Goal: Task Accomplishment & Management: Manage account settings

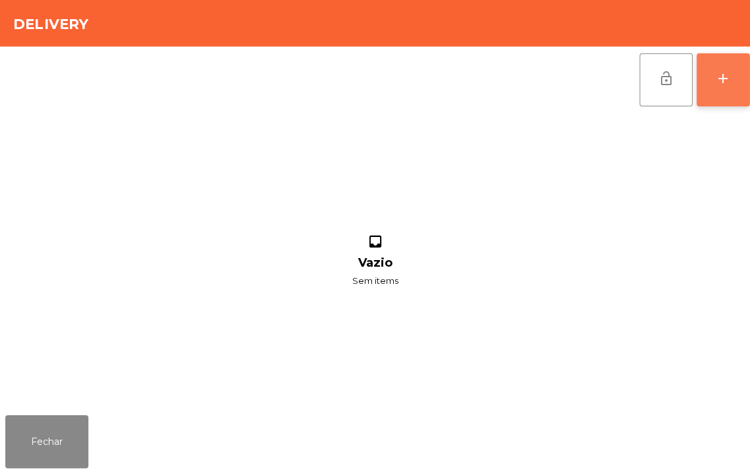
click at [724, 88] on button "add" at bounding box center [718, 79] width 53 height 53
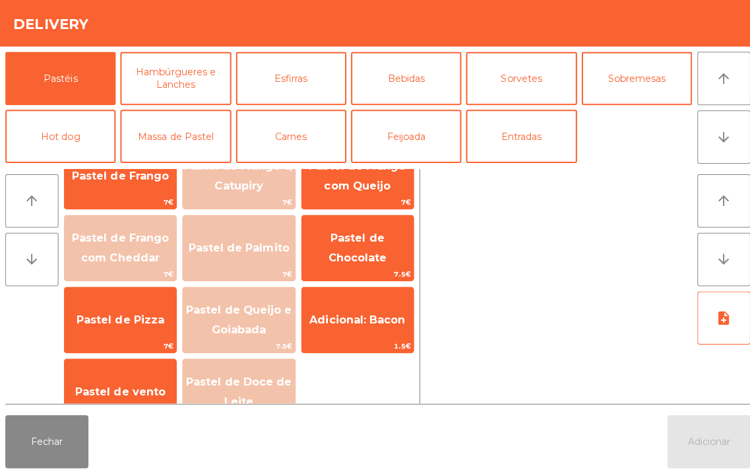
scroll to position [174, 0]
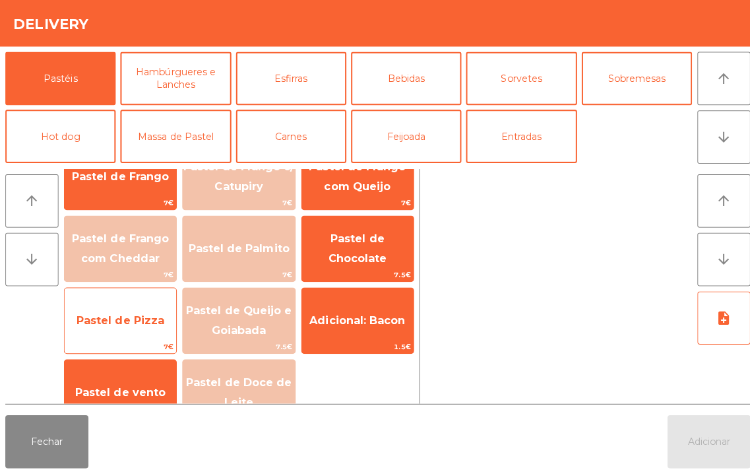
click at [129, 325] on span "Pastel de Pizza" at bounding box center [119, 318] width 111 height 36
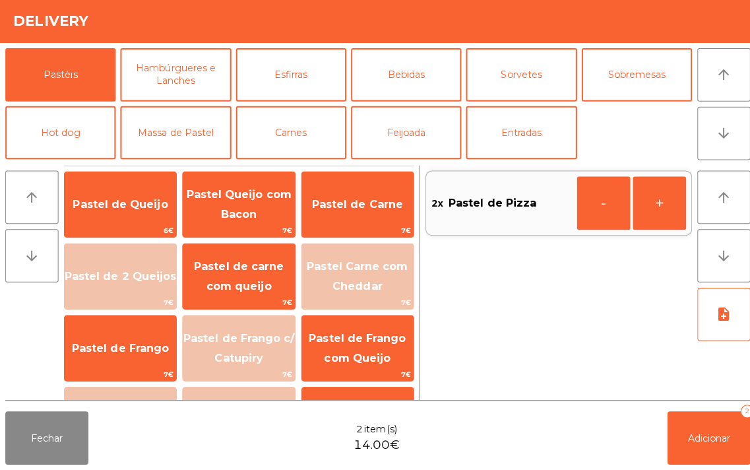
scroll to position [1, 0]
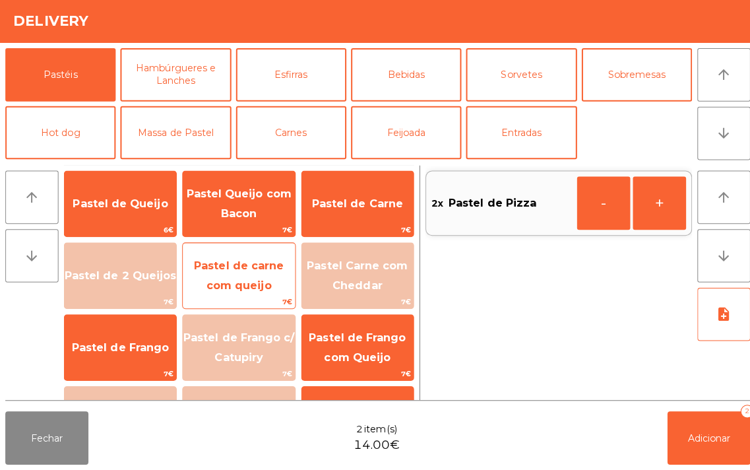
click at [236, 275] on span "Pastel de carne com queijo" at bounding box center [236, 277] width 111 height 56
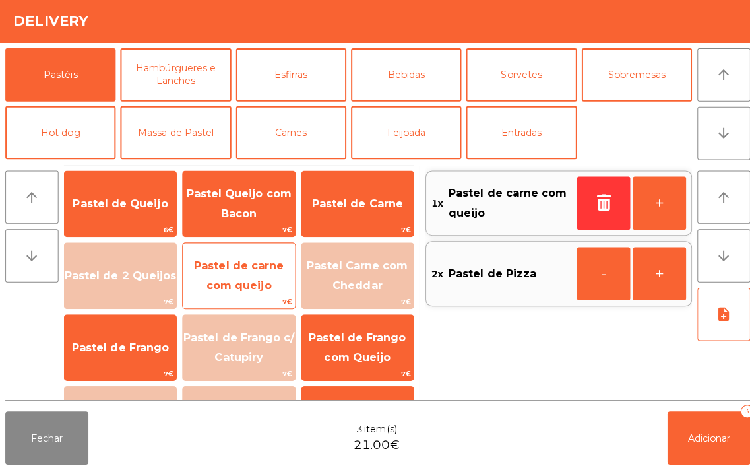
click at [238, 271] on span "Pastel de carne com queijo" at bounding box center [237, 277] width 89 height 32
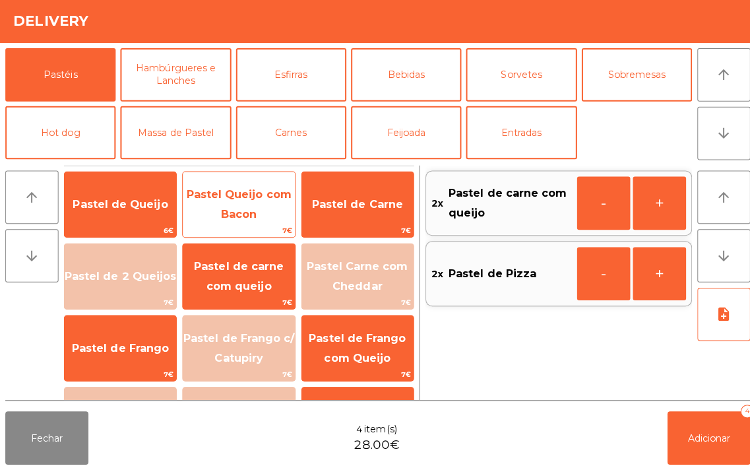
click at [233, 201] on span "Pastel Queijo com Bacon" at bounding box center [237, 206] width 104 height 32
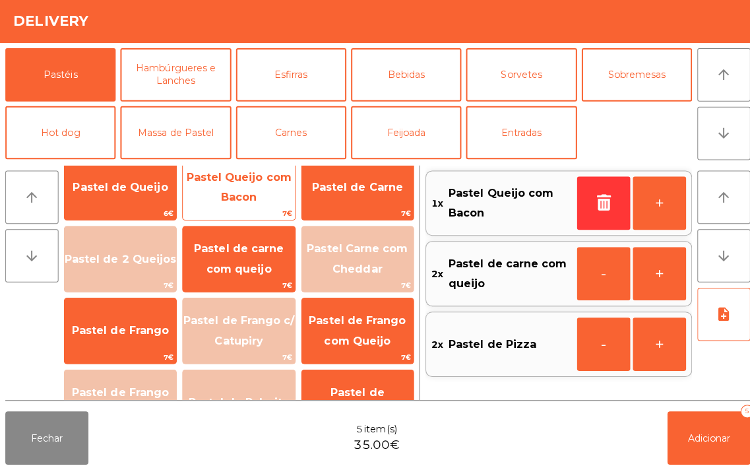
scroll to position [18, 0]
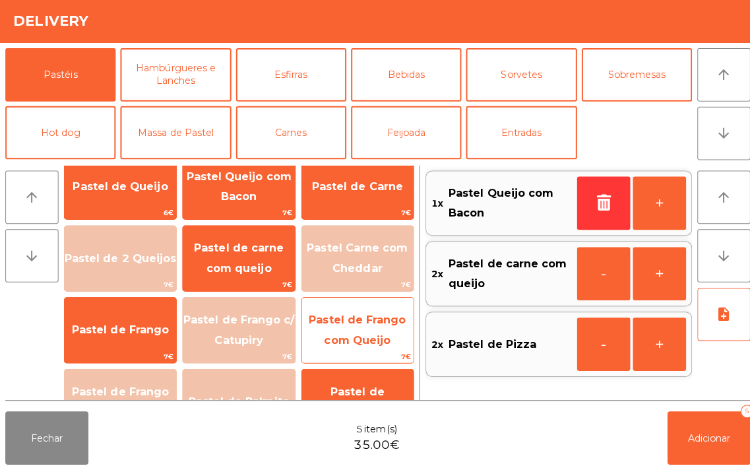
click at [354, 333] on span "Pastel de Frango com Queijo" at bounding box center [355, 331] width 96 height 32
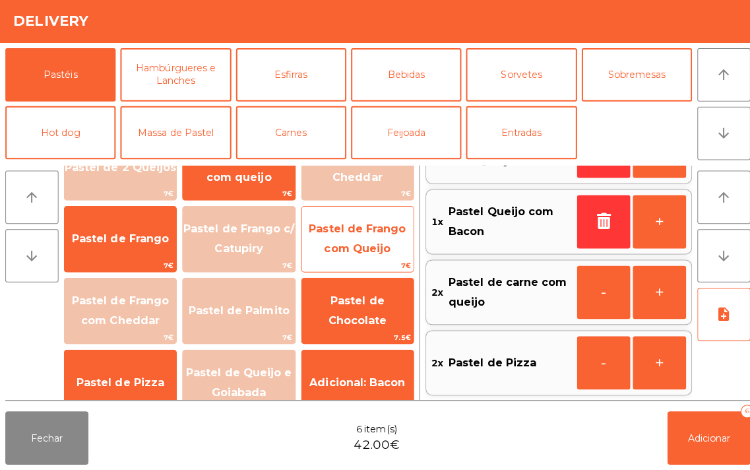
scroll to position [0, 0]
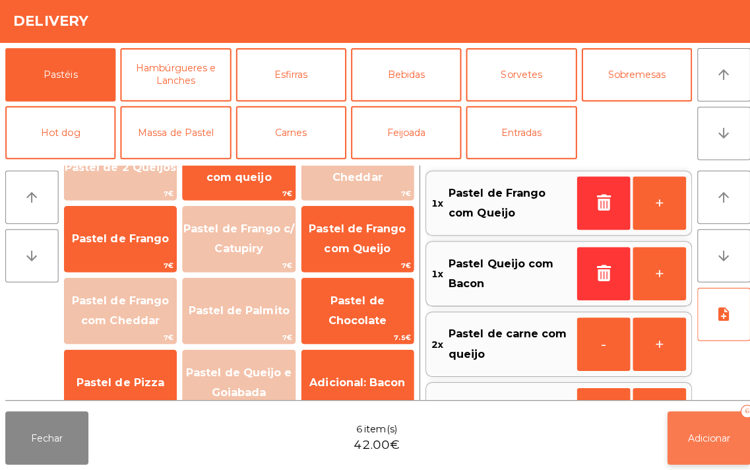
click at [727, 430] on button "Adicionar 6" at bounding box center [703, 438] width 82 height 53
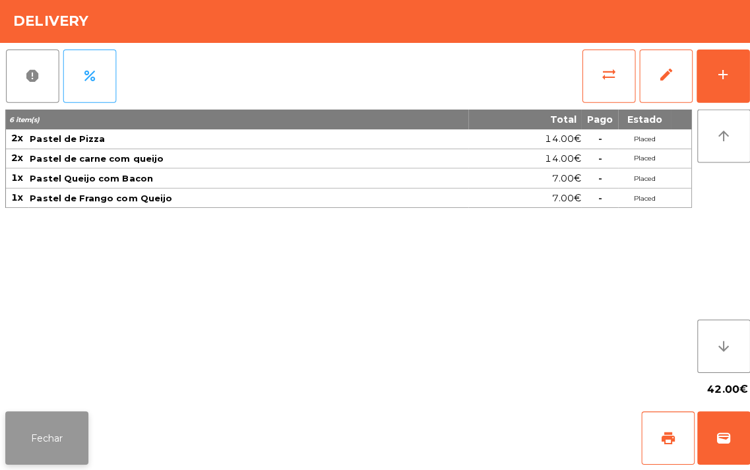
click at [70, 426] on button "Fechar" at bounding box center [46, 438] width 82 height 53
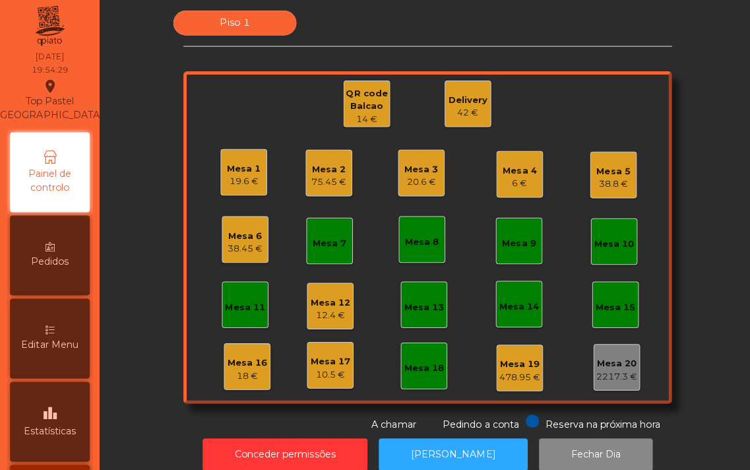
click at [517, 179] on div "6 €" at bounding box center [516, 185] width 34 height 13
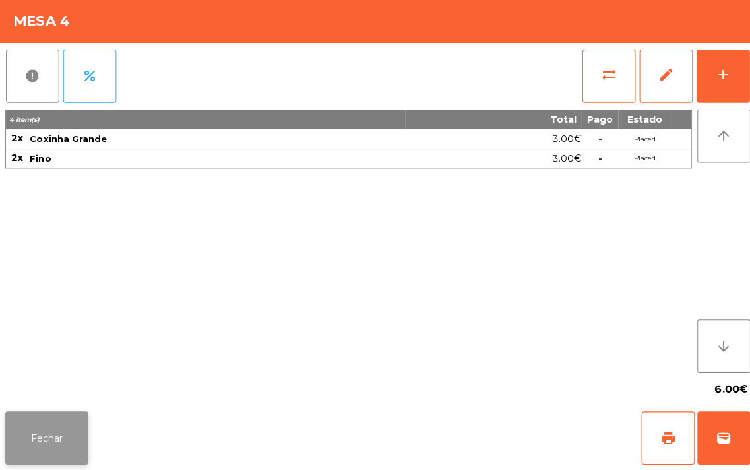
click at [37, 429] on button "Fechar" at bounding box center [46, 438] width 82 height 53
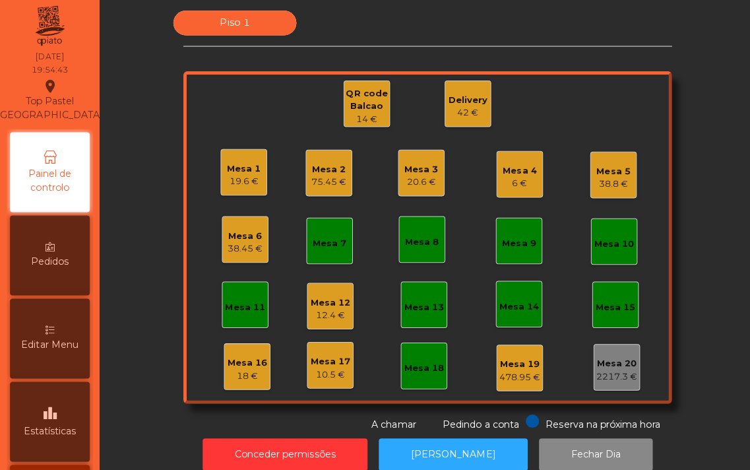
click at [508, 167] on div "Mesa 4" at bounding box center [516, 173] width 34 height 13
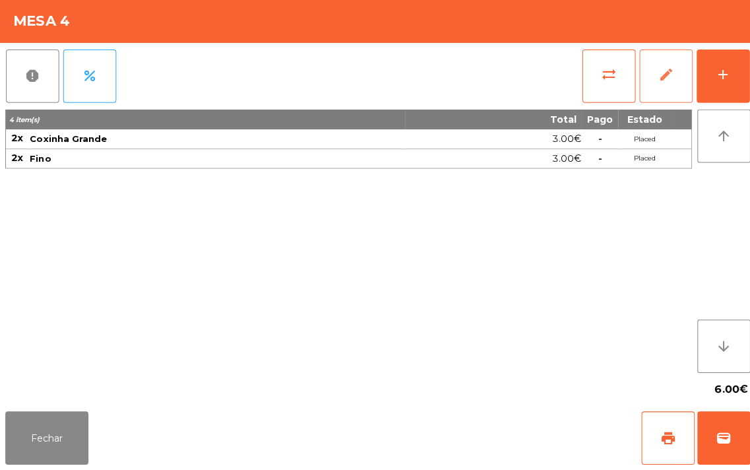
click at [655, 86] on button "edit" at bounding box center [661, 79] width 53 height 53
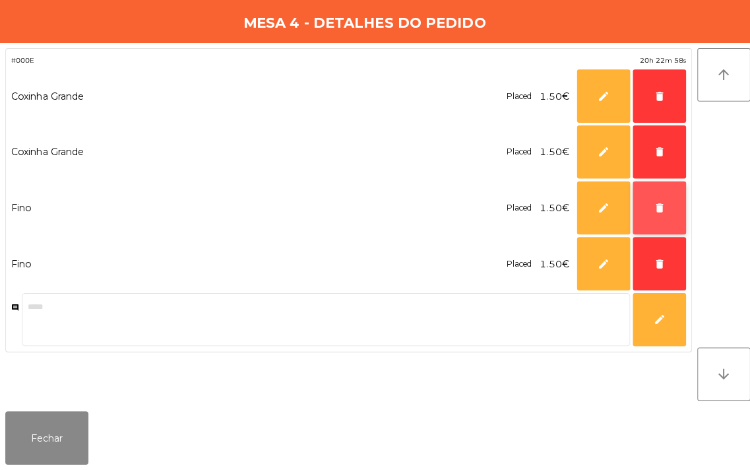
click at [642, 215] on button "delete" at bounding box center [654, 209] width 53 height 53
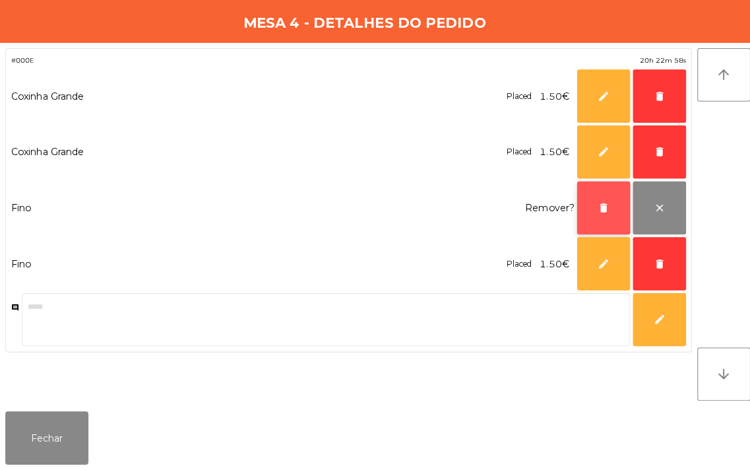
click at [576, 216] on button "delete" at bounding box center [599, 209] width 53 height 53
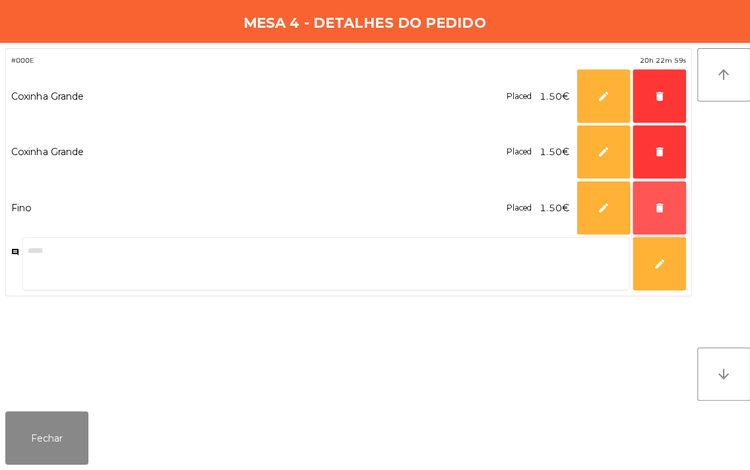
click at [648, 214] on button "delete" at bounding box center [654, 209] width 53 height 53
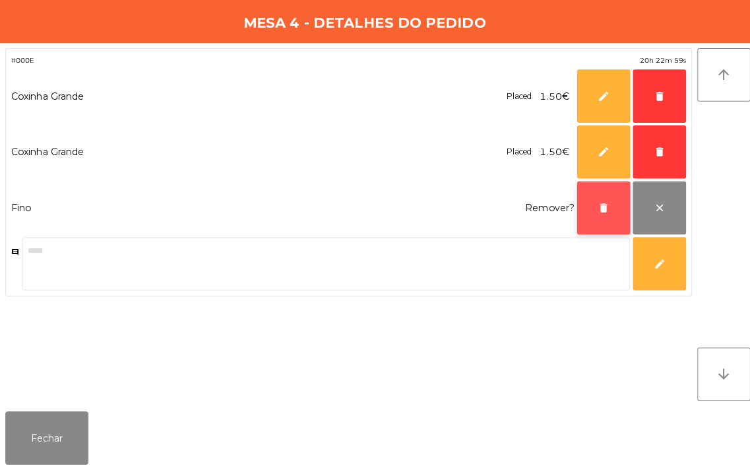
click at [579, 212] on button "delete" at bounding box center [599, 209] width 53 height 53
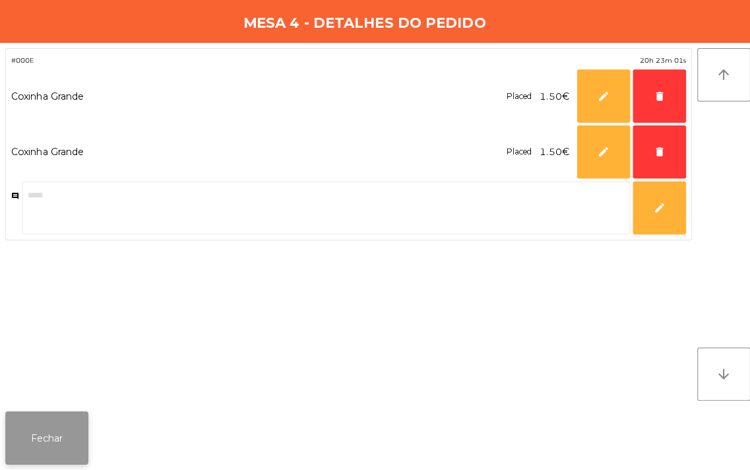
click at [29, 442] on button "Fechar" at bounding box center [46, 438] width 82 height 53
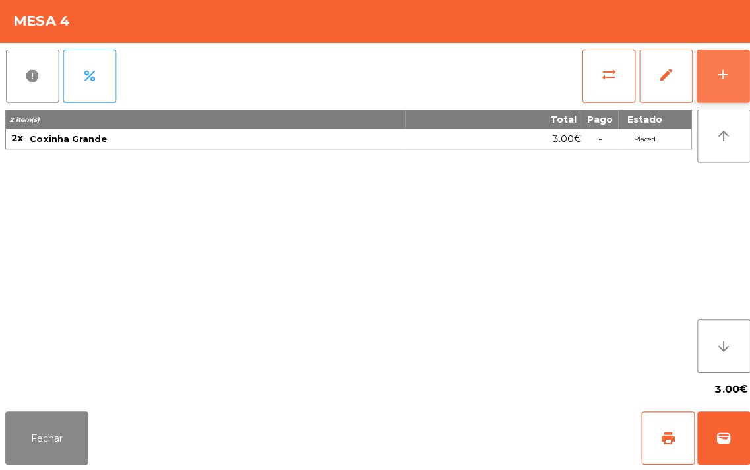
click at [713, 82] on div "add" at bounding box center [718, 78] width 16 height 16
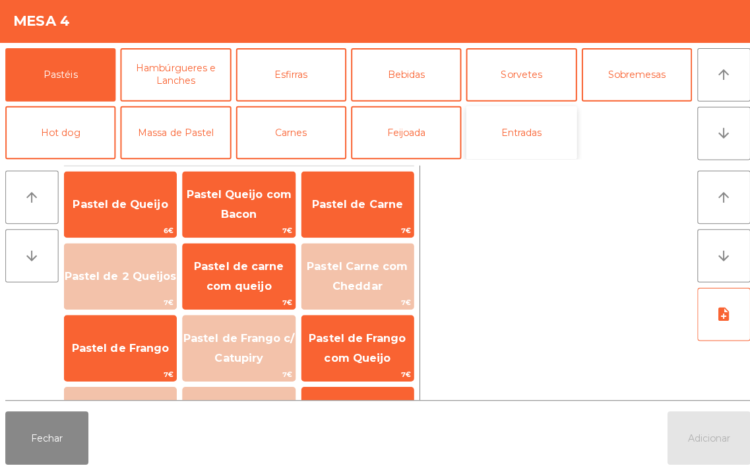
click at [524, 133] on button "Entradas" at bounding box center [518, 135] width 110 height 53
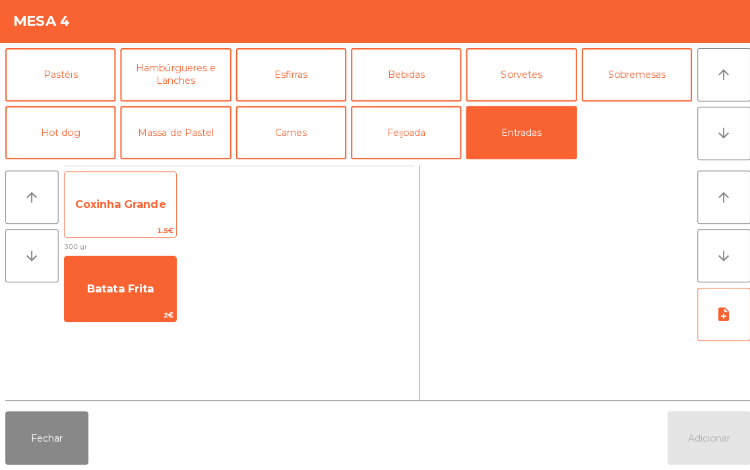
click at [127, 211] on span "Coxinha Grande" at bounding box center [120, 206] width 90 height 13
click at [128, 200] on span "Coxinha Grande" at bounding box center [120, 206] width 90 height 13
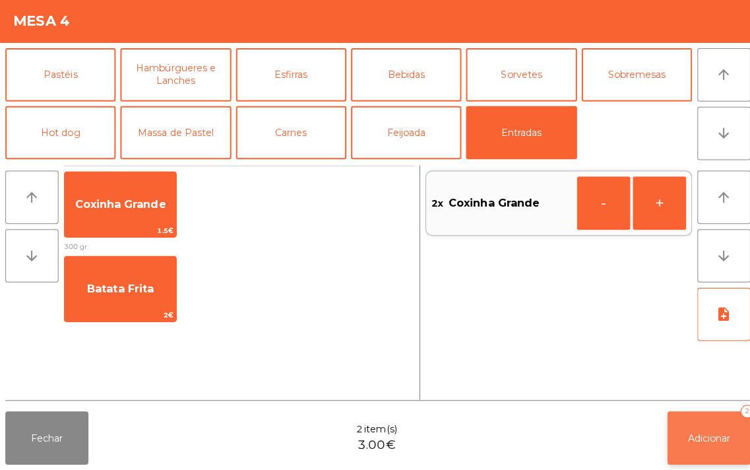
click at [703, 425] on button "Adicionar 2" at bounding box center [703, 438] width 82 height 53
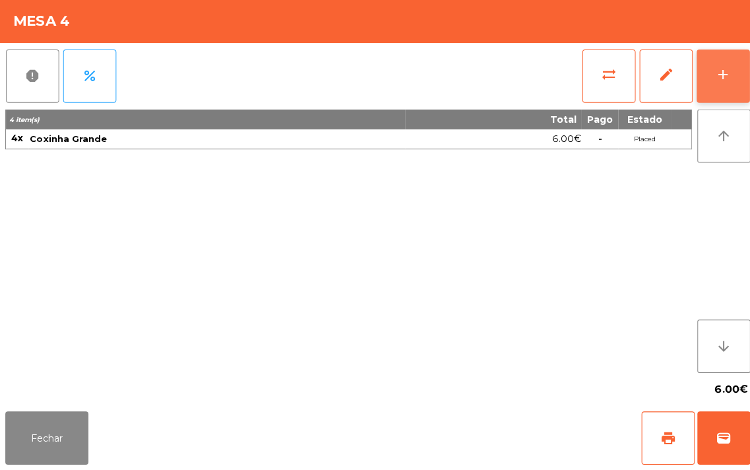
click at [716, 82] on div "add" at bounding box center [718, 78] width 16 height 16
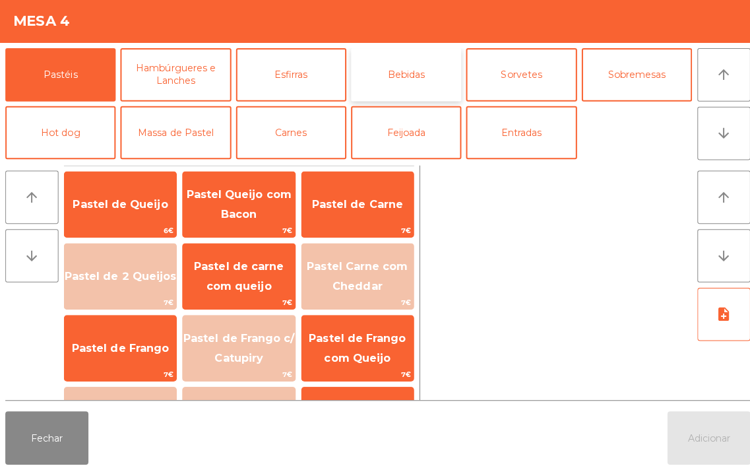
click at [388, 79] on button "Bebidas" at bounding box center [403, 77] width 110 height 53
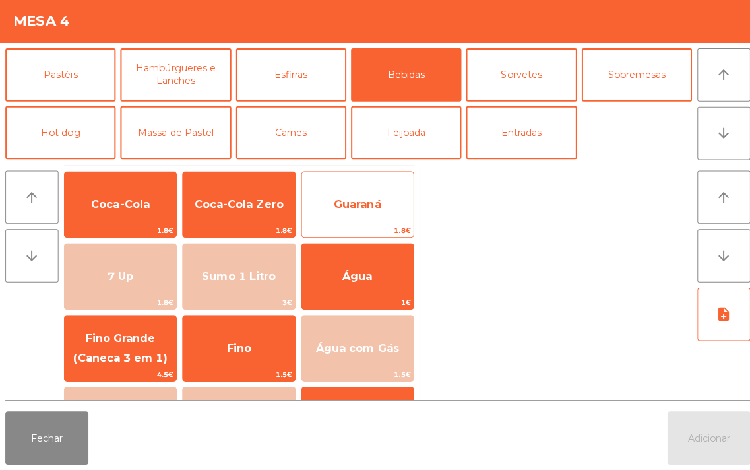
click at [359, 205] on span "Guaraná" at bounding box center [354, 206] width 47 height 13
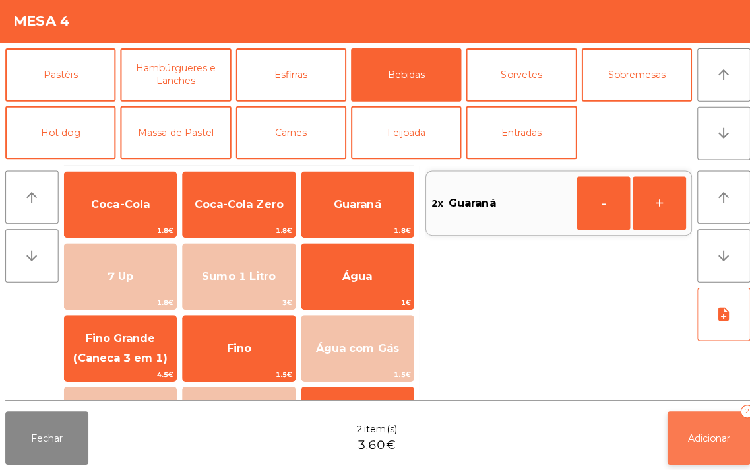
click at [683, 441] on span "Adicionar" at bounding box center [704, 438] width 42 height 12
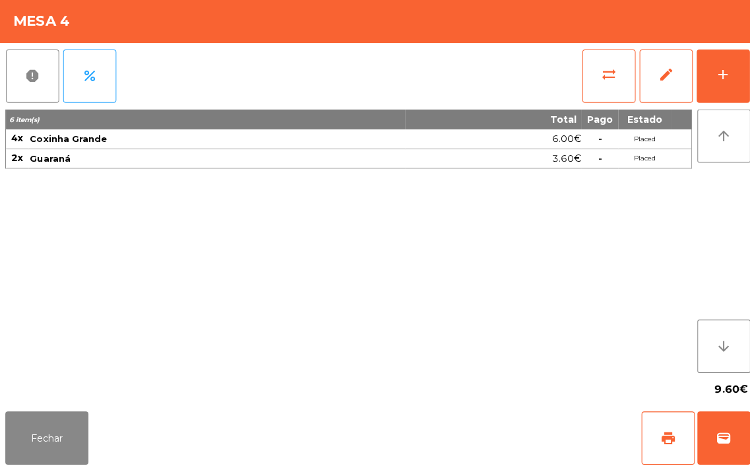
click at [358, 278] on div "6 item(s) Total Pago Estado 4x Coxinha Grande 6.00€ - Placed 2x Guaraná 3.60€ -…" at bounding box center [346, 242] width 682 height 261
click at [45, 435] on button "Fechar" at bounding box center [46, 438] width 82 height 53
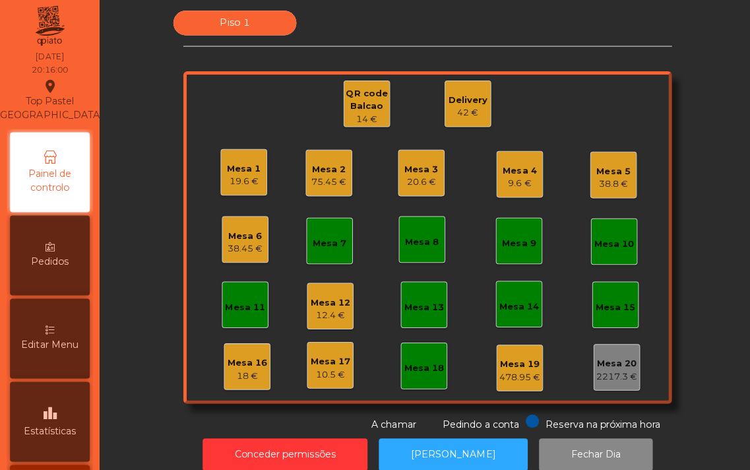
click at [452, 116] on div "42 €" at bounding box center [464, 116] width 39 height 13
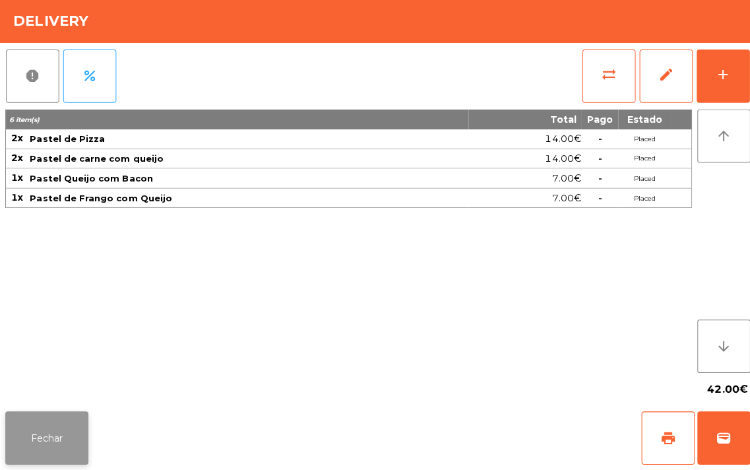
click at [58, 446] on button "Fechar" at bounding box center [46, 438] width 82 height 53
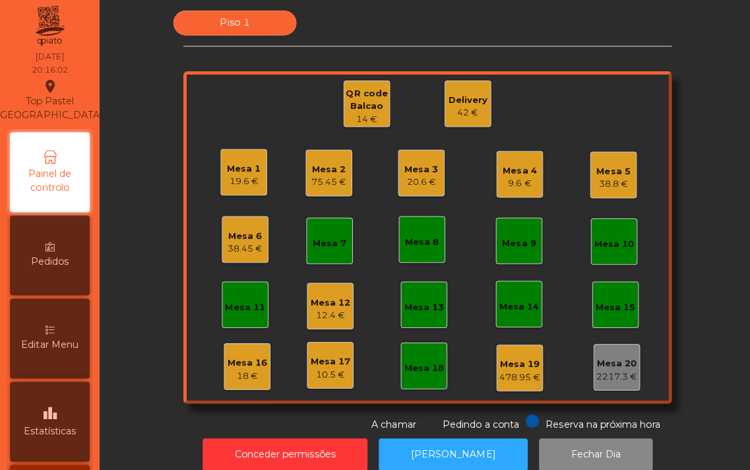
click at [404, 181] on div "20.6 €" at bounding box center [419, 184] width 34 height 13
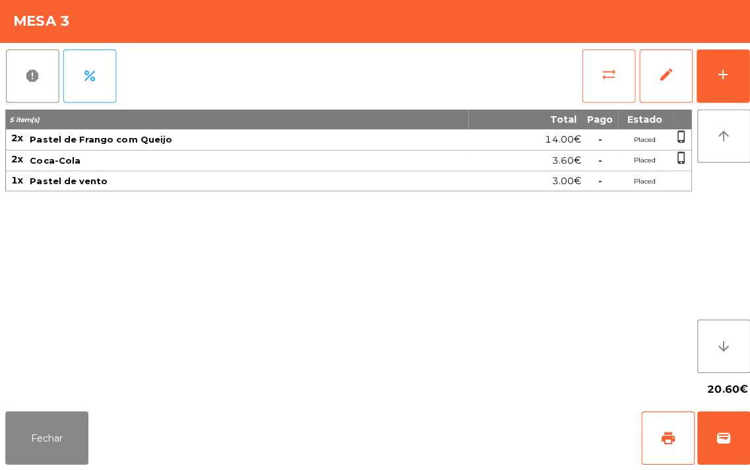
click at [591, 82] on button "sync_alt" at bounding box center [604, 79] width 53 height 53
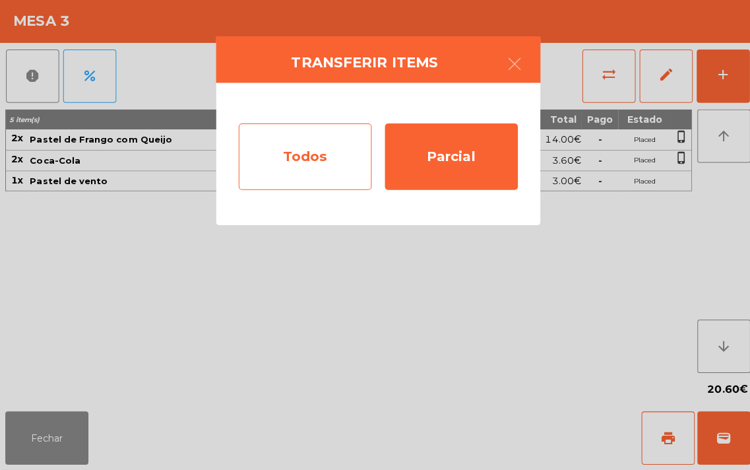
click at [286, 157] on div "Todos" at bounding box center [303, 159] width 132 height 66
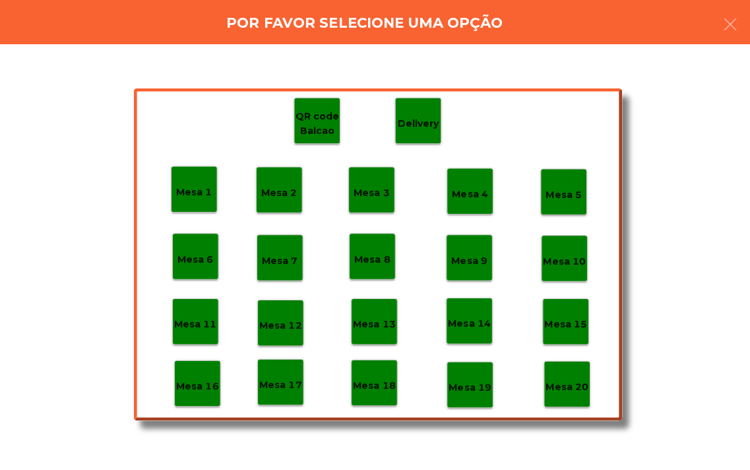
click at [364, 387] on p "Mesa 18" at bounding box center [371, 386] width 42 height 15
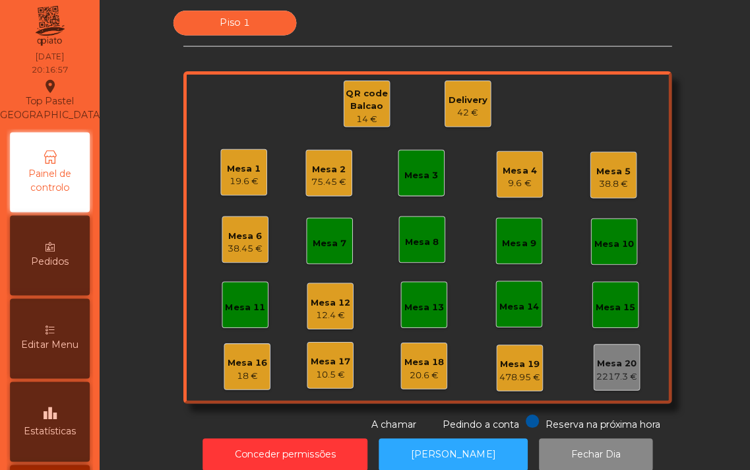
click at [504, 188] on div "9.6 €" at bounding box center [516, 185] width 34 height 13
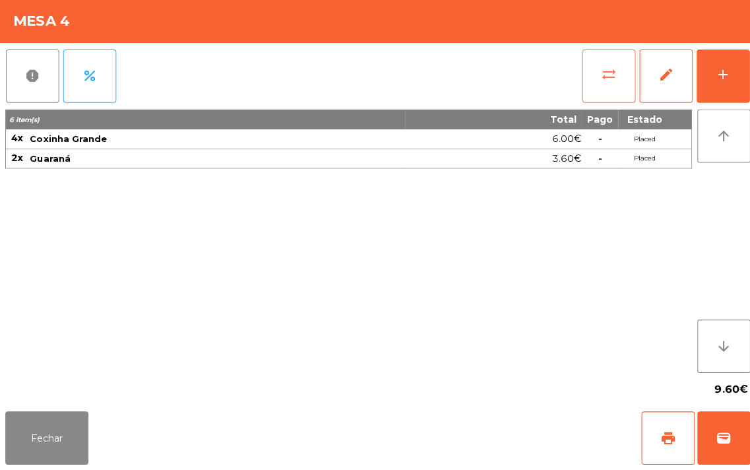
click at [595, 65] on button "sync_alt" at bounding box center [604, 79] width 53 height 53
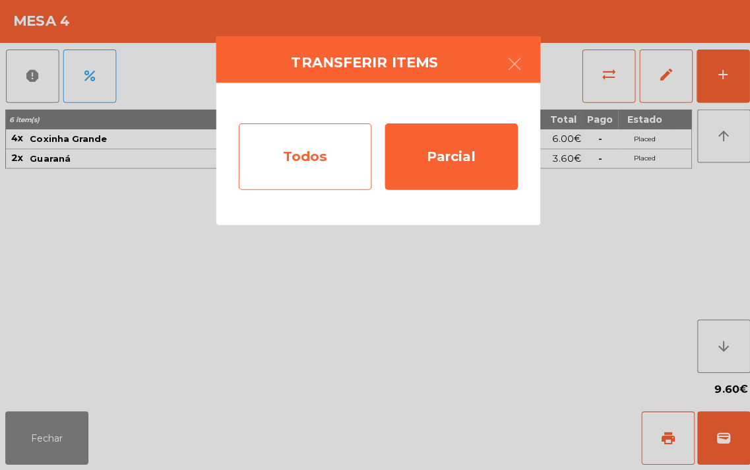
click at [273, 165] on div "Todos" at bounding box center [303, 159] width 132 height 66
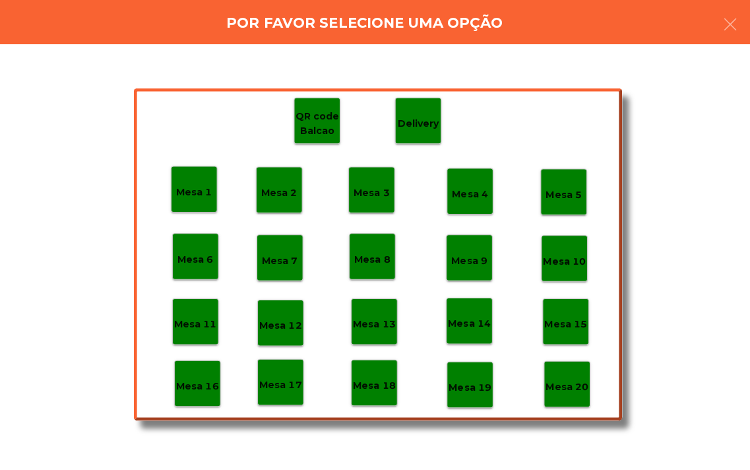
click at [366, 399] on div "Mesa 18" at bounding box center [371, 383] width 46 height 46
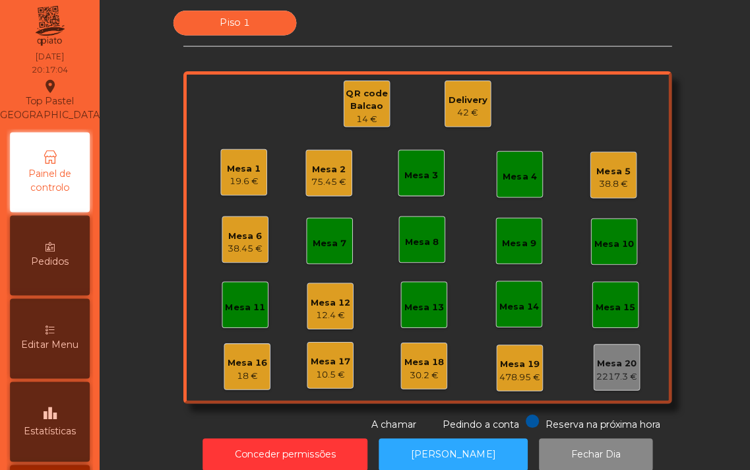
click at [407, 168] on div "Mesa 3" at bounding box center [419, 175] width 34 height 18
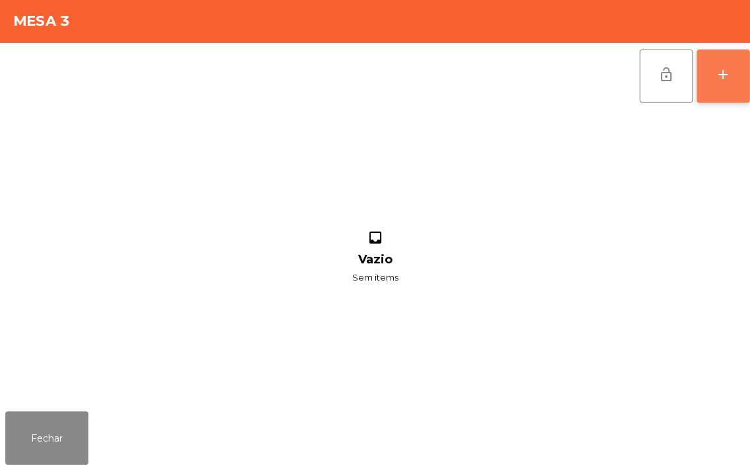
click at [707, 78] on button "add" at bounding box center [718, 79] width 53 height 53
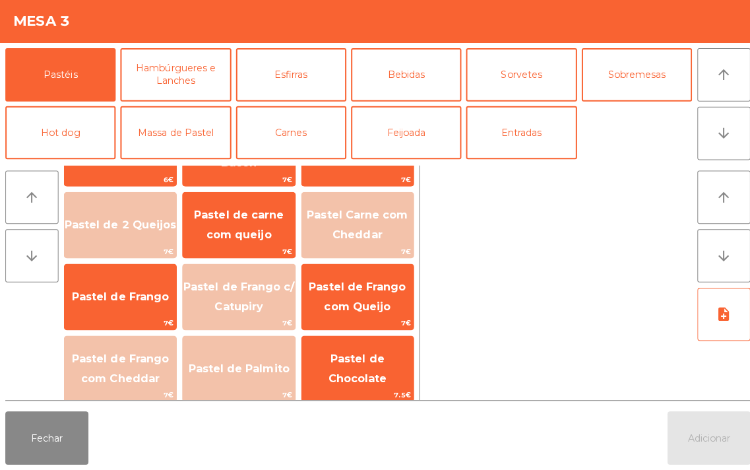
scroll to position [53, 0]
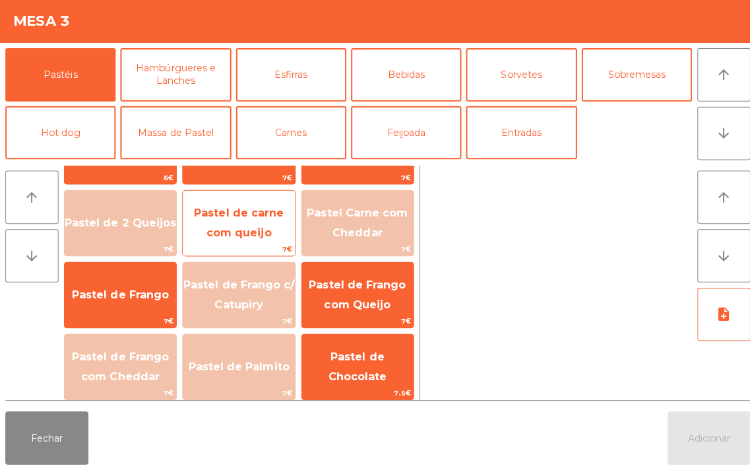
click at [220, 231] on span "Pastel de carne com queijo" at bounding box center [237, 225] width 89 height 32
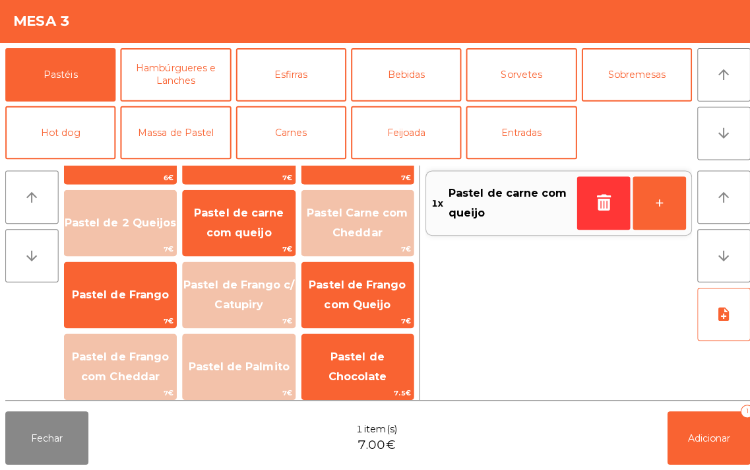
click at [451, 215] on span "Pastel de carne com queijo" at bounding box center [506, 205] width 122 height 40
click at [474, 216] on span "Pastel de carne com queijo" at bounding box center [506, 205] width 122 height 40
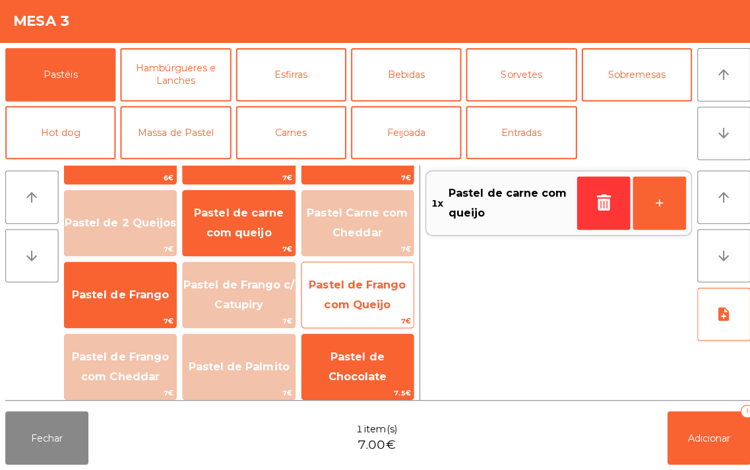
click at [409, 322] on span "7€" at bounding box center [355, 322] width 111 height 13
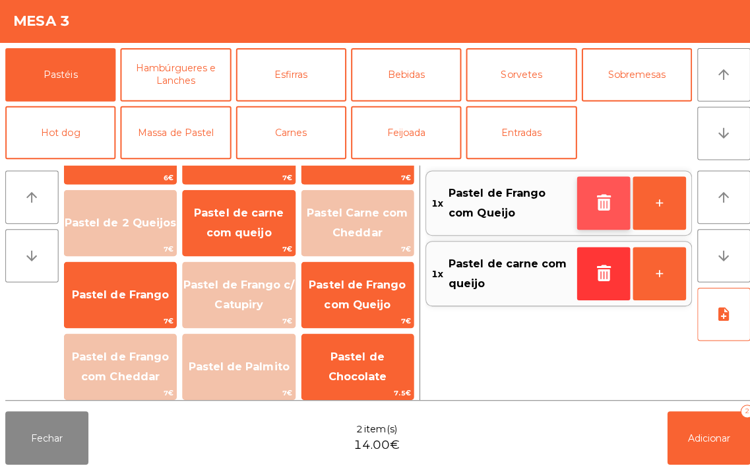
click at [587, 216] on button "button" at bounding box center [599, 205] width 53 height 53
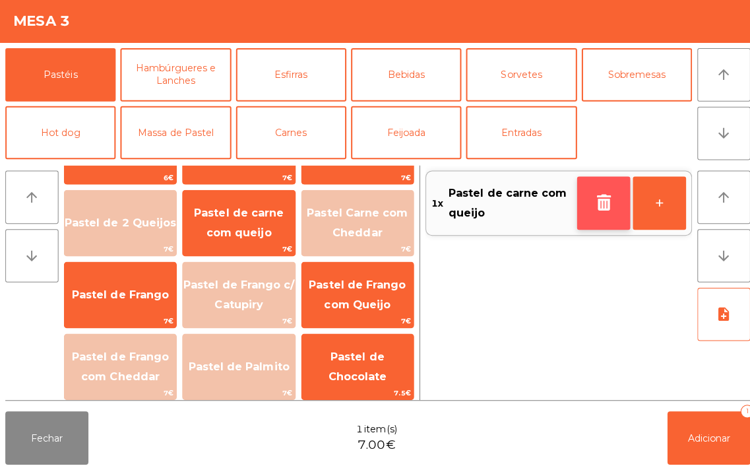
click at [593, 218] on button "button" at bounding box center [599, 205] width 53 height 53
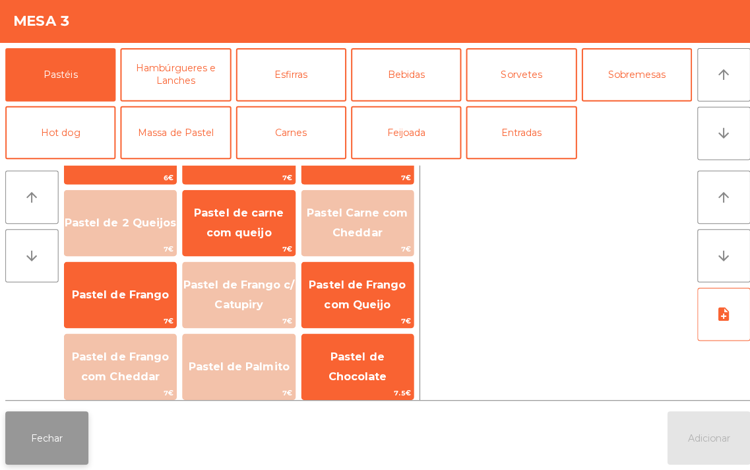
click at [43, 432] on button "Fechar" at bounding box center [46, 438] width 82 height 53
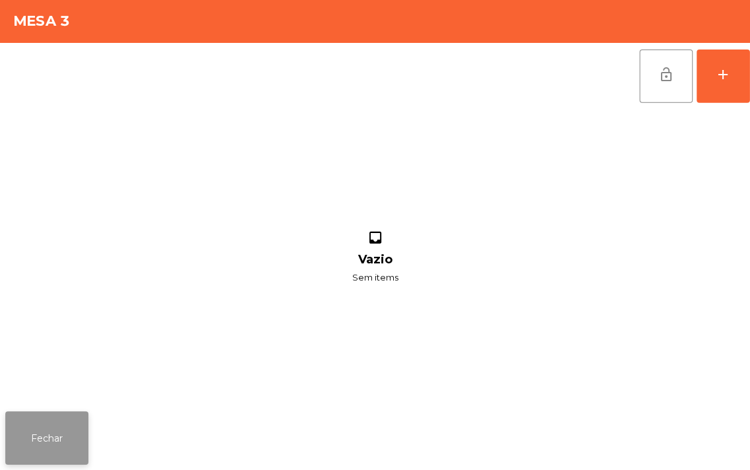
click at [44, 451] on button "Fechar" at bounding box center [46, 438] width 82 height 53
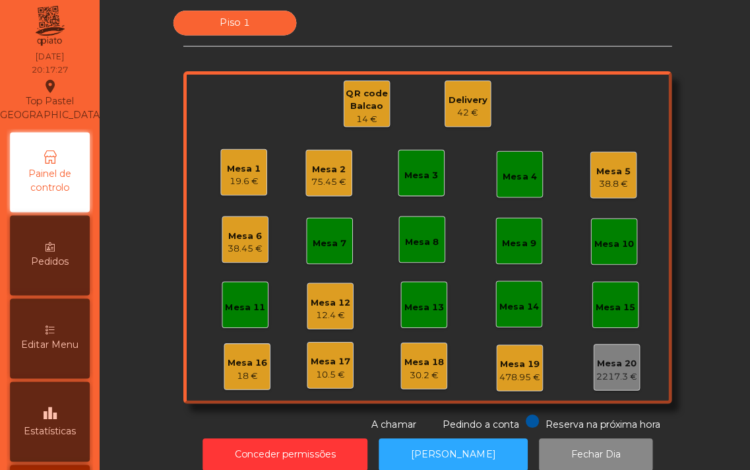
click at [466, 112] on div "42 €" at bounding box center [464, 116] width 39 height 13
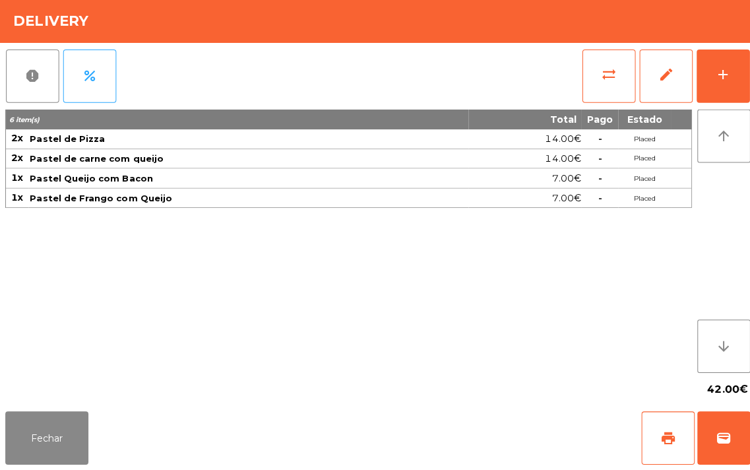
scroll to position [0, 0]
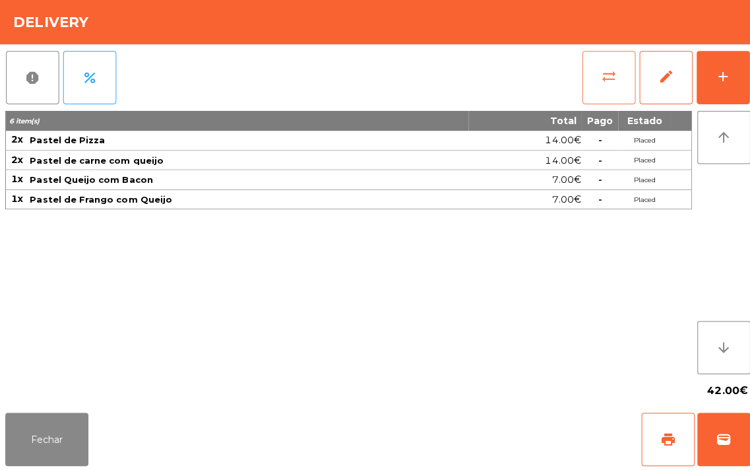
click at [598, 89] on button "sync_alt" at bounding box center [604, 79] width 53 height 53
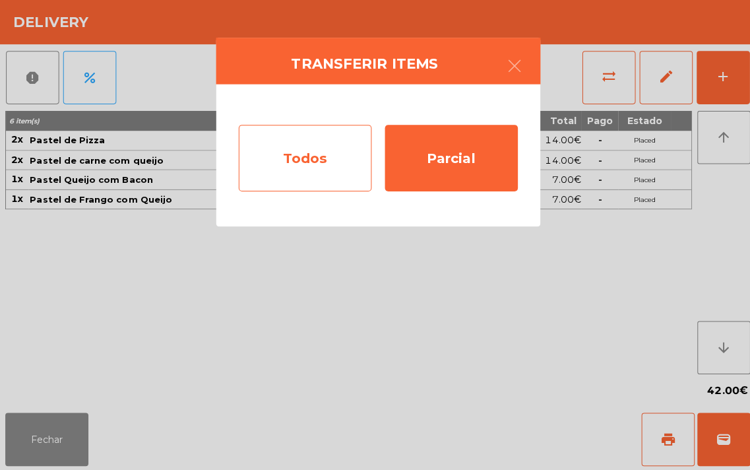
click at [287, 160] on div "Todos" at bounding box center [303, 159] width 132 height 66
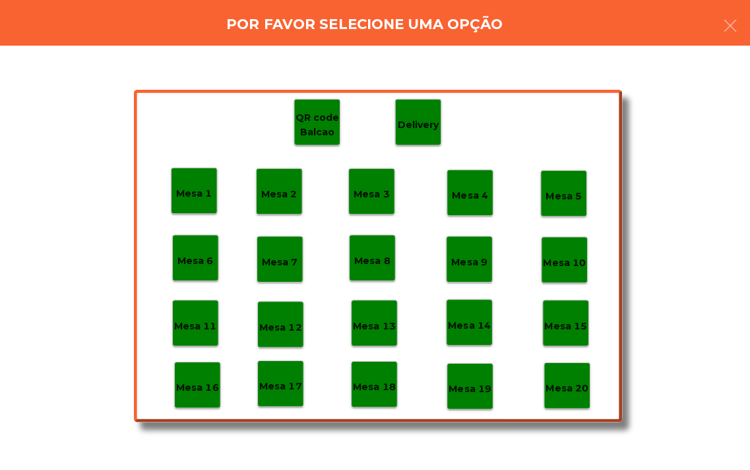
click at [370, 399] on div "Mesa 18" at bounding box center [371, 383] width 46 height 46
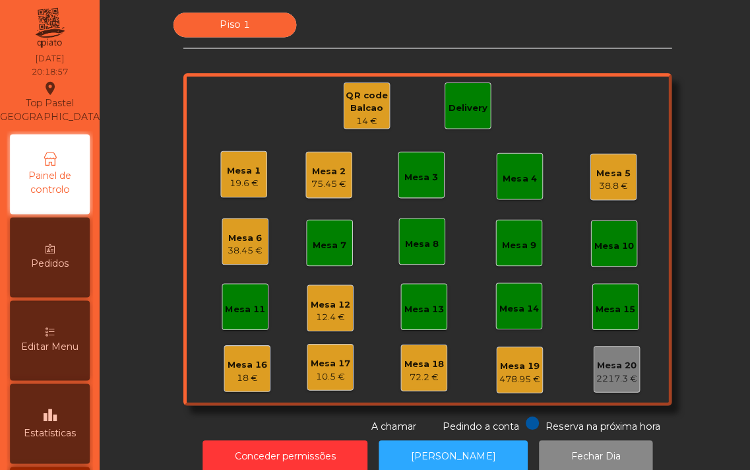
click at [234, 236] on div "Mesa 6" at bounding box center [243, 238] width 35 height 13
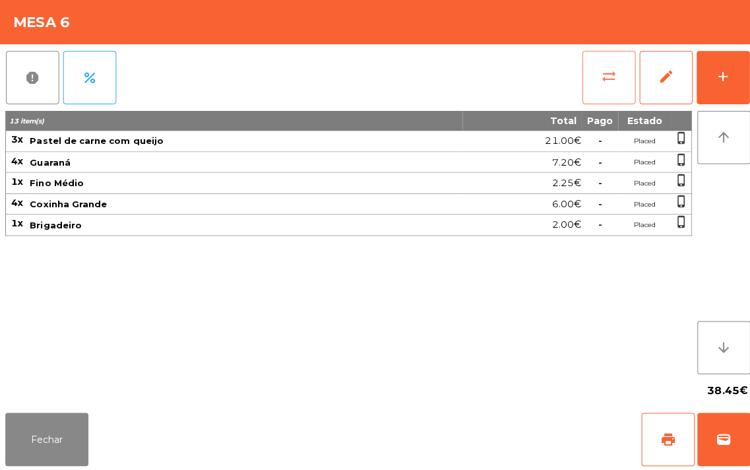
click at [597, 91] on button "sync_alt" at bounding box center [604, 79] width 53 height 53
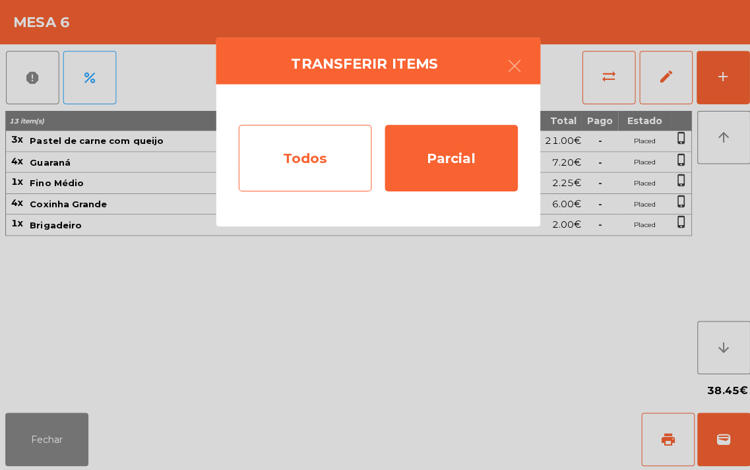
click at [284, 157] on div "Todos" at bounding box center [303, 159] width 132 height 66
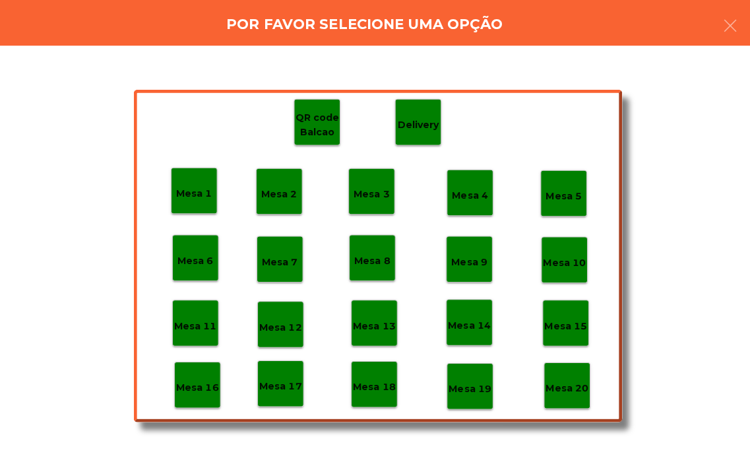
click at [360, 393] on p "Mesa 18" at bounding box center [371, 386] width 42 height 15
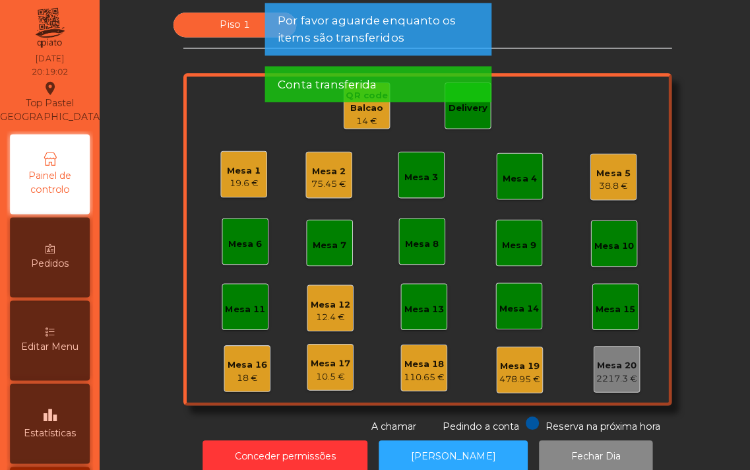
click at [410, 188] on div "Mesa 3" at bounding box center [418, 175] width 46 height 46
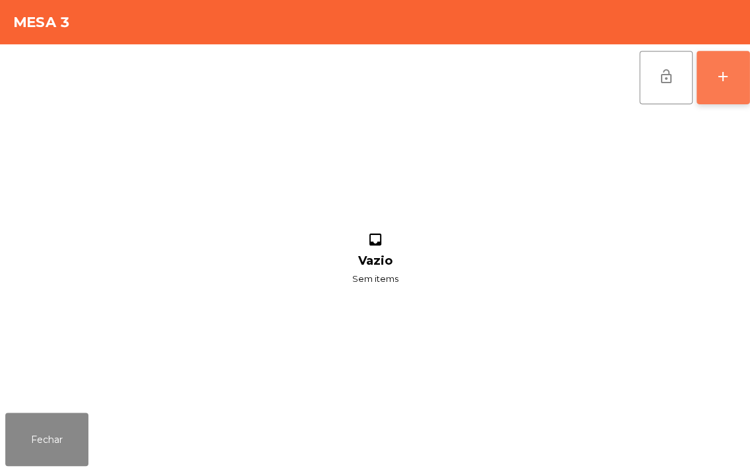
click at [709, 88] on button "add" at bounding box center [718, 79] width 53 height 53
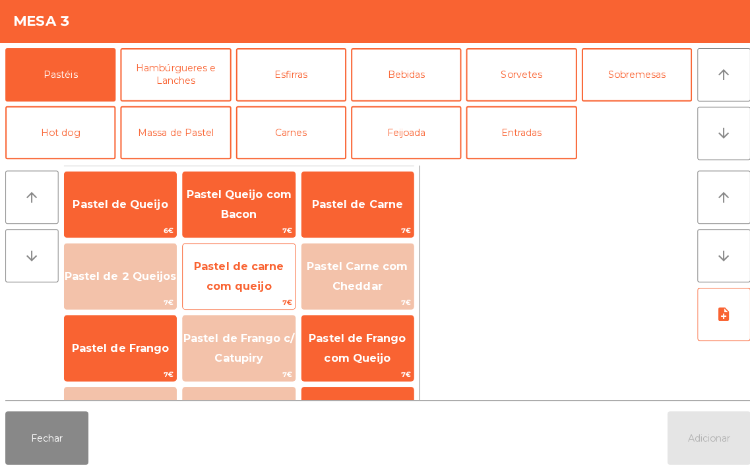
click at [226, 277] on span "Pastel de carne com queijo" at bounding box center [236, 278] width 111 height 56
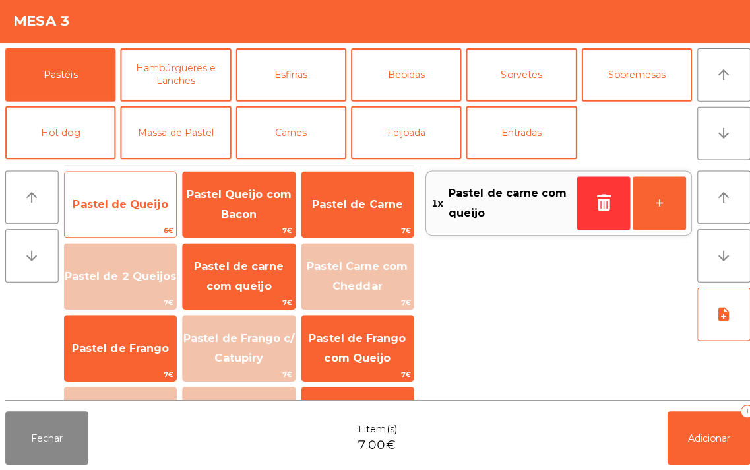
click at [100, 211] on span "Pastel de Queijo" at bounding box center [120, 206] width 94 height 13
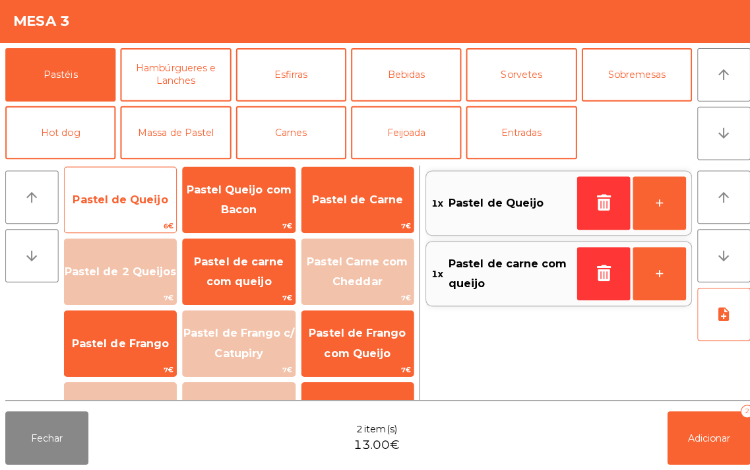
scroll to position [4, 0]
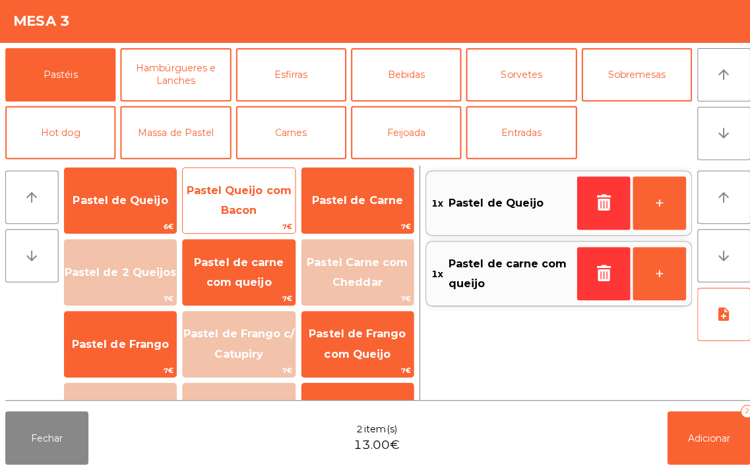
click at [236, 206] on span "Pastel Queijo com Bacon" at bounding box center [237, 202] width 104 height 32
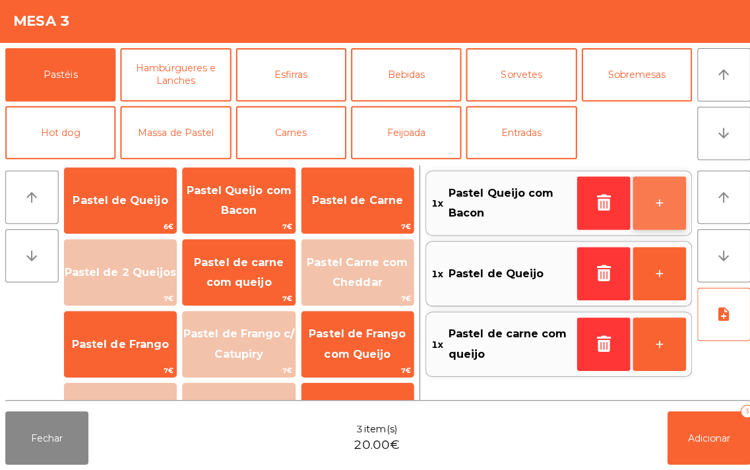
click at [648, 203] on button "+" at bounding box center [654, 205] width 53 height 53
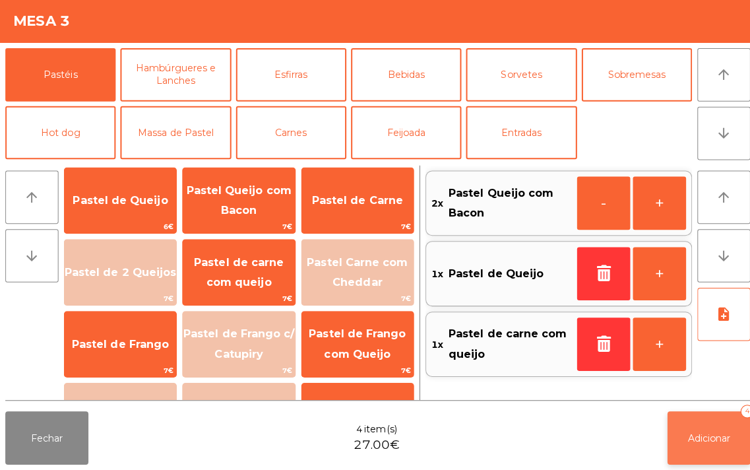
click at [681, 443] on button "Adicionar 4" at bounding box center [703, 438] width 82 height 53
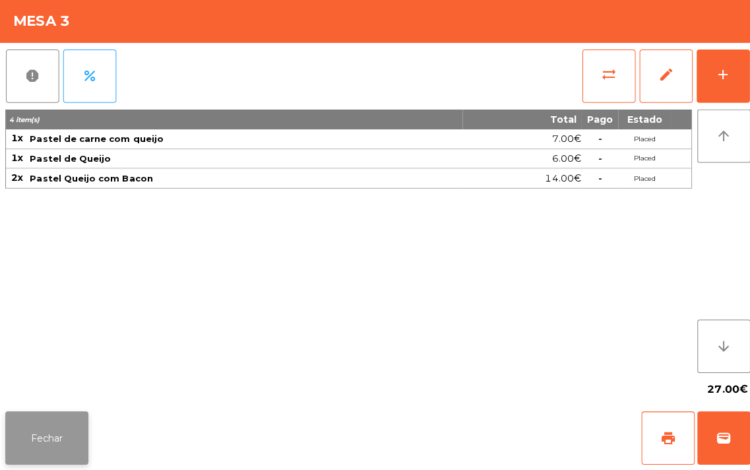
click at [55, 430] on button "Fechar" at bounding box center [46, 438] width 82 height 53
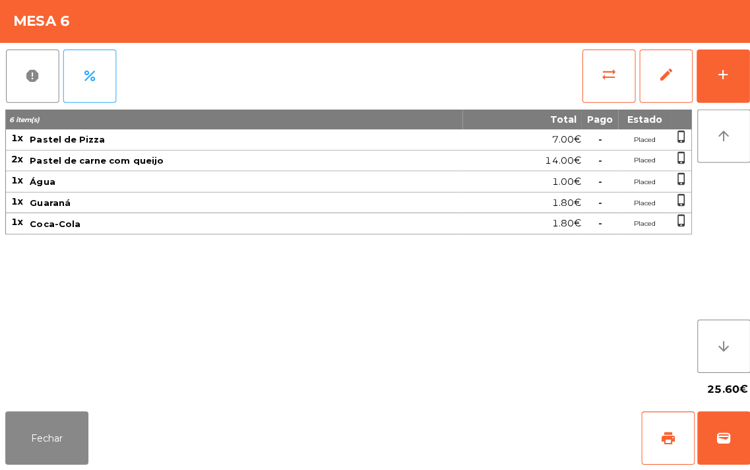
scroll to position [0, 0]
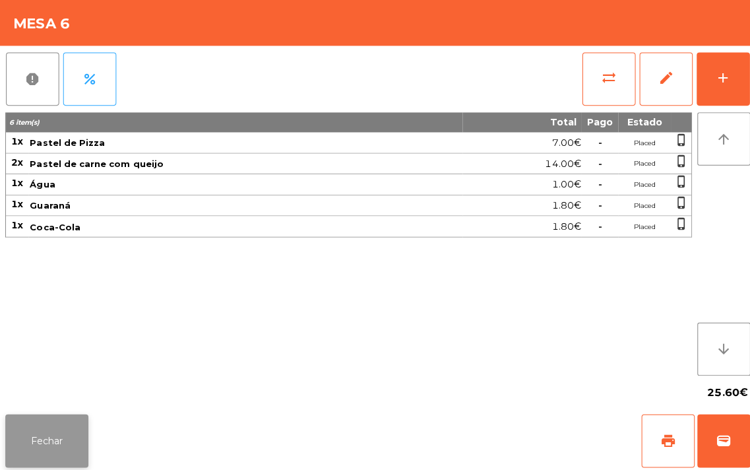
click at [43, 449] on button "Fechar" at bounding box center [46, 438] width 82 height 53
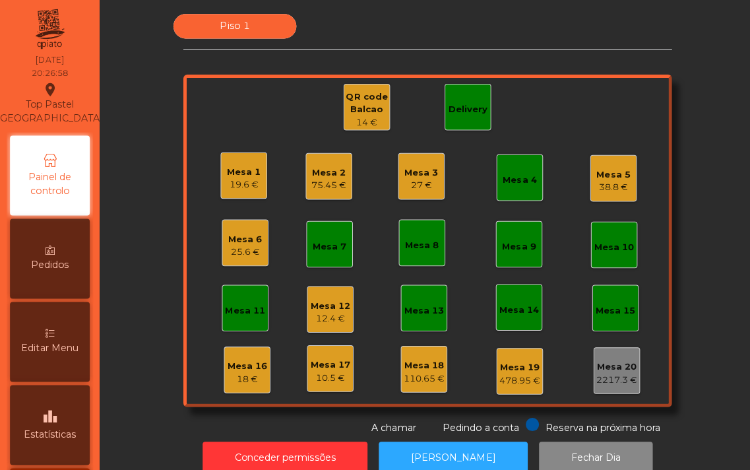
click at [309, 181] on div "75.45 €" at bounding box center [326, 184] width 35 height 13
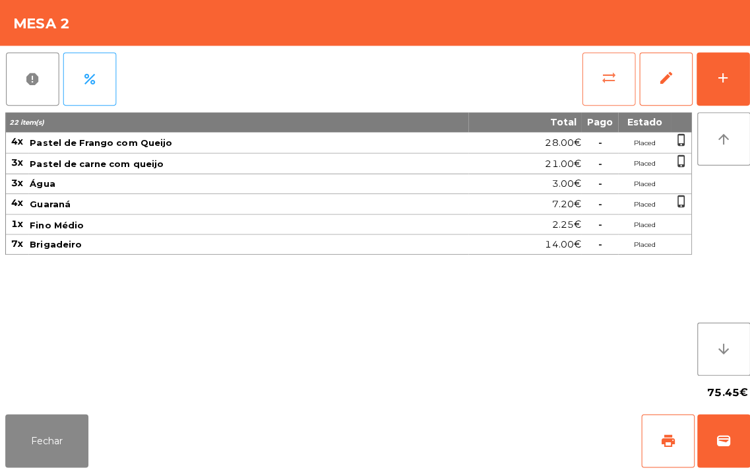
click at [598, 67] on button "sync_alt" at bounding box center [604, 79] width 53 height 53
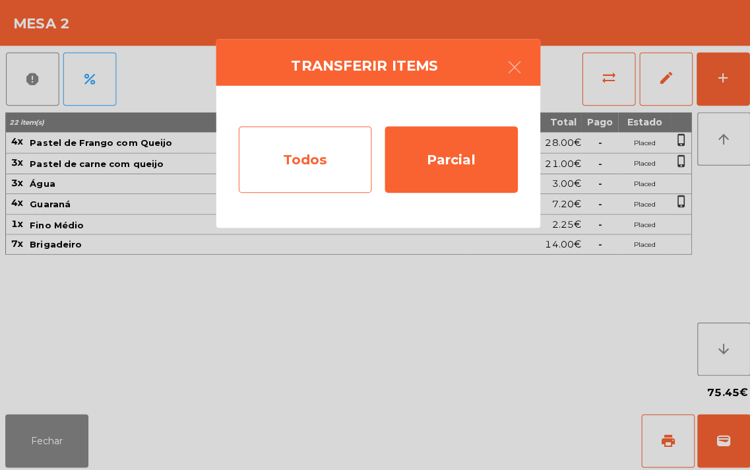
click at [280, 162] on div "Todos" at bounding box center [303, 159] width 132 height 66
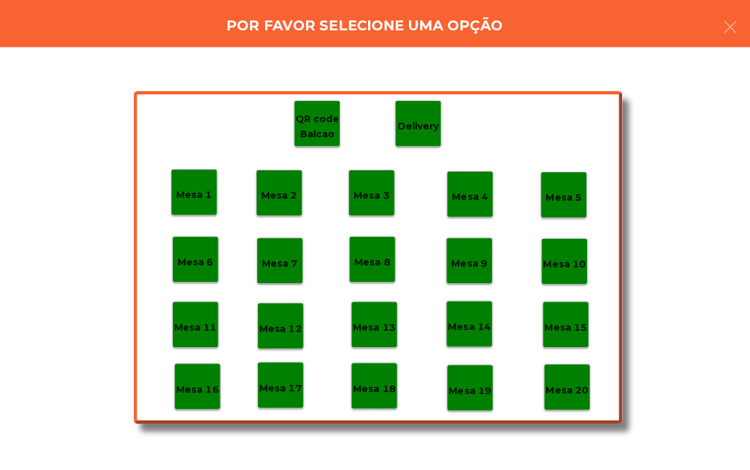
click at [362, 381] on p "Mesa 18" at bounding box center [371, 386] width 42 height 15
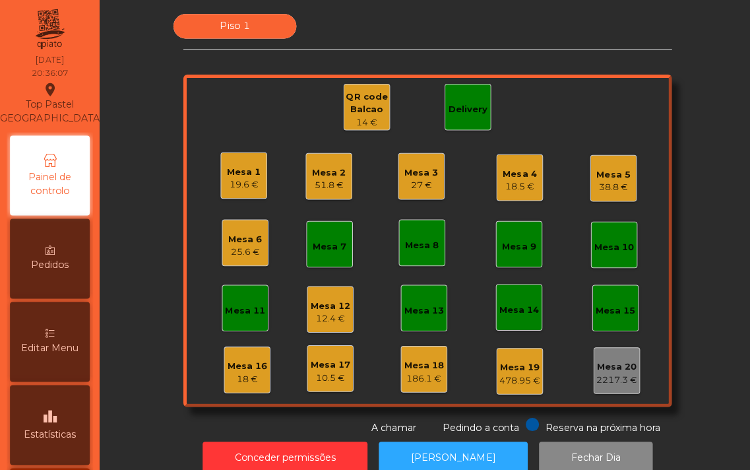
click at [501, 180] on div "18.5 €" at bounding box center [516, 185] width 34 height 13
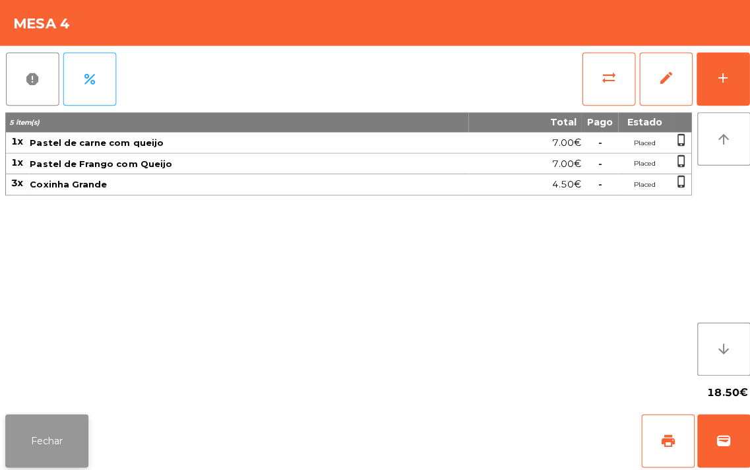
click at [46, 441] on button "Fechar" at bounding box center [46, 438] width 82 height 53
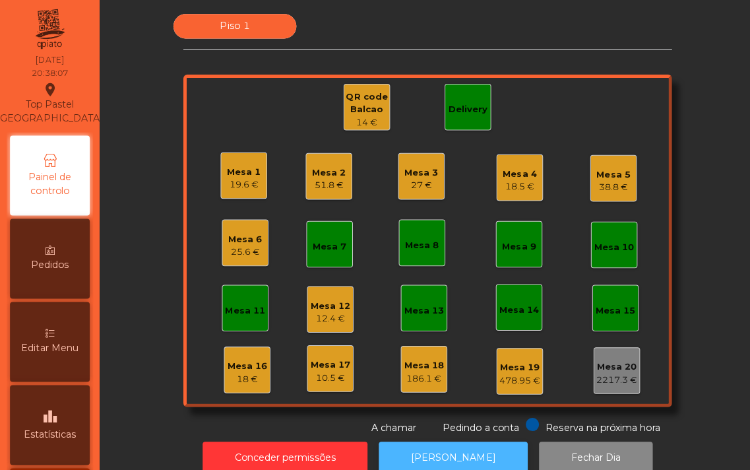
click at [428, 449] on button "[PERSON_NAME]" at bounding box center [450, 455] width 148 height 32
click at [352, 102] on div "QR code Balcao" at bounding box center [364, 103] width 45 height 26
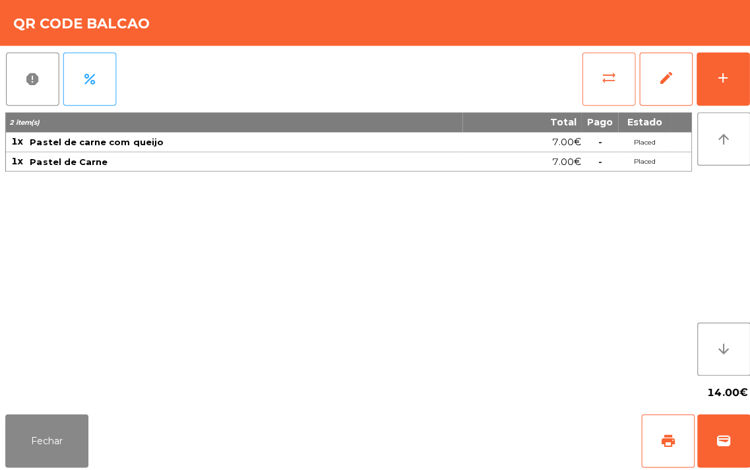
click at [600, 75] on span "sync_alt" at bounding box center [604, 78] width 16 height 16
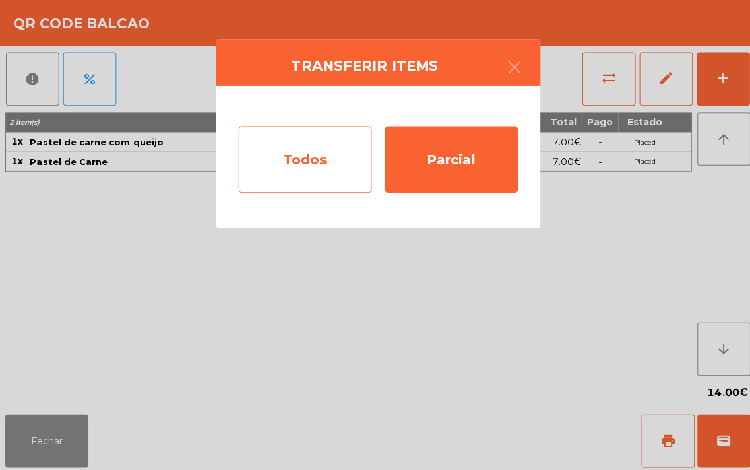
click at [284, 166] on div "Todos" at bounding box center [303, 159] width 132 height 66
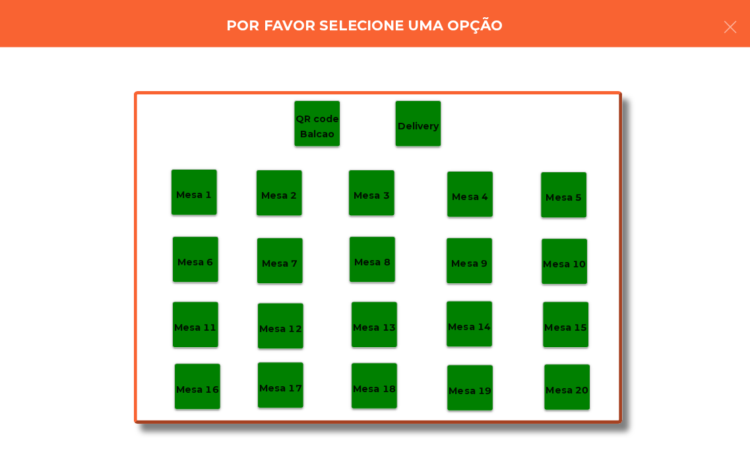
click at [354, 391] on p "Mesa 18" at bounding box center [371, 386] width 42 height 15
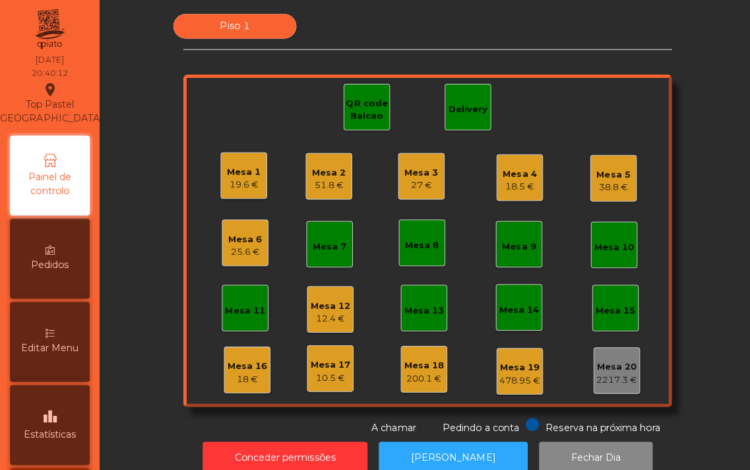
click at [505, 181] on div "18.5 €" at bounding box center [516, 185] width 34 height 13
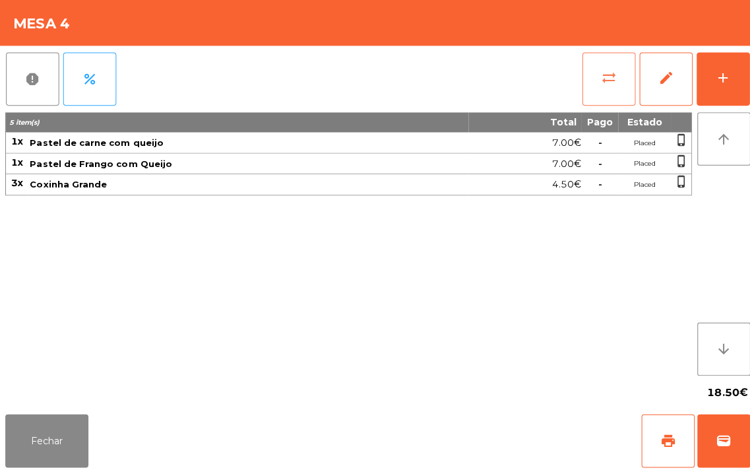
click at [588, 97] on button "sync_alt" at bounding box center [604, 79] width 53 height 53
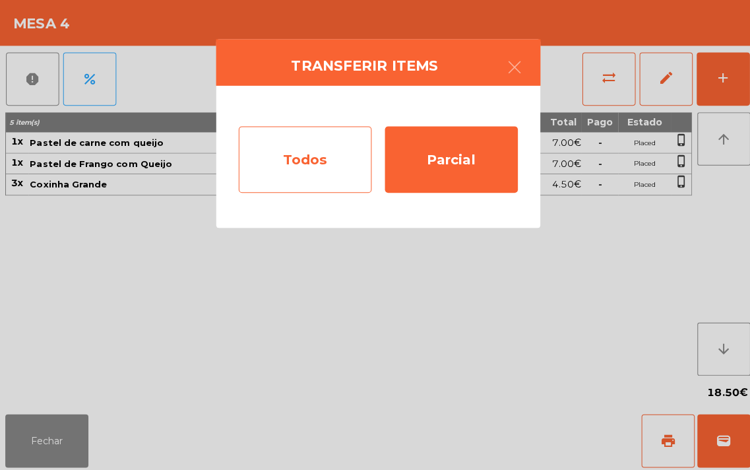
click at [319, 156] on div "Todos" at bounding box center [303, 159] width 132 height 66
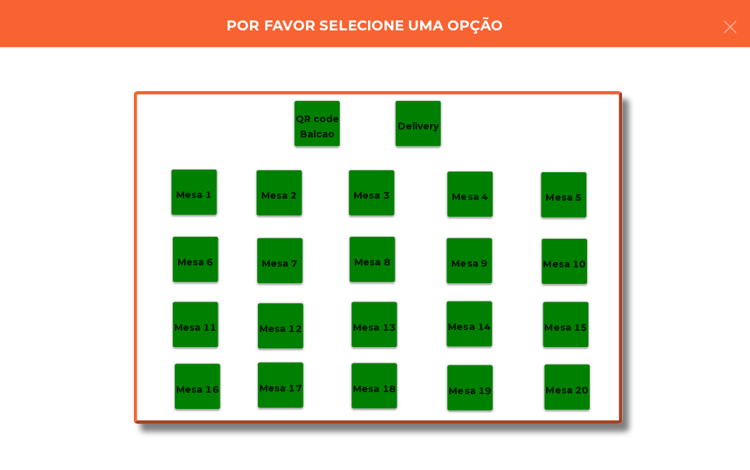
click at [401, 127] on p "Delivery" at bounding box center [415, 126] width 41 height 15
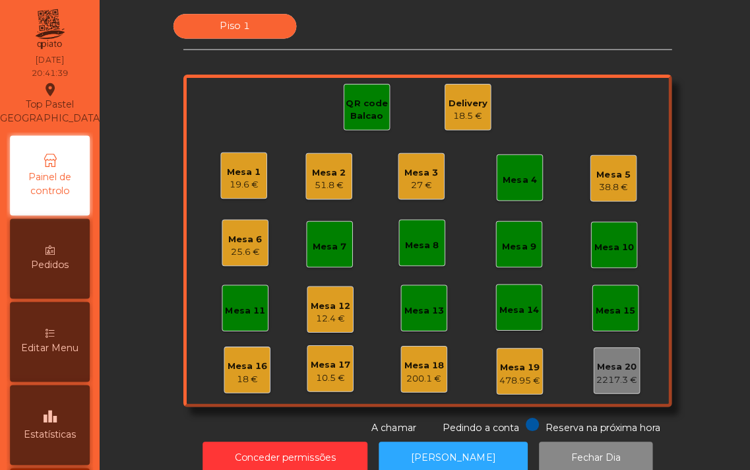
click at [396, 181] on div "Mesa 3 27 €" at bounding box center [418, 175] width 46 height 46
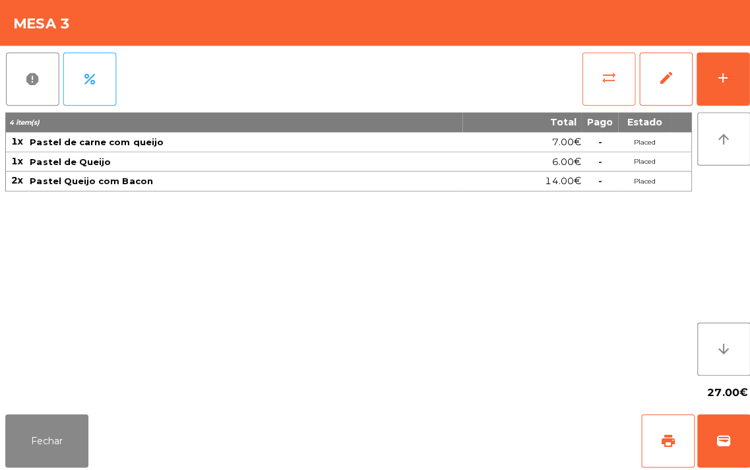
click at [581, 79] on button "sync_alt" at bounding box center [604, 79] width 53 height 53
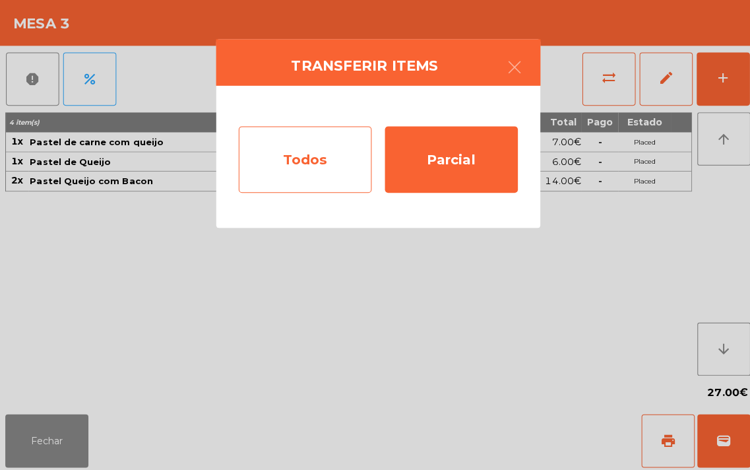
click at [307, 161] on div "Todos" at bounding box center [303, 159] width 132 height 66
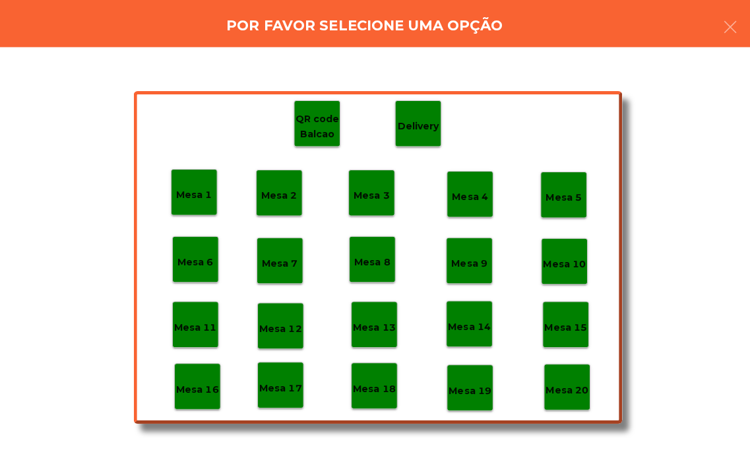
click at [381, 385] on p "Mesa 18" at bounding box center [371, 386] width 42 height 15
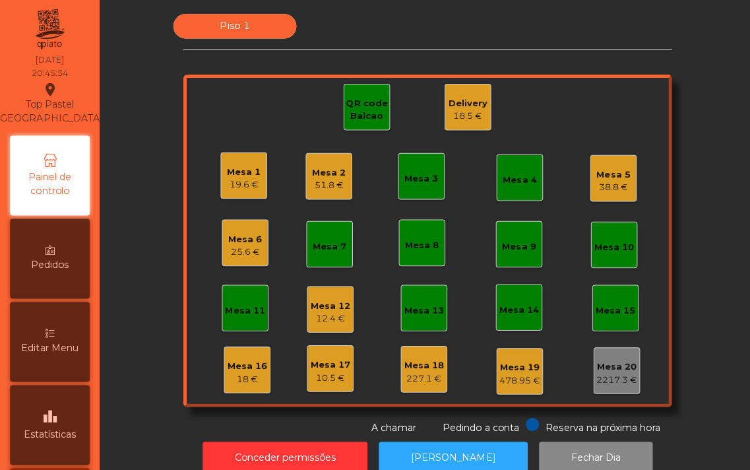
click at [310, 177] on div "Mesa 2" at bounding box center [327, 172] width 34 height 13
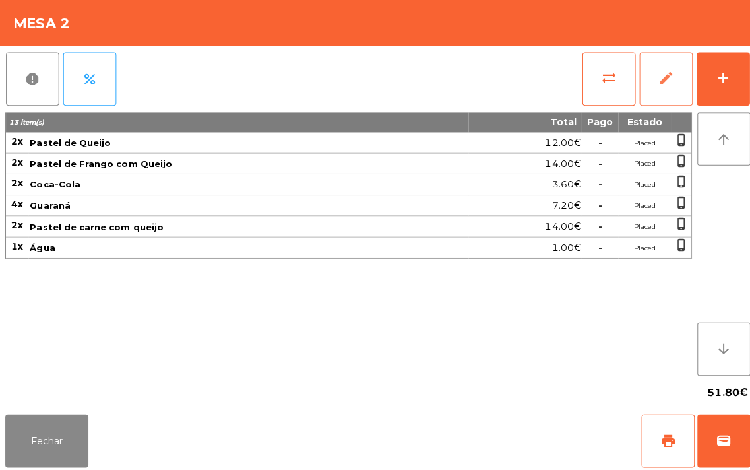
click at [657, 84] on span "edit" at bounding box center [661, 78] width 16 height 16
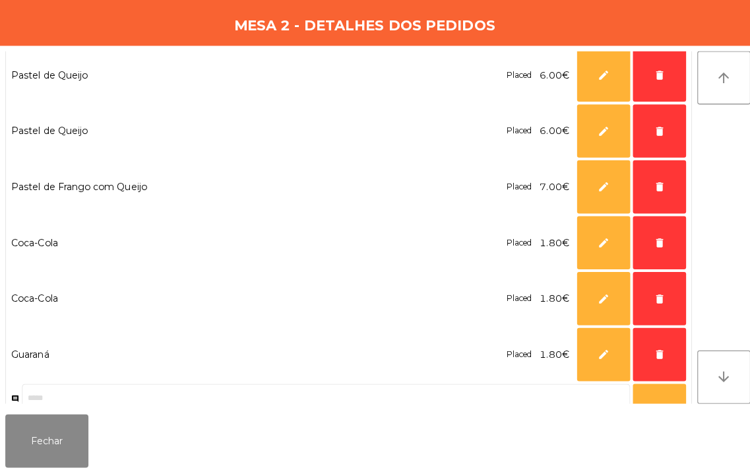
scroll to position [536, 0]
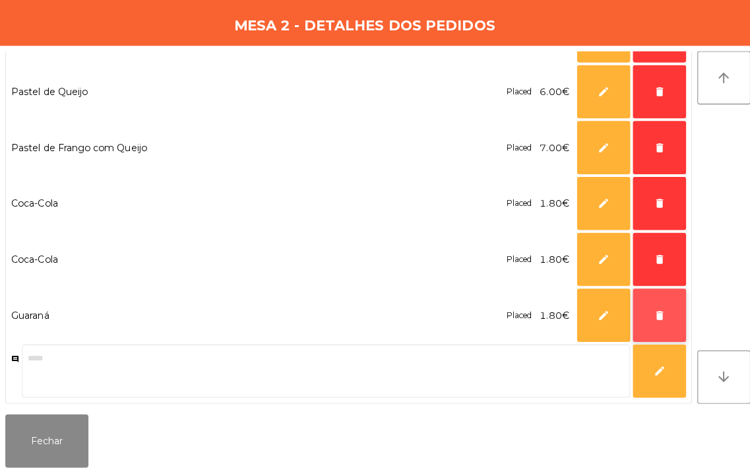
click at [647, 317] on button "delete" at bounding box center [654, 313] width 53 height 53
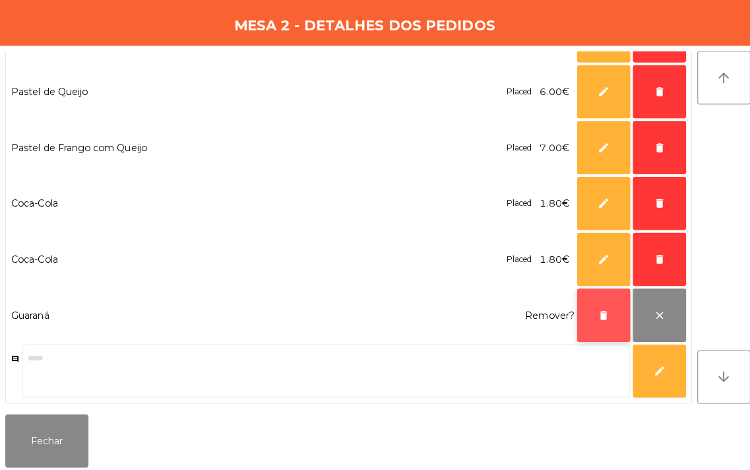
click at [579, 314] on button "delete" at bounding box center [599, 313] width 53 height 53
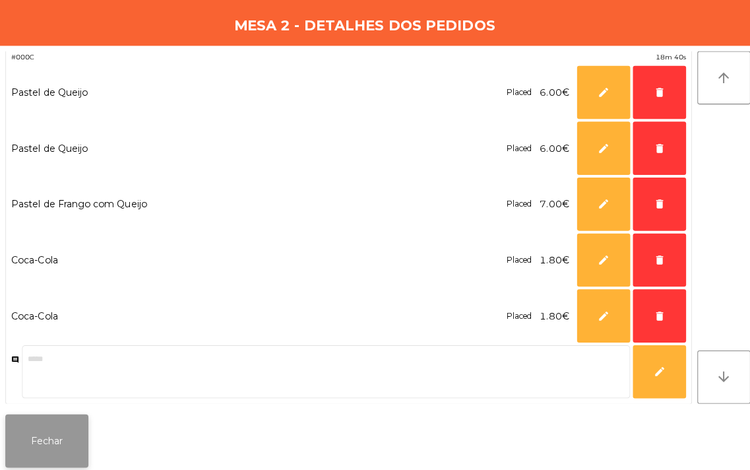
click at [48, 435] on button "Fechar" at bounding box center [46, 438] width 82 height 53
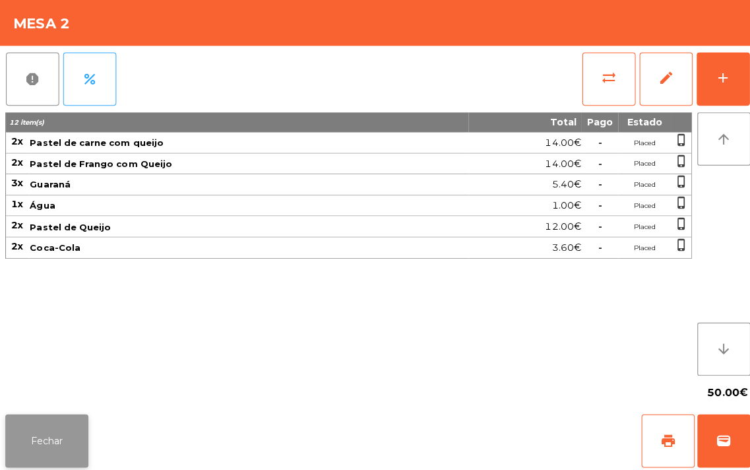
click at [49, 441] on button "Fechar" at bounding box center [46, 438] width 82 height 53
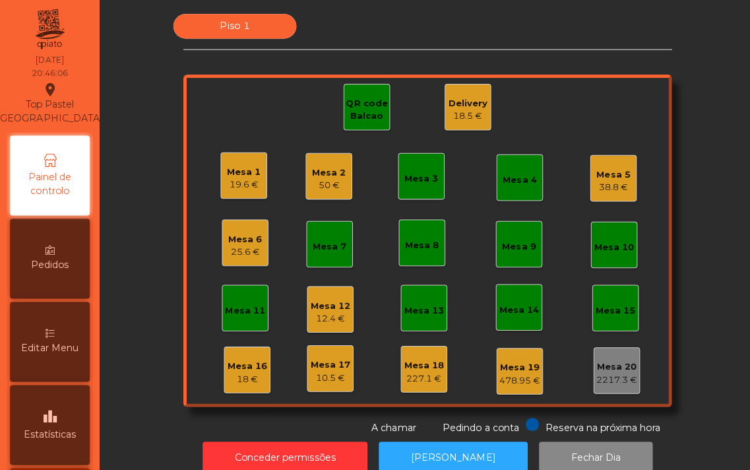
click at [347, 110] on div "QR code Balcao" at bounding box center [364, 110] width 45 height 26
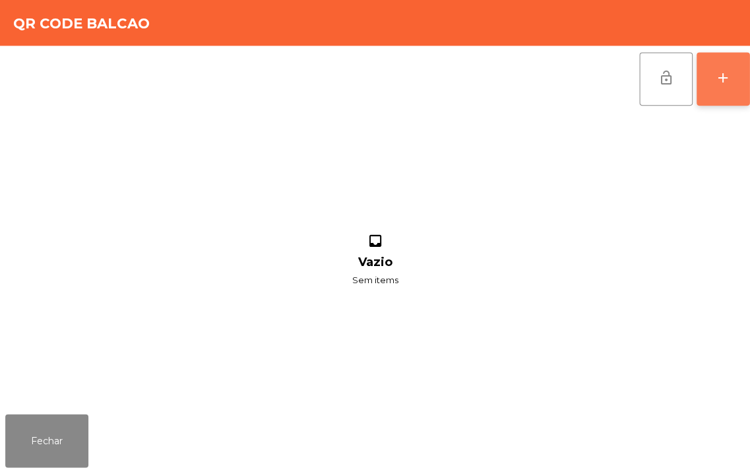
click at [719, 82] on div "add" at bounding box center [718, 78] width 16 height 16
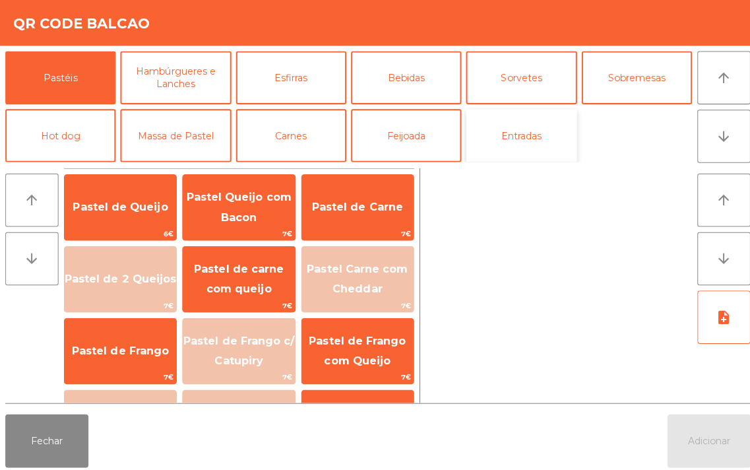
click at [495, 129] on button "Entradas" at bounding box center [518, 135] width 110 height 53
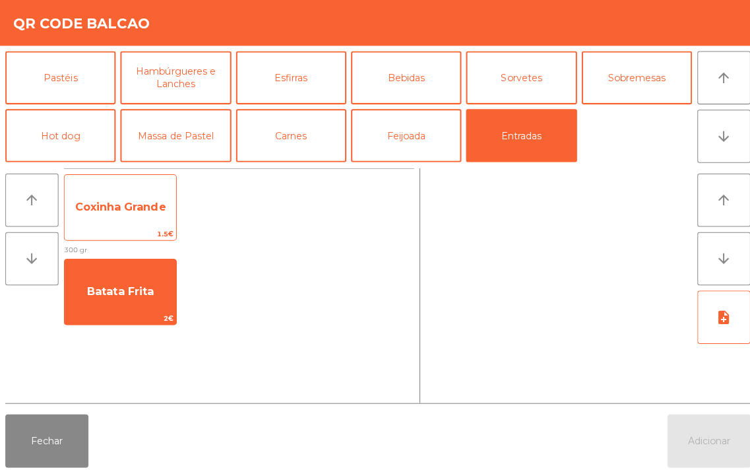
click at [100, 216] on span "Coxinha Grande" at bounding box center [119, 207] width 111 height 36
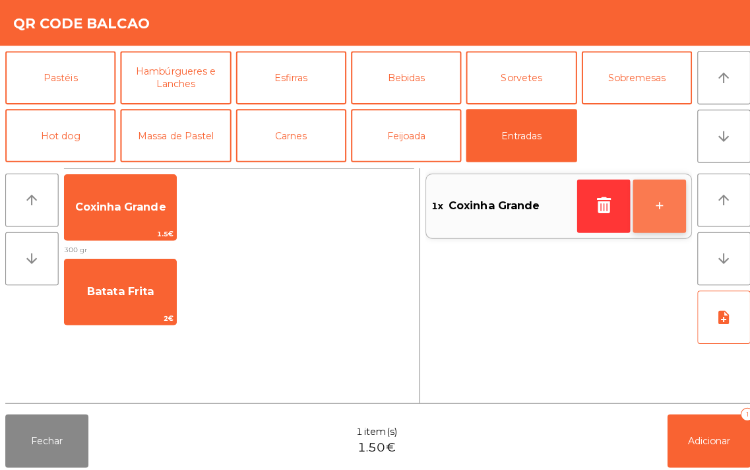
click at [635, 220] on button "+" at bounding box center [654, 205] width 53 height 53
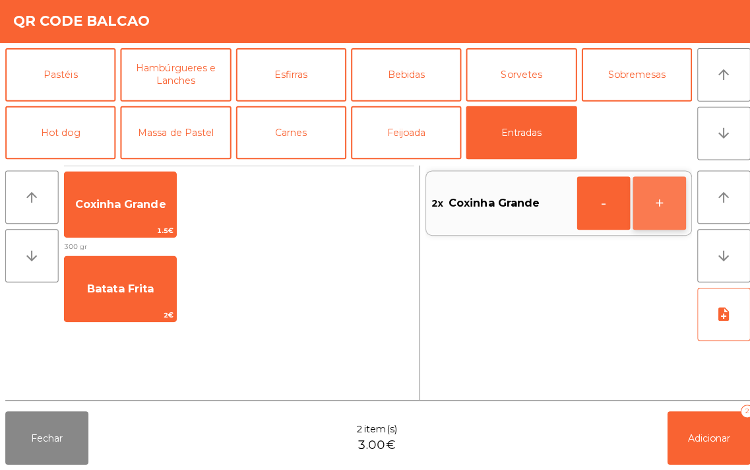
click at [651, 215] on button "+" at bounding box center [654, 205] width 53 height 53
click at [651, 216] on button "+" at bounding box center [654, 205] width 53 height 53
click at [649, 222] on button "+" at bounding box center [654, 205] width 53 height 53
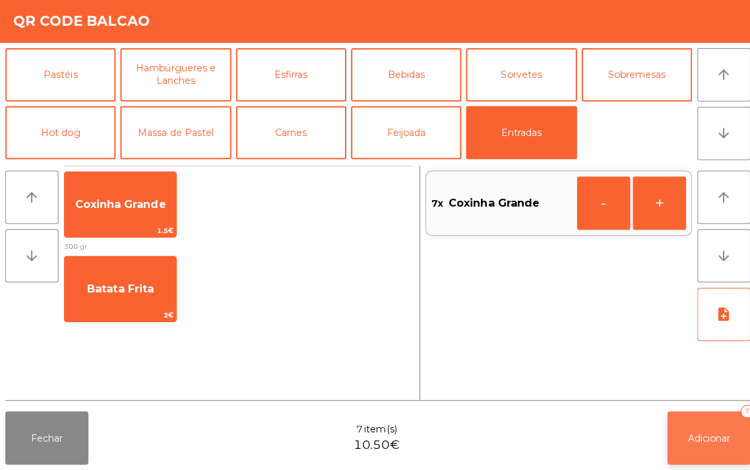
click at [686, 443] on span "Adicionar" at bounding box center [704, 438] width 42 height 12
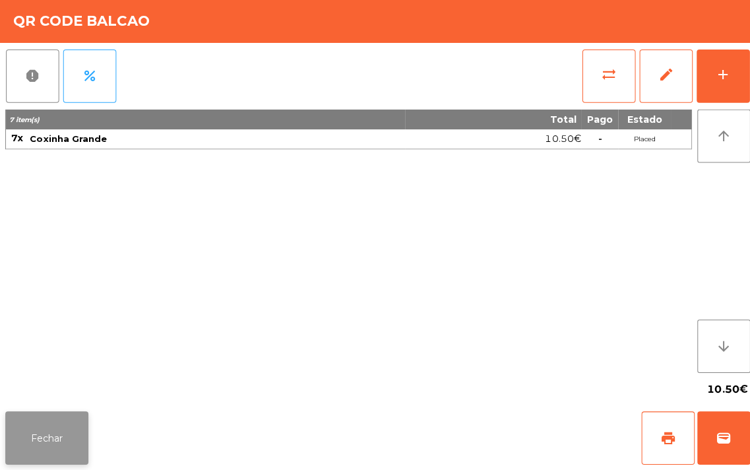
click at [51, 433] on button "Fechar" at bounding box center [46, 438] width 82 height 53
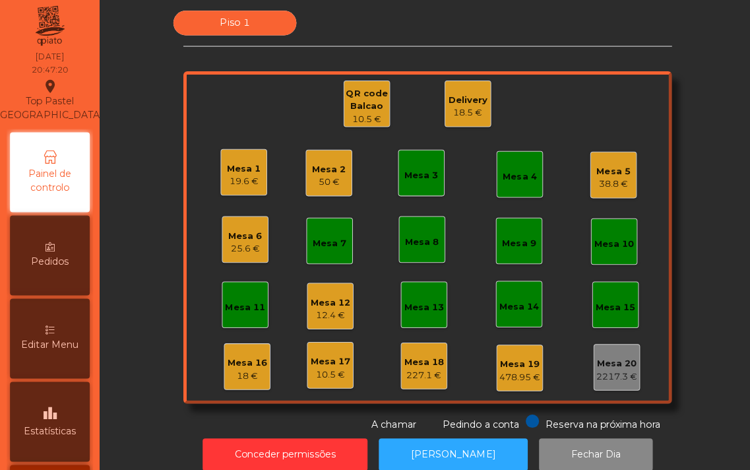
click at [233, 219] on div "Mesa 6 25.6 €" at bounding box center [243, 241] width 46 height 46
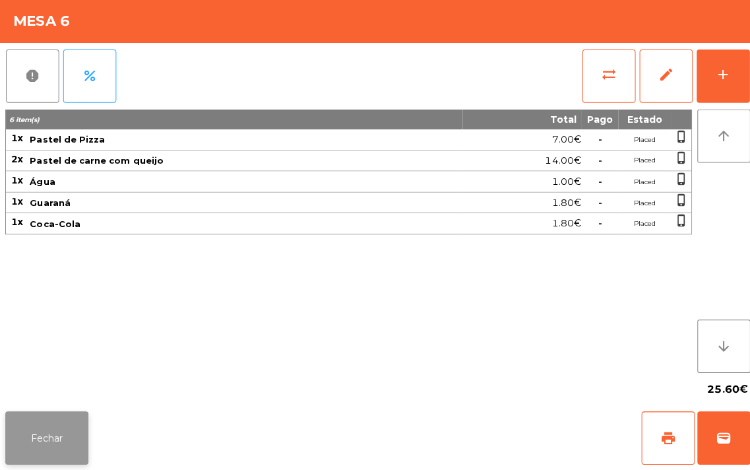
click at [34, 445] on button "Fechar" at bounding box center [46, 438] width 82 height 53
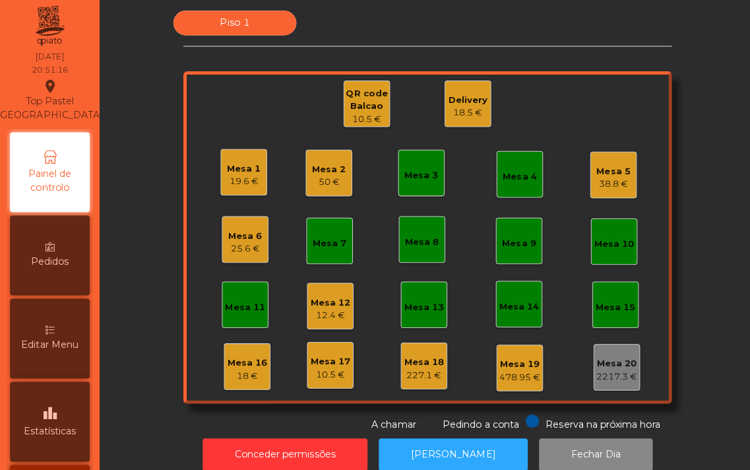
click at [598, 192] on div "38.8 €" at bounding box center [610, 186] width 34 height 13
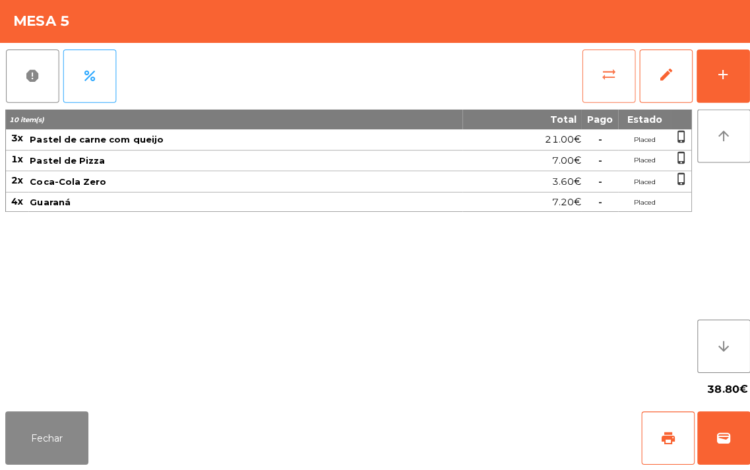
click at [595, 88] on button "sync_alt" at bounding box center [604, 79] width 53 height 53
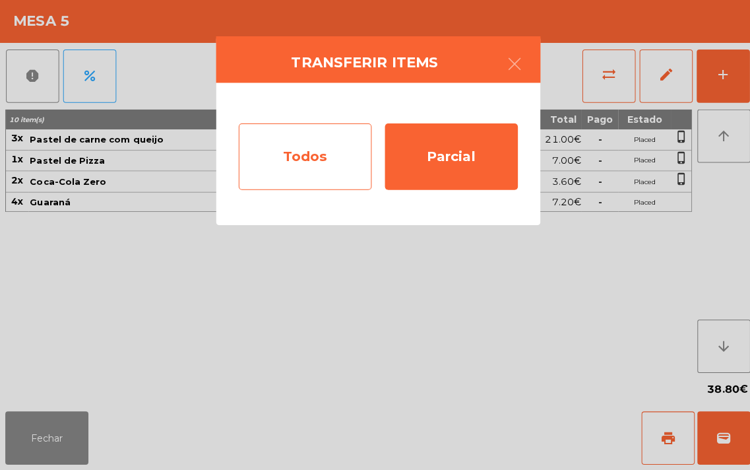
click at [282, 170] on div "Todos" at bounding box center [303, 159] width 132 height 66
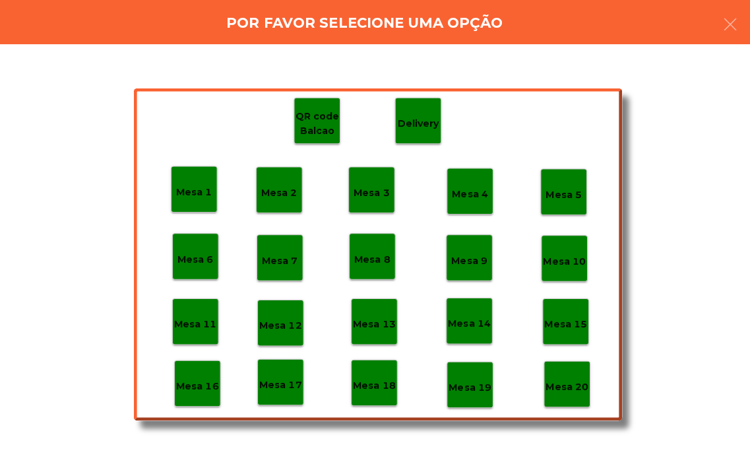
click at [361, 391] on p "Mesa 18" at bounding box center [371, 386] width 42 height 15
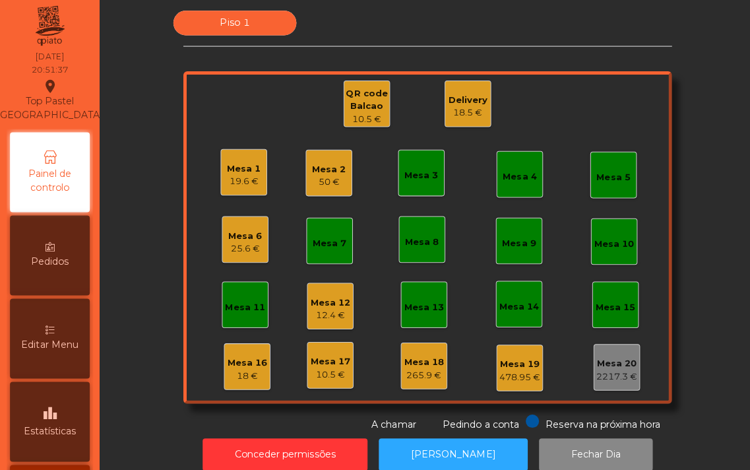
click at [227, 248] on div "25.6 €" at bounding box center [244, 250] width 34 height 13
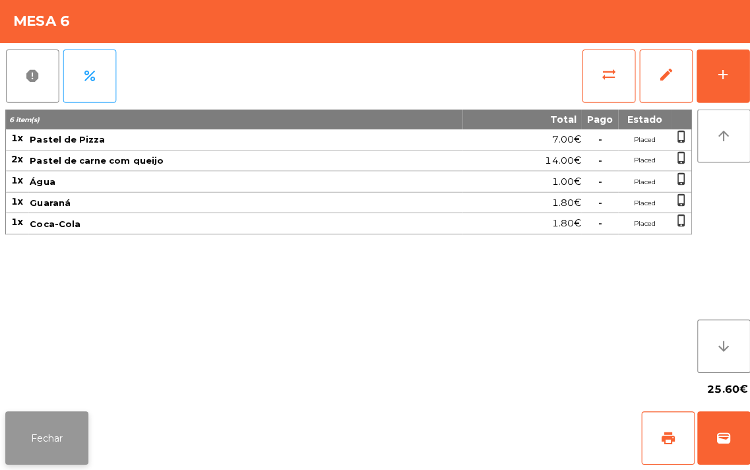
click at [56, 441] on button "Fechar" at bounding box center [46, 438] width 82 height 53
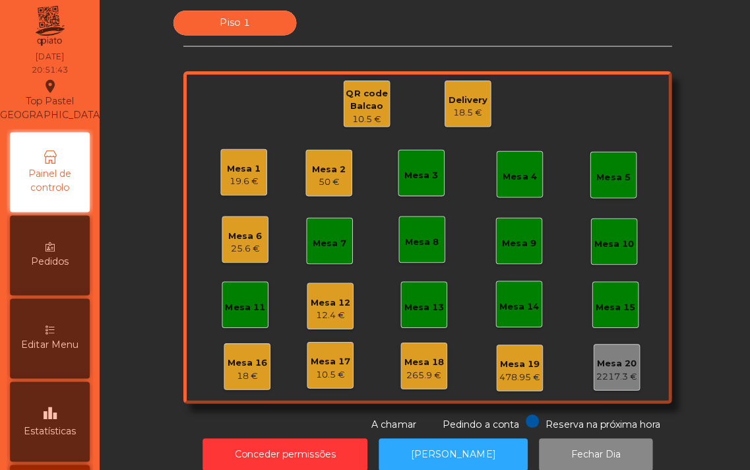
click at [228, 245] on div "25.6 €" at bounding box center [244, 250] width 34 height 13
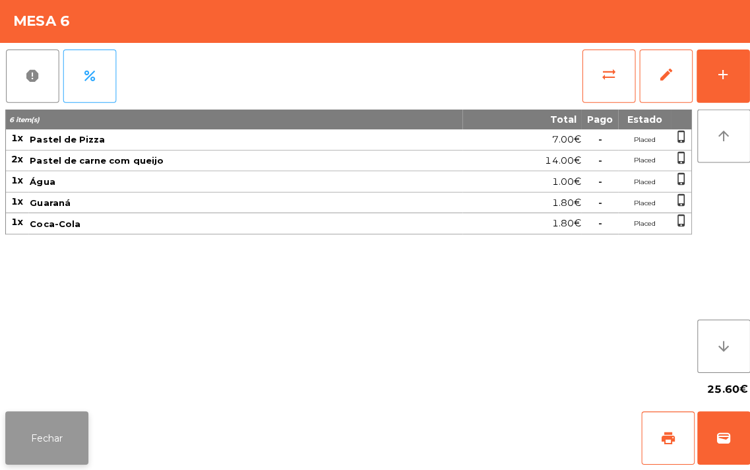
click at [48, 431] on button "Fechar" at bounding box center [46, 438] width 82 height 53
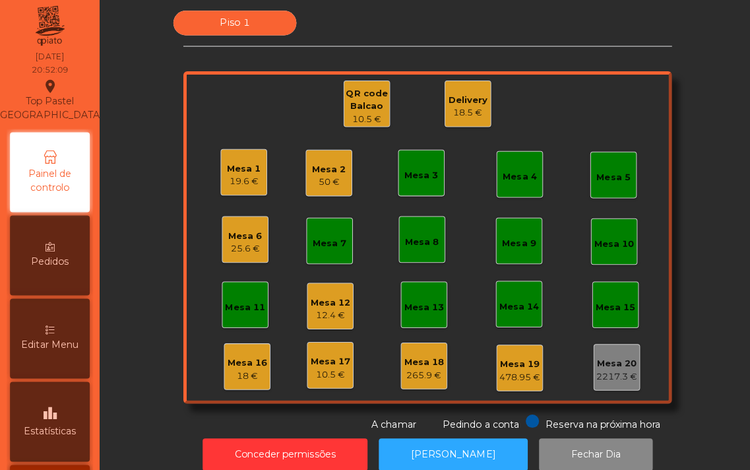
click at [193, 185] on div "Mesa 1 19.6 € Mesa 2 50 € Mesa 3 Mesa 4 Mesa 5 Mesa 6 25.6 € Mesa 7 Mesa 8 Mesa…" at bounding box center [424, 240] width 485 height 330
click at [242, 174] on div "Mesa 1" at bounding box center [243, 171] width 34 height 13
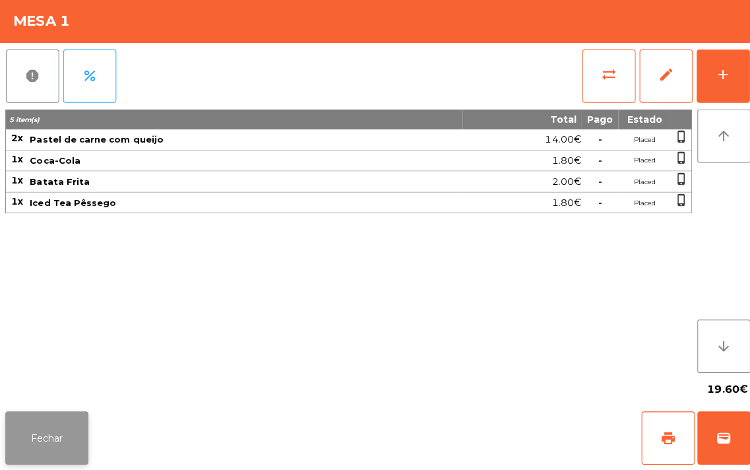
click at [44, 445] on button "Fechar" at bounding box center [46, 438] width 82 height 53
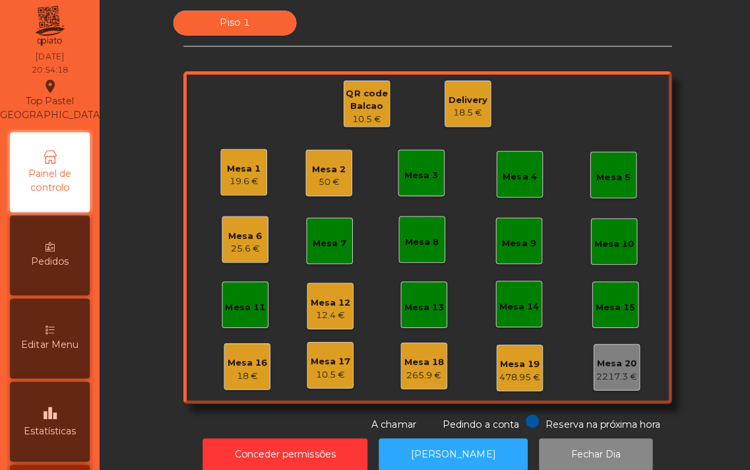
click at [232, 241] on div "Mesa 6" at bounding box center [244, 238] width 34 height 13
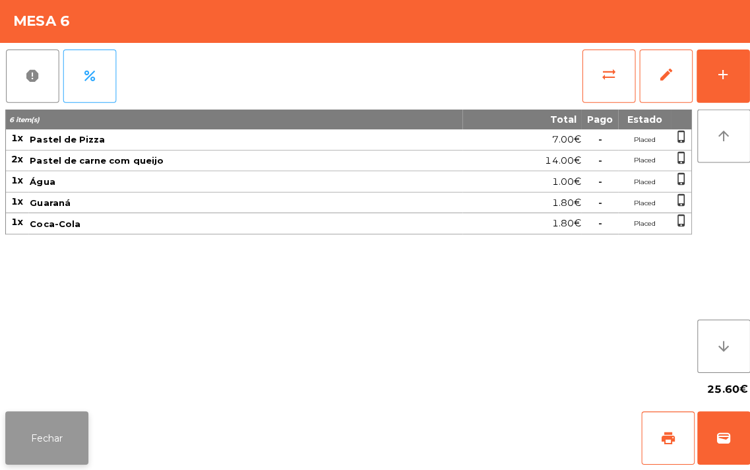
click at [49, 446] on button "Fechar" at bounding box center [46, 438] width 82 height 53
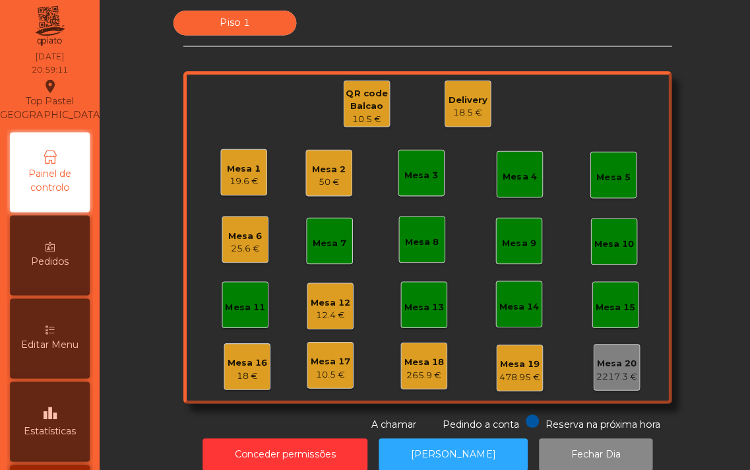
click at [304, 195] on div "Mesa 2 50 €" at bounding box center [327, 175] width 46 height 46
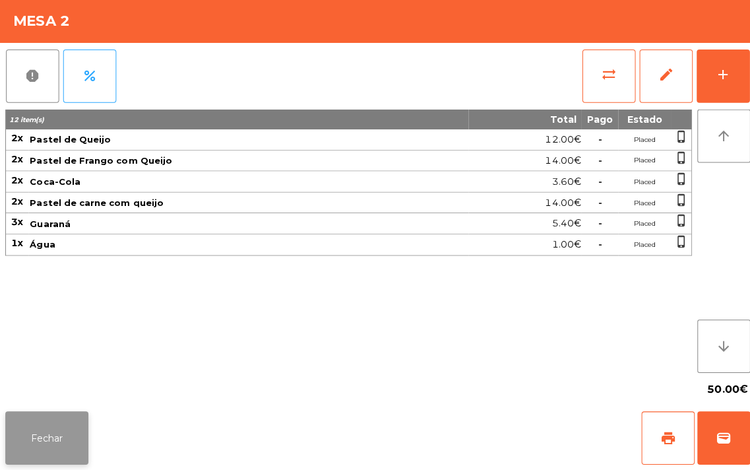
click at [51, 431] on button "Fechar" at bounding box center [46, 438] width 82 height 53
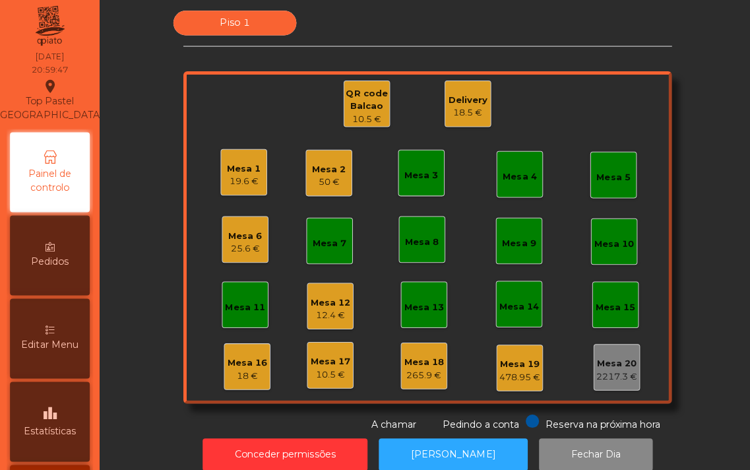
click at [602, 247] on div "Mesa 10" at bounding box center [610, 246] width 40 height 13
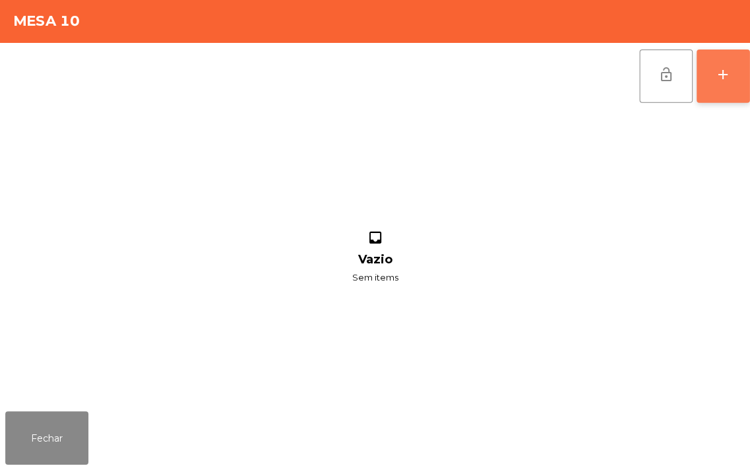
click at [721, 87] on button "add" at bounding box center [718, 79] width 53 height 53
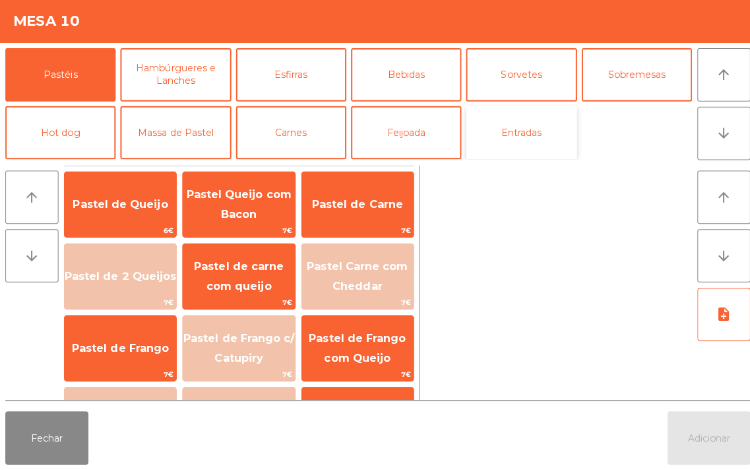
click at [504, 141] on button "Entradas" at bounding box center [518, 135] width 110 height 53
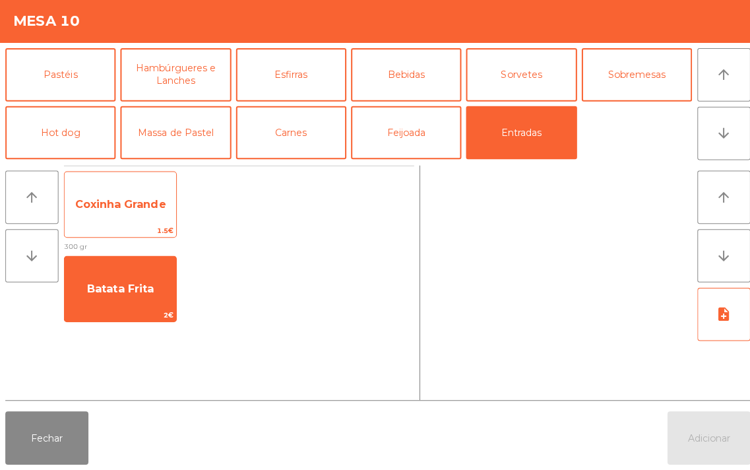
click at [110, 218] on span "Coxinha Grande" at bounding box center [119, 207] width 111 height 36
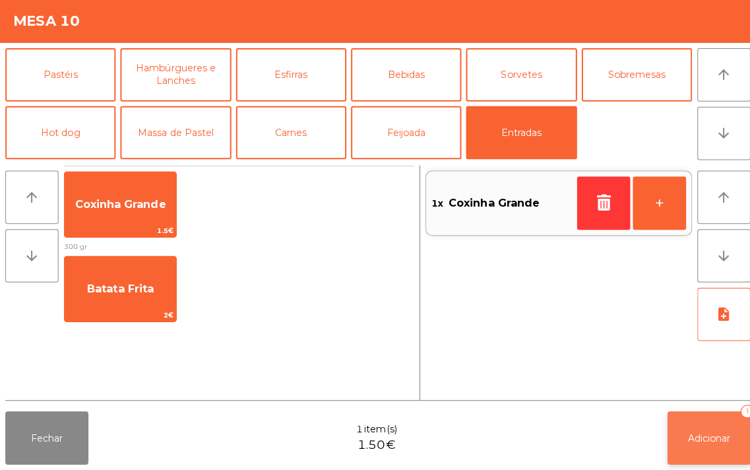
click at [683, 443] on span "Adicionar" at bounding box center [704, 438] width 42 height 12
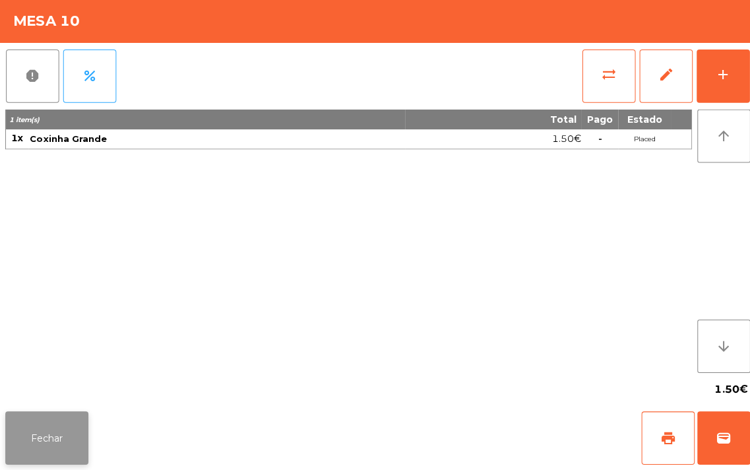
click at [44, 422] on button "Fechar" at bounding box center [46, 438] width 82 height 53
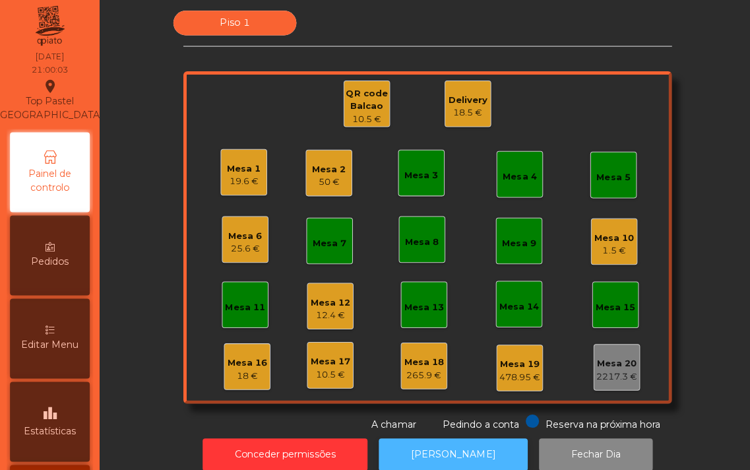
click at [425, 447] on button "[PERSON_NAME]" at bounding box center [450, 455] width 148 height 32
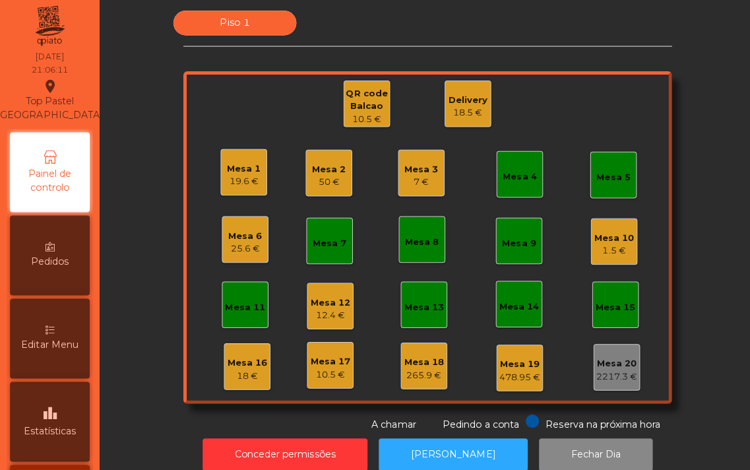
click at [321, 252] on div "Mesa 7" at bounding box center [327, 243] width 46 height 46
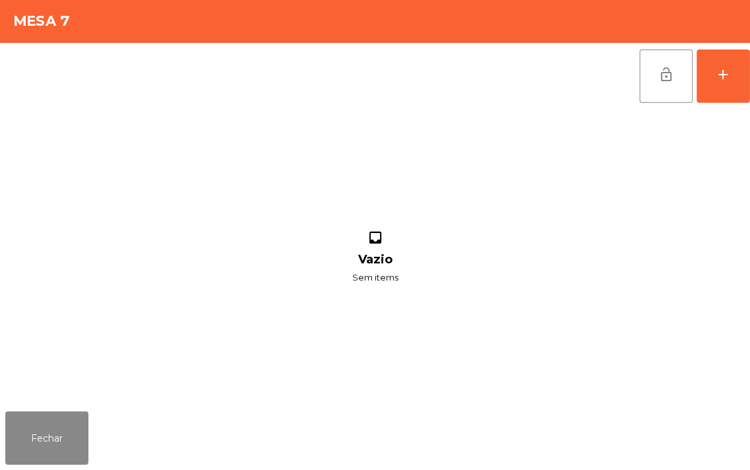
click at [16, 8] on div "Mesa 7" at bounding box center [375, 23] width 750 height 46
click at [44, 439] on button "Fechar" at bounding box center [46, 438] width 82 height 53
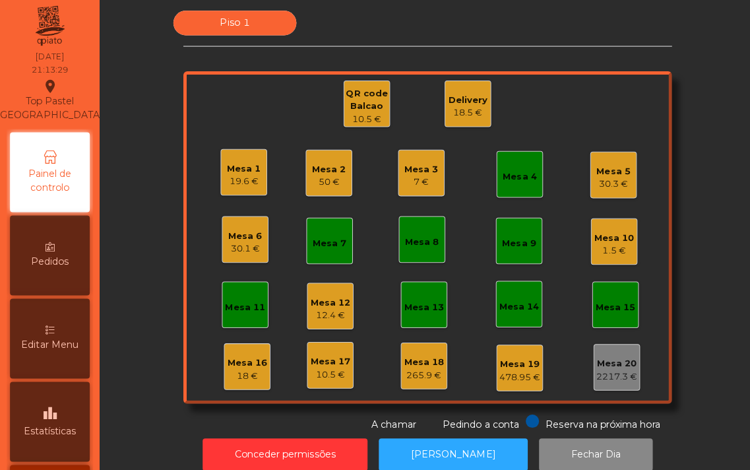
click at [459, 97] on div "Delivery" at bounding box center [464, 103] width 39 height 13
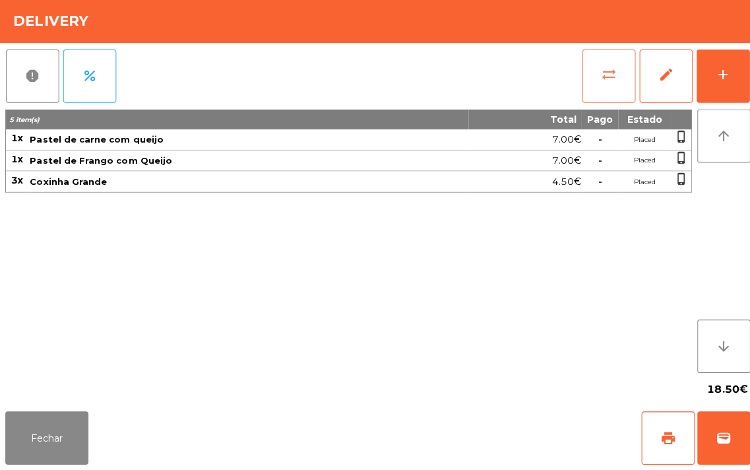
click at [597, 88] on button "sync_alt" at bounding box center [604, 79] width 53 height 53
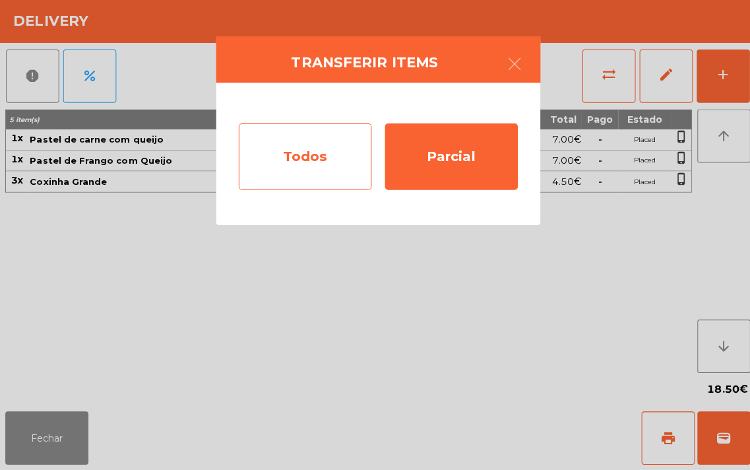
click at [298, 162] on div "Todos" at bounding box center [303, 159] width 132 height 66
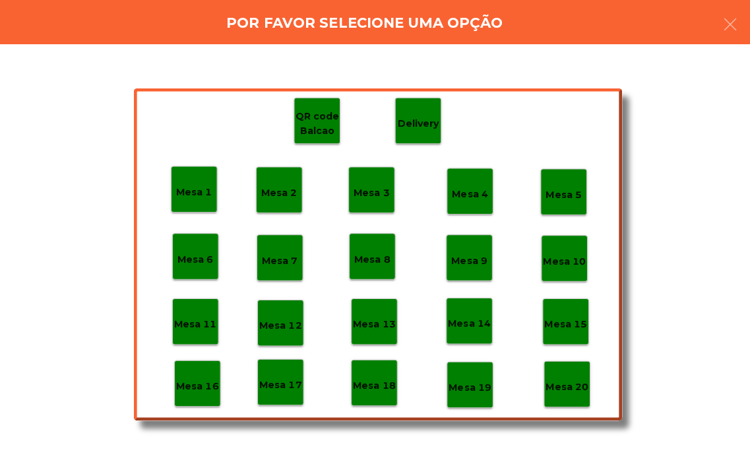
click at [367, 385] on p "Mesa 18" at bounding box center [371, 386] width 42 height 15
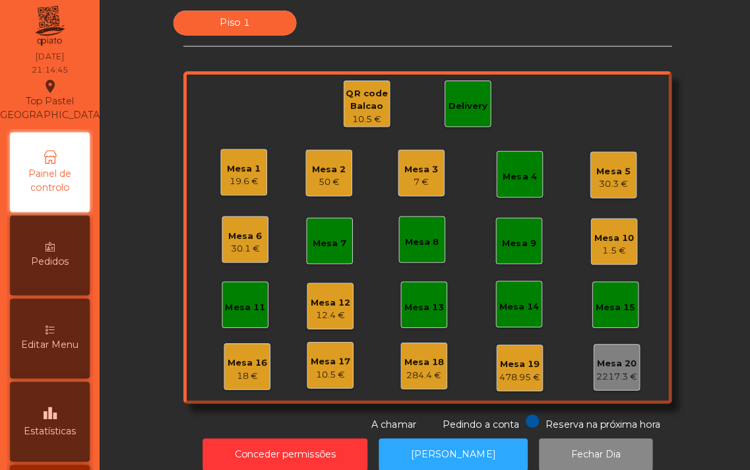
click at [226, 170] on div "Mesa 1" at bounding box center [243, 171] width 34 height 13
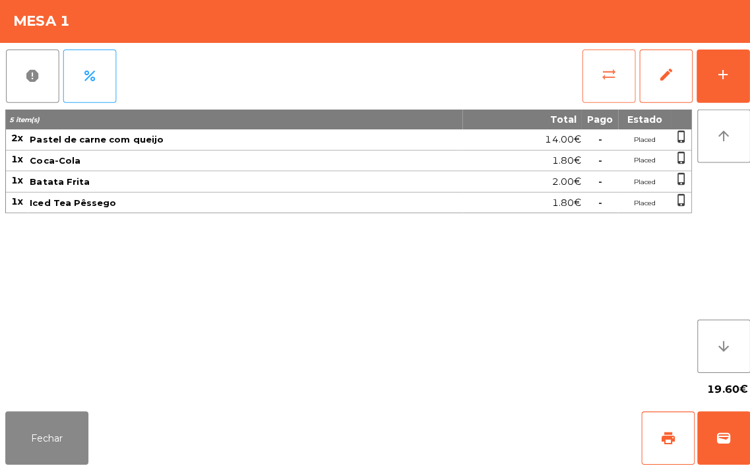
click at [594, 93] on button "sync_alt" at bounding box center [604, 79] width 53 height 53
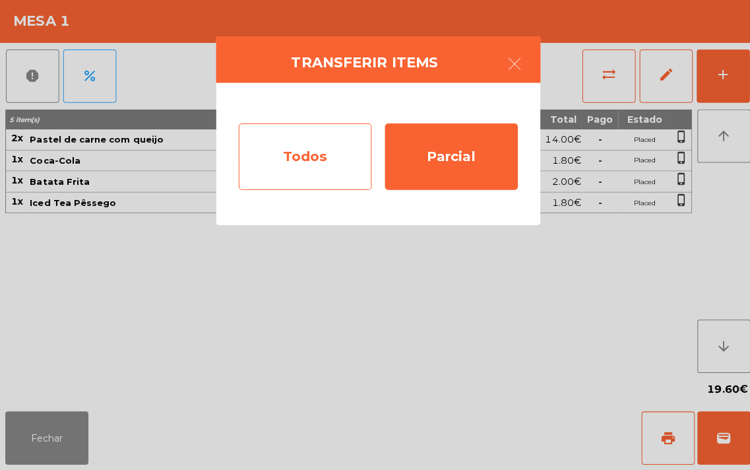
click at [296, 165] on div "Todos" at bounding box center [303, 159] width 132 height 66
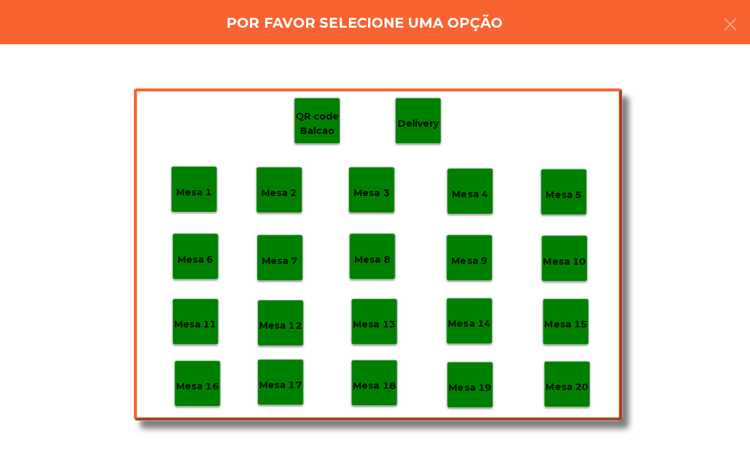
click at [371, 385] on p "Mesa 18" at bounding box center [371, 386] width 42 height 15
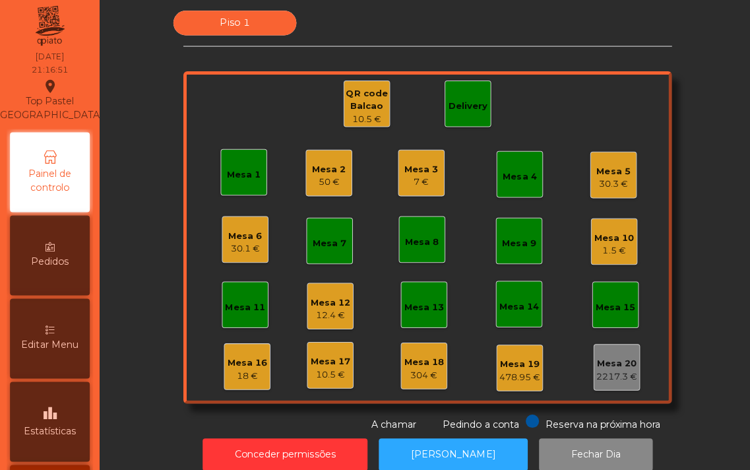
click at [414, 185] on div "7 €" at bounding box center [419, 184] width 34 height 13
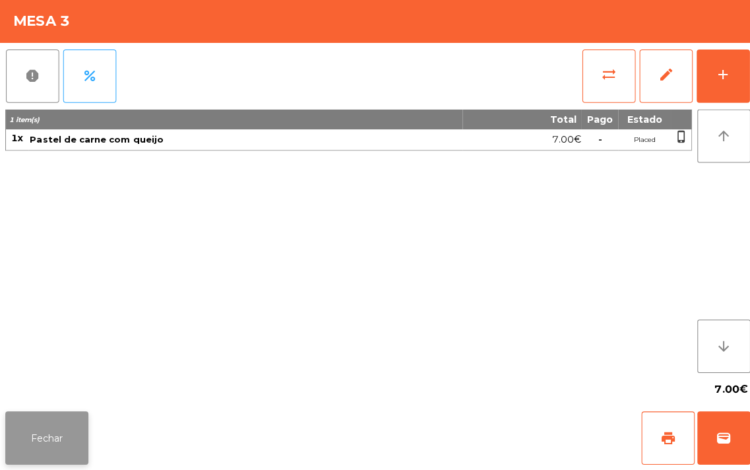
click at [55, 434] on button "Fechar" at bounding box center [46, 438] width 82 height 53
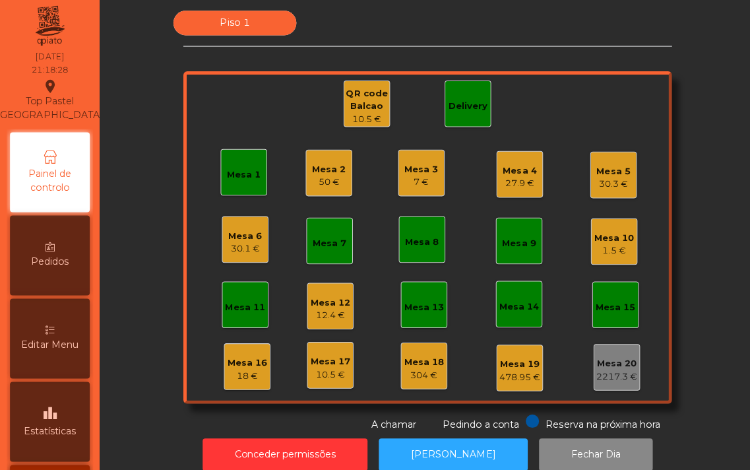
click at [350, 103] on div "QR code Balcao" at bounding box center [364, 103] width 45 height 26
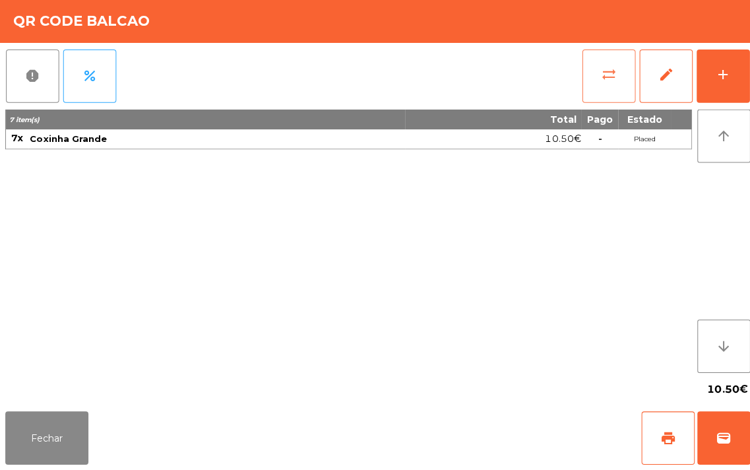
click at [591, 79] on button "sync_alt" at bounding box center [604, 79] width 53 height 53
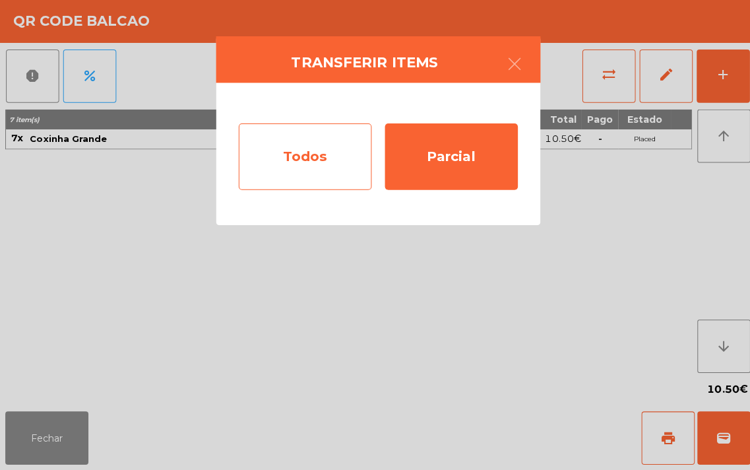
click at [299, 168] on div "Todos" at bounding box center [303, 159] width 132 height 66
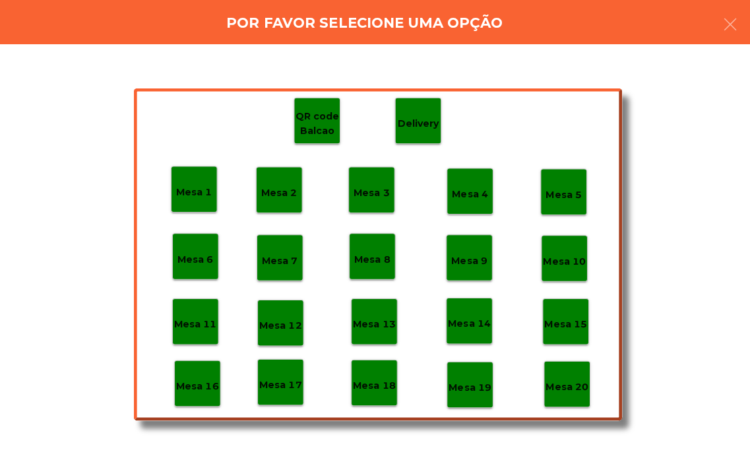
click at [360, 384] on p "Mesa 18" at bounding box center [371, 386] width 42 height 15
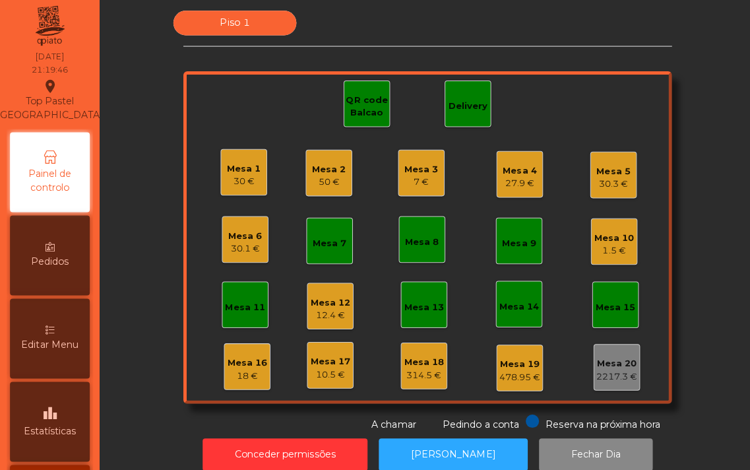
click at [337, 168] on div "Mesa 2" at bounding box center [327, 172] width 34 height 13
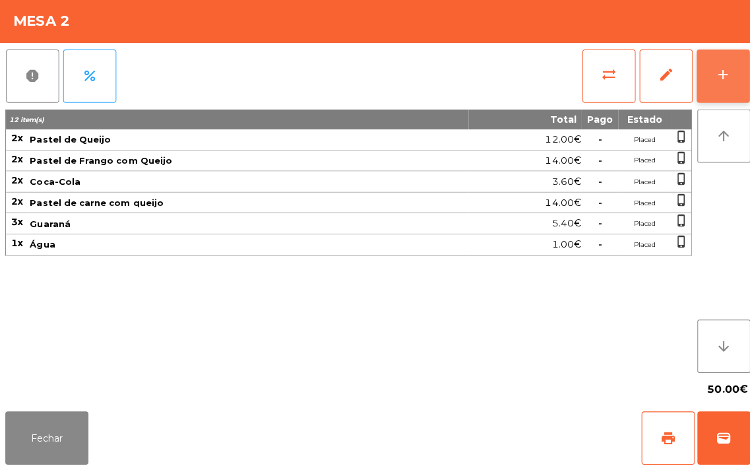
click at [711, 96] on button "add" at bounding box center [718, 79] width 53 height 53
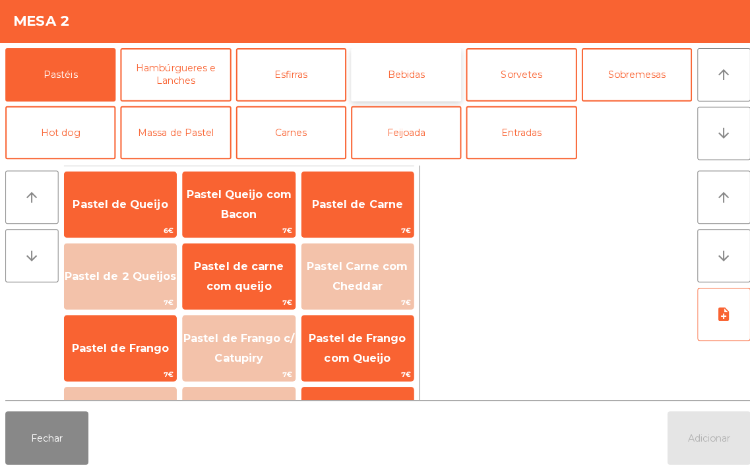
click at [403, 100] on button "Bebidas" at bounding box center [403, 77] width 110 height 53
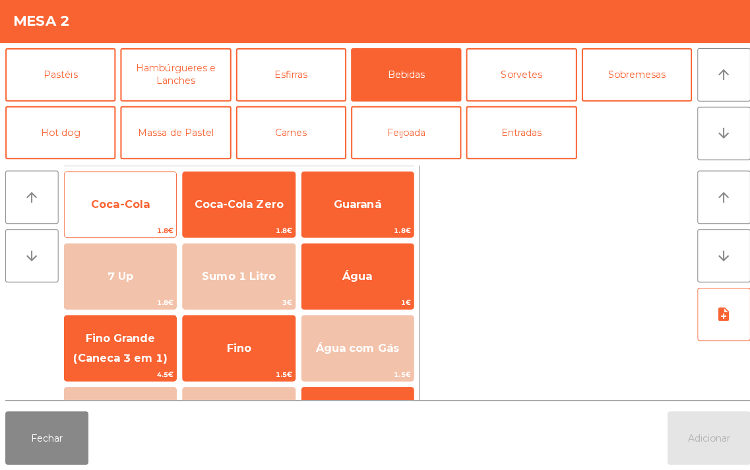
click at [103, 209] on span "Coca-Cola" at bounding box center [119, 206] width 58 height 13
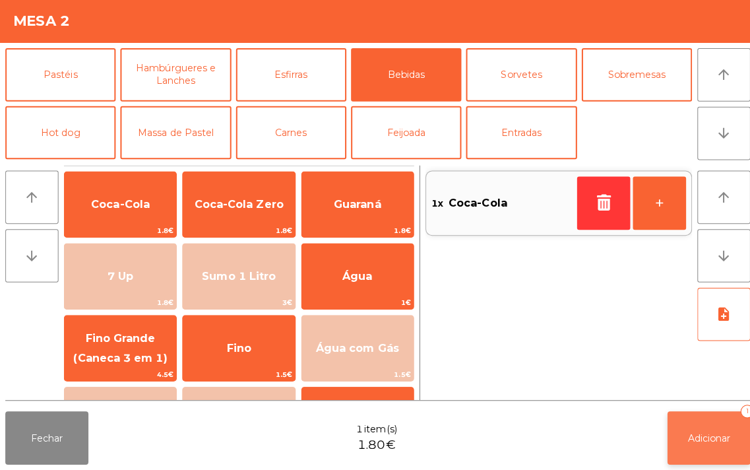
click at [684, 446] on button "Adicionar 1" at bounding box center [703, 438] width 82 height 53
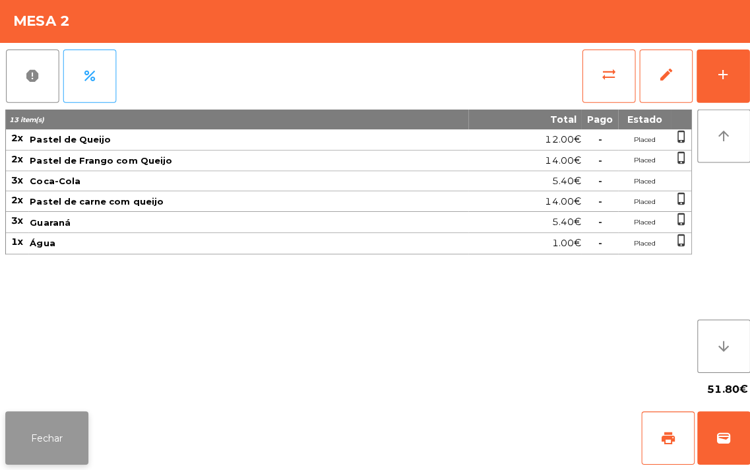
click at [59, 439] on button "Fechar" at bounding box center [46, 438] width 82 height 53
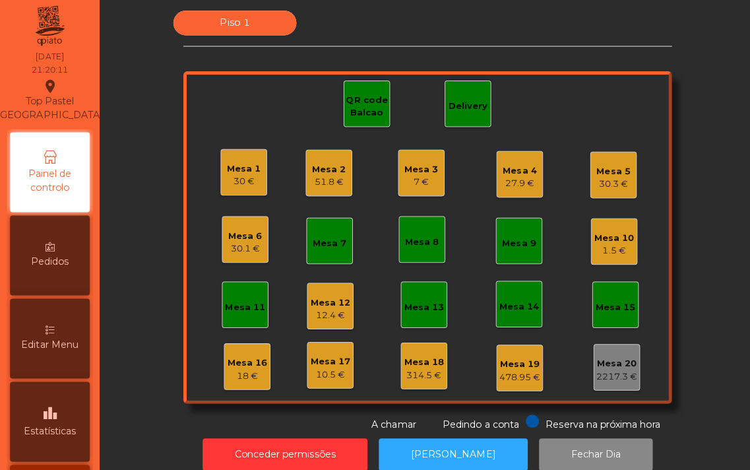
click at [499, 186] on div "27.9 €" at bounding box center [516, 185] width 34 height 13
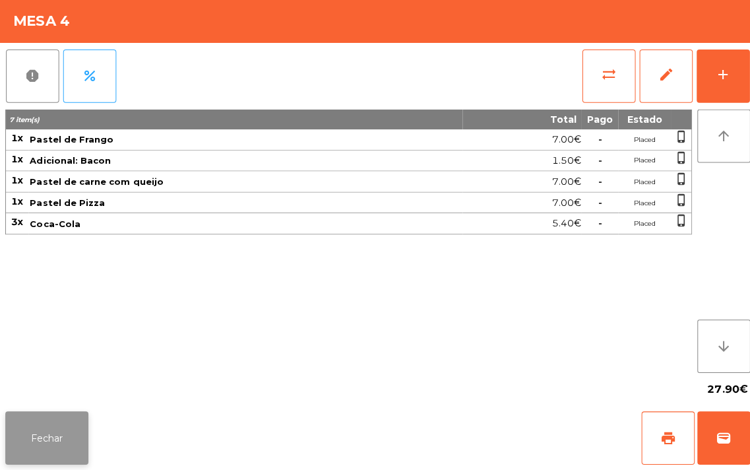
click at [40, 441] on button "Fechar" at bounding box center [46, 438] width 82 height 53
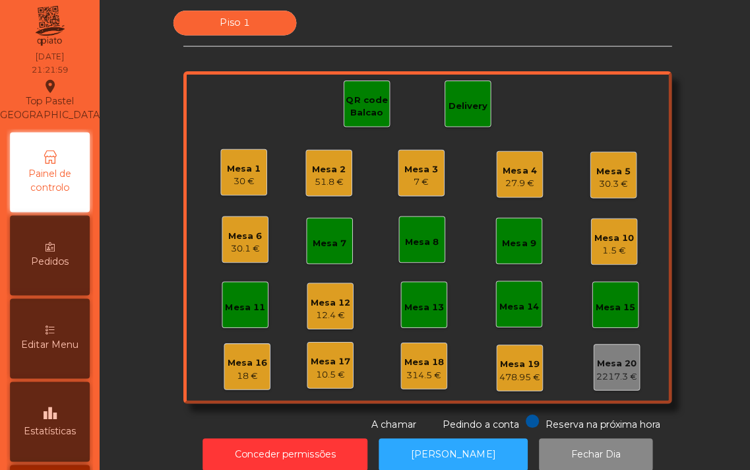
click at [320, 170] on div "Mesa 2" at bounding box center [327, 172] width 34 height 13
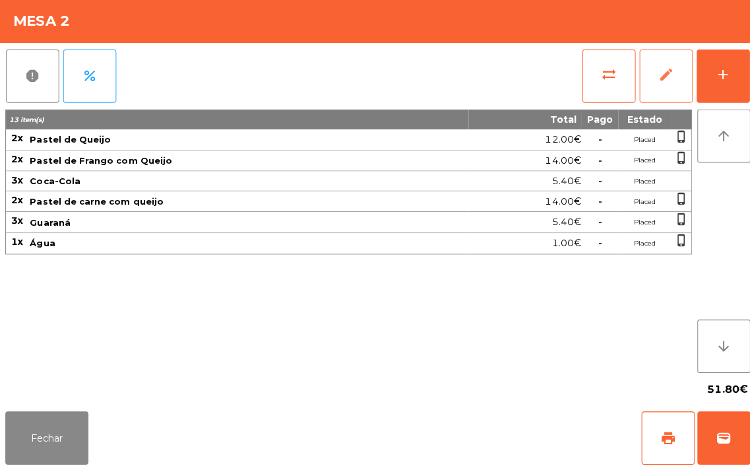
click at [662, 79] on span "edit" at bounding box center [661, 78] width 16 height 16
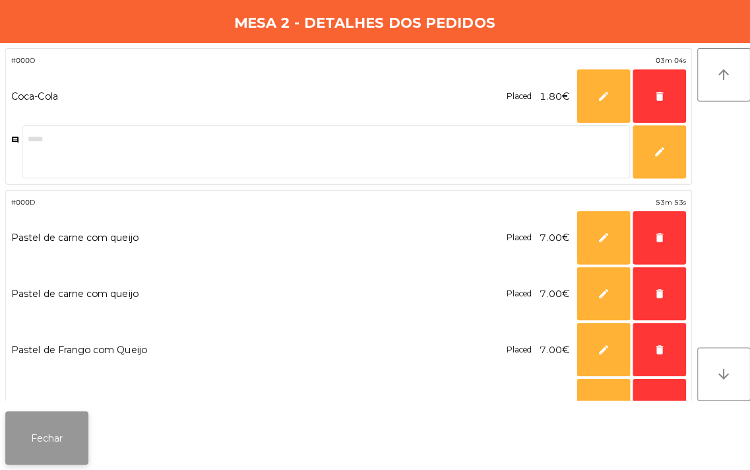
click at [41, 439] on button "Fechar" at bounding box center [46, 438] width 82 height 53
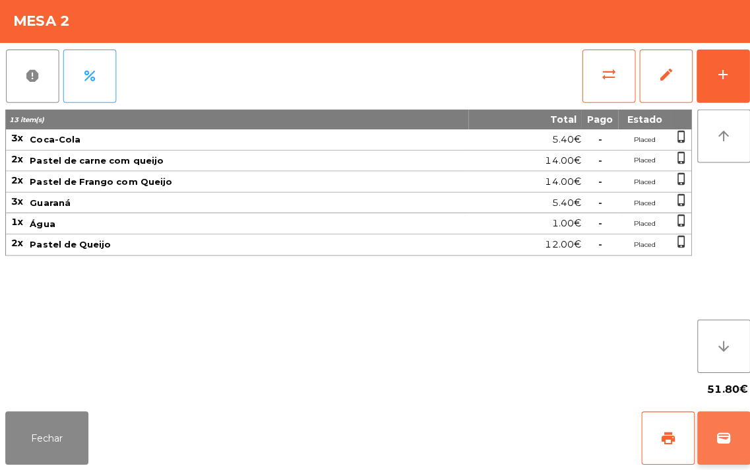
click at [714, 430] on span "wallet" at bounding box center [719, 438] width 16 height 16
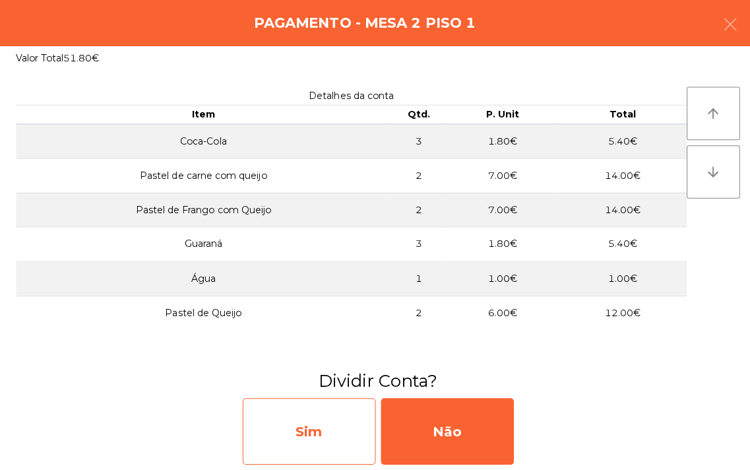
click at [294, 418] on div "Sim" at bounding box center [307, 432] width 132 height 66
click at [290, 437] on div "Item a item" at bounding box center [307, 432] width 132 height 66
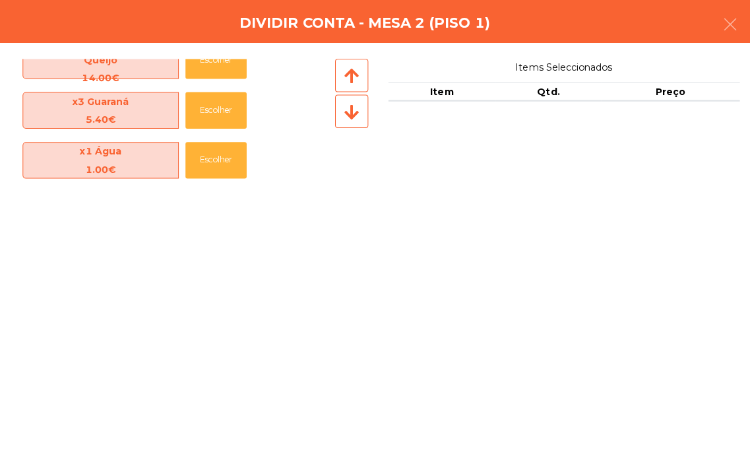
scroll to position [165, 0]
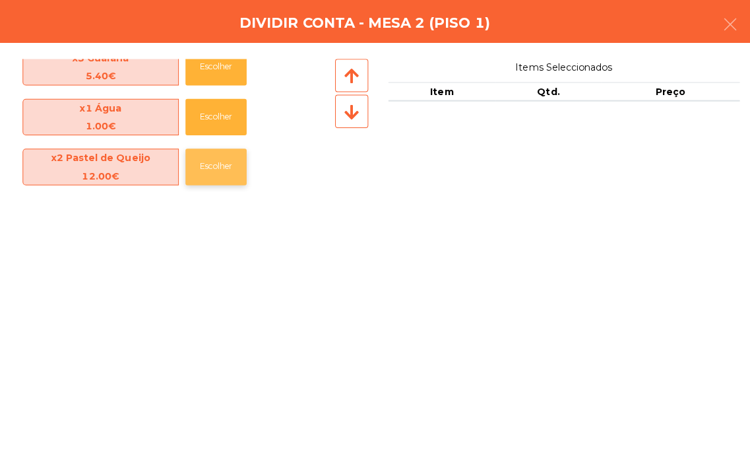
click at [211, 178] on button "Escolher" at bounding box center [214, 169] width 61 height 36
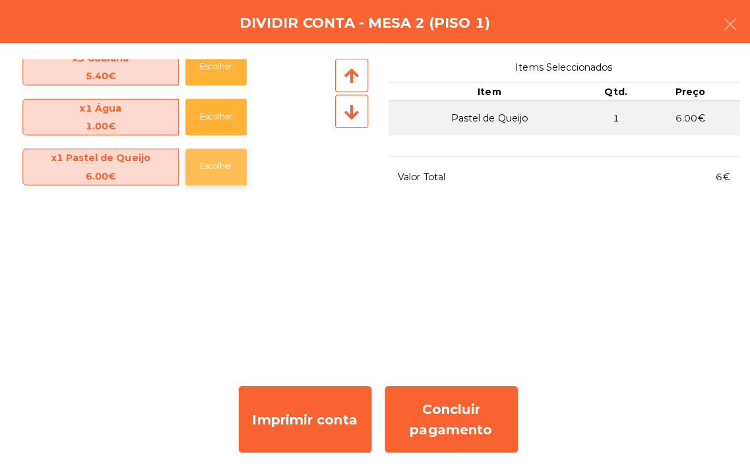
click at [207, 181] on button "Escolher" at bounding box center [214, 169] width 61 height 36
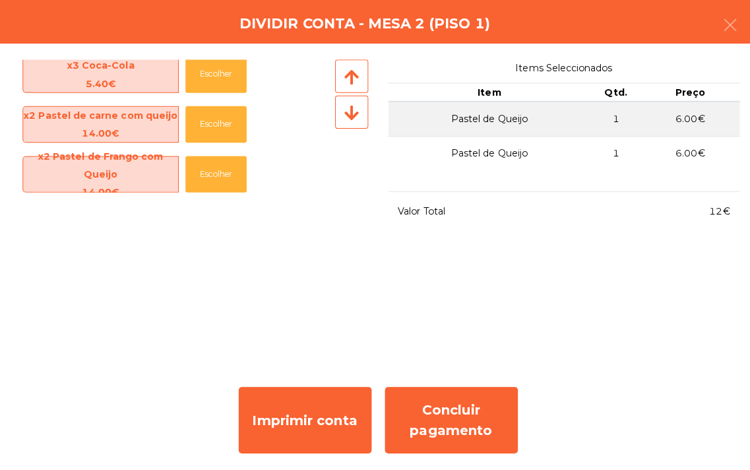
scroll to position [9, 0]
click at [207, 181] on button "Escolher" at bounding box center [214, 176] width 61 height 36
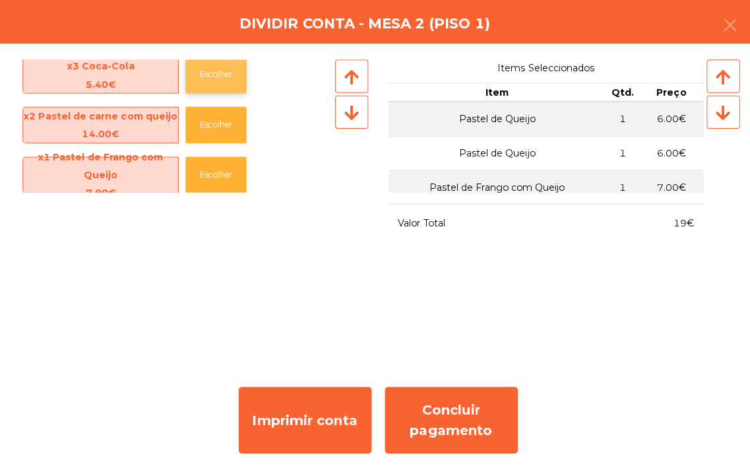
click at [212, 84] on button "Escolher" at bounding box center [214, 77] width 61 height 36
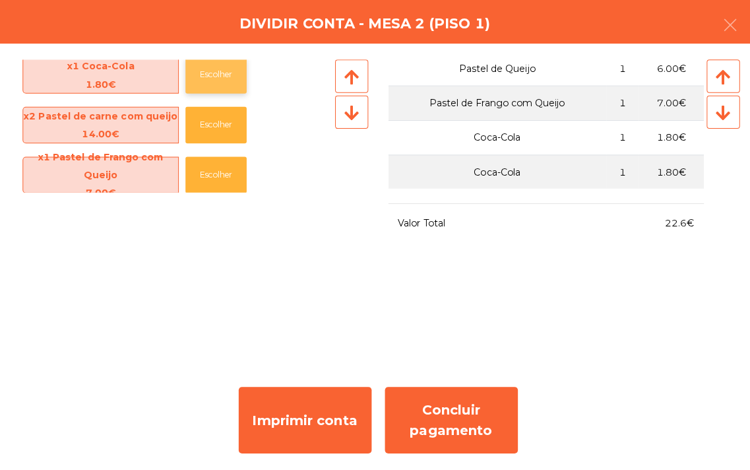
scroll to position [90, 0]
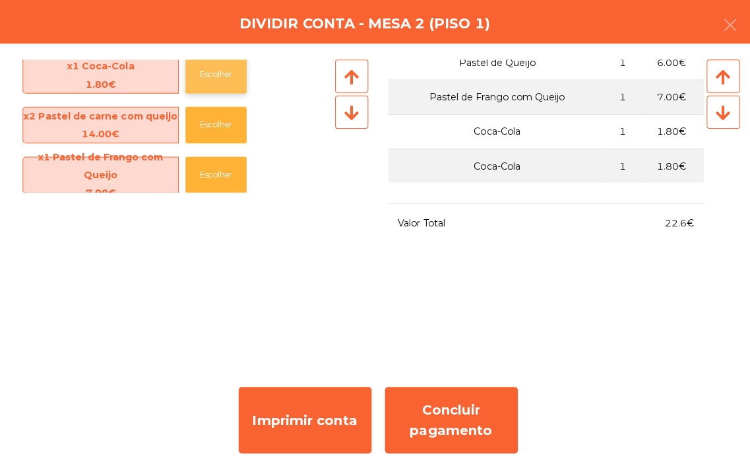
click at [216, 81] on button "Escolher" at bounding box center [214, 77] width 61 height 36
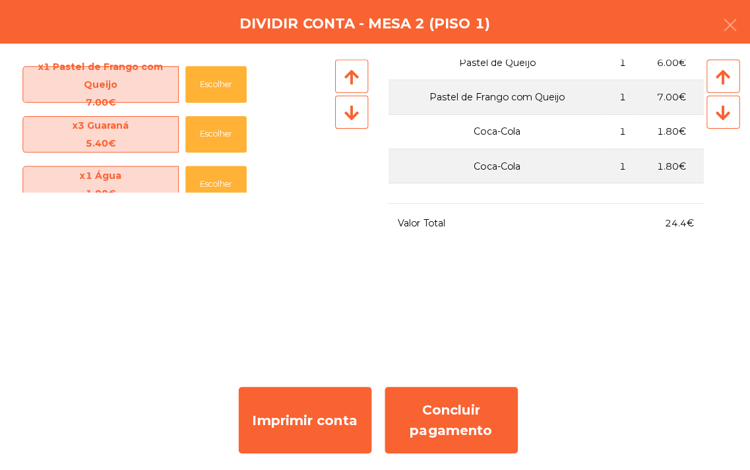
scroll to position [66, 0]
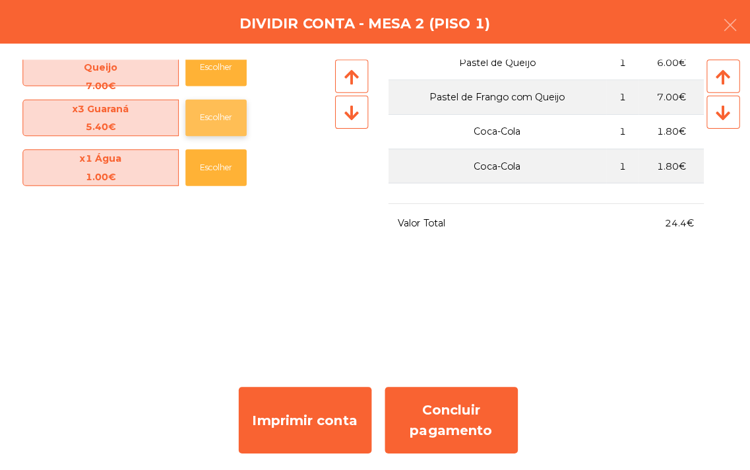
click at [206, 124] on button "Escolher" at bounding box center [214, 120] width 61 height 36
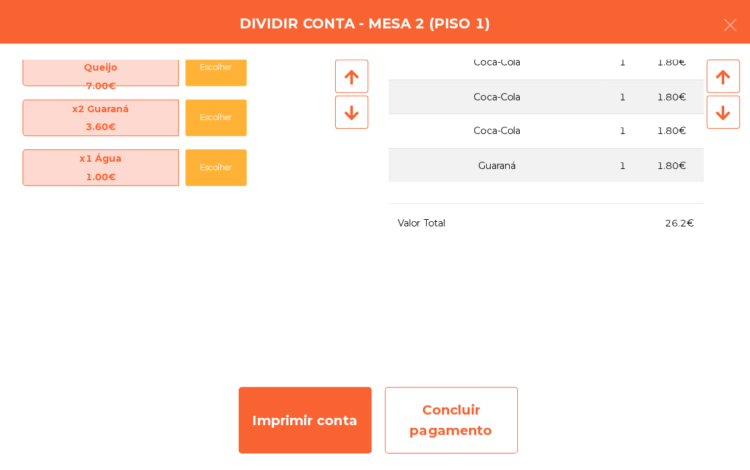
click at [422, 422] on div "Concluir pagamento" at bounding box center [448, 420] width 132 height 66
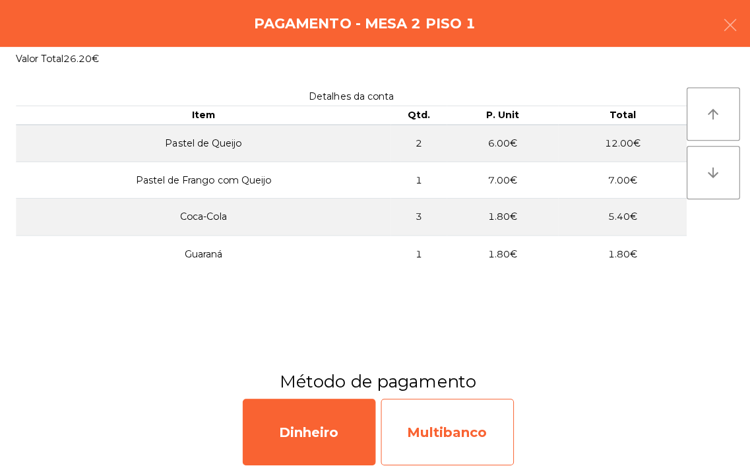
click at [438, 437] on div "Multibanco" at bounding box center [444, 432] width 132 height 66
select select "**"
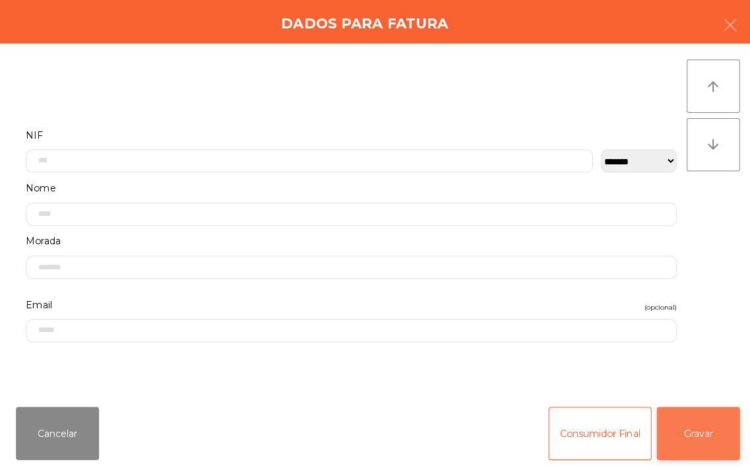
click at [690, 445] on button "Gravar" at bounding box center [693, 432] width 82 height 53
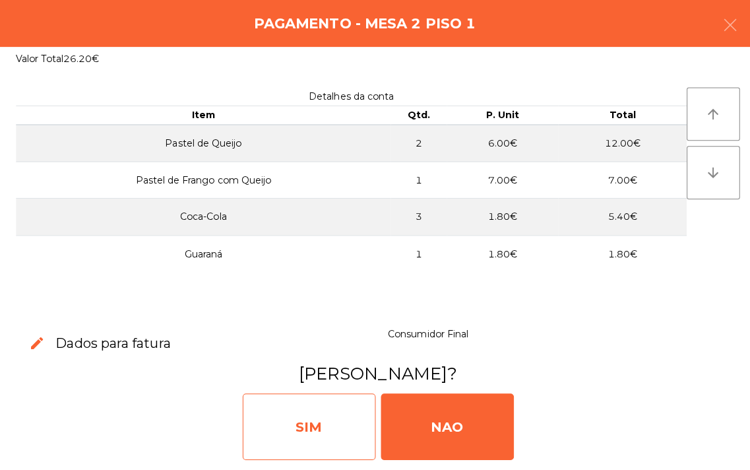
click at [321, 437] on div "SIM" at bounding box center [307, 426] width 132 height 66
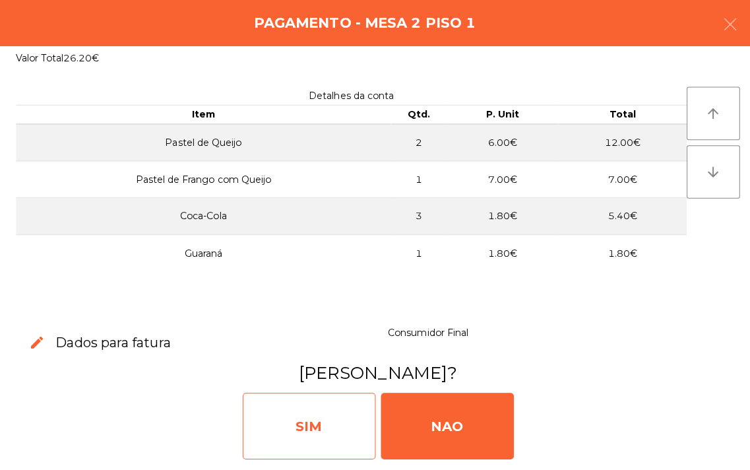
scroll to position [0, 0]
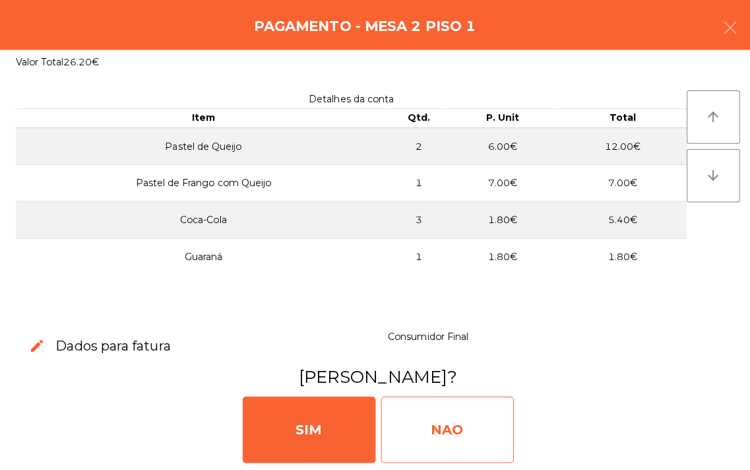
click at [433, 427] on div "NAO" at bounding box center [444, 426] width 132 height 66
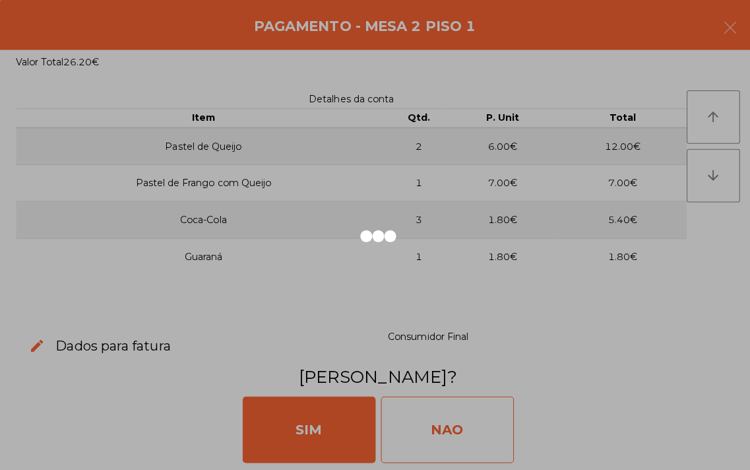
click at [421, 420] on div "NAO" at bounding box center [444, 426] width 132 height 66
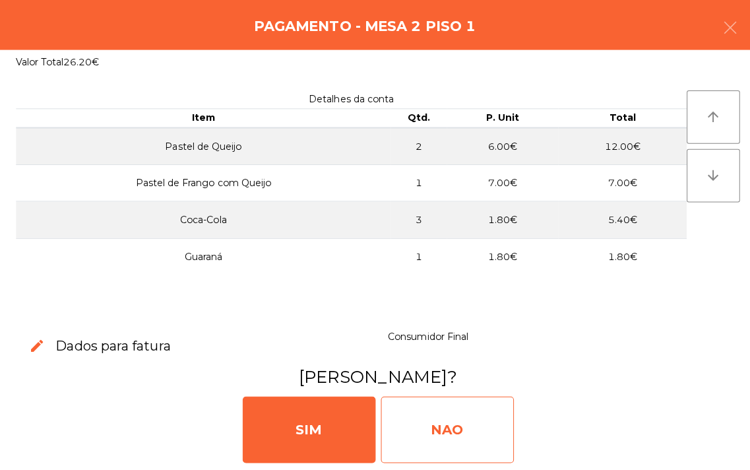
click at [432, 451] on div "NAO" at bounding box center [444, 426] width 132 height 66
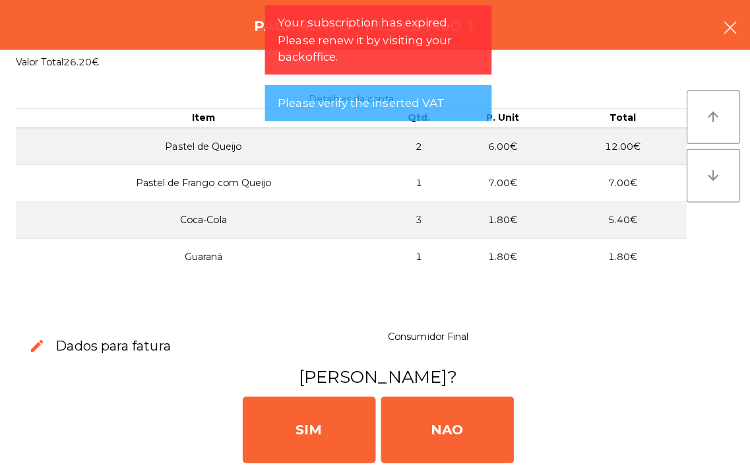
click at [715, 36] on button "button" at bounding box center [724, 29] width 37 height 40
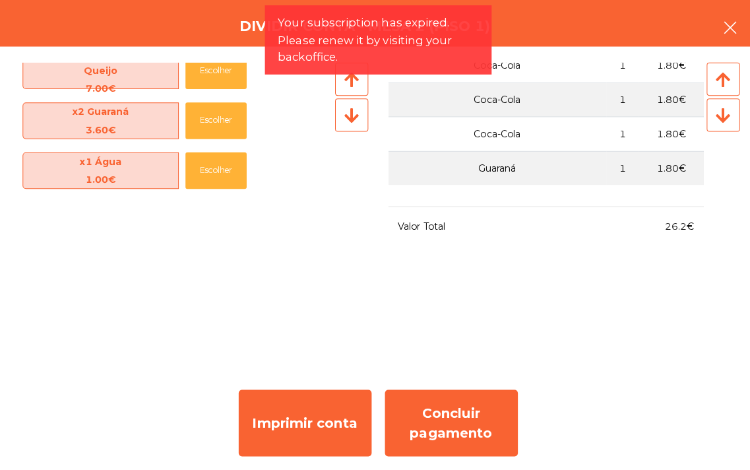
click at [721, 29] on icon "button" at bounding box center [725, 28] width 16 height 16
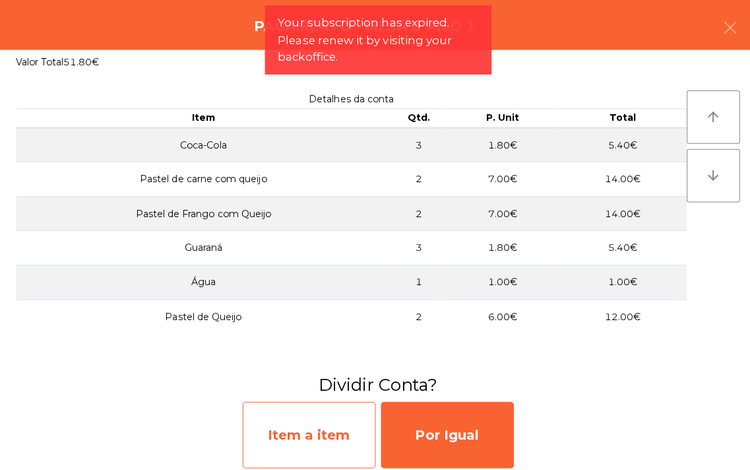
click at [293, 434] on div "Item a item" at bounding box center [307, 432] width 132 height 66
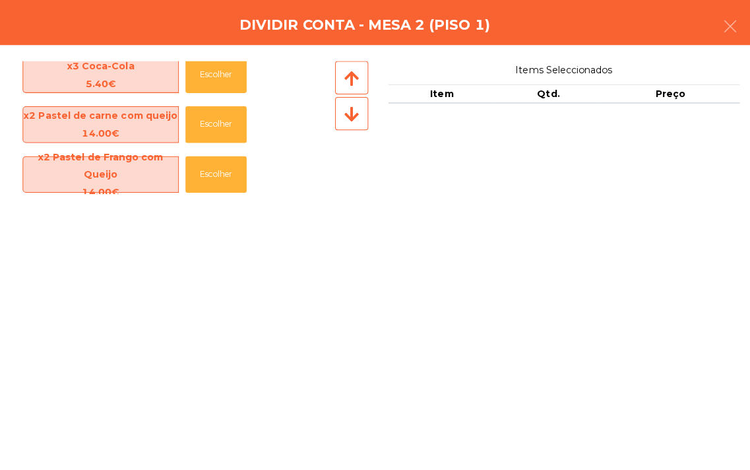
scroll to position [11, 0]
click at [209, 131] on button "Escolher" at bounding box center [214, 125] width 61 height 36
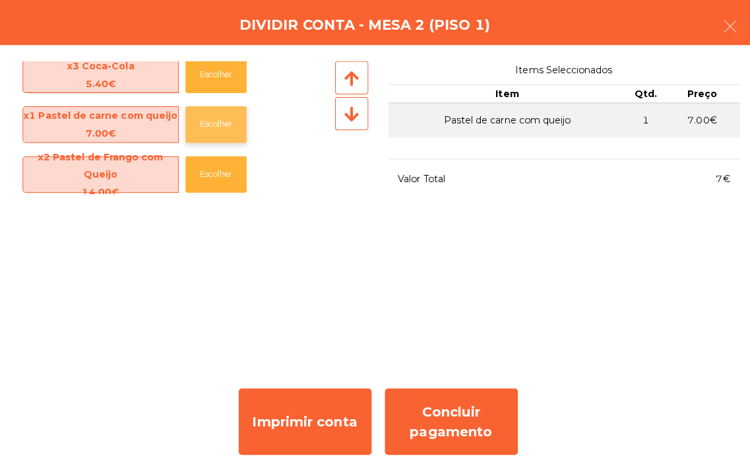
click at [205, 129] on button "Escolher" at bounding box center [214, 125] width 61 height 36
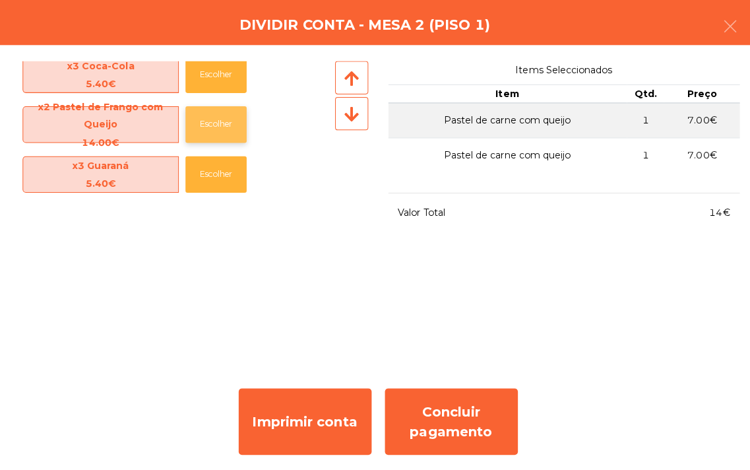
click at [205, 129] on button "Escolher" at bounding box center [214, 125] width 61 height 36
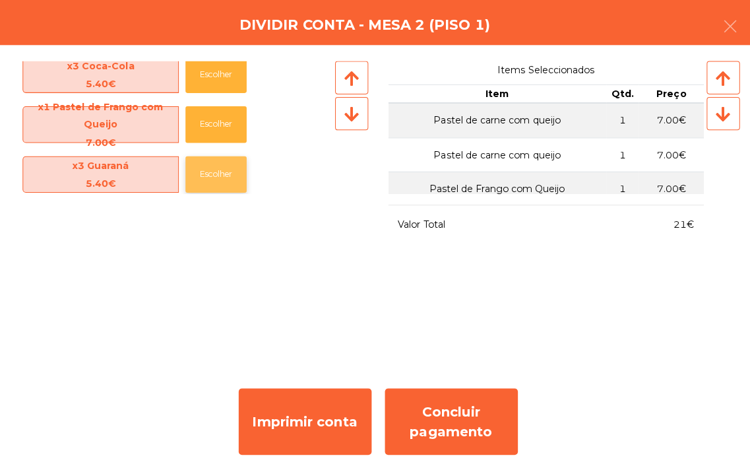
click at [209, 174] on button "Escolher" at bounding box center [214, 174] width 61 height 36
click at [214, 185] on button "Escolher" at bounding box center [214, 174] width 61 height 36
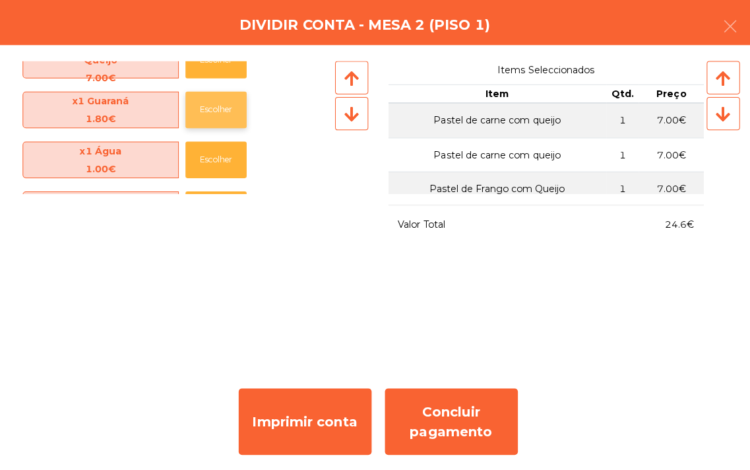
scroll to position [115, 0]
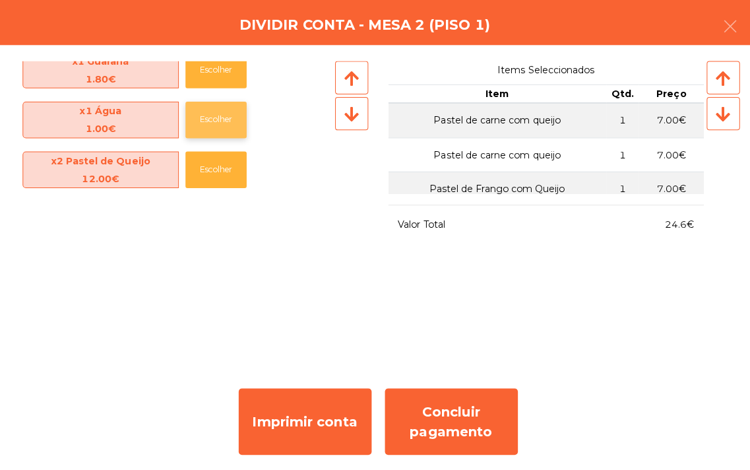
click at [199, 130] on button "Escolher" at bounding box center [214, 120] width 61 height 36
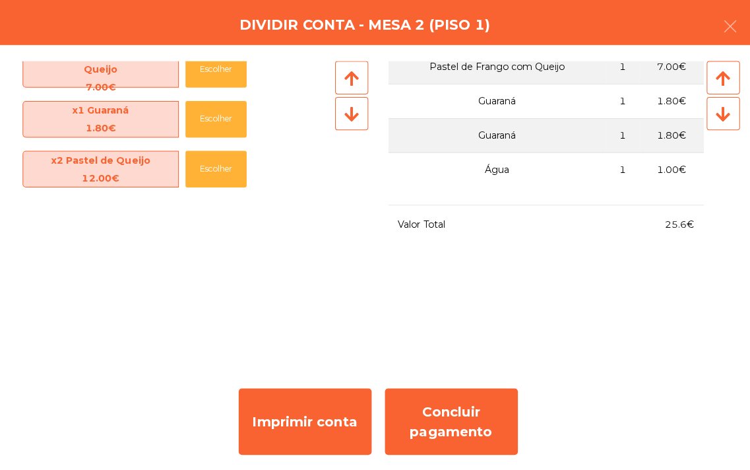
scroll to position [123, 0]
click at [710, 32] on button "button" at bounding box center [724, 29] width 37 height 40
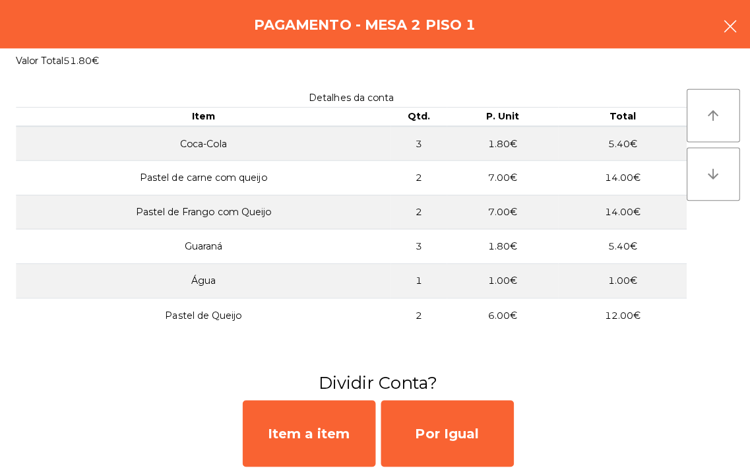
click at [717, 33] on icon "button" at bounding box center [725, 28] width 16 height 16
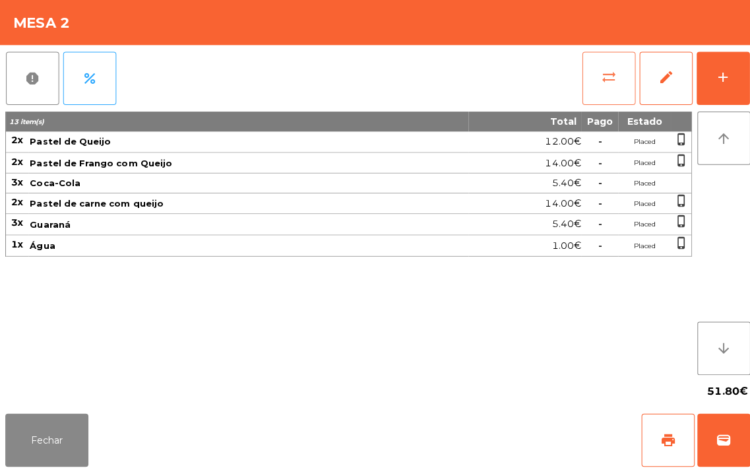
click at [598, 77] on span "sync_alt" at bounding box center [604, 78] width 16 height 16
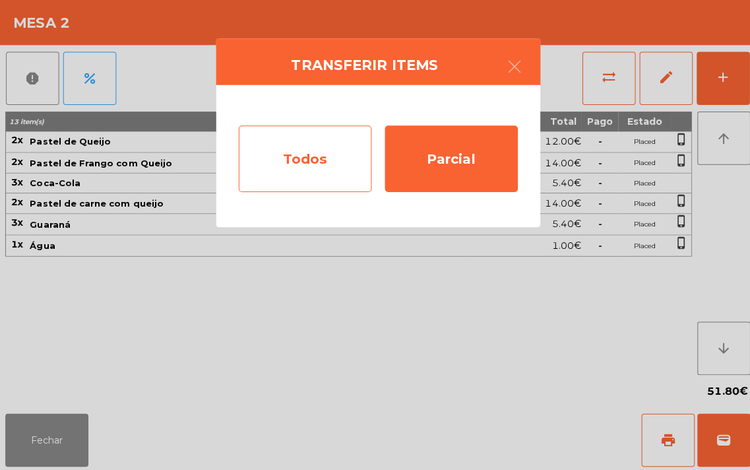
click at [268, 172] on div "Todos" at bounding box center [303, 159] width 132 height 66
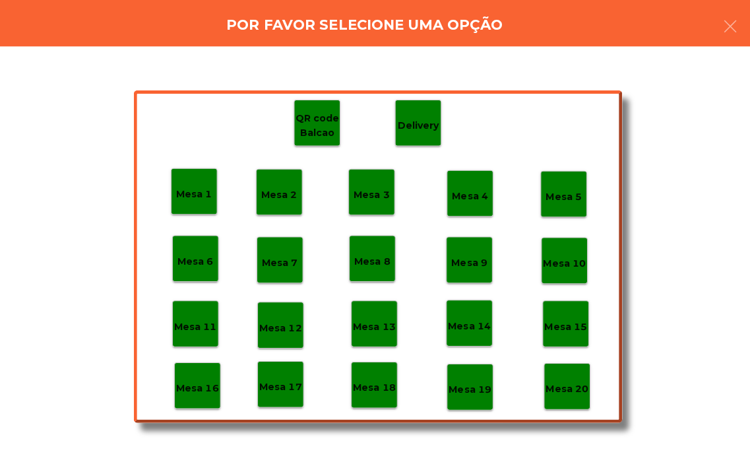
click at [362, 386] on p "Mesa 18" at bounding box center [371, 386] width 42 height 15
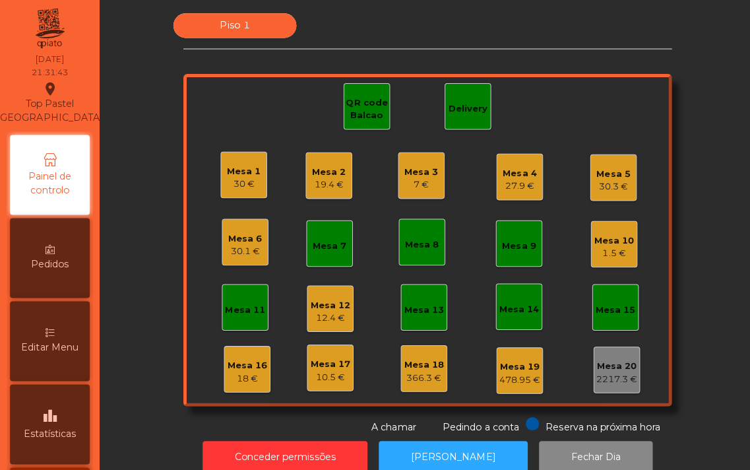
click at [422, 189] on div "7 €" at bounding box center [419, 184] width 34 height 13
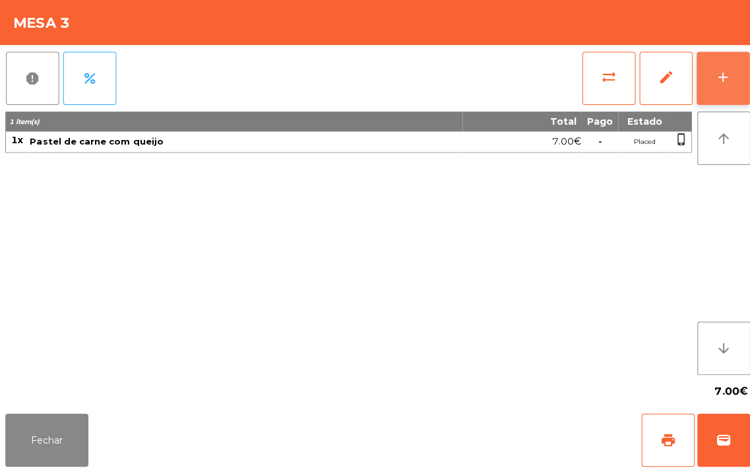
click at [714, 80] on div "add" at bounding box center [718, 78] width 16 height 16
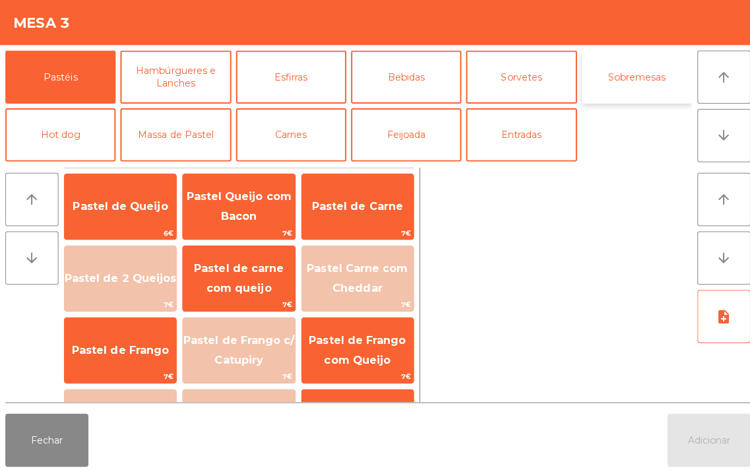
click at [633, 84] on button "Sobremesas" at bounding box center [632, 77] width 110 height 53
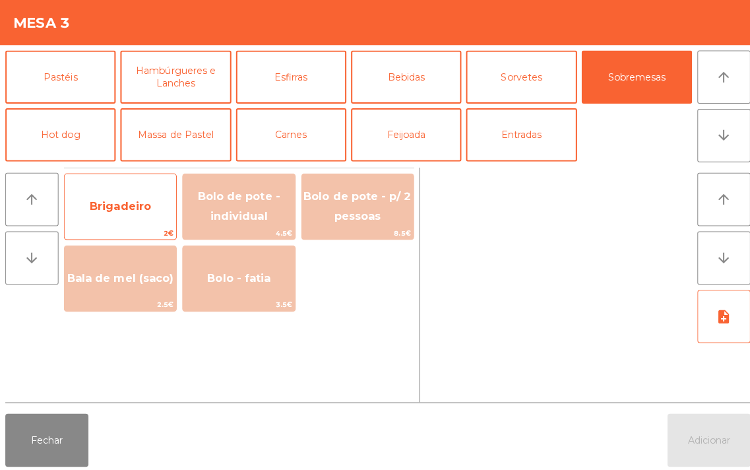
click at [135, 206] on span "Brigadeiro" at bounding box center [119, 206] width 61 height 13
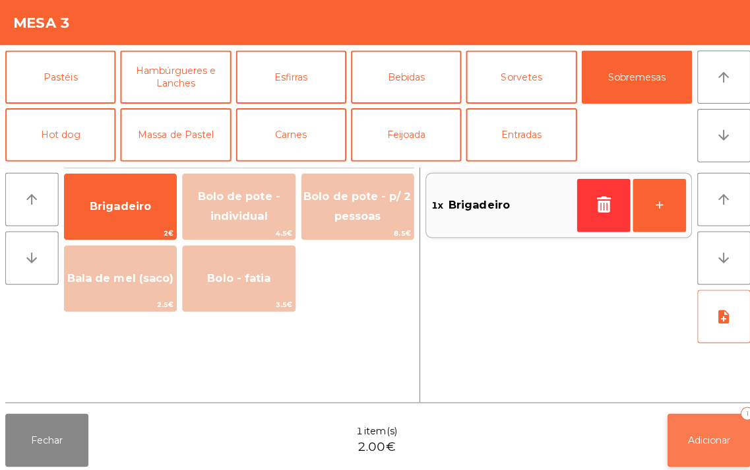
click at [703, 430] on button "Adicionar 1" at bounding box center [703, 438] width 82 height 53
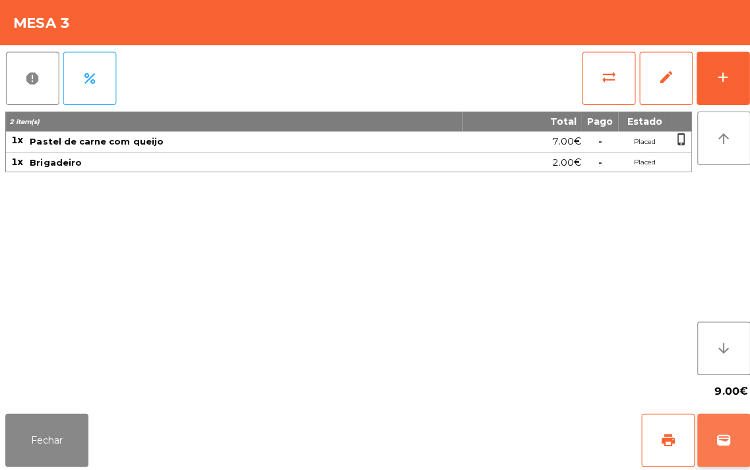
click at [721, 439] on span "wallet" at bounding box center [719, 438] width 16 height 16
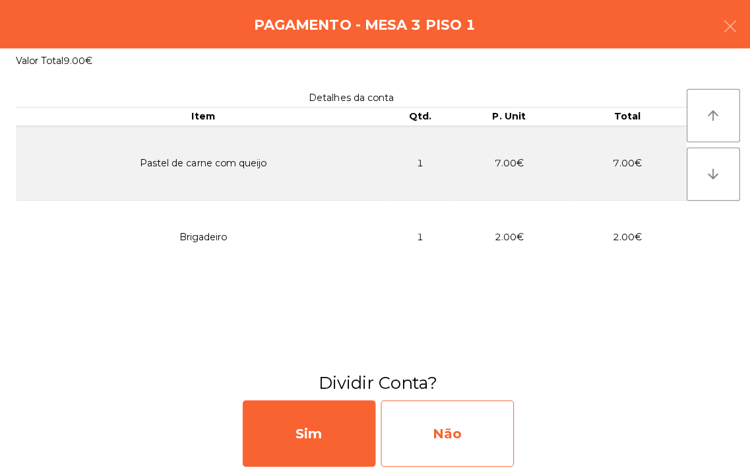
click at [457, 435] on div "Não" at bounding box center [444, 432] width 132 height 66
click at [454, 430] on div "Multibanco" at bounding box center [444, 432] width 132 height 66
select select "**"
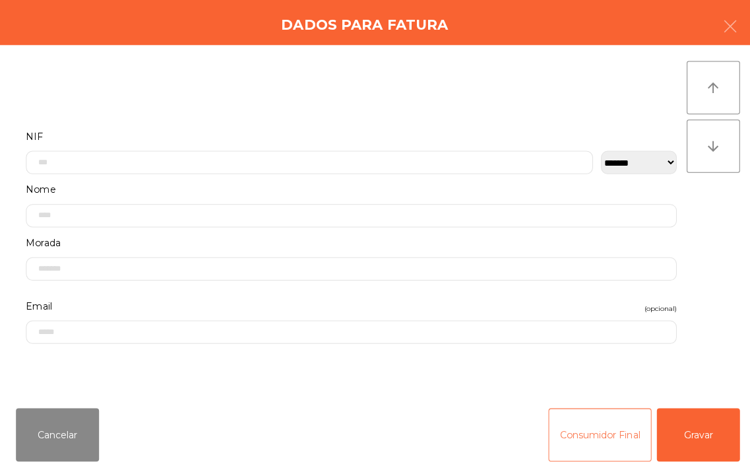
click at [608, 420] on button "Consumidor Final" at bounding box center [595, 432] width 102 height 53
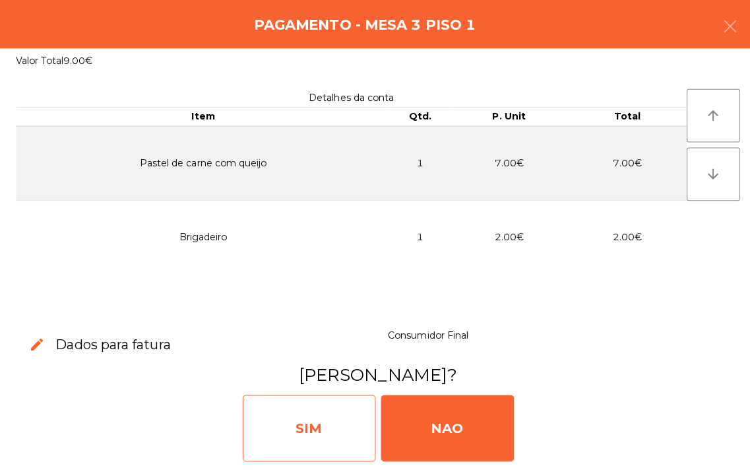
click at [317, 424] on div "SIM" at bounding box center [307, 426] width 132 height 66
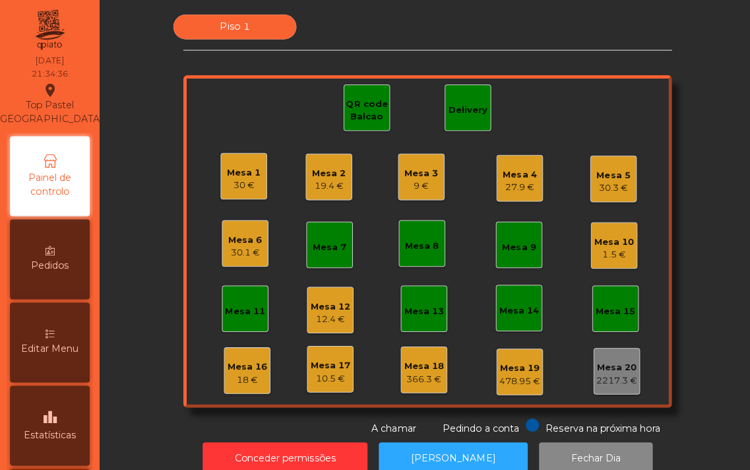
click at [317, 174] on div "Mesa 2" at bounding box center [327, 172] width 34 height 13
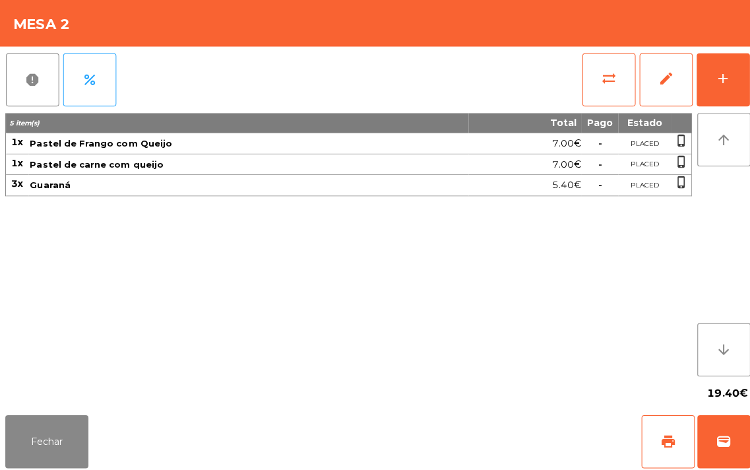
click at [527, 192] on div "5.40€" at bounding box center [521, 184] width 111 height 18
click at [660, 86] on button "edit" at bounding box center [661, 79] width 53 height 53
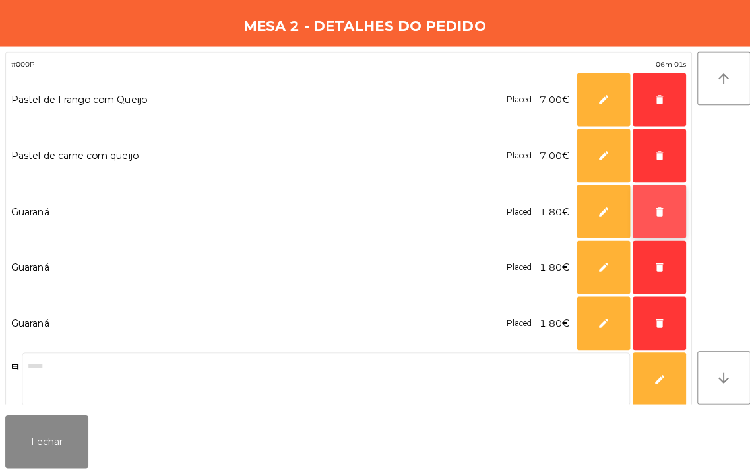
click at [649, 213] on span "delete" at bounding box center [655, 210] width 12 height 12
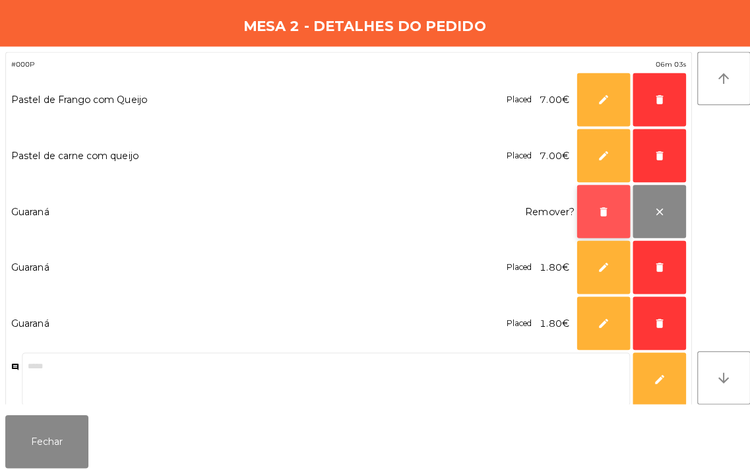
click at [595, 211] on span "delete" at bounding box center [599, 210] width 12 height 12
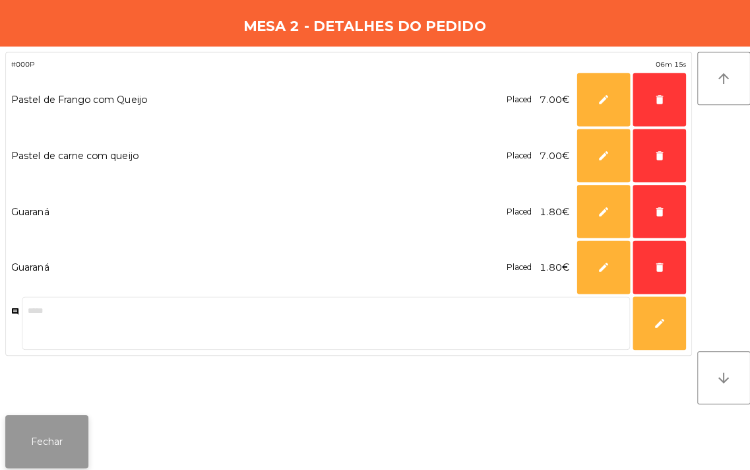
click at [41, 441] on button "Fechar" at bounding box center [46, 438] width 82 height 53
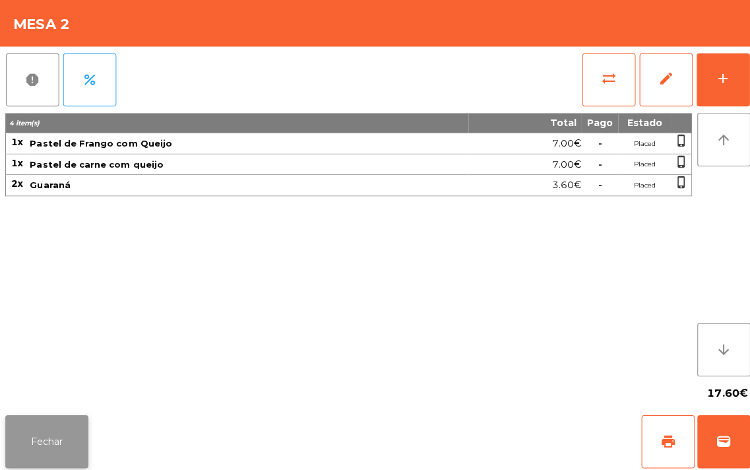
click at [23, 437] on button "Fechar" at bounding box center [46, 438] width 82 height 53
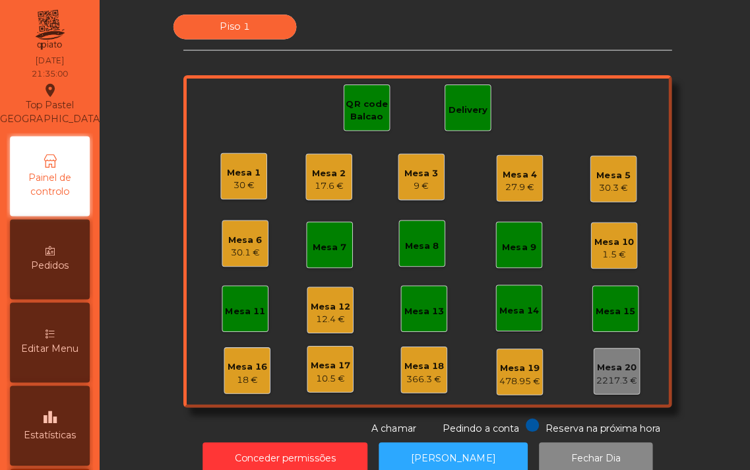
click at [410, 185] on div "9 €" at bounding box center [419, 184] width 34 height 13
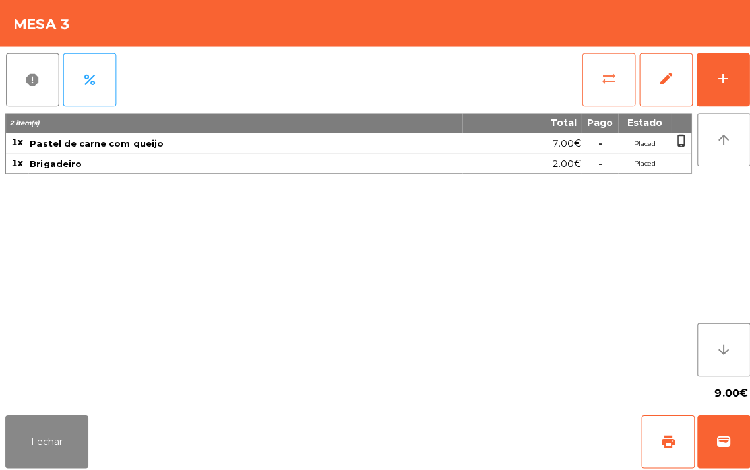
click at [601, 79] on span "sync_alt" at bounding box center [604, 78] width 16 height 16
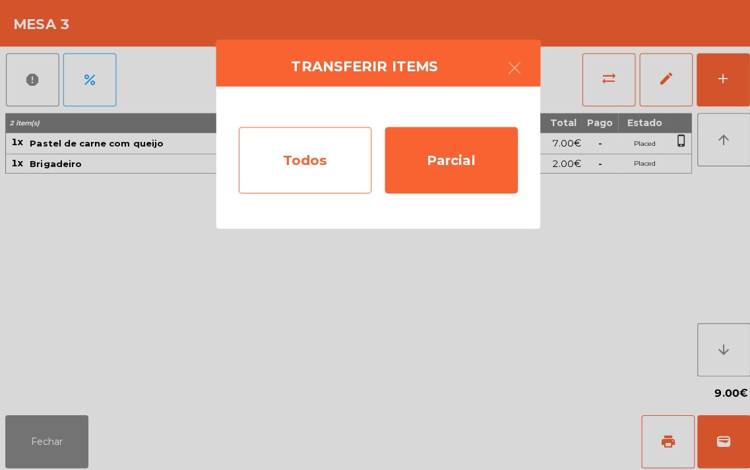
click at [295, 159] on div "Todos" at bounding box center [303, 159] width 132 height 66
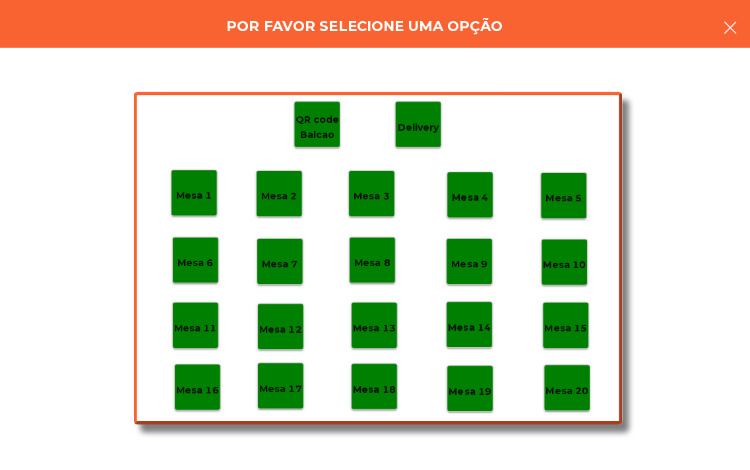
click at [709, 40] on button "button" at bounding box center [724, 29] width 37 height 40
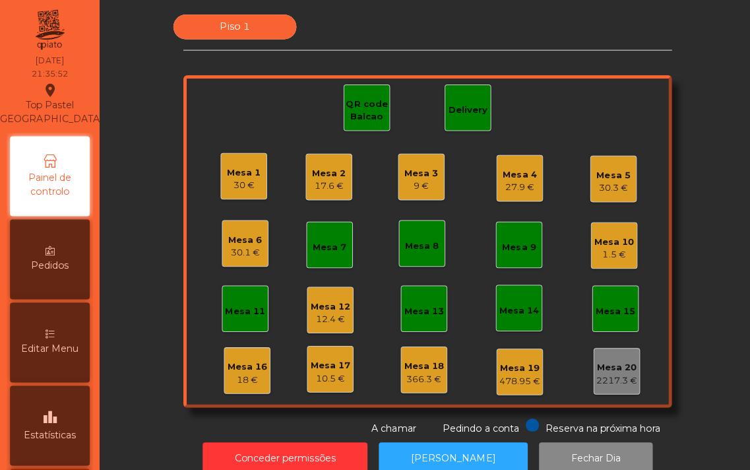
click at [414, 180] on div "9 €" at bounding box center [419, 184] width 34 height 13
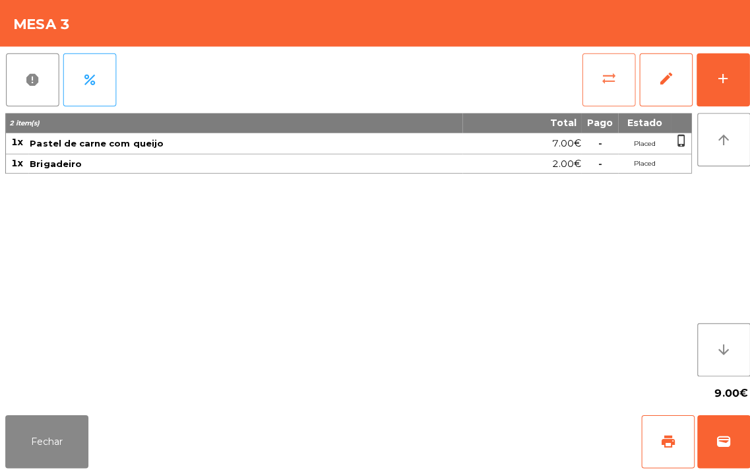
click at [611, 91] on button "sync_alt" at bounding box center [604, 79] width 53 height 53
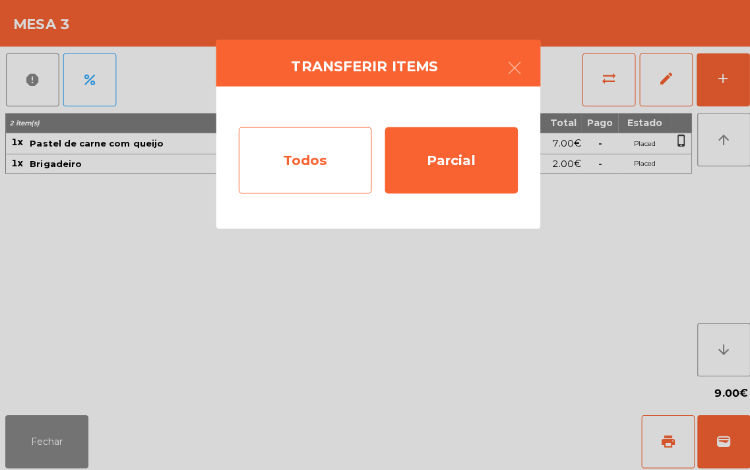
click at [313, 154] on div "Todos" at bounding box center [303, 159] width 132 height 66
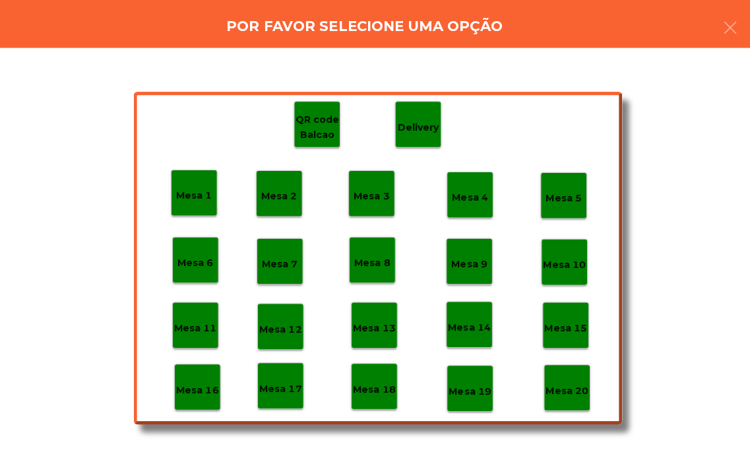
click at [370, 385] on p "Mesa 18" at bounding box center [371, 386] width 42 height 15
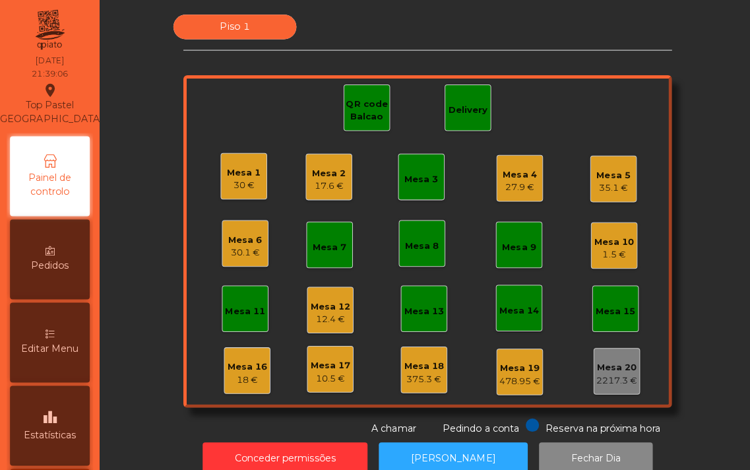
click at [248, 251] on div "30.1 €" at bounding box center [244, 250] width 34 height 13
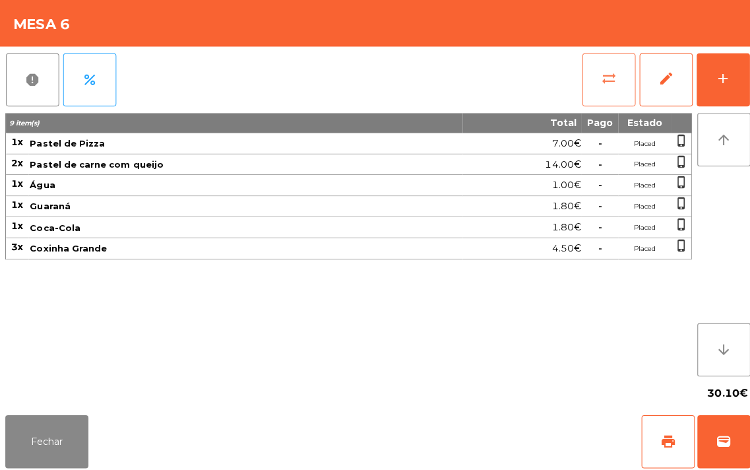
click at [608, 100] on button "sync_alt" at bounding box center [604, 79] width 53 height 53
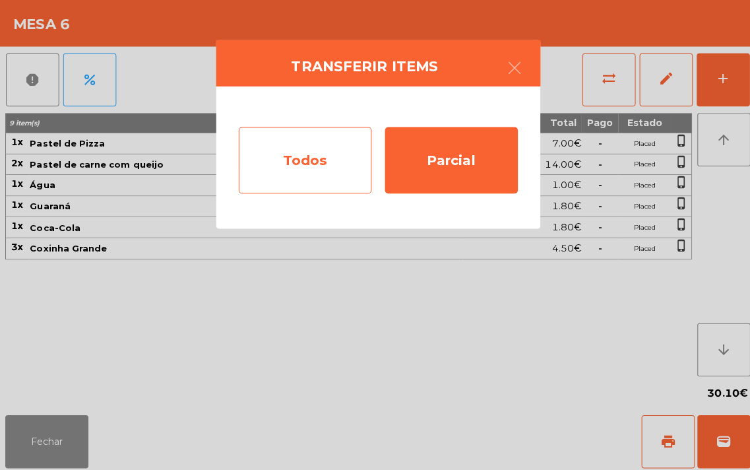
click at [273, 162] on div "Todos" at bounding box center [303, 159] width 132 height 66
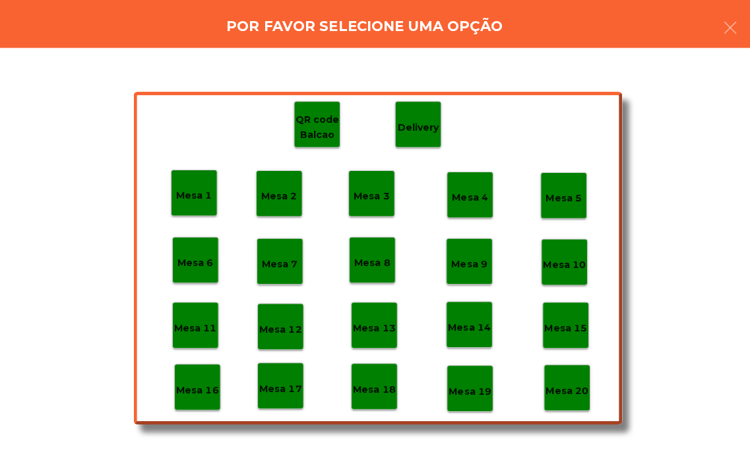
click at [362, 388] on p "Mesa 18" at bounding box center [371, 386] width 42 height 15
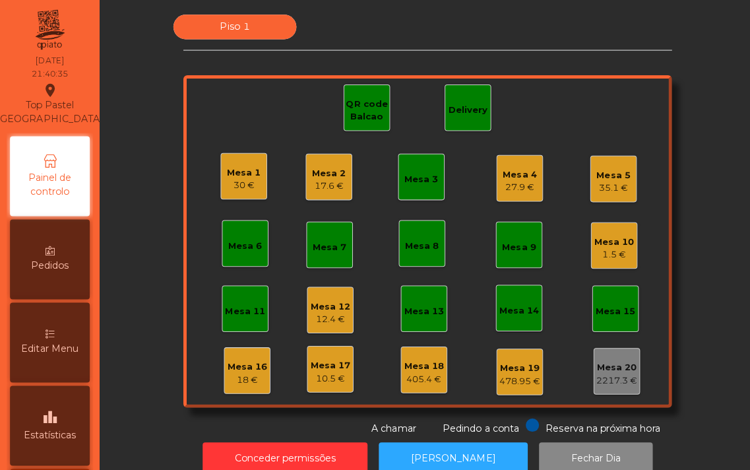
click at [587, 247] on div "Mesa 10 1.5 €" at bounding box center [610, 243] width 46 height 46
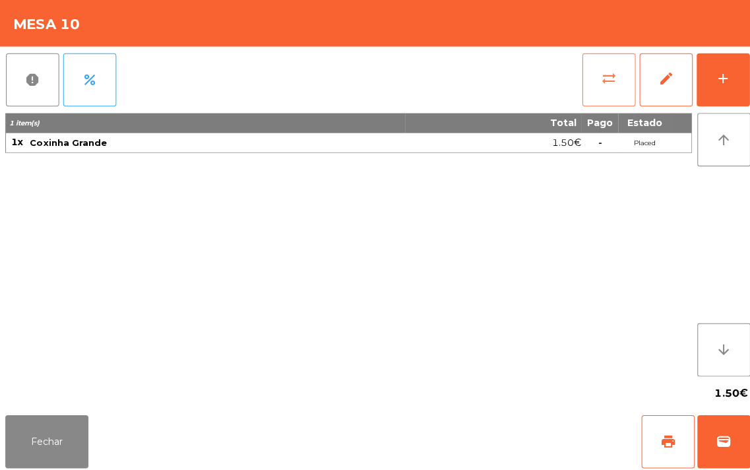
click at [585, 88] on button "sync_alt" at bounding box center [604, 79] width 53 height 53
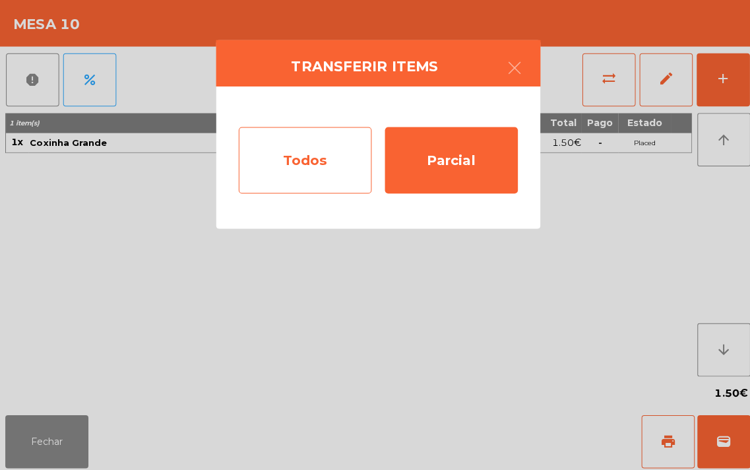
click at [279, 179] on div "Todos" at bounding box center [303, 159] width 132 height 66
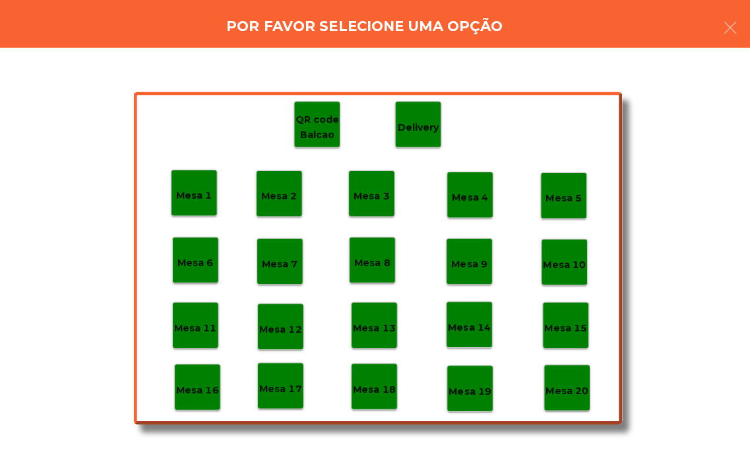
click at [356, 394] on div "Mesa 18" at bounding box center [371, 383] width 46 height 46
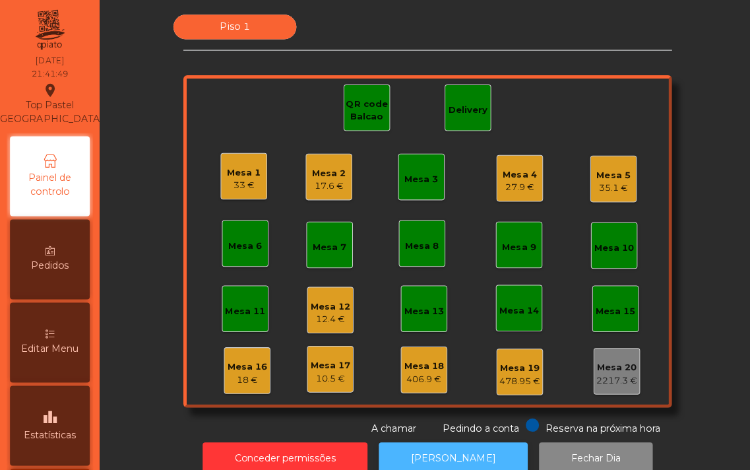
click at [449, 458] on button "[PERSON_NAME]" at bounding box center [450, 455] width 148 height 32
click at [226, 179] on div "33 €" at bounding box center [243, 183] width 34 height 13
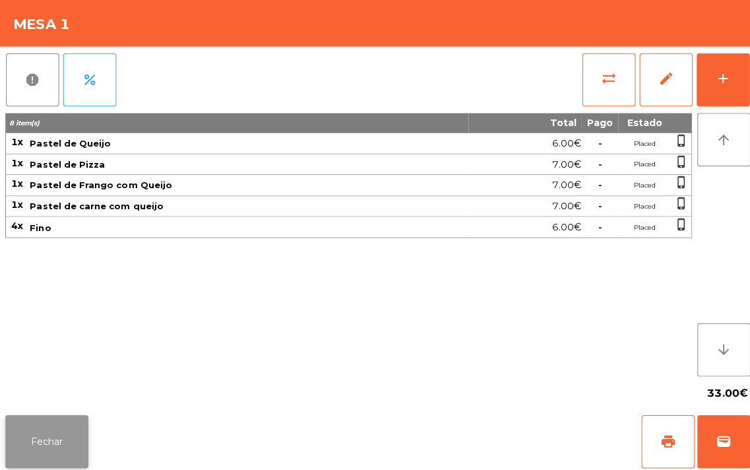
click at [71, 423] on button "Fechar" at bounding box center [46, 438] width 82 height 53
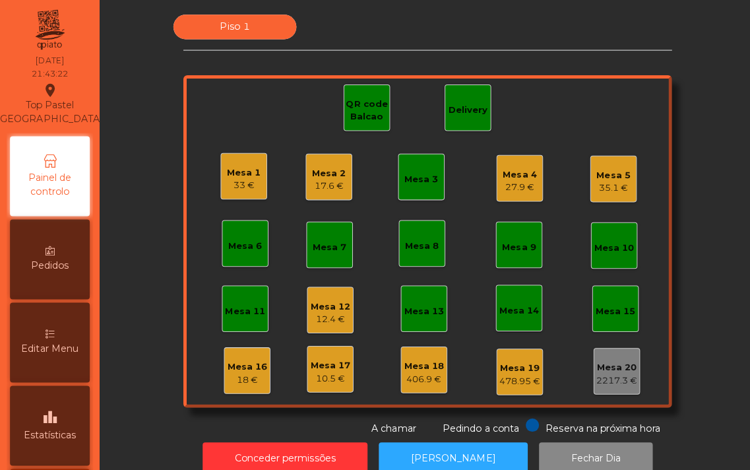
click at [602, 187] on div "35.1 €" at bounding box center [610, 186] width 34 height 13
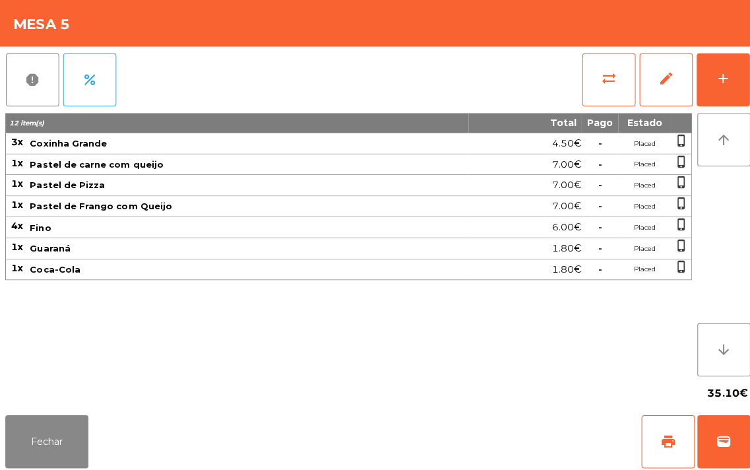
click at [108, 437] on div "Fechar print wallet" at bounding box center [375, 437] width 750 height 63
click at [86, 455] on button "Fechar" at bounding box center [46, 438] width 82 height 53
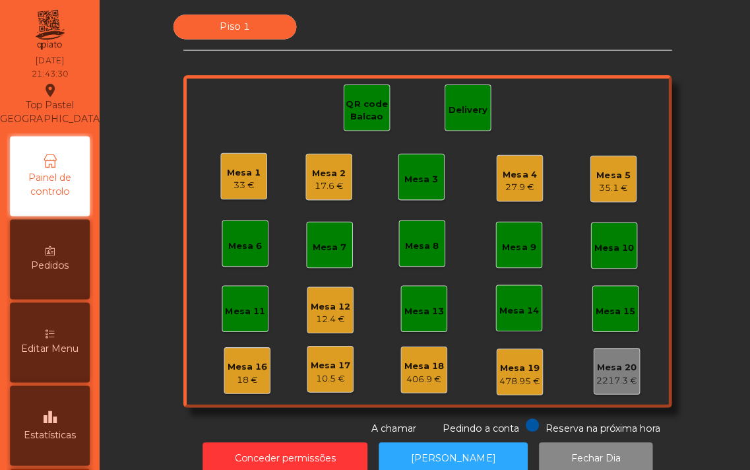
click at [259, 220] on div "Mesa 6" at bounding box center [243, 241] width 46 height 46
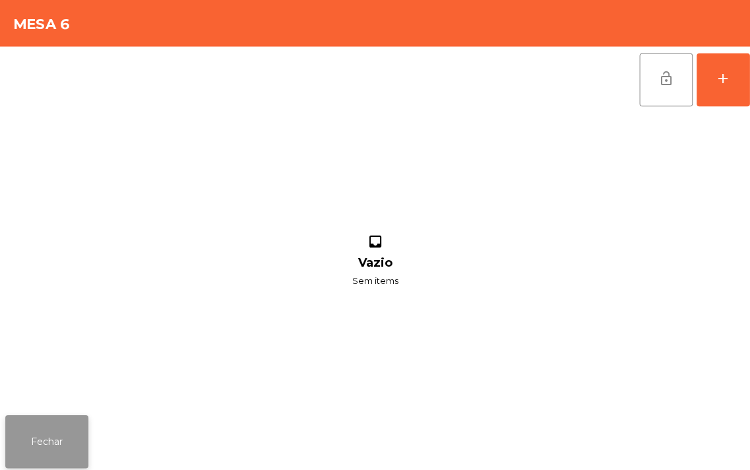
click at [82, 453] on button "Fechar" at bounding box center [46, 438] width 82 height 53
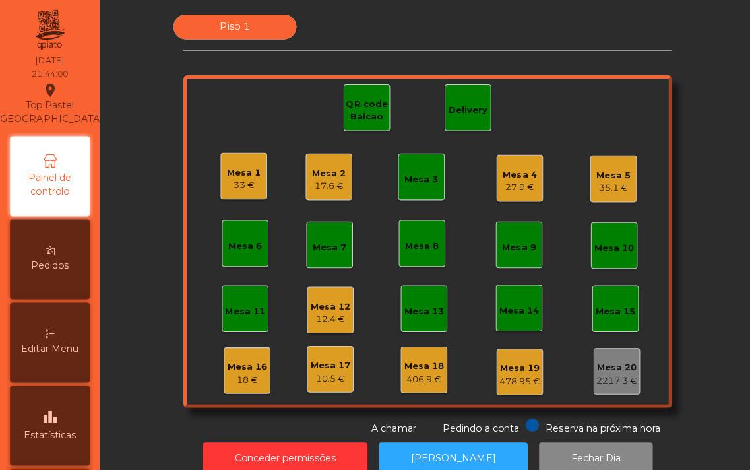
click at [503, 183] on div "27.9 €" at bounding box center [516, 185] width 34 height 13
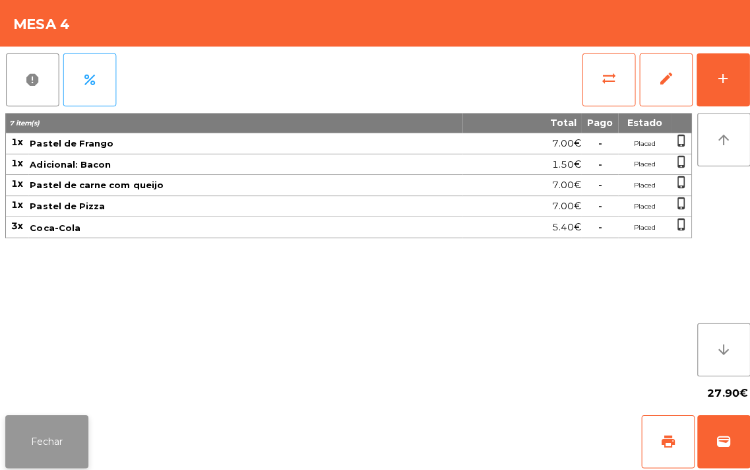
click at [55, 425] on button "Fechar" at bounding box center [46, 438] width 82 height 53
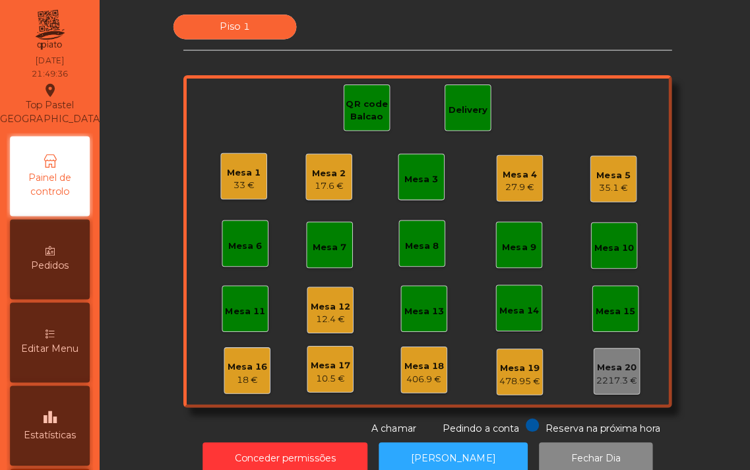
click at [226, 189] on div "33 €" at bounding box center [243, 183] width 34 height 13
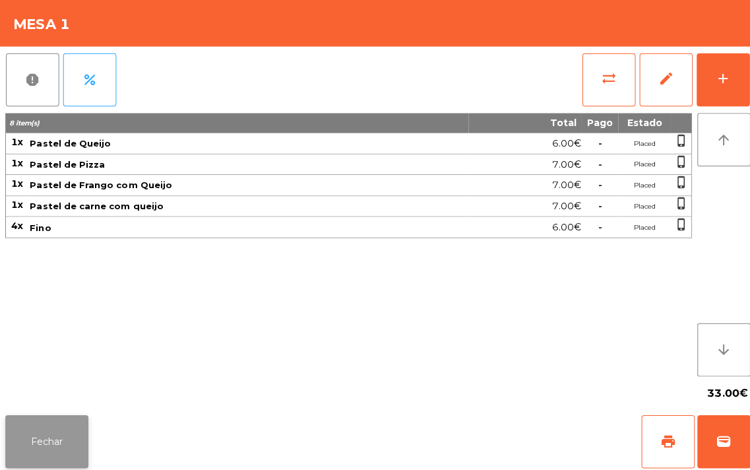
click at [44, 437] on button "Fechar" at bounding box center [46, 438] width 82 height 53
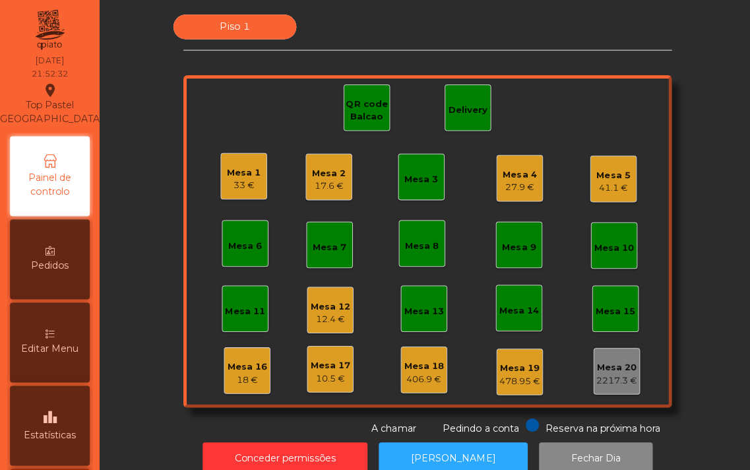
click at [611, 186] on div "41.1 €" at bounding box center [610, 186] width 34 height 13
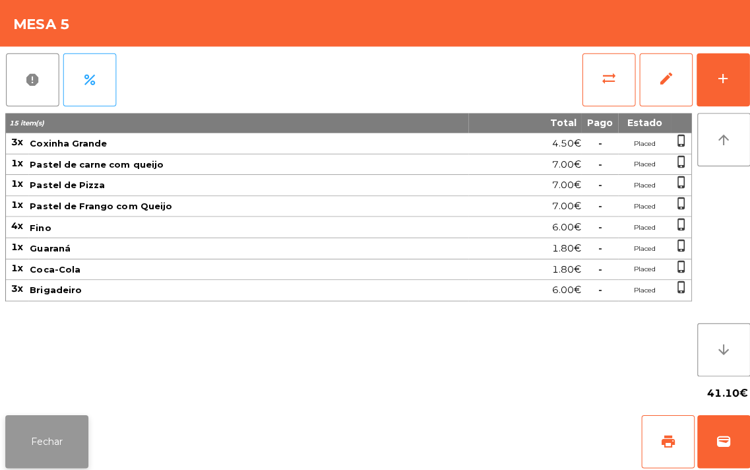
click at [49, 447] on button "Fechar" at bounding box center [46, 438] width 82 height 53
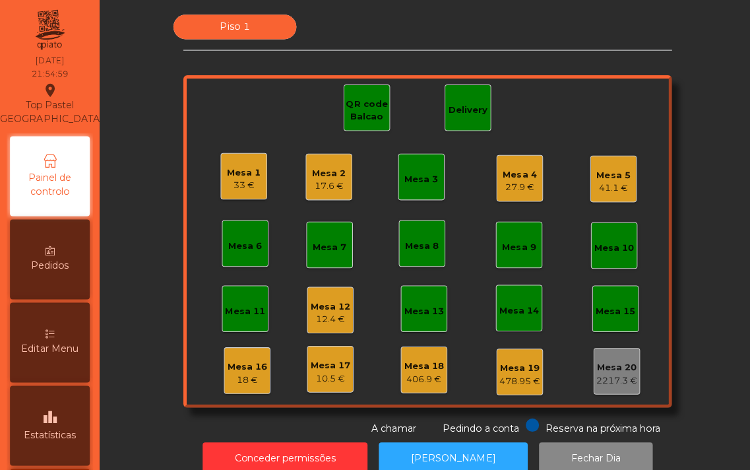
click at [602, 181] on div "41.1 €" at bounding box center [610, 186] width 34 height 13
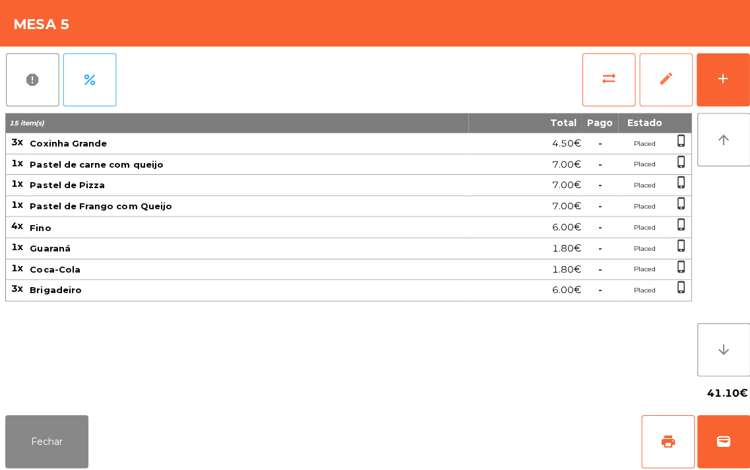
click at [658, 77] on span "edit" at bounding box center [661, 78] width 16 height 16
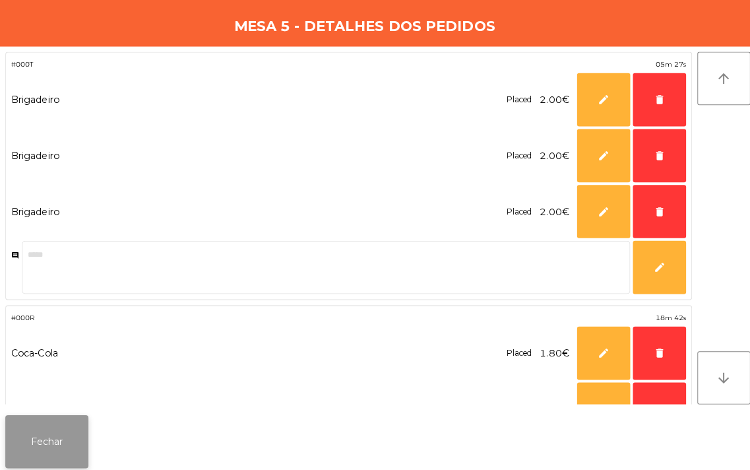
click at [63, 440] on button "Fechar" at bounding box center [46, 438] width 82 height 53
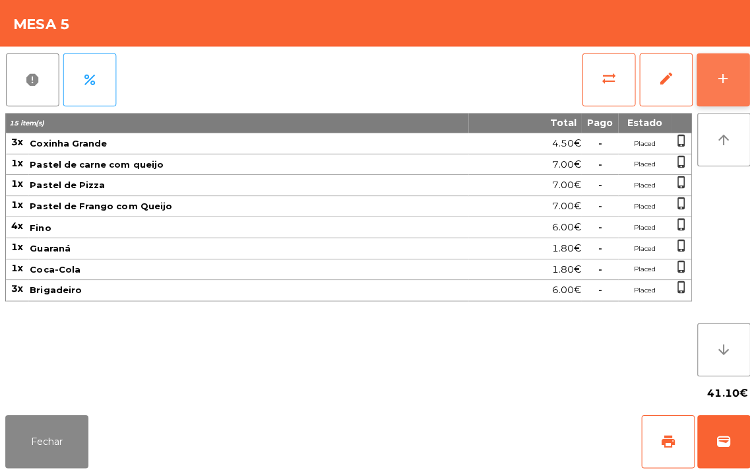
click at [711, 81] on div "add" at bounding box center [718, 78] width 16 height 16
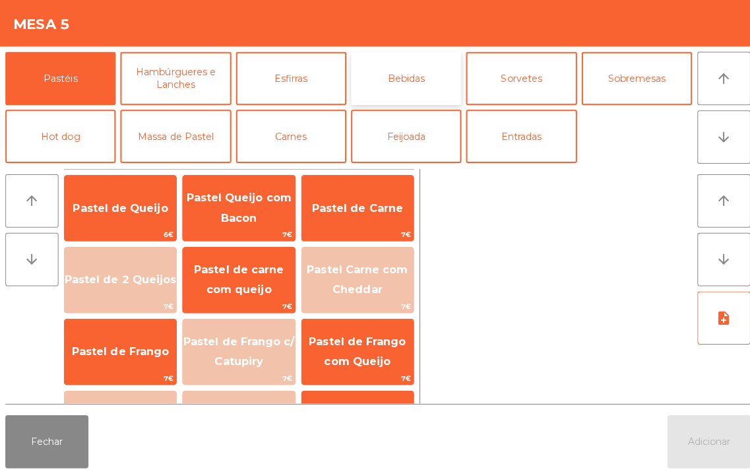
click at [418, 79] on button "Bebidas" at bounding box center [403, 77] width 110 height 53
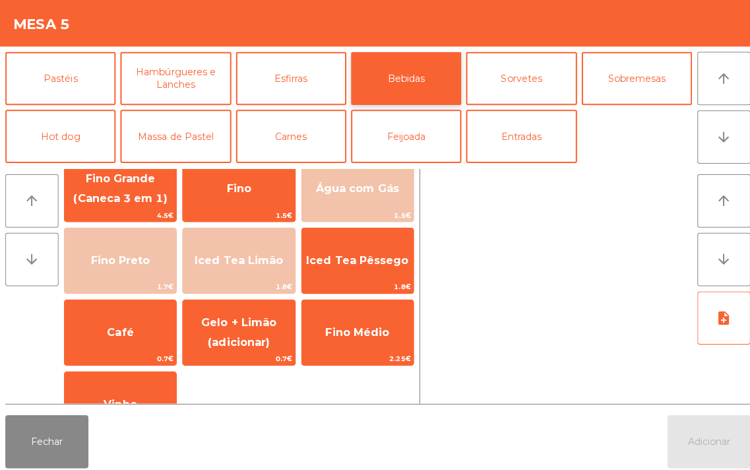
scroll to position [174, 0]
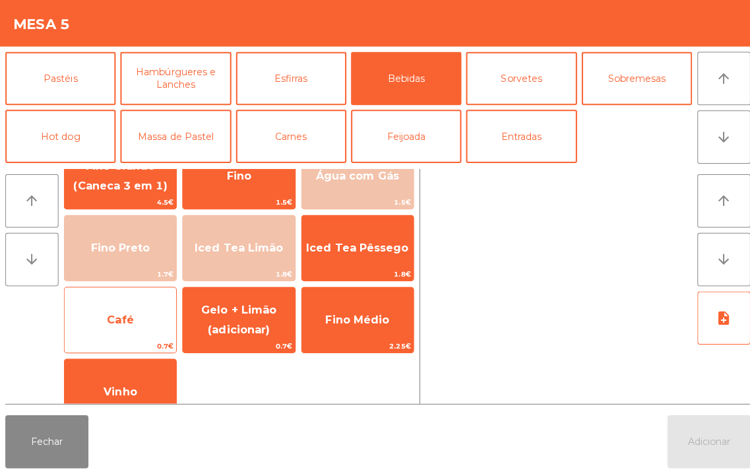
click at [133, 325] on span "Café" at bounding box center [119, 318] width 111 height 36
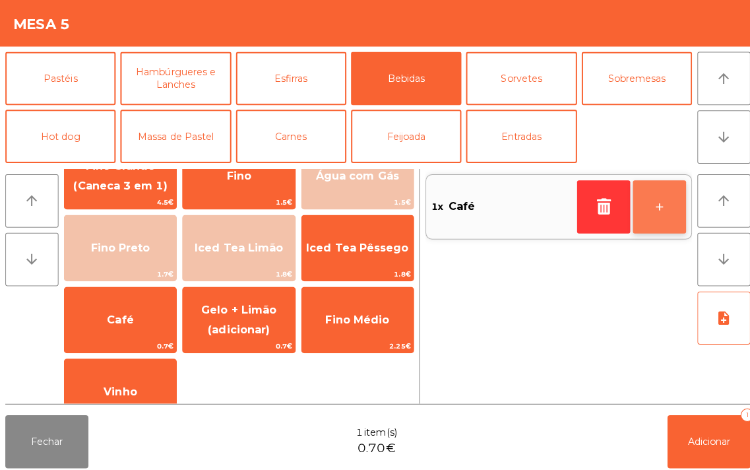
click at [649, 201] on button "+" at bounding box center [654, 205] width 53 height 53
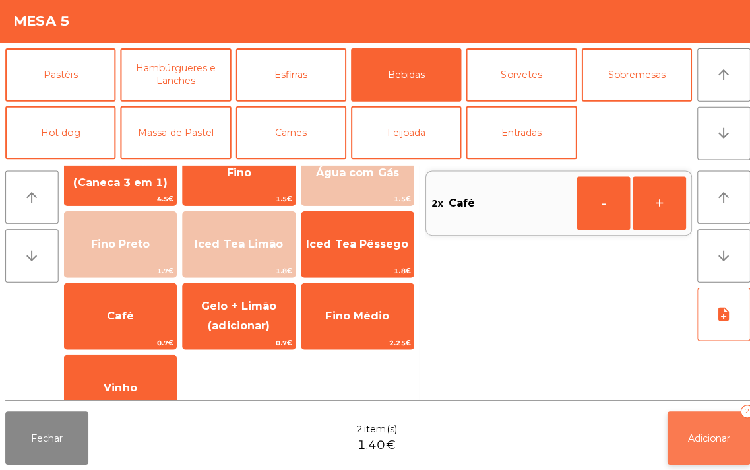
click at [697, 443] on span "Adicionar" at bounding box center [704, 438] width 42 height 12
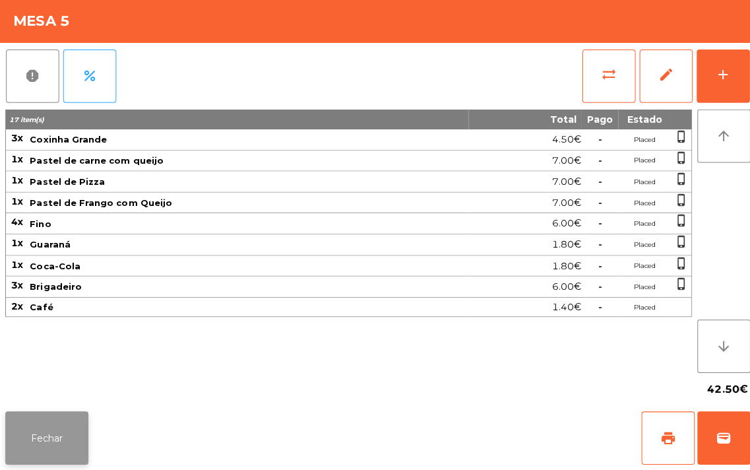
click at [47, 439] on button "Fechar" at bounding box center [46, 438] width 82 height 53
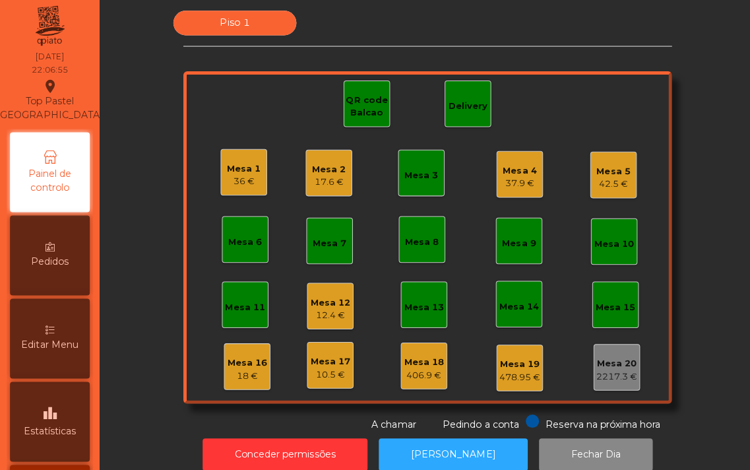
click at [242, 174] on div "Mesa 1" at bounding box center [243, 171] width 34 height 13
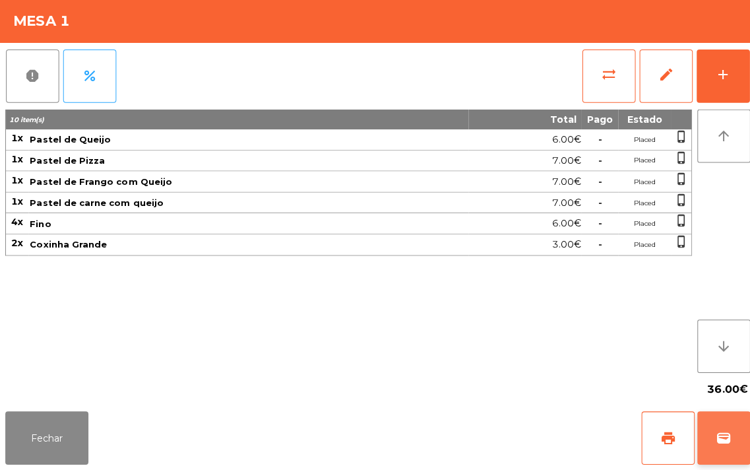
click at [719, 437] on span "wallet" at bounding box center [719, 438] width 16 height 16
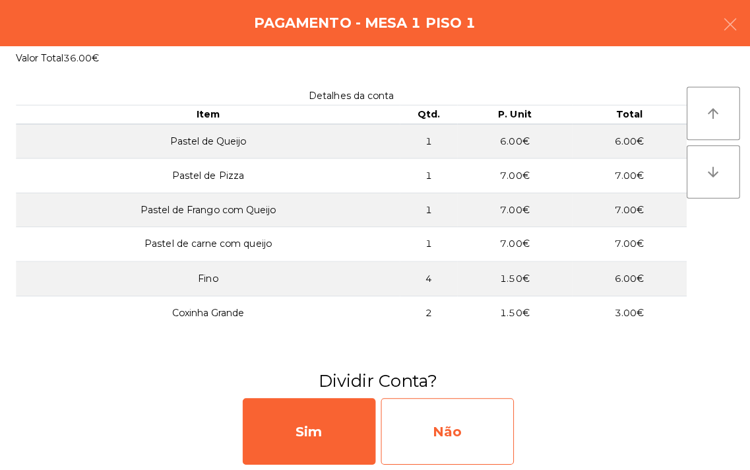
click at [463, 432] on div "Não" at bounding box center [444, 432] width 132 height 66
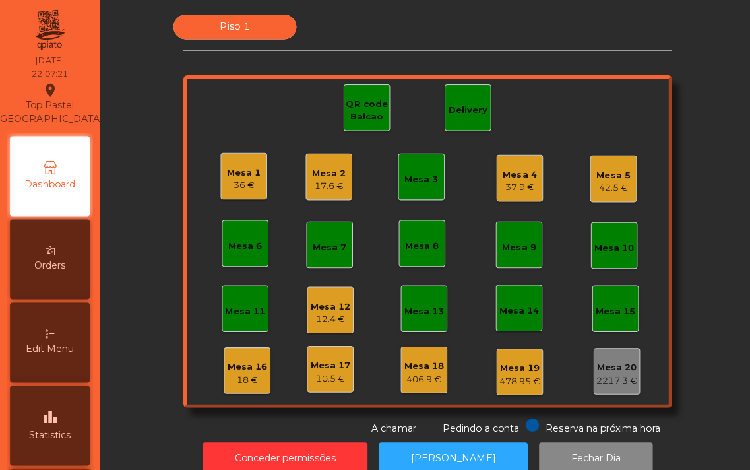
click at [238, 173] on div "Mesa 1" at bounding box center [243, 171] width 34 height 13
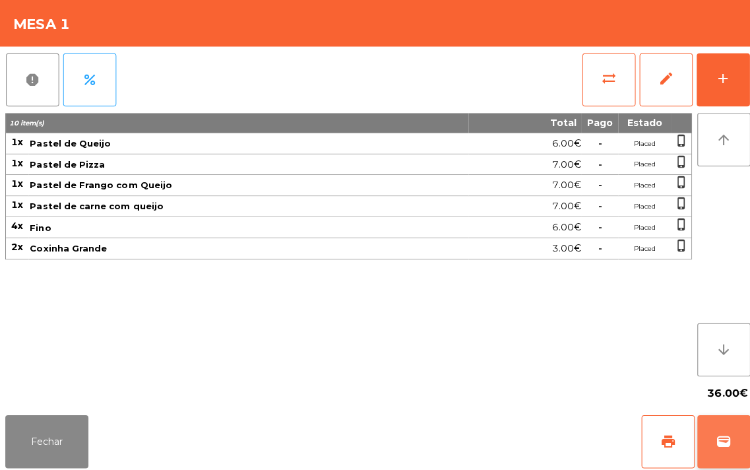
click at [720, 439] on span "wallet" at bounding box center [719, 438] width 16 height 16
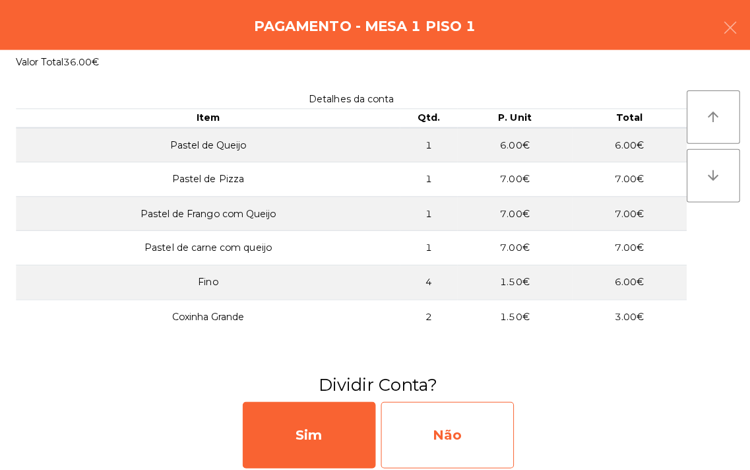
click at [442, 439] on div "Não" at bounding box center [444, 432] width 132 height 66
click at [447, 435] on div "Multibanco" at bounding box center [444, 432] width 132 height 66
select select "**"
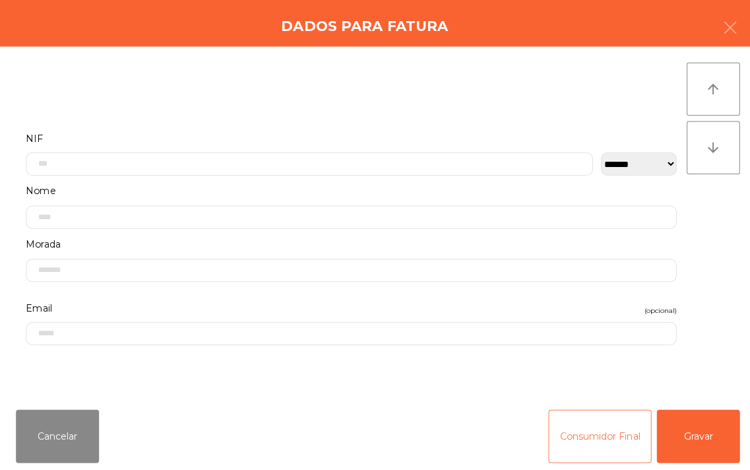
click at [606, 438] on button "Consumidor Final" at bounding box center [595, 432] width 102 height 53
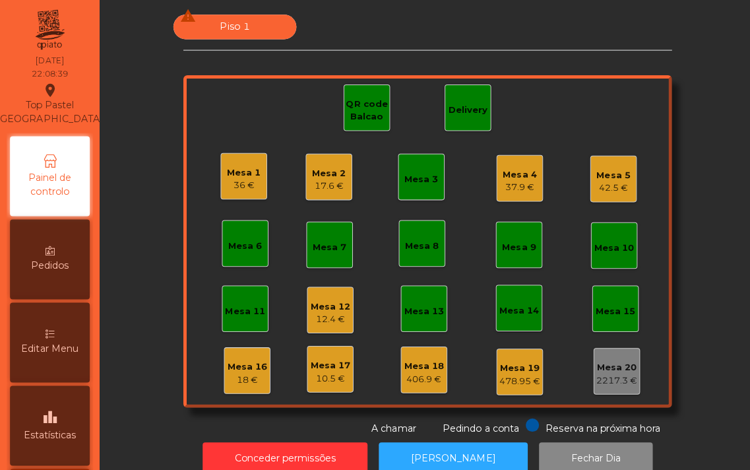
click at [239, 179] on div "36 €" at bounding box center [243, 183] width 34 height 13
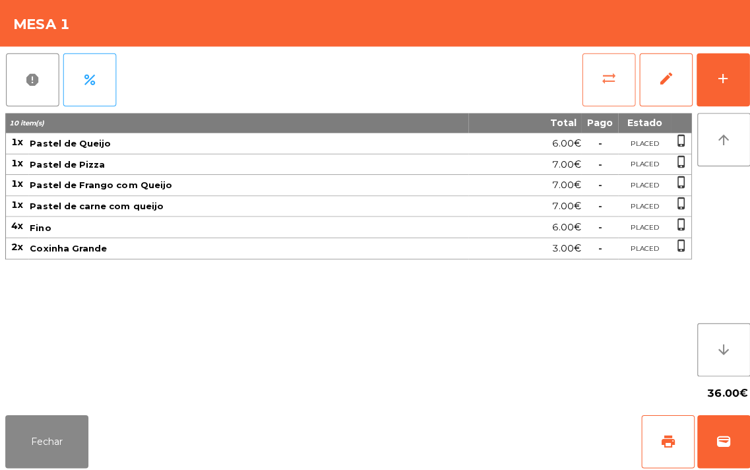
click at [596, 77] on button "sync_alt" at bounding box center [604, 79] width 53 height 53
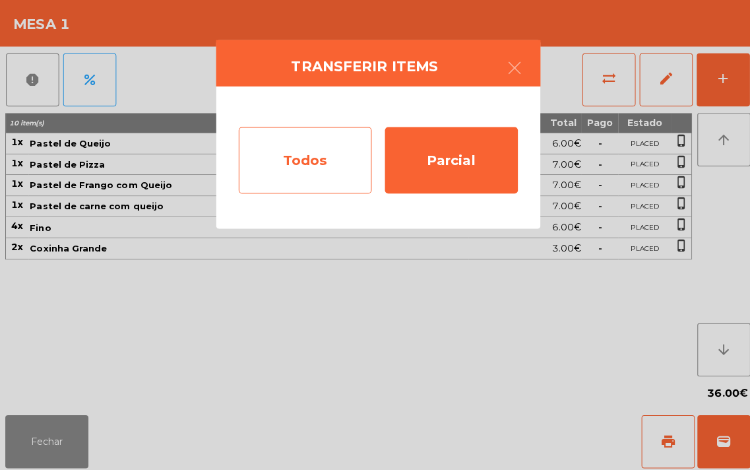
click at [314, 169] on div "Todos" at bounding box center [303, 159] width 132 height 66
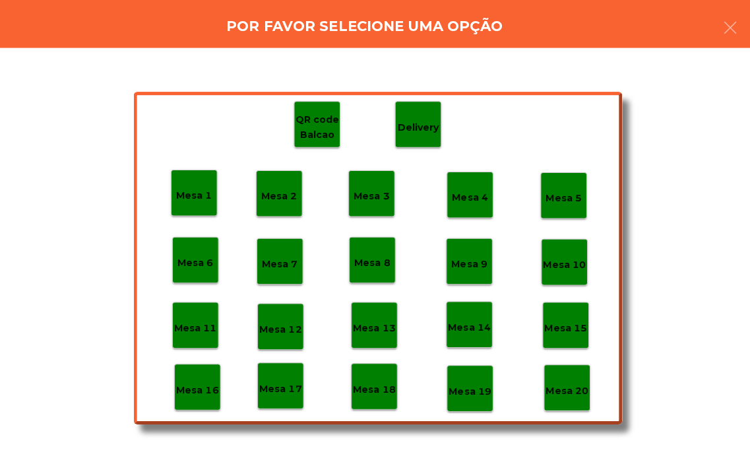
click at [370, 395] on div "Mesa 18" at bounding box center [371, 383] width 46 height 46
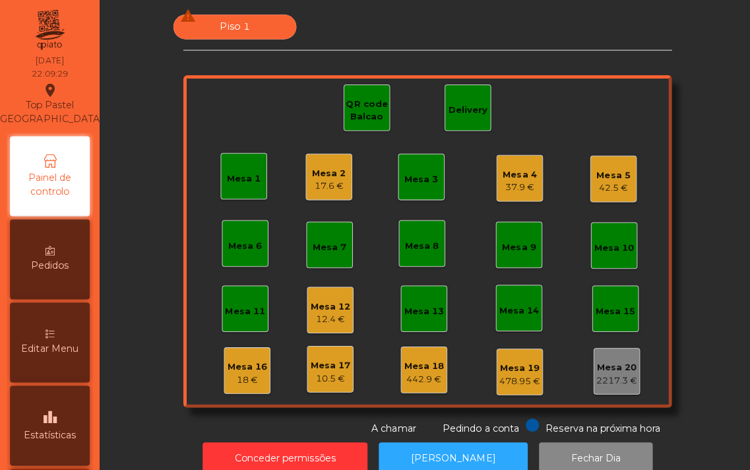
click at [506, 169] on div "Mesa 4" at bounding box center [516, 173] width 34 height 13
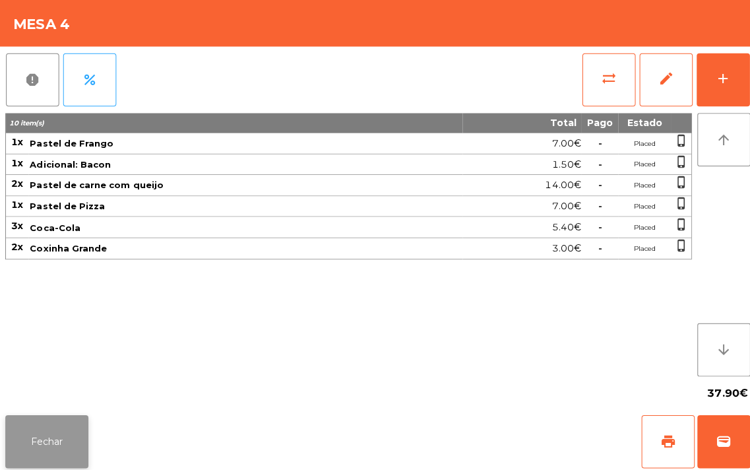
click at [77, 433] on button "Fechar" at bounding box center [46, 438] width 82 height 53
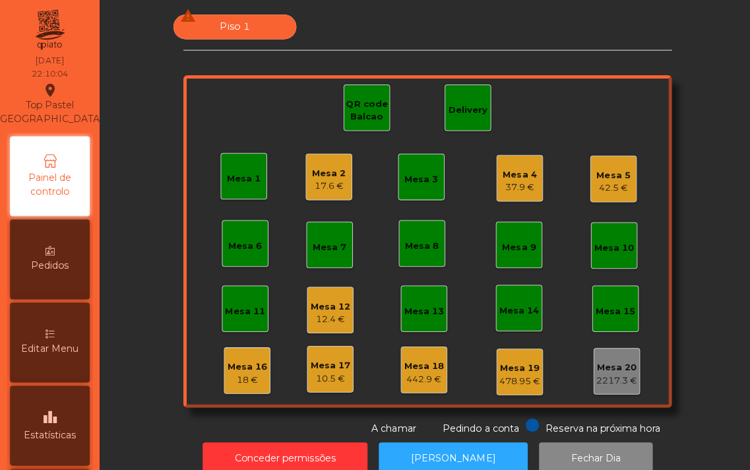
click at [517, 181] on div "37.9 €" at bounding box center [516, 185] width 34 height 13
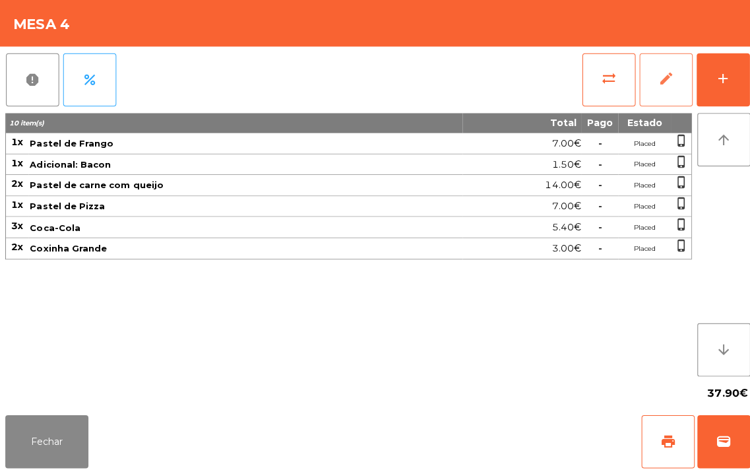
click at [658, 81] on span "edit" at bounding box center [661, 78] width 16 height 16
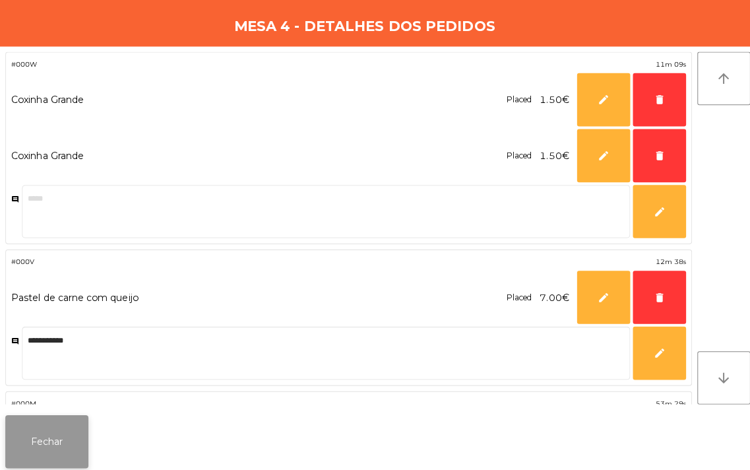
click at [41, 435] on button "Fechar" at bounding box center [46, 438] width 82 height 53
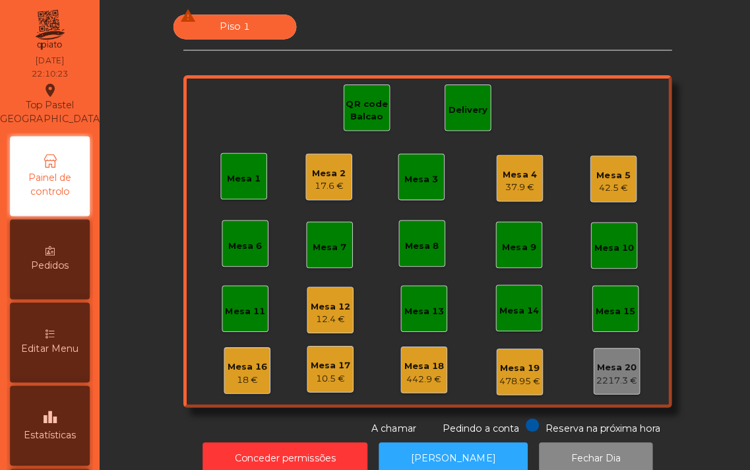
click at [513, 174] on div "Mesa 4" at bounding box center [516, 173] width 34 height 13
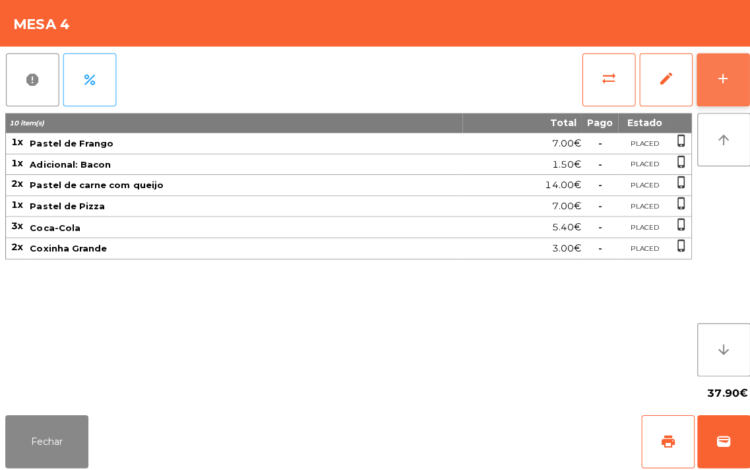
click at [715, 82] on div "add" at bounding box center [718, 78] width 16 height 16
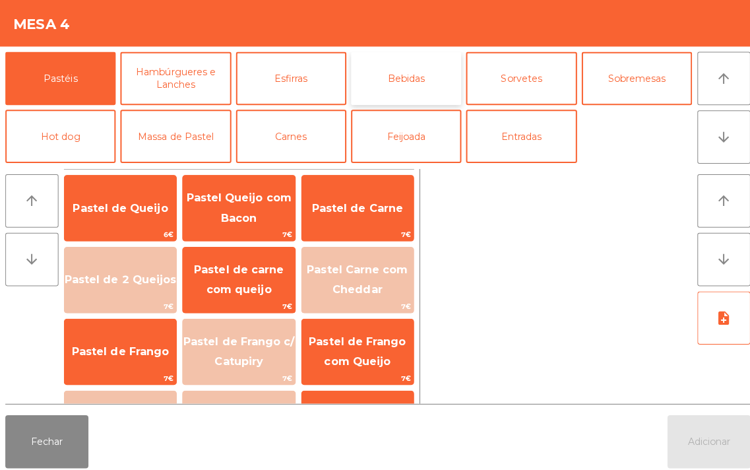
click at [406, 88] on button "Bebidas" at bounding box center [403, 77] width 110 height 53
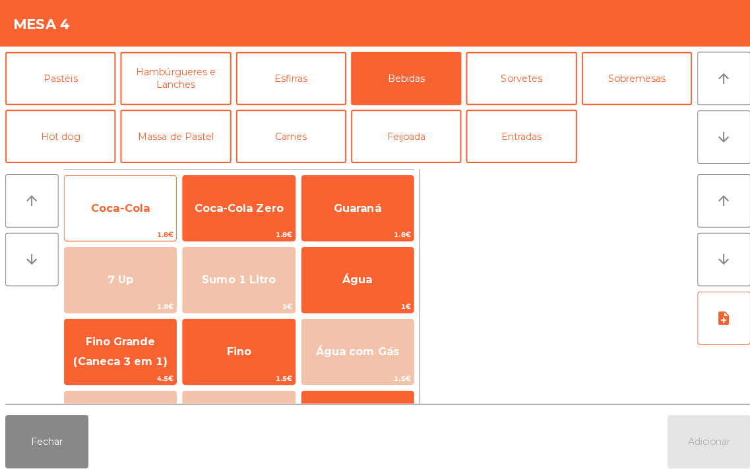
click at [119, 206] on span "Coca-Cola" at bounding box center [119, 206] width 58 height 13
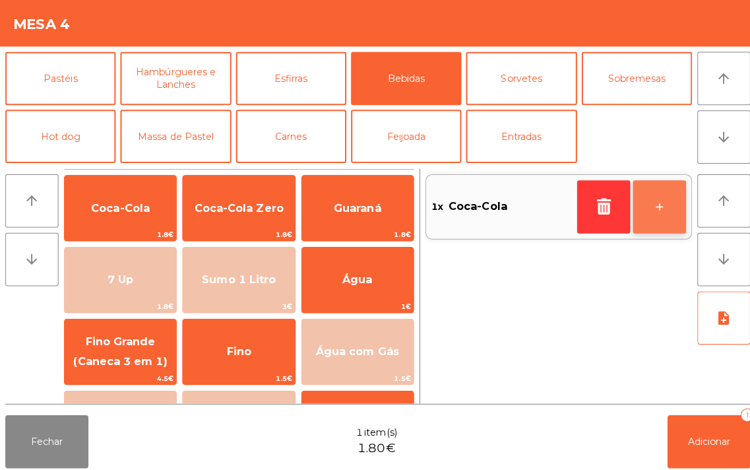
click at [655, 199] on button "+" at bounding box center [654, 205] width 53 height 53
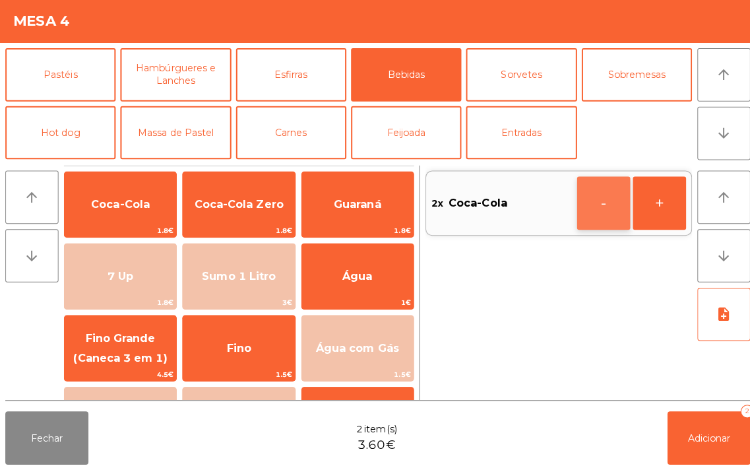
click at [596, 202] on button "-" at bounding box center [599, 205] width 53 height 53
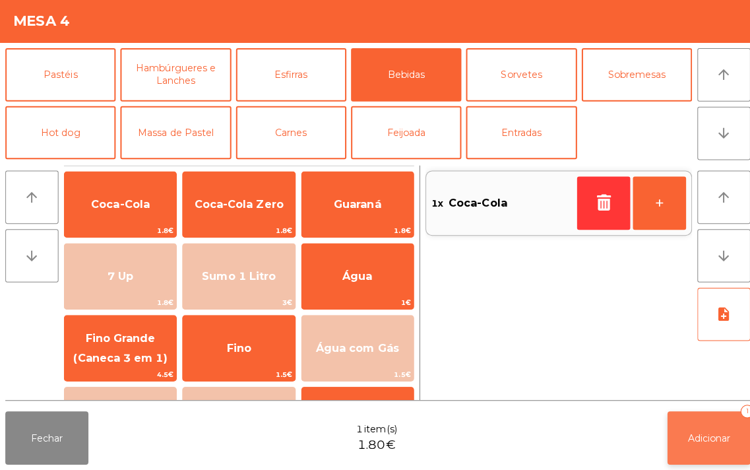
click at [701, 425] on button "Adicionar 1" at bounding box center [703, 438] width 82 height 53
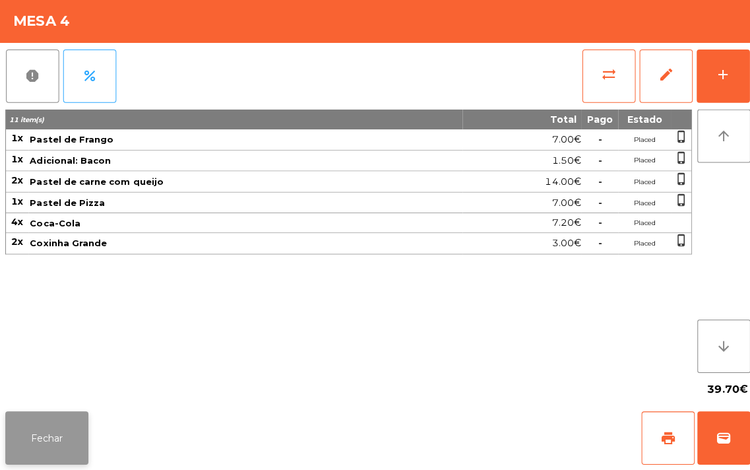
click at [53, 443] on button "Fechar" at bounding box center [46, 438] width 82 height 53
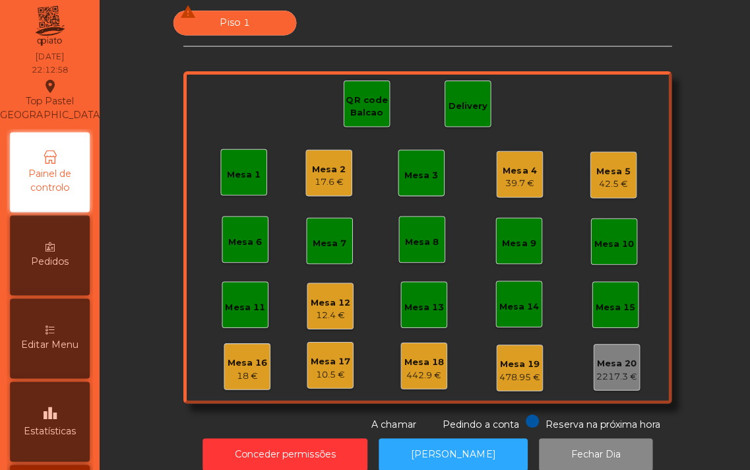
click at [610, 181] on div "42.5 €" at bounding box center [610, 186] width 34 height 13
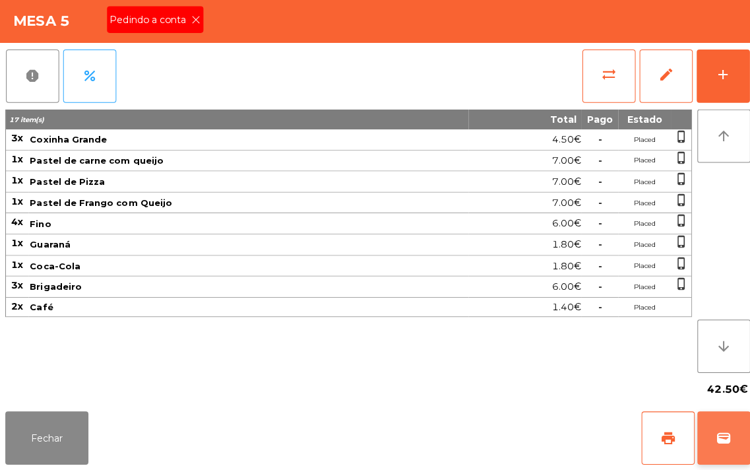
click at [717, 439] on span "wallet" at bounding box center [719, 438] width 16 height 16
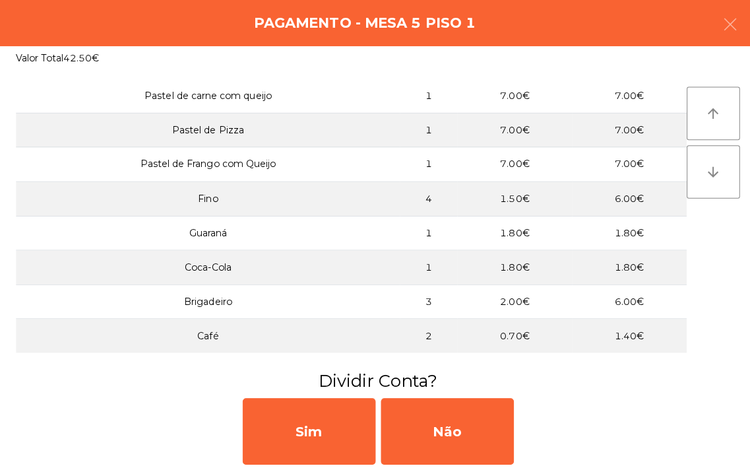
scroll to position [89, 0]
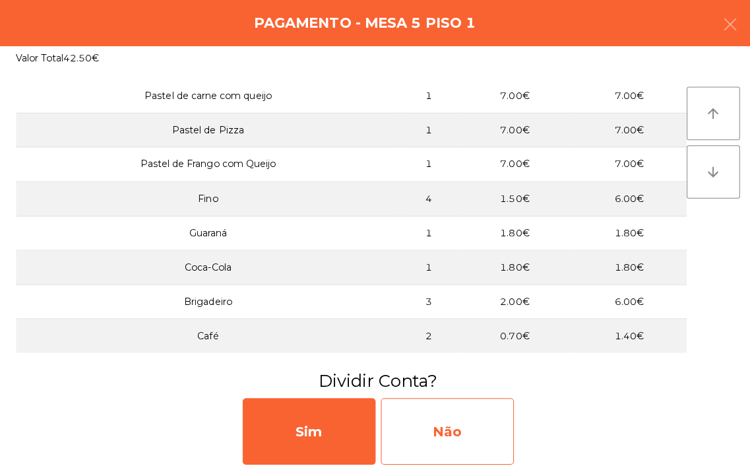
click at [443, 422] on div "Não" at bounding box center [444, 432] width 132 height 66
click at [454, 432] on div "Multibanco" at bounding box center [444, 432] width 132 height 66
select select "**"
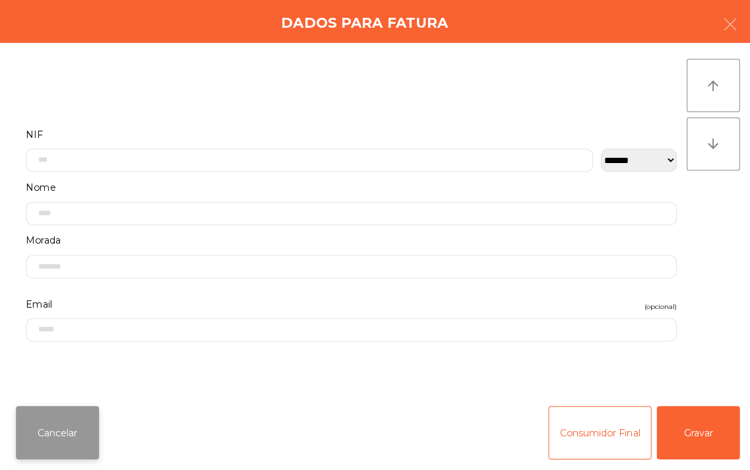
click at [64, 438] on button "Cancelar" at bounding box center [57, 432] width 82 height 53
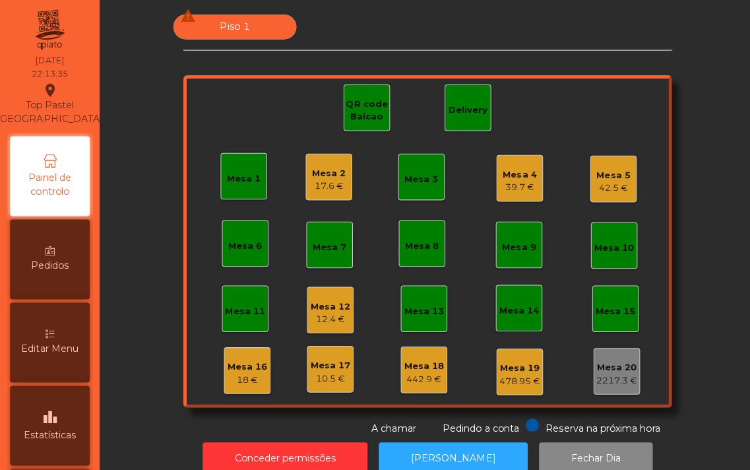
click at [600, 176] on div "Mesa 5" at bounding box center [610, 174] width 34 height 13
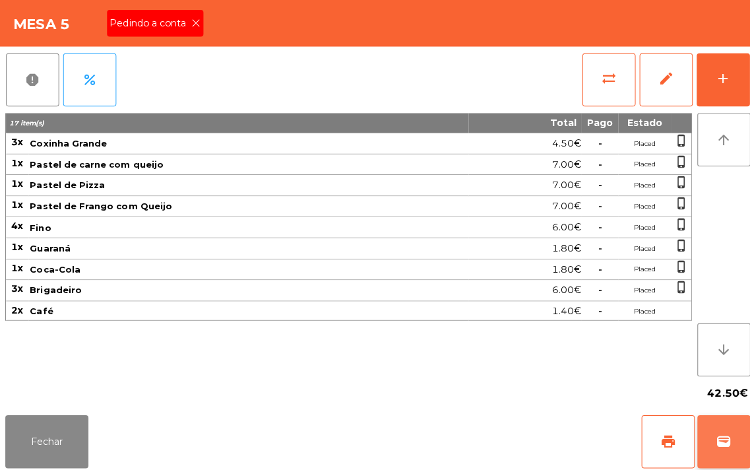
click at [737, 441] on button "wallet" at bounding box center [718, 438] width 53 height 53
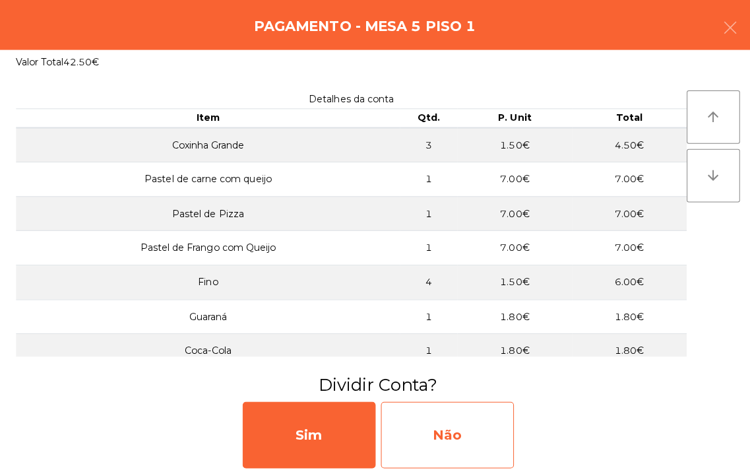
click at [449, 429] on div "Não" at bounding box center [444, 432] width 132 height 66
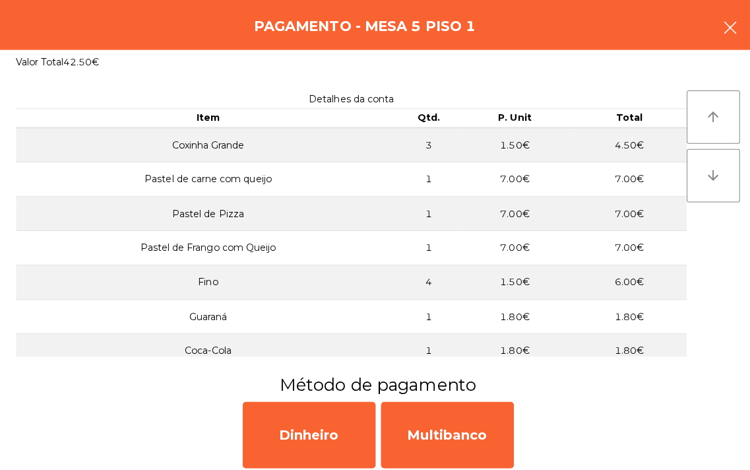
click at [723, 22] on icon "button" at bounding box center [725, 28] width 16 height 16
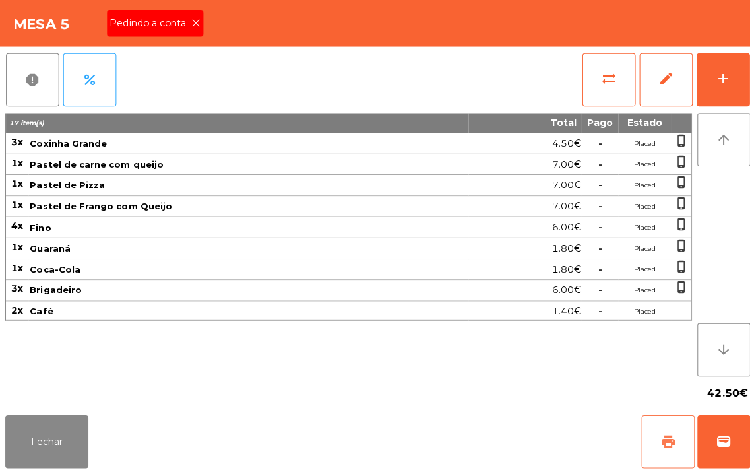
click at [661, 432] on span "print" at bounding box center [663, 438] width 16 height 16
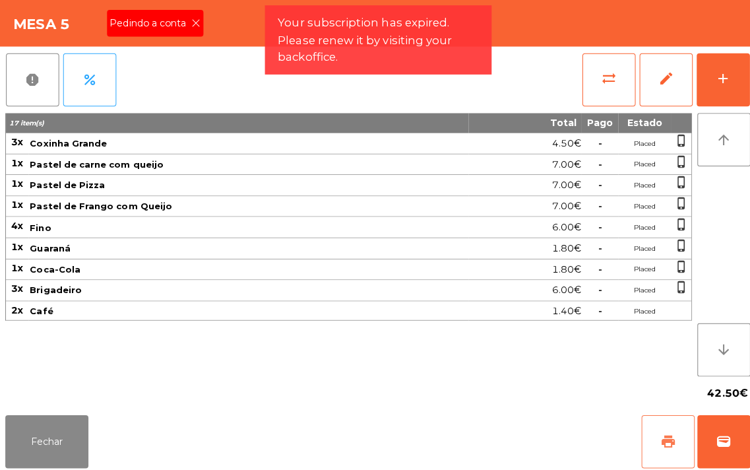
click at [655, 427] on button "print" at bounding box center [663, 438] width 53 height 53
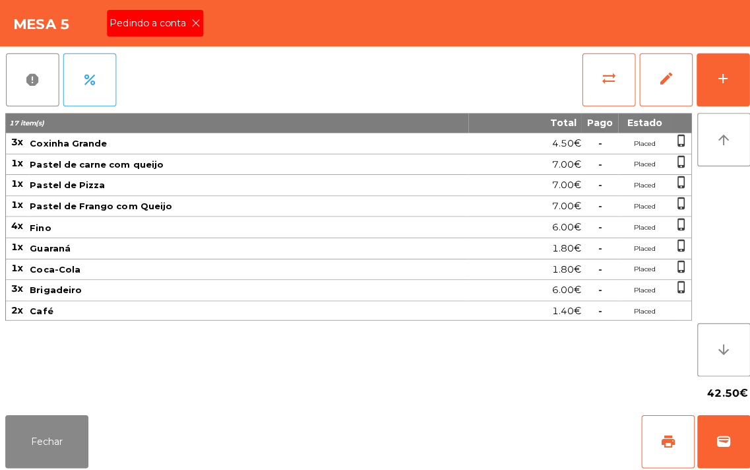
click at [307, 21] on div "Mesa 5 Pedindo a conta" at bounding box center [375, 23] width 750 height 46
click at [44, 440] on button "Fechar" at bounding box center [46, 438] width 82 height 53
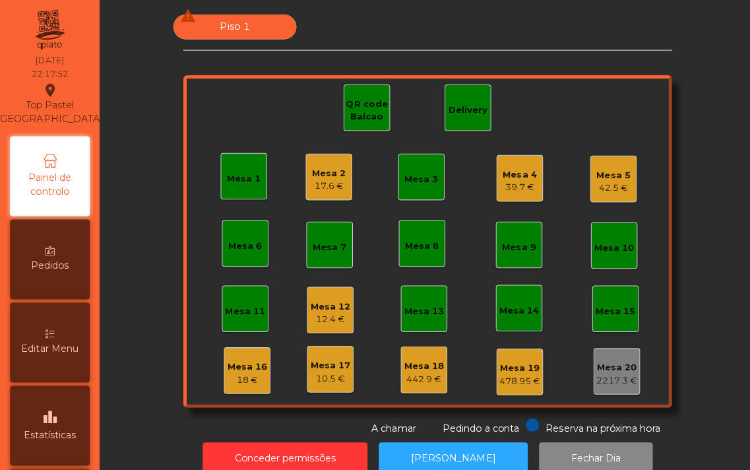
click at [311, 179] on div "17.6 €" at bounding box center [327, 184] width 34 height 13
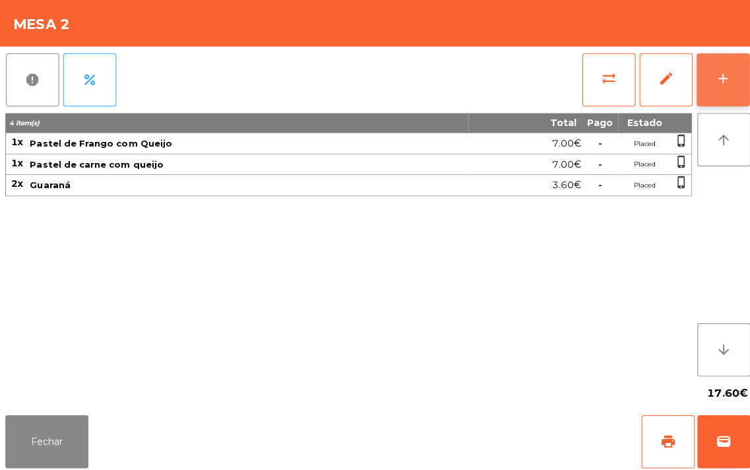
click at [706, 83] on button "add" at bounding box center [718, 79] width 53 height 53
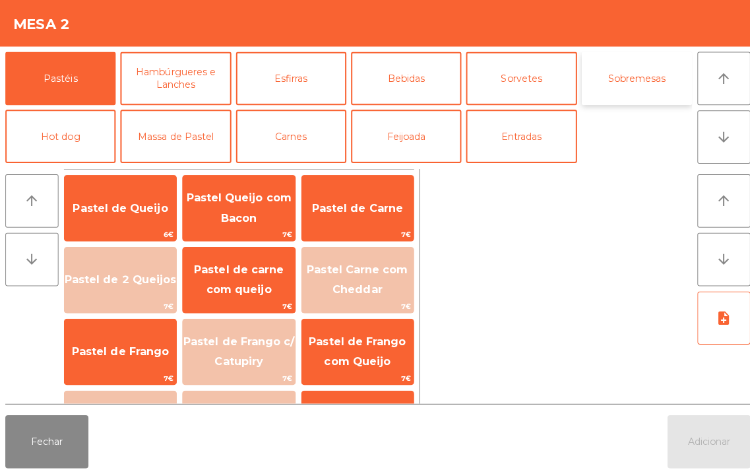
click at [612, 82] on button "Sobremesas" at bounding box center [632, 77] width 110 height 53
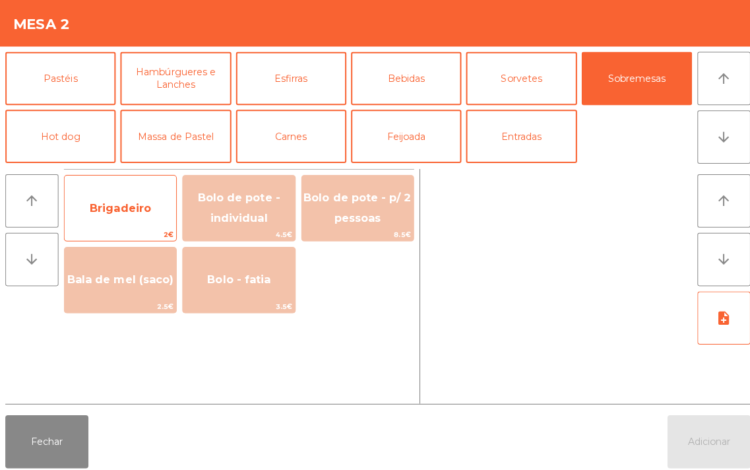
click at [113, 215] on span "Brigadeiro" at bounding box center [119, 207] width 111 height 36
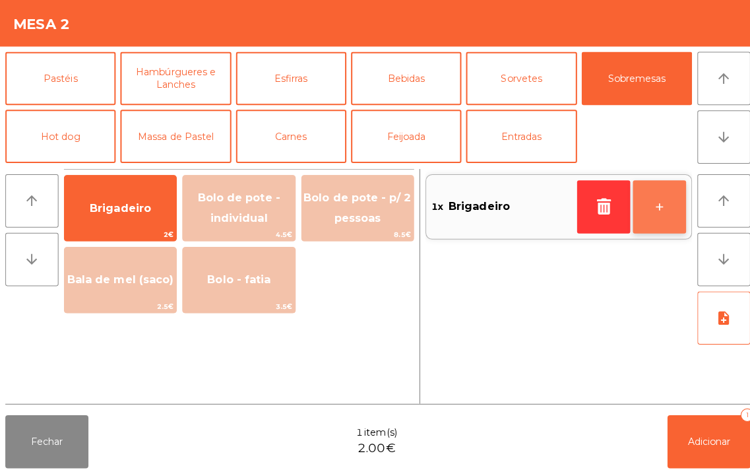
click at [649, 209] on button "+" at bounding box center [654, 205] width 53 height 53
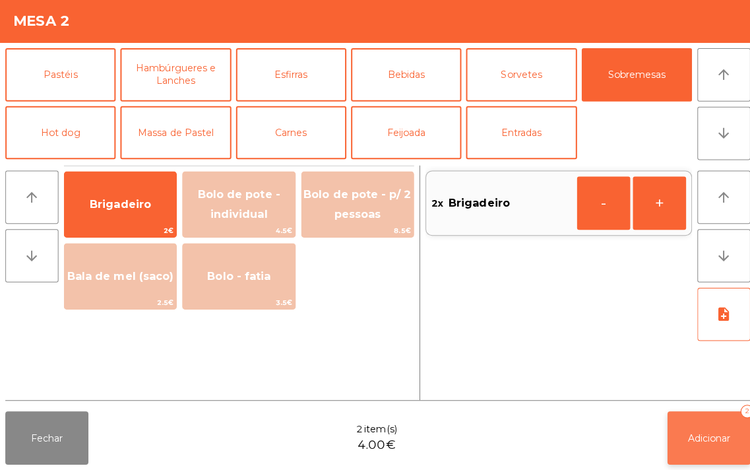
click at [681, 421] on button "Adicionar 2" at bounding box center [703, 438] width 82 height 53
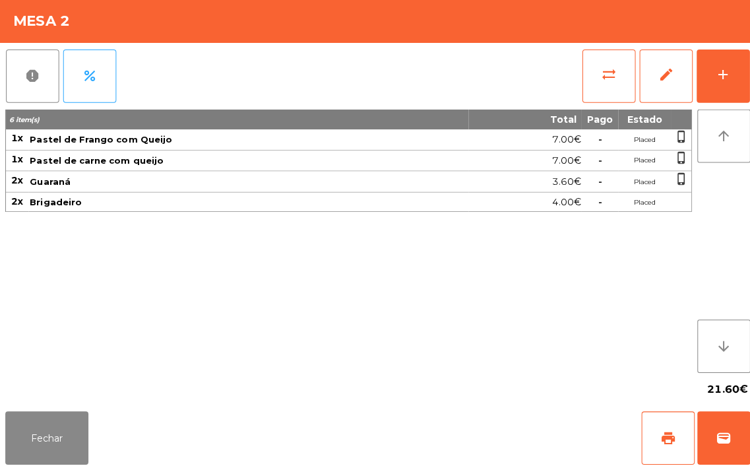
click at [686, 273] on div "6 item(s) Total Pago Estado 1x Pastel de Frango com Queijo 7.00€ - Placed phone…" at bounding box center [346, 242] width 682 height 261
click at [643, 89] on button "edit" at bounding box center [661, 79] width 53 height 53
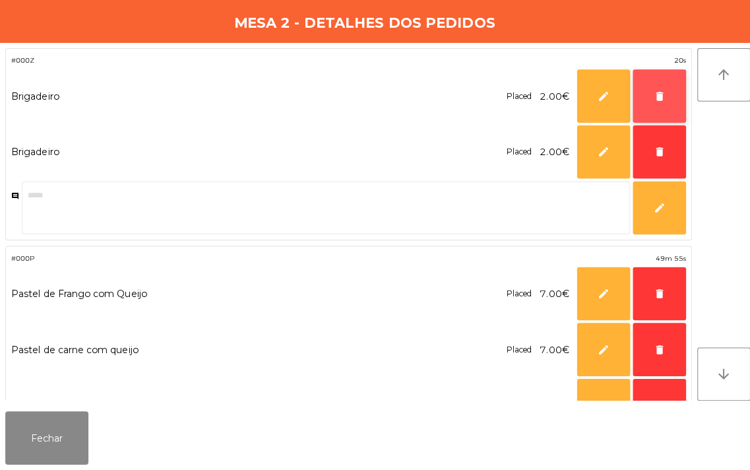
click at [637, 113] on button "delete" at bounding box center [654, 99] width 53 height 53
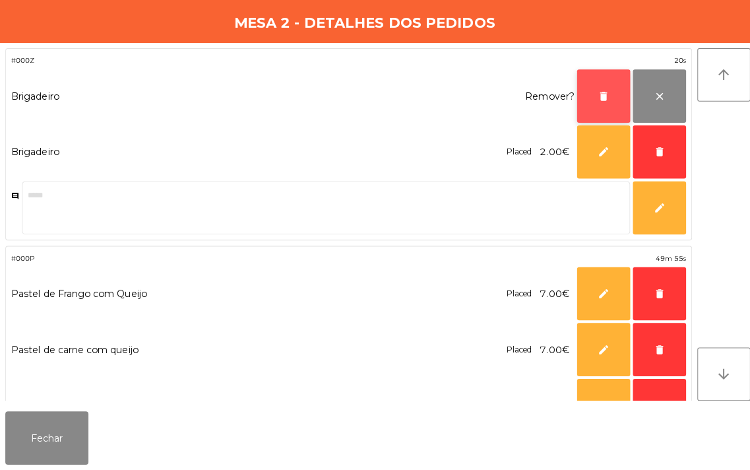
click at [592, 107] on button "delete" at bounding box center [599, 99] width 53 height 53
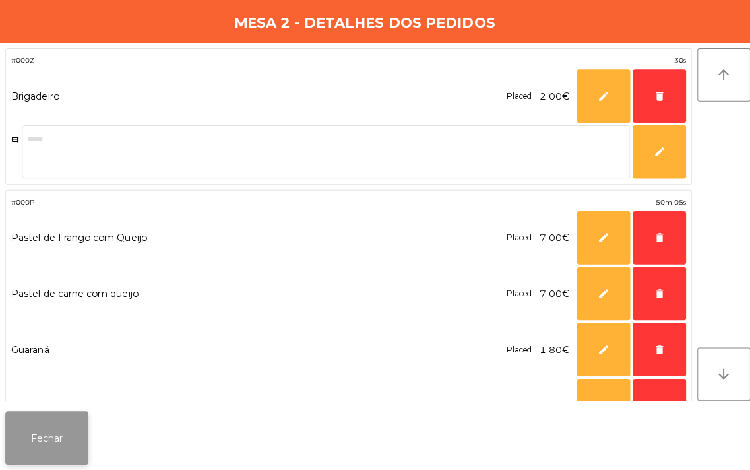
click at [40, 434] on button "Fechar" at bounding box center [46, 438] width 82 height 53
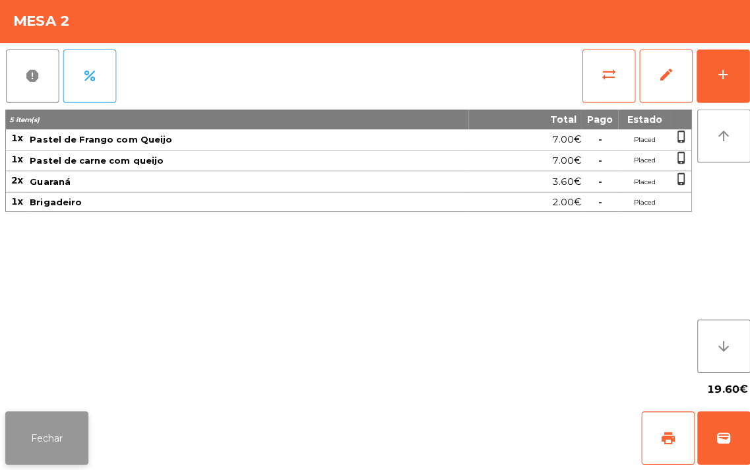
click at [45, 434] on button "Fechar" at bounding box center [46, 438] width 82 height 53
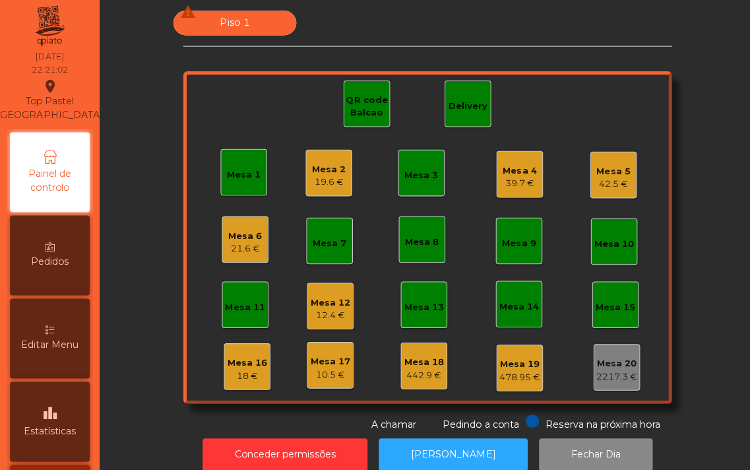
click at [242, 253] on div "21.6 €" at bounding box center [244, 250] width 34 height 13
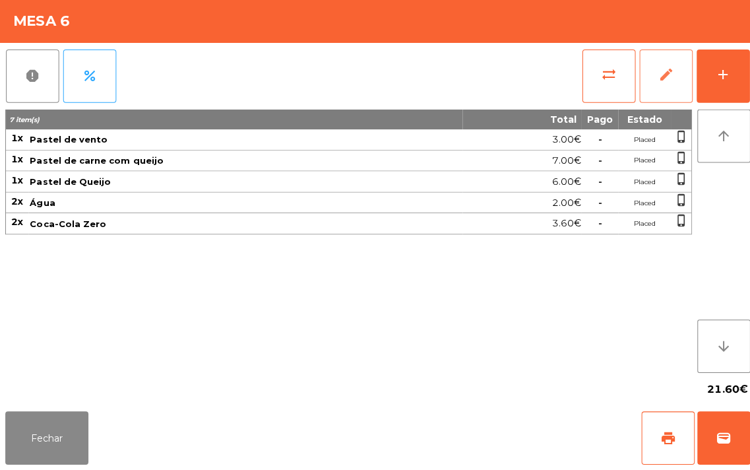
click at [654, 82] on span "edit" at bounding box center [661, 78] width 16 height 16
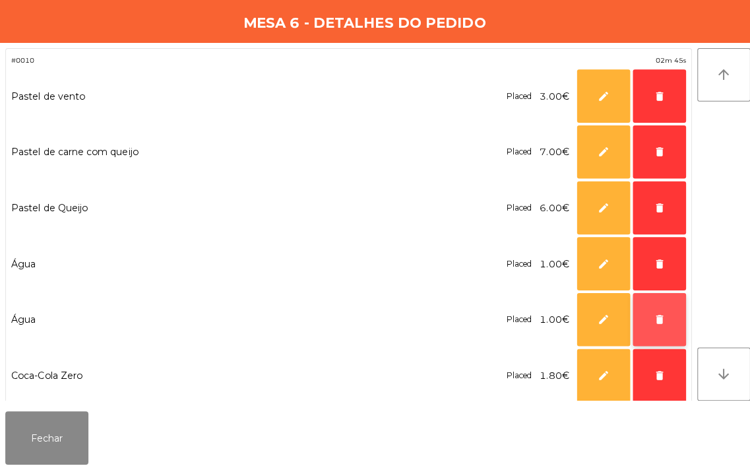
click at [656, 317] on span "delete" at bounding box center [655, 321] width 12 height 12
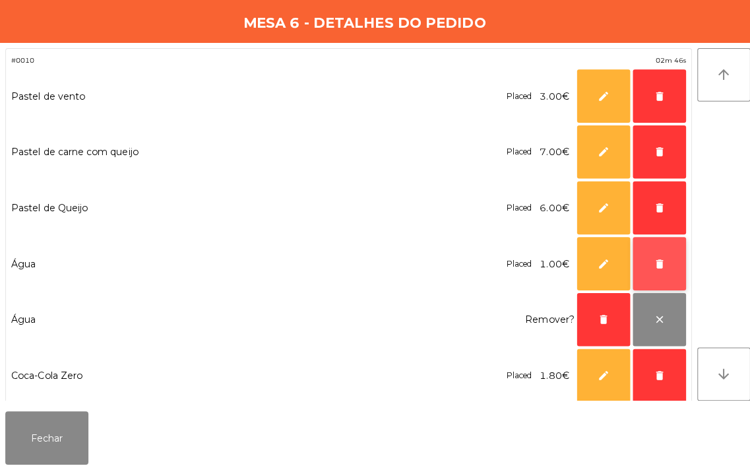
click at [650, 271] on button "delete" at bounding box center [654, 265] width 53 height 53
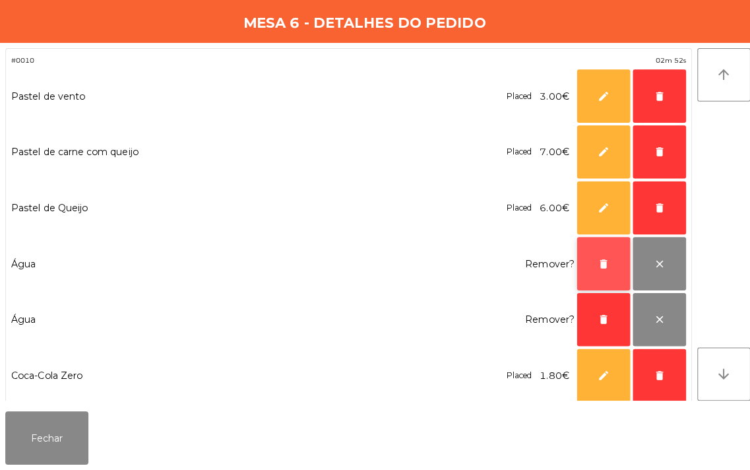
click at [595, 275] on button "delete" at bounding box center [599, 265] width 53 height 53
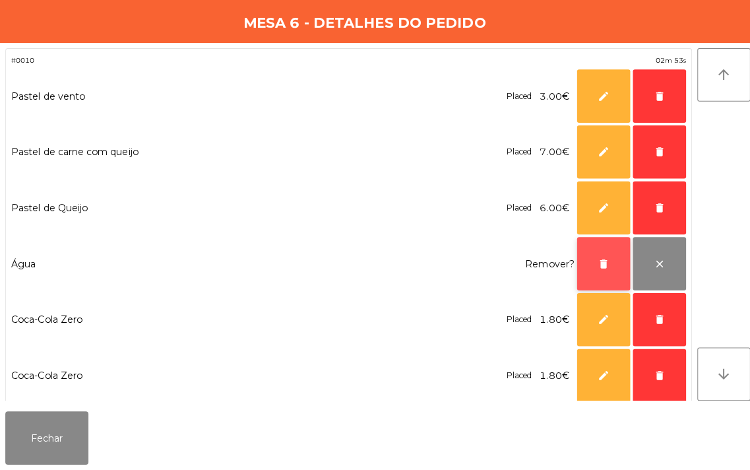
click at [595, 268] on span "delete" at bounding box center [599, 265] width 12 height 12
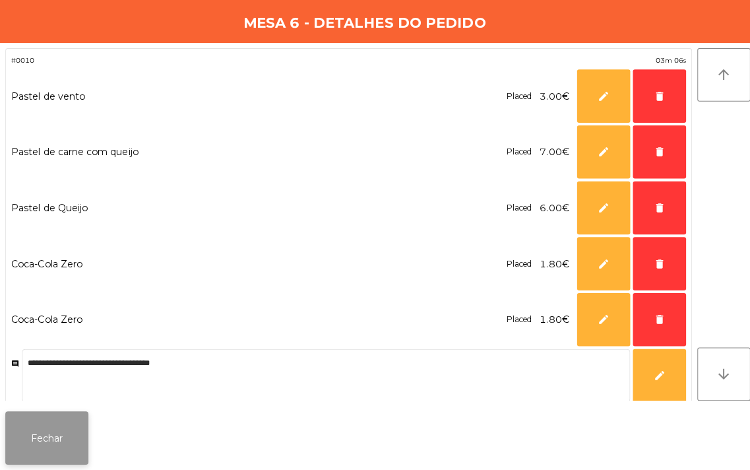
click at [48, 445] on button "Fechar" at bounding box center [46, 438] width 82 height 53
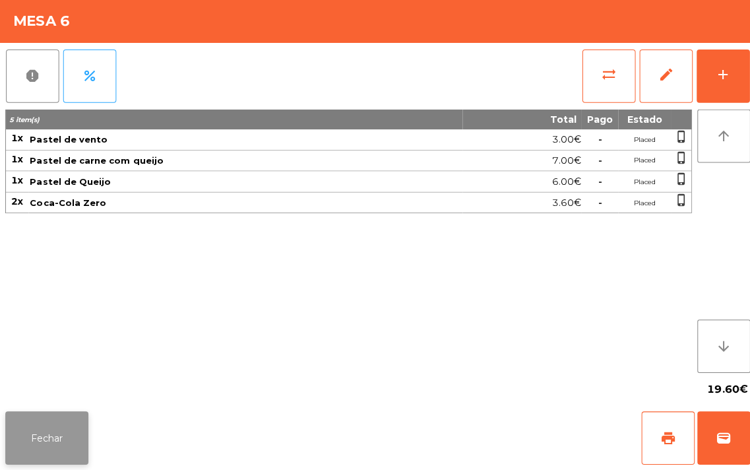
click at [44, 432] on button "Fechar" at bounding box center [46, 438] width 82 height 53
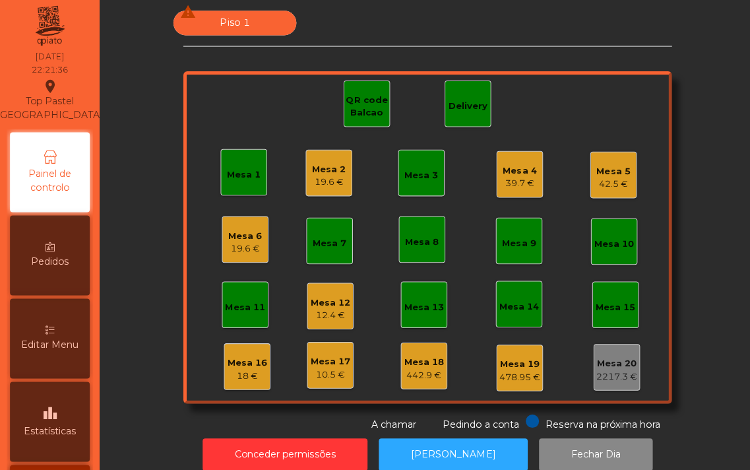
click at [323, 174] on div "Mesa 2" at bounding box center [327, 172] width 34 height 13
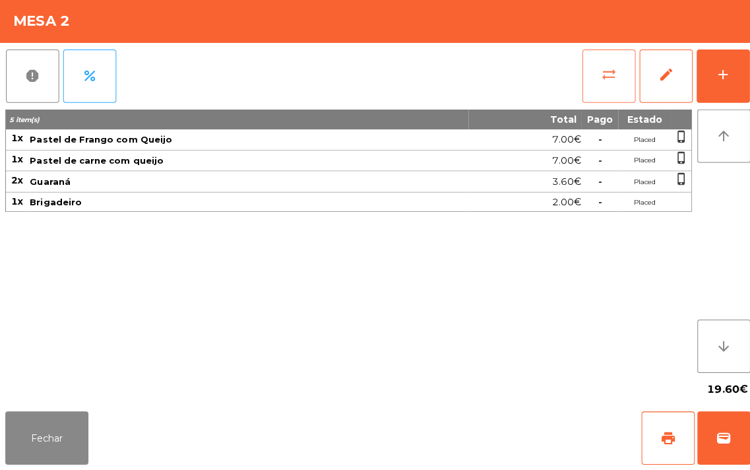
click at [608, 81] on span "sync_alt" at bounding box center [604, 78] width 16 height 16
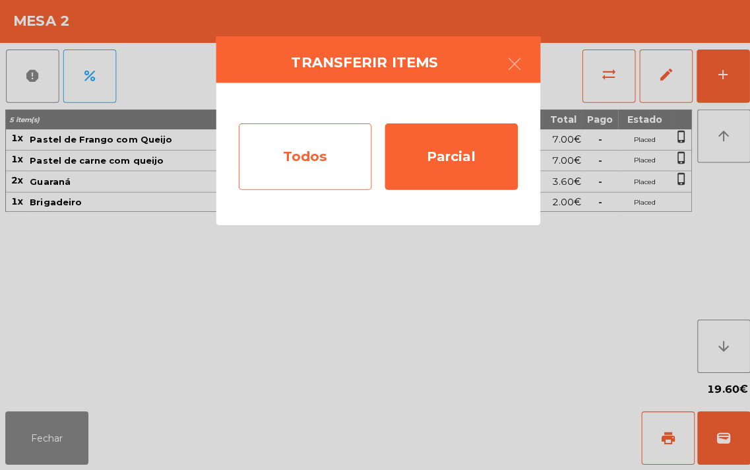
click at [331, 163] on div "Todos" at bounding box center [303, 159] width 132 height 66
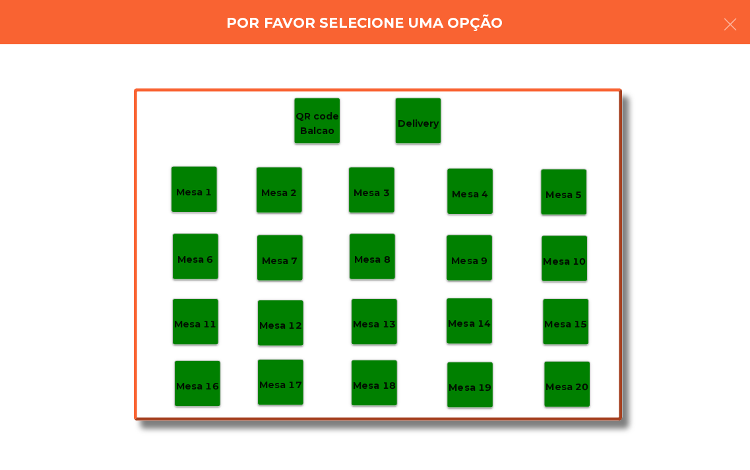
click at [374, 388] on p "Mesa 18" at bounding box center [371, 386] width 42 height 15
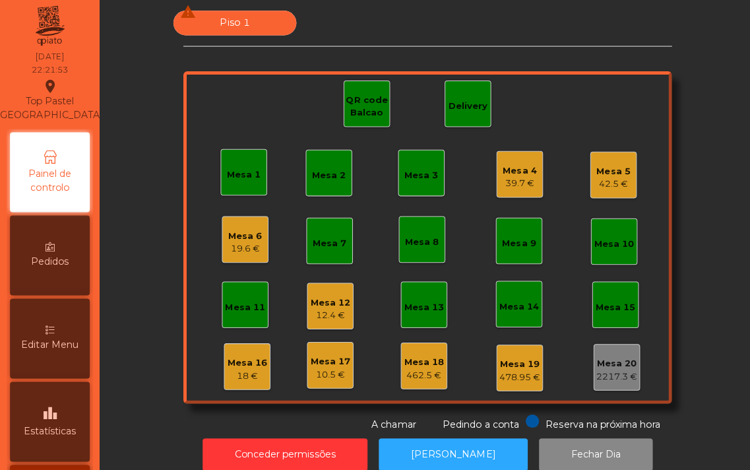
click at [606, 174] on div "Mesa 5" at bounding box center [610, 174] width 34 height 13
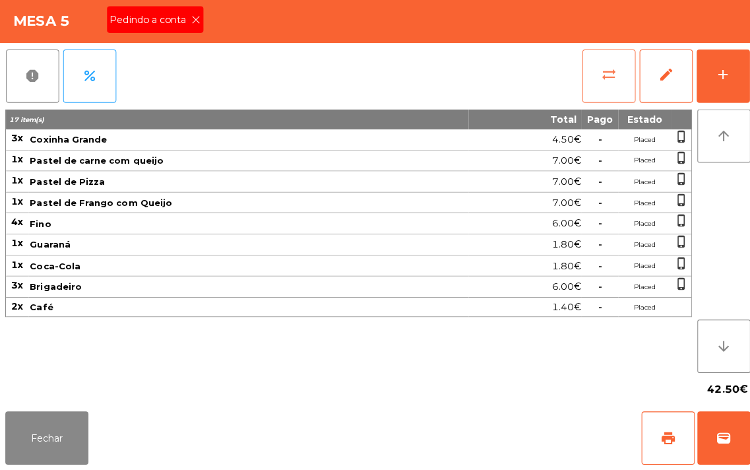
click at [602, 82] on span "sync_alt" at bounding box center [604, 78] width 16 height 16
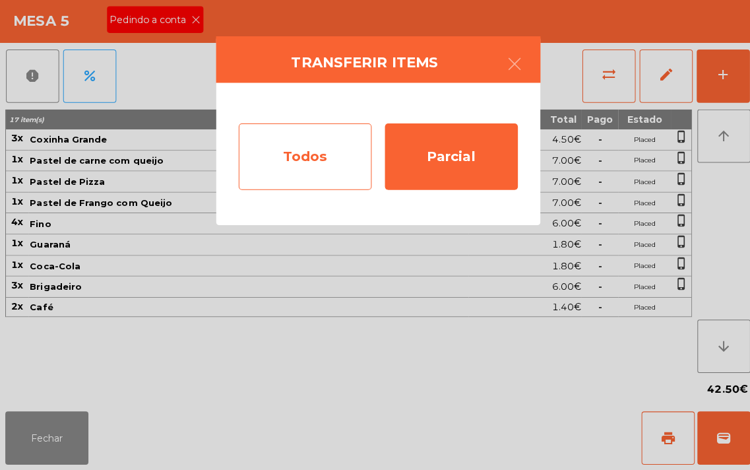
click at [317, 152] on div "Todos" at bounding box center [303, 159] width 132 height 66
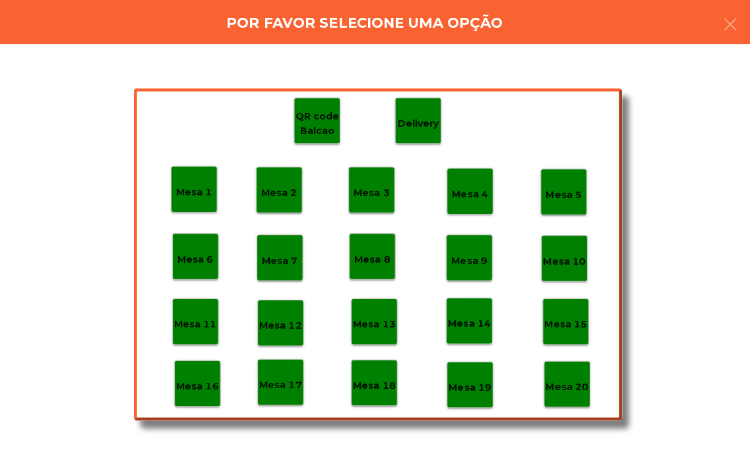
click at [373, 387] on p "Mesa 18" at bounding box center [371, 386] width 42 height 15
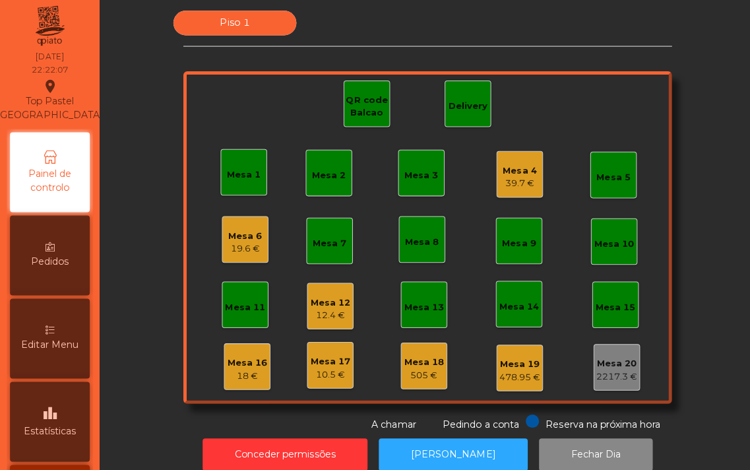
click at [509, 172] on div "Mesa 4" at bounding box center [516, 173] width 34 height 13
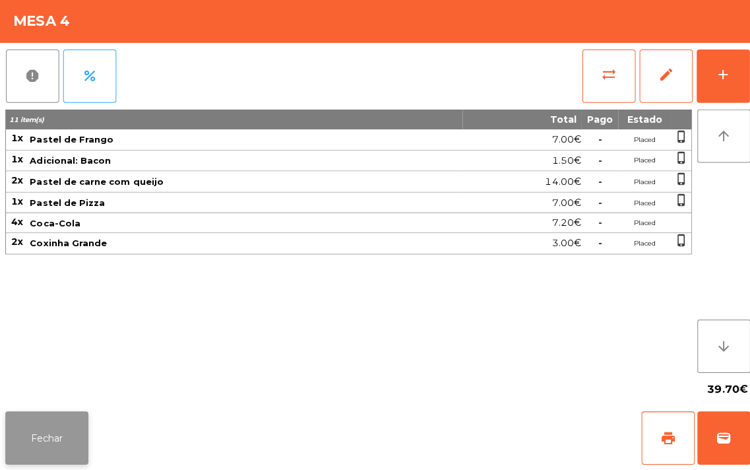
click at [49, 437] on button "Fechar" at bounding box center [46, 438] width 82 height 53
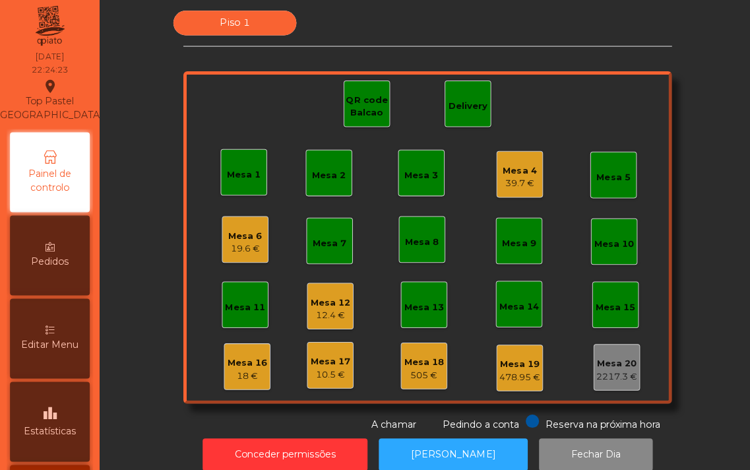
click at [513, 183] on div "39.7 €" at bounding box center [516, 185] width 34 height 13
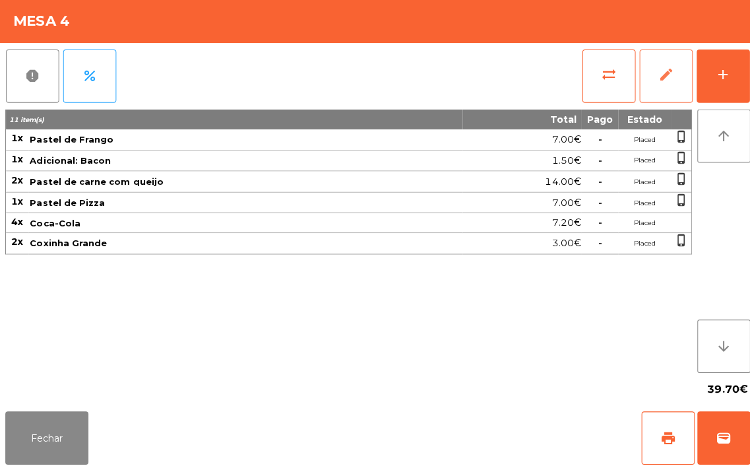
click at [645, 79] on button "edit" at bounding box center [661, 79] width 53 height 53
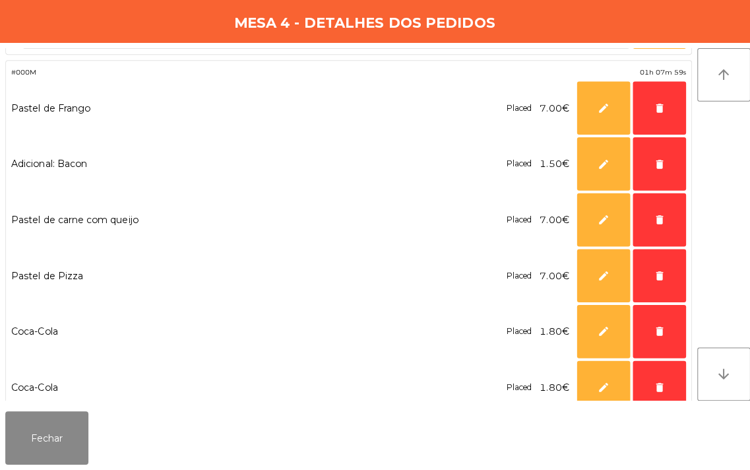
scroll to position [492, 0]
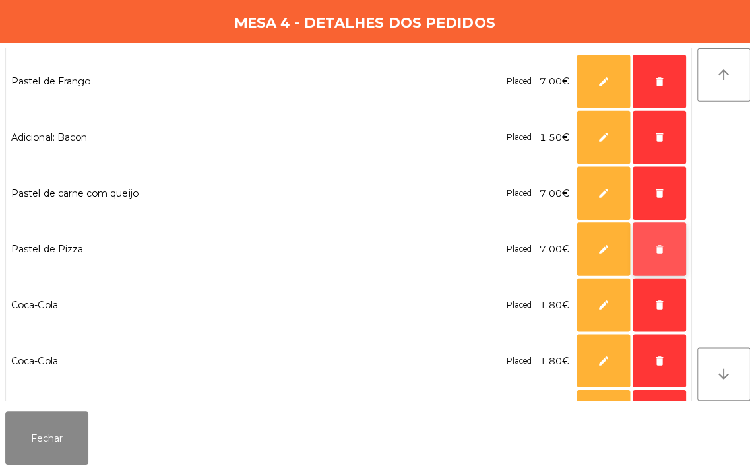
click at [650, 253] on span "delete" at bounding box center [655, 251] width 12 height 12
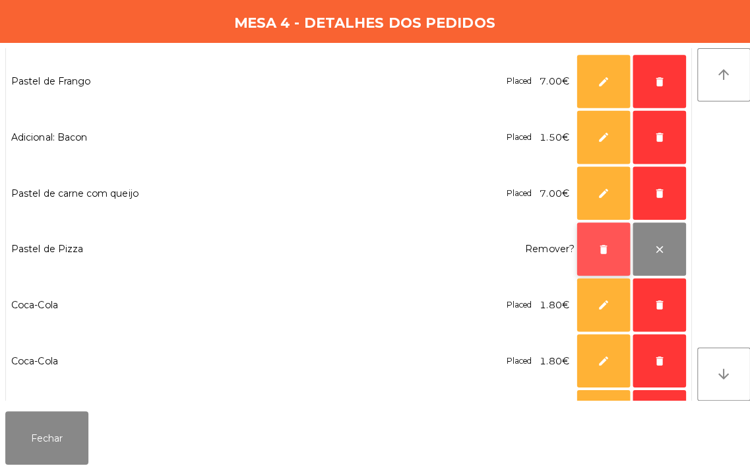
click at [583, 251] on button "delete" at bounding box center [599, 250] width 53 height 53
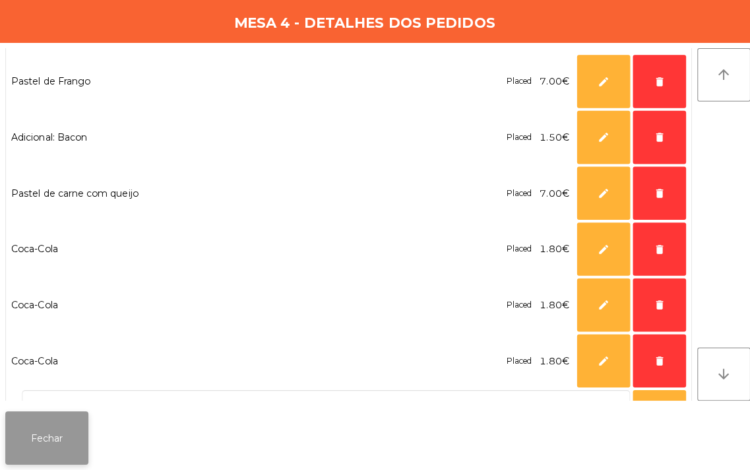
click at [61, 437] on button "Fechar" at bounding box center [46, 438] width 82 height 53
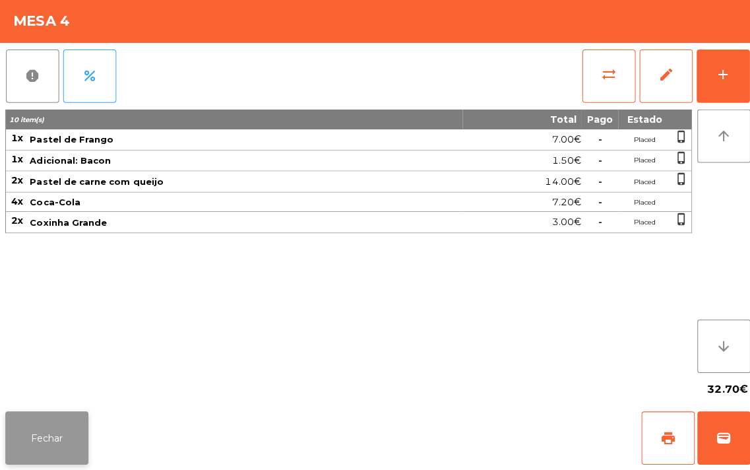
click at [44, 432] on button "Fechar" at bounding box center [46, 438] width 82 height 53
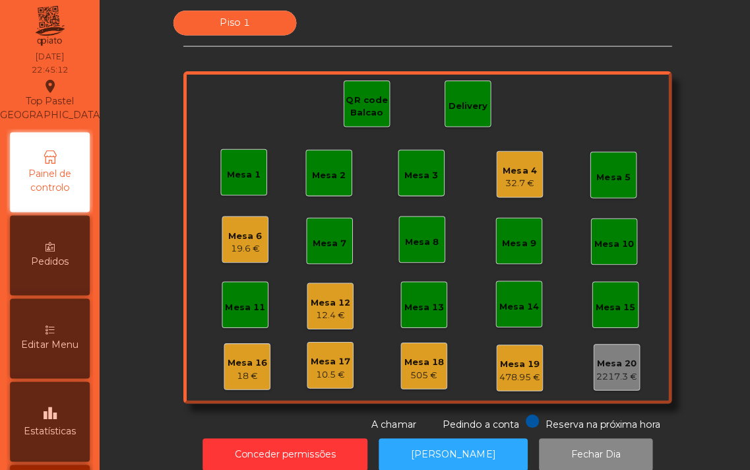
click at [505, 173] on div "Mesa 4" at bounding box center [516, 173] width 34 height 13
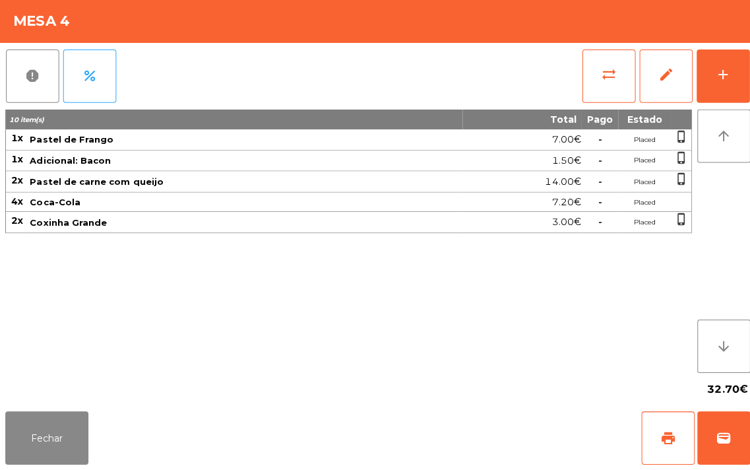
click at [442, 325] on div "10 item(s) Total Pago Estado 1x Pastel de Frango 7.00€ - Placed phone_iphone 1x…" at bounding box center [346, 242] width 682 height 261
click at [594, 83] on button "sync_alt" at bounding box center [604, 79] width 53 height 53
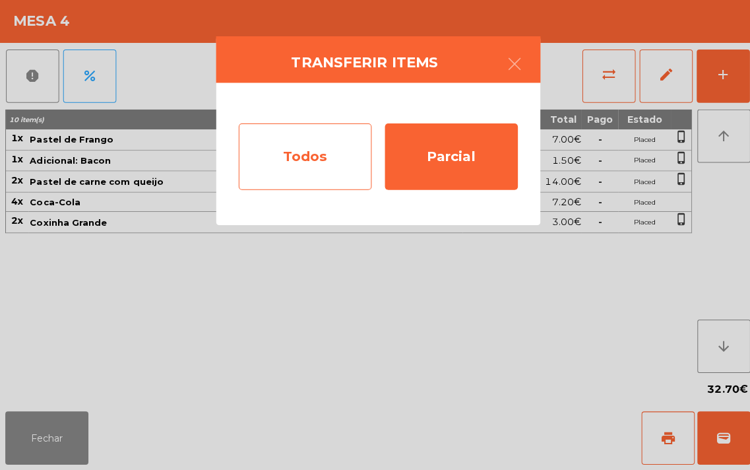
click at [317, 161] on div "Todos" at bounding box center [303, 159] width 132 height 66
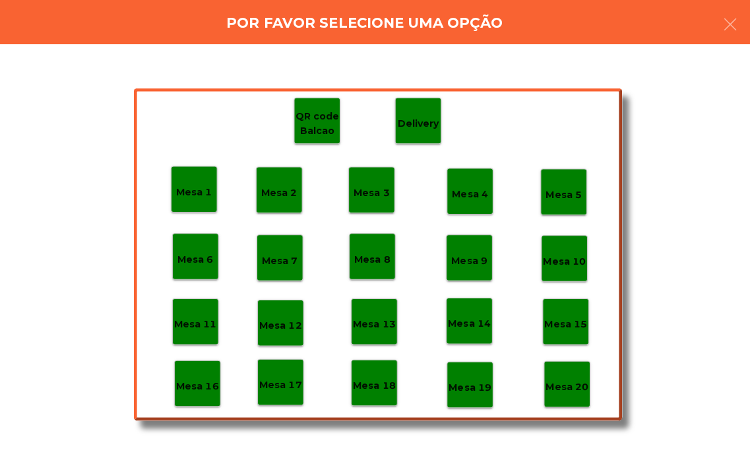
click at [362, 379] on p "Mesa 18" at bounding box center [371, 386] width 42 height 15
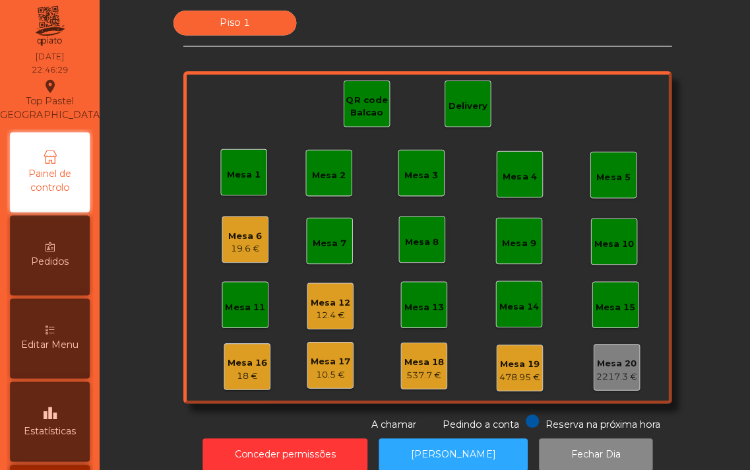
click at [313, 187] on div "Mesa 2" at bounding box center [327, 175] width 46 height 46
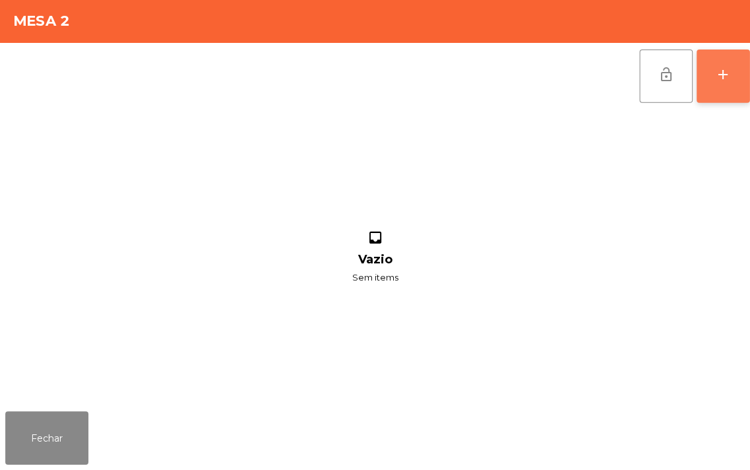
click at [704, 81] on button "add" at bounding box center [718, 79] width 53 height 53
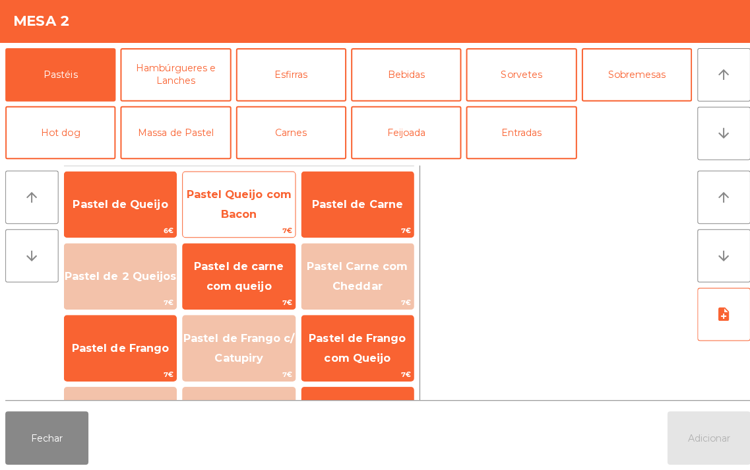
click at [226, 213] on span "Pastel Queijo com Bacon" at bounding box center [237, 206] width 104 height 32
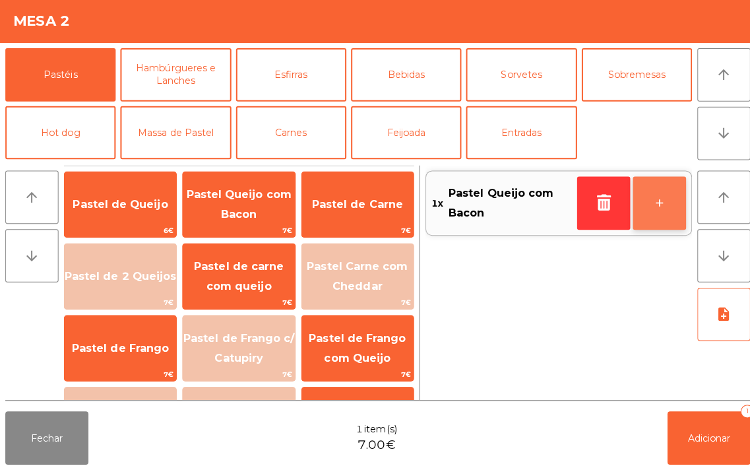
click at [654, 205] on button "+" at bounding box center [654, 205] width 53 height 53
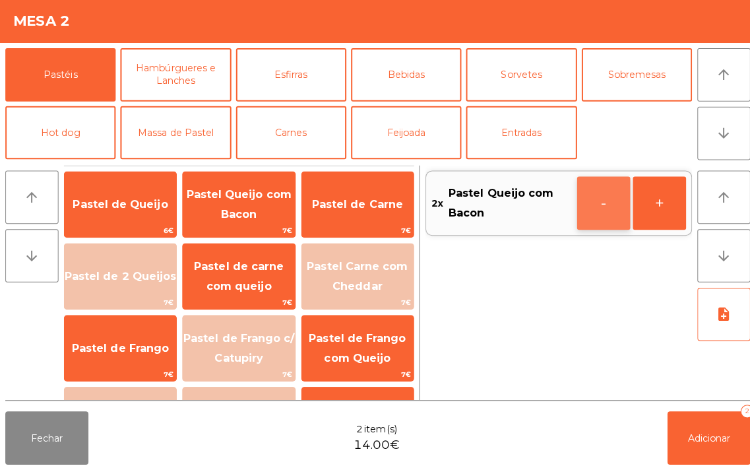
click at [592, 212] on button "-" at bounding box center [599, 205] width 53 height 53
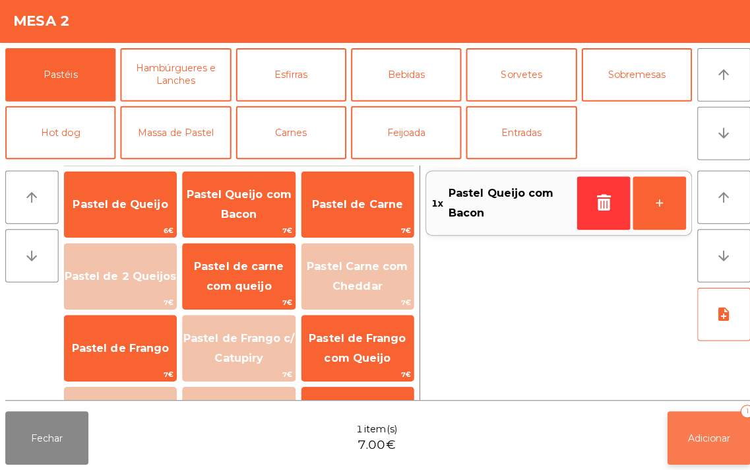
click at [688, 431] on button "Adicionar 1" at bounding box center [703, 438] width 82 height 53
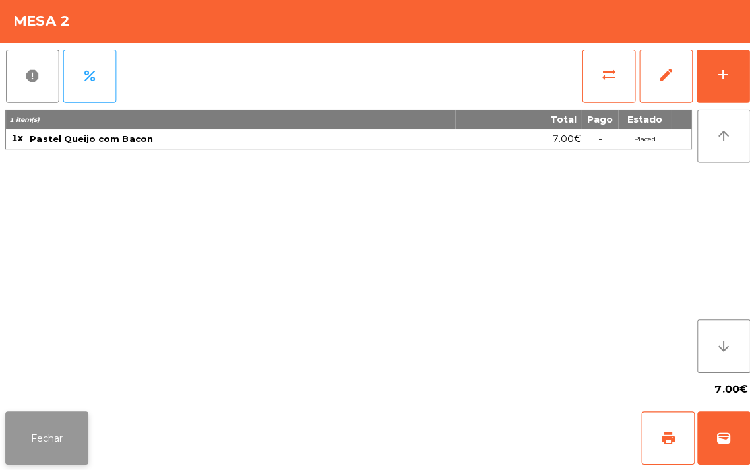
click at [43, 464] on button "Fechar" at bounding box center [46, 438] width 82 height 53
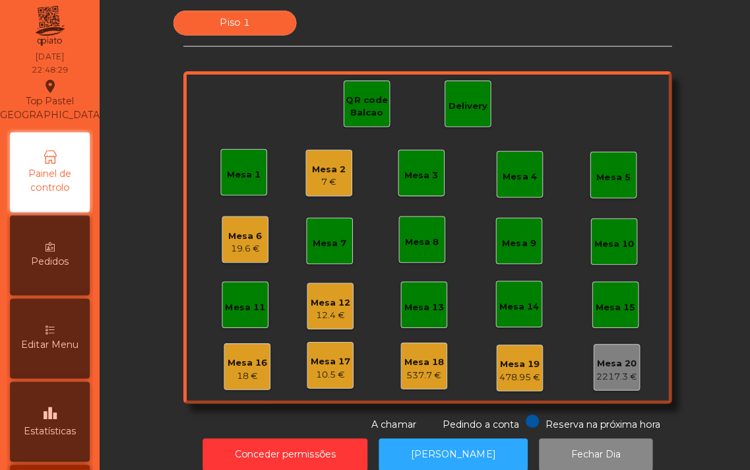
click at [239, 240] on div "Mesa 6" at bounding box center [244, 238] width 34 height 13
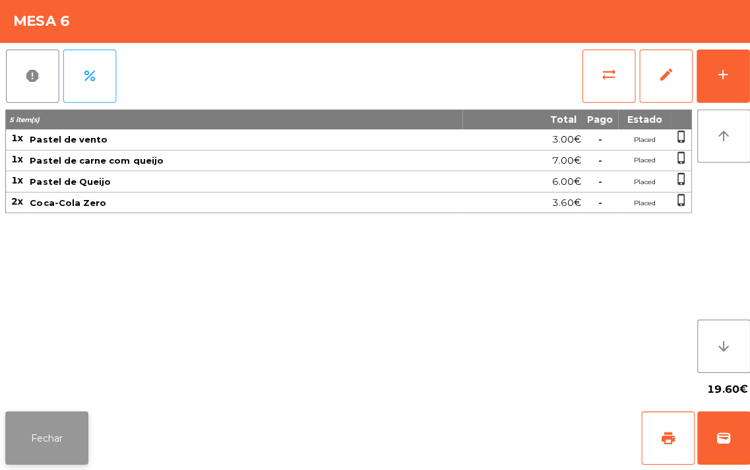
click at [47, 440] on button "Fechar" at bounding box center [46, 438] width 82 height 53
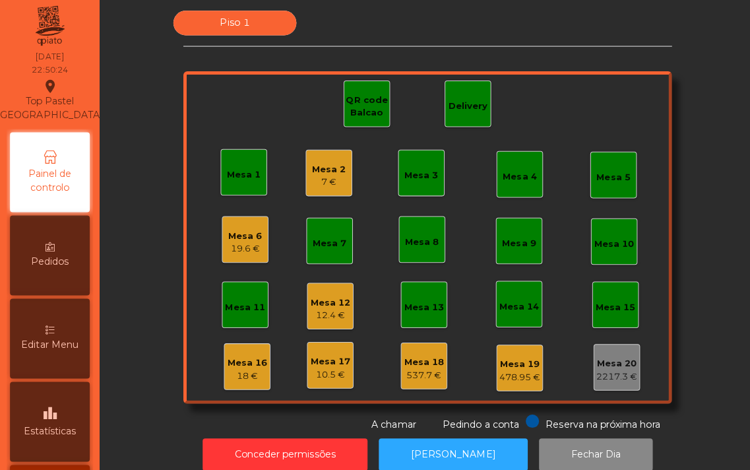
click at [243, 249] on div "19.6 €" at bounding box center [244, 250] width 34 height 13
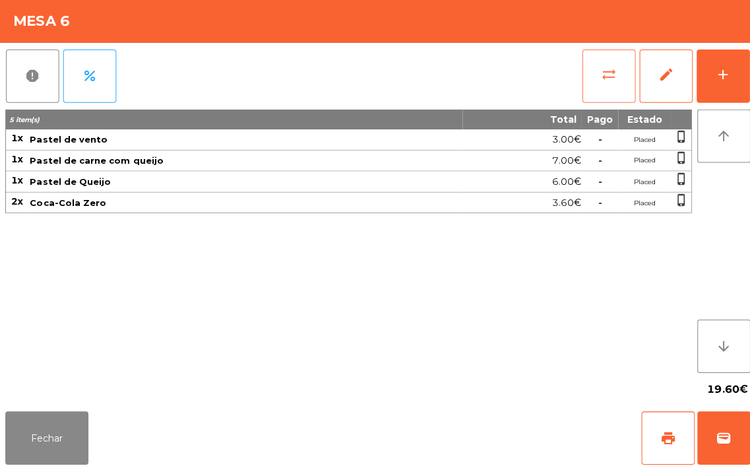
click at [602, 81] on span "sync_alt" at bounding box center [604, 78] width 16 height 16
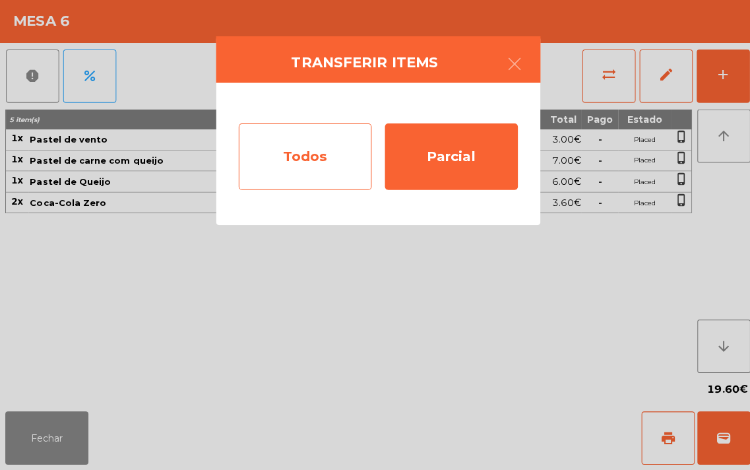
click at [302, 164] on div "Todos" at bounding box center [303, 159] width 132 height 66
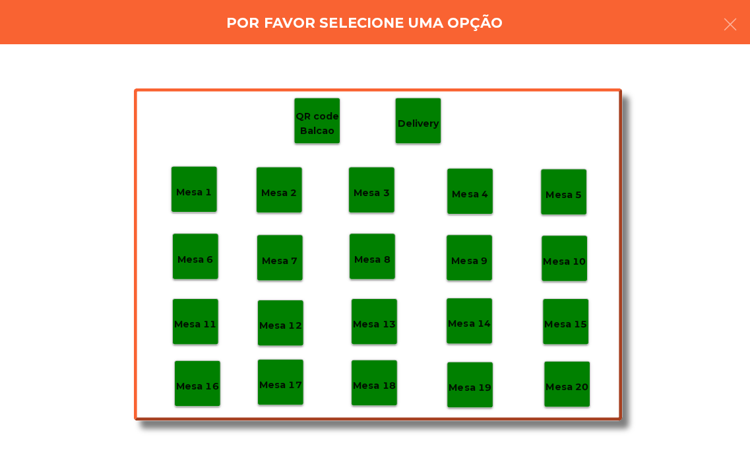
click at [370, 384] on p "Mesa 18" at bounding box center [371, 386] width 42 height 15
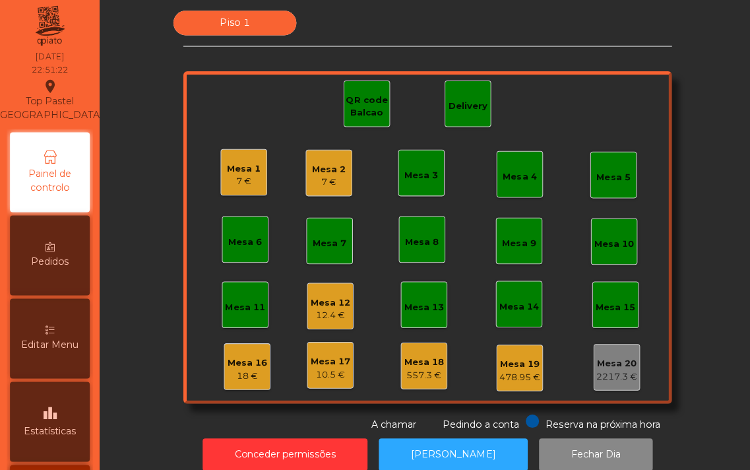
click at [243, 178] on div "7 €" at bounding box center [243, 183] width 34 height 13
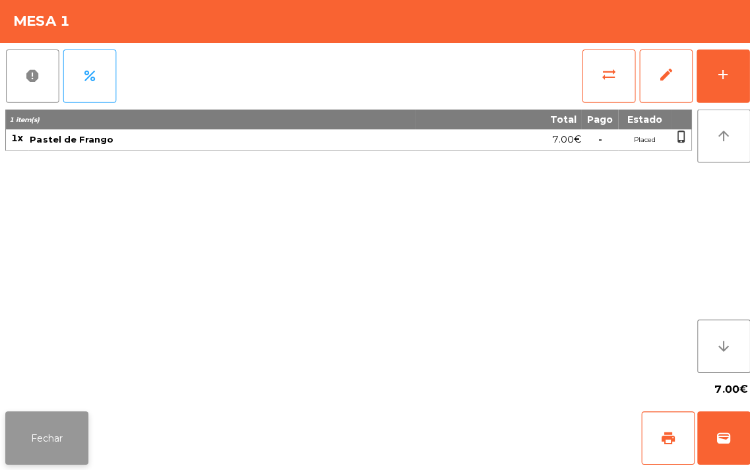
click at [40, 444] on button "Fechar" at bounding box center [46, 438] width 82 height 53
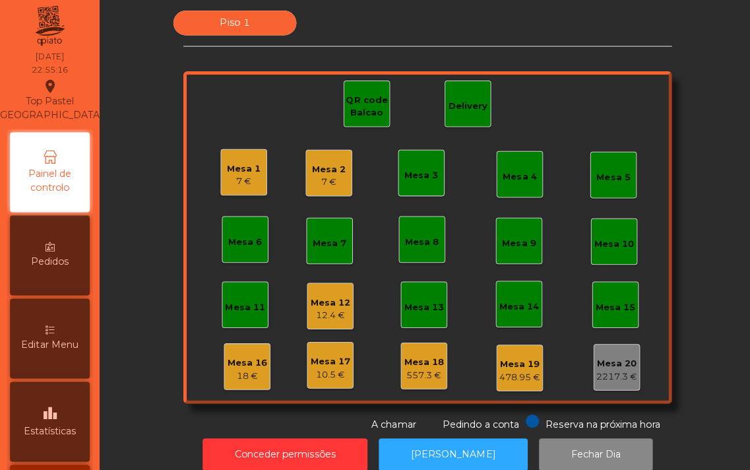
click at [505, 179] on div "Mesa 4" at bounding box center [516, 179] width 34 height 13
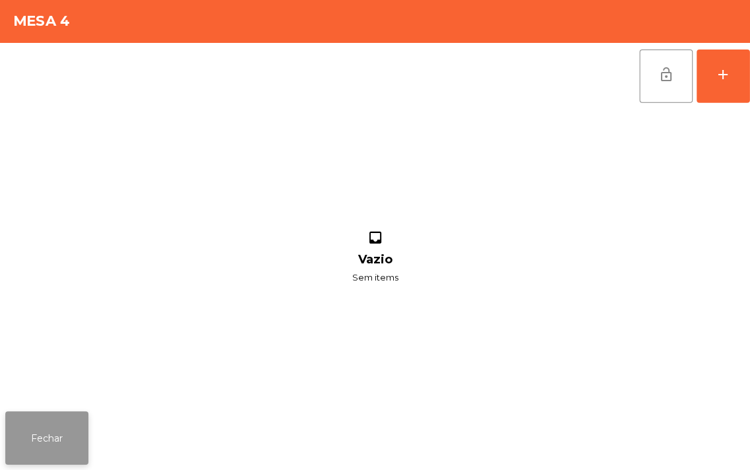
click at [54, 434] on button "Fechar" at bounding box center [46, 438] width 82 height 53
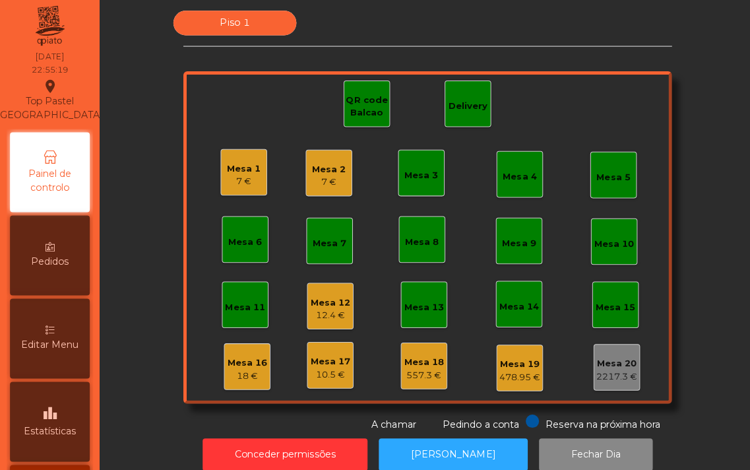
click at [516, 183] on div "Mesa 4" at bounding box center [516, 179] width 34 height 13
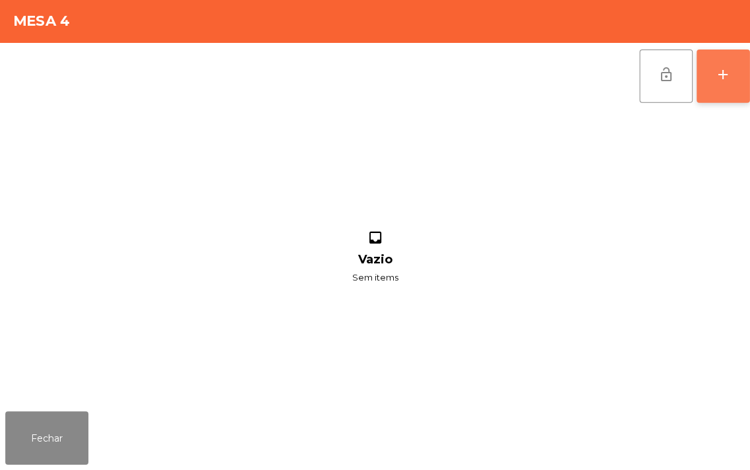
click at [715, 78] on div "add" at bounding box center [718, 78] width 16 height 16
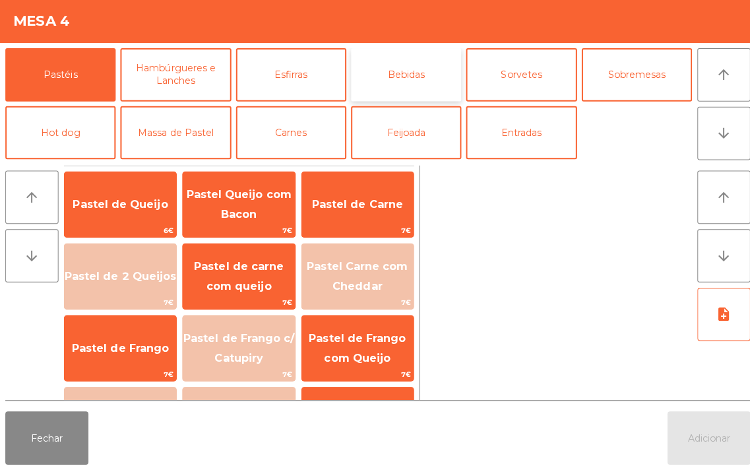
click at [409, 79] on button "Bebidas" at bounding box center [403, 77] width 110 height 53
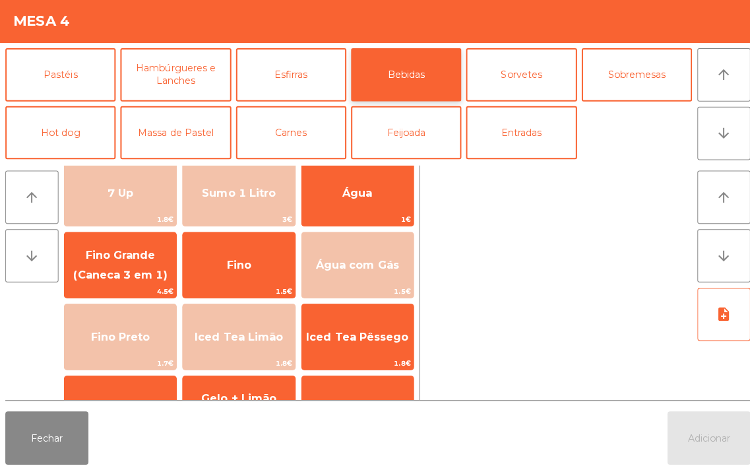
scroll to position [84, 0]
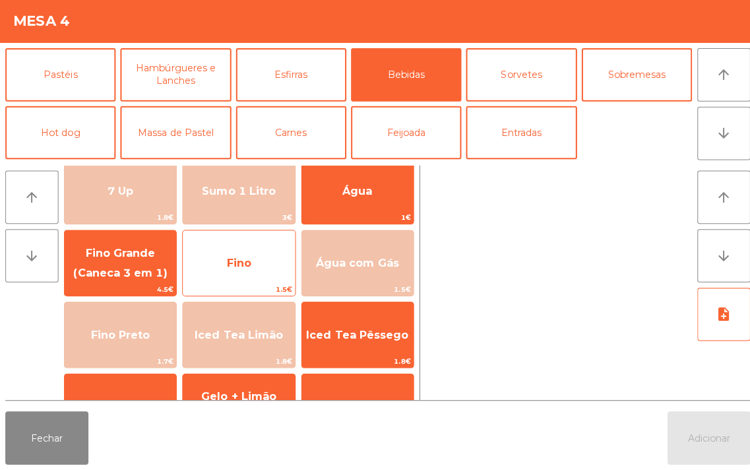
click at [247, 276] on span "Fino" at bounding box center [236, 265] width 111 height 36
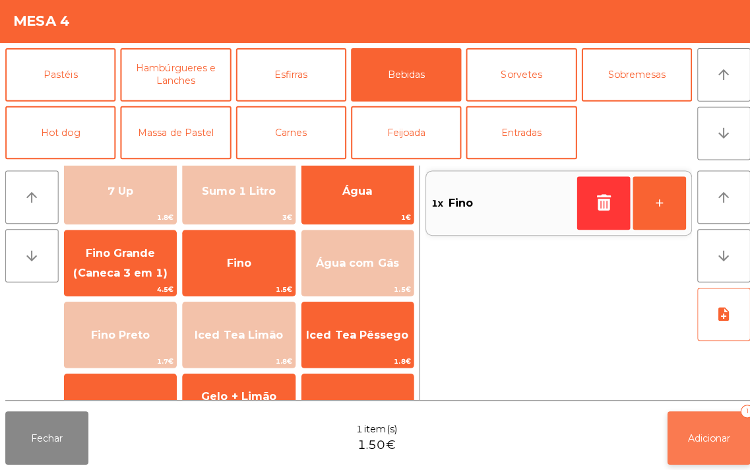
click at [703, 432] on span "Adicionar" at bounding box center [704, 438] width 42 height 12
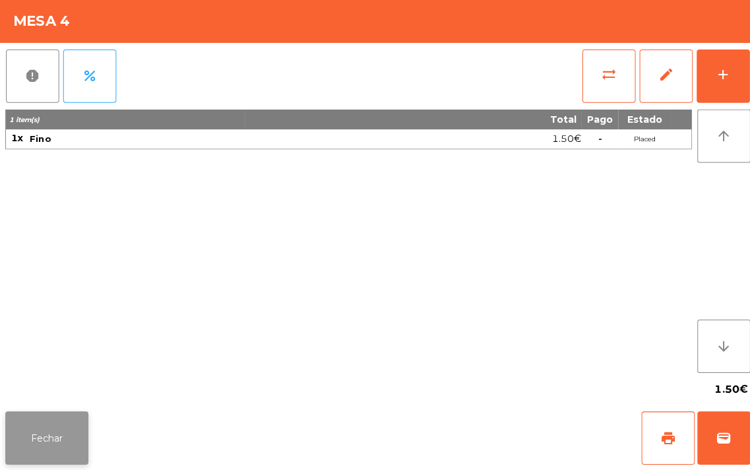
click at [40, 414] on button "Fechar" at bounding box center [46, 438] width 82 height 53
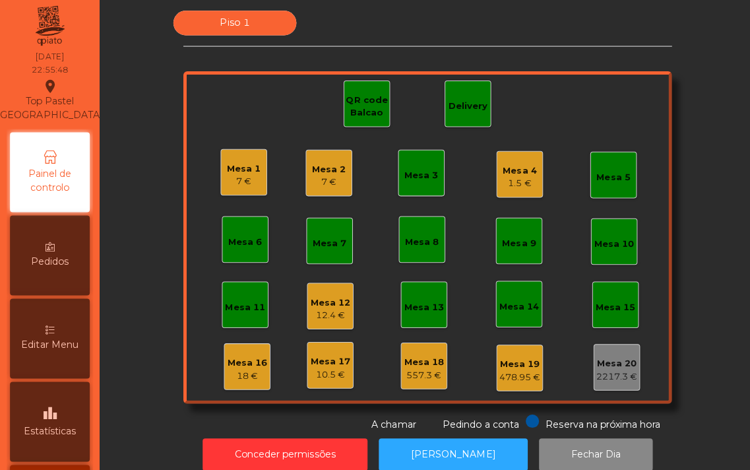
click at [445, 104] on div "Delivery" at bounding box center [464, 109] width 39 height 13
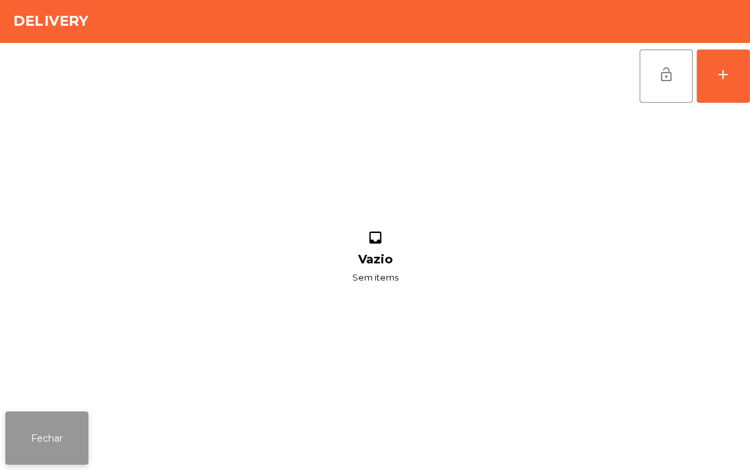
click at [51, 447] on button "Fechar" at bounding box center [46, 438] width 82 height 53
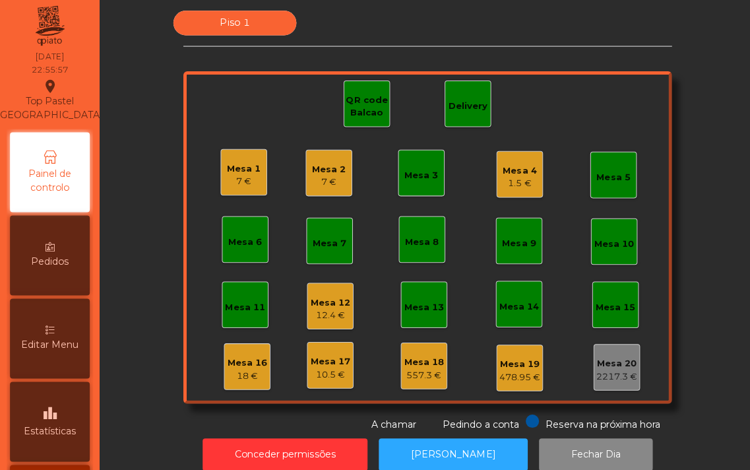
click at [407, 249] on div "Mesa 8" at bounding box center [420, 244] width 34 height 13
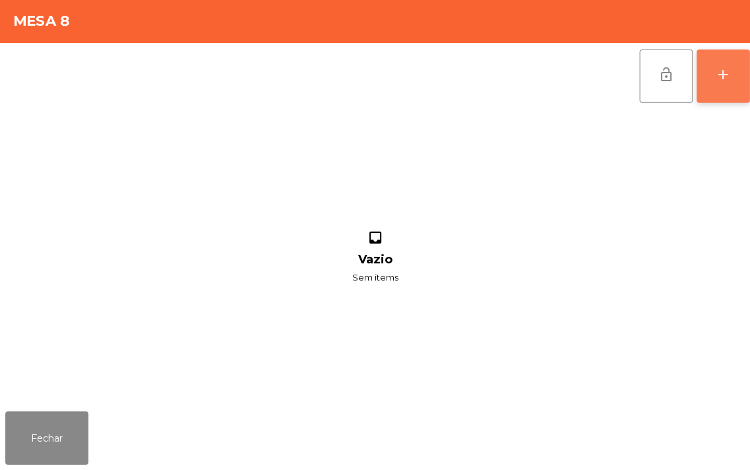
click at [711, 78] on div "add" at bounding box center [718, 78] width 16 height 16
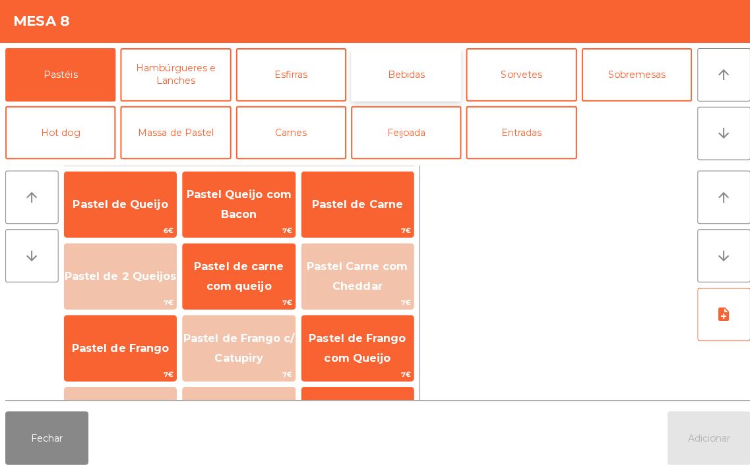
click at [419, 87] on button "Bebidas" at bounding box center [403, 77] width 110 height 53
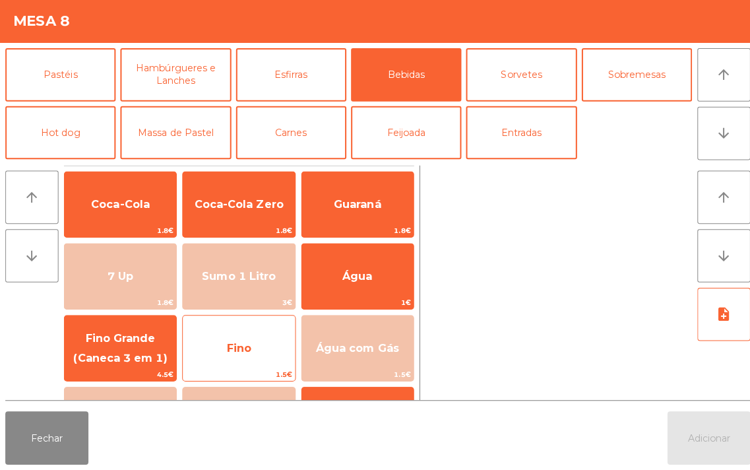
click at [231, 346] on span "Fino" at bounding box center [237, 348] width 24 height 13
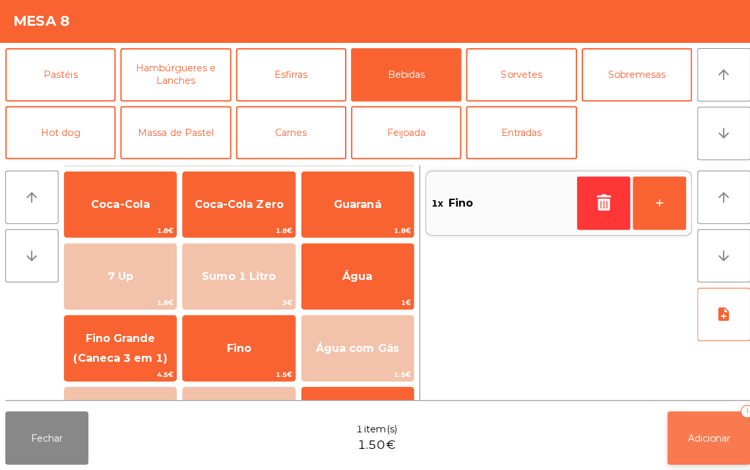
click at [706, 438] on span "Adicionar" at bounding box center [704, 438] width 42 height 12
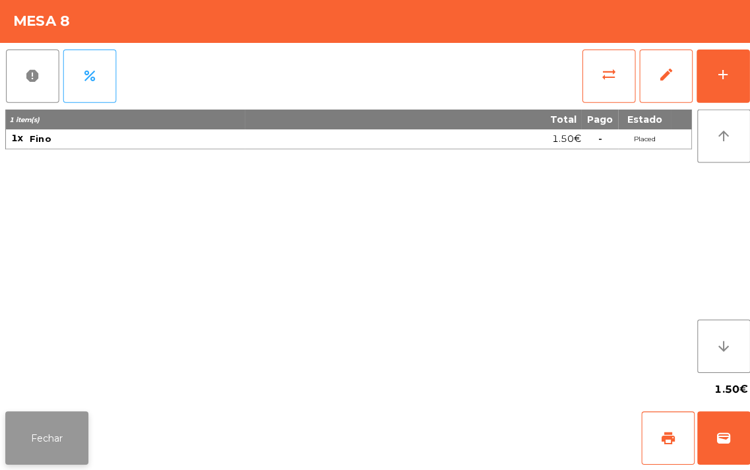
click at [34, 442] on button "Fechar" at bounding box center [46, 438] width 82 height 53
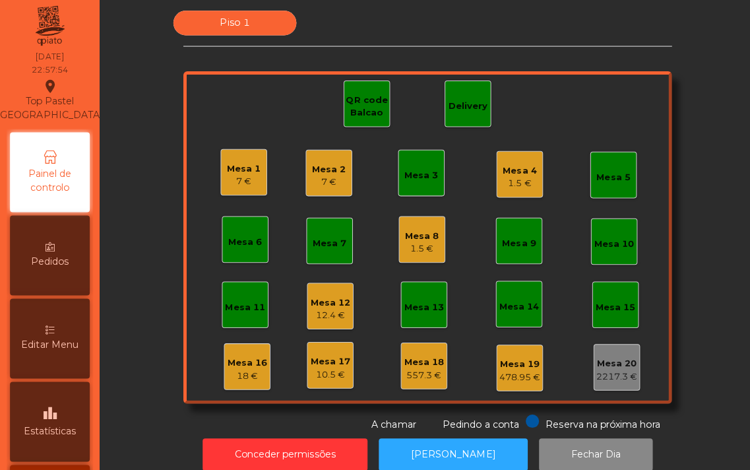
click at [403, 240] on div "Mesa 8" at bounding box center [420, 238] width 34 height 13
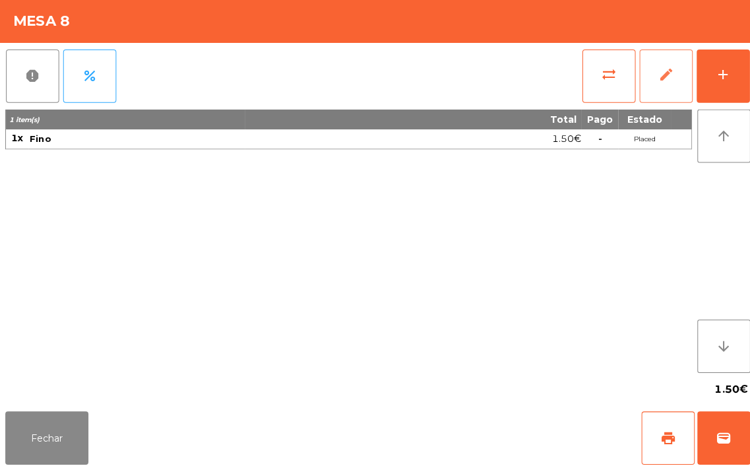
click at [661, 92] on button "edit" at bounding box center [661, 79] width 53 height 53
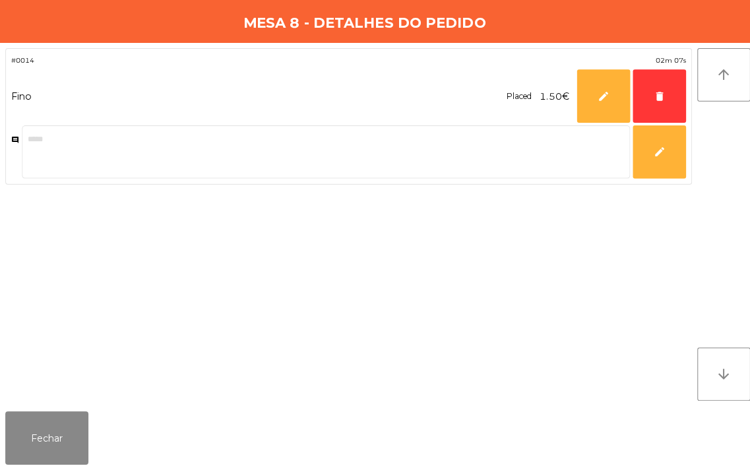
click at [75, 144] on textarea at bounding box center [324, 154] width 604 height 53
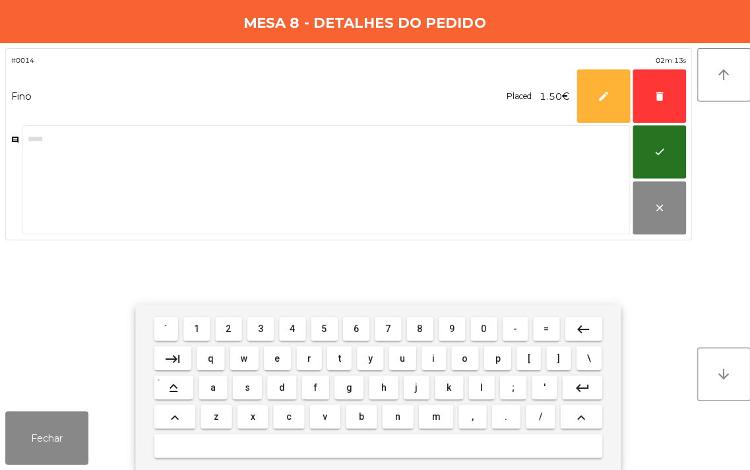
click at [292, 385] on button "d" at bounding box center [279, 388] width 29 height 24
click at [209, 392] on span "a" at bounding box center [211, 388] width 5 height 11
click at [393, 416] on span "n" at bounding box center [394, 417] width 5 height 11
click at [430, 359] on span "i" at bounding box center [430, 359] width 3 height 11
click at [275, 358] on span "e" at bounding box center [275, 359] width 5 height 11
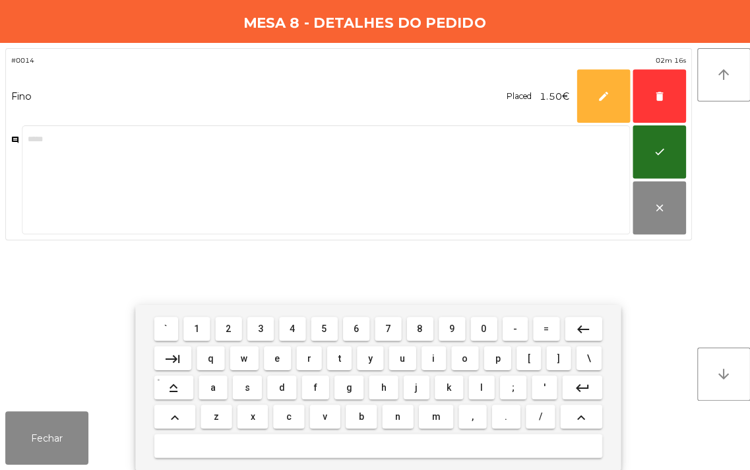
click at [478, 387] on span "l" at bounding box center [477, 388] width 3 height 11
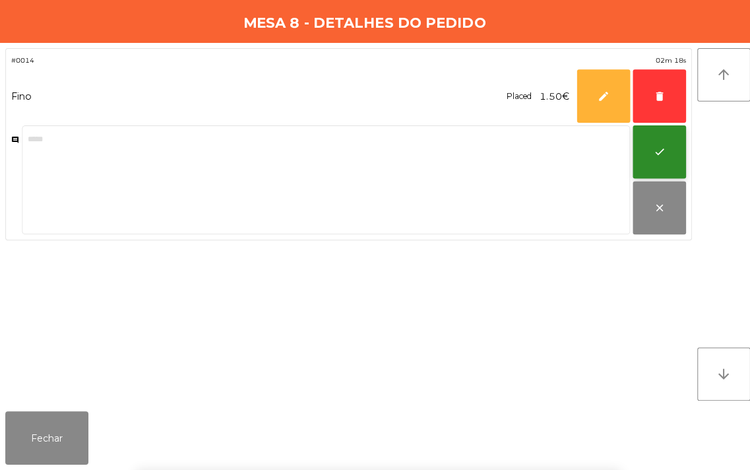
click at [647, 156] on button "check" at bounding box center [654, 154] width 53 height 53
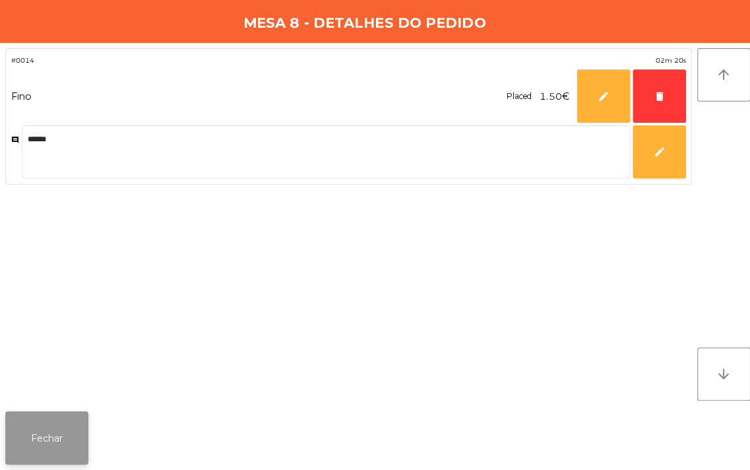
click at [56, 443] on button "Fechar" at bounding box center [46, 438] width 82 height 53
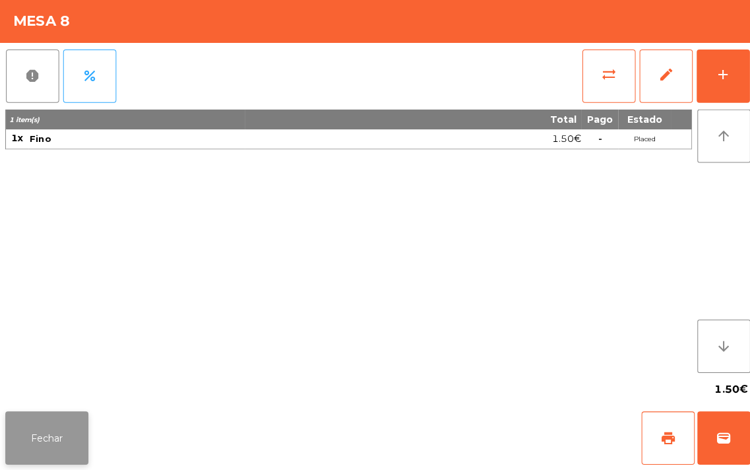
click at [51, 450] on button "Fechar" at bounding box center [46, 438] width 82 height 53
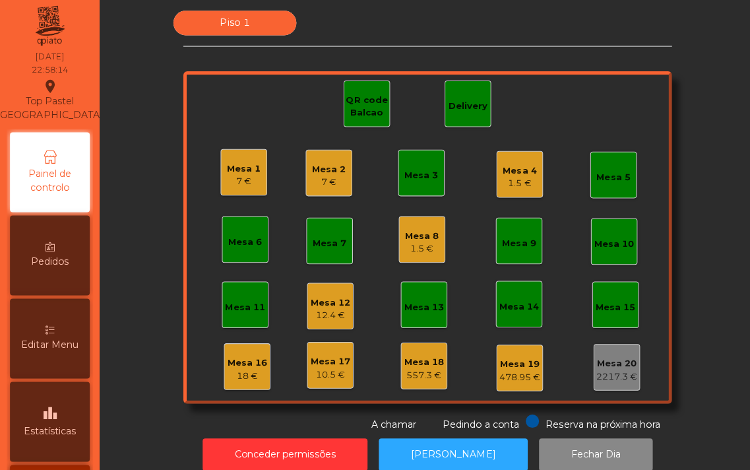
click at [418, 247] on div "1.5 €" at bounding box center [420, 250] width 34 height 13
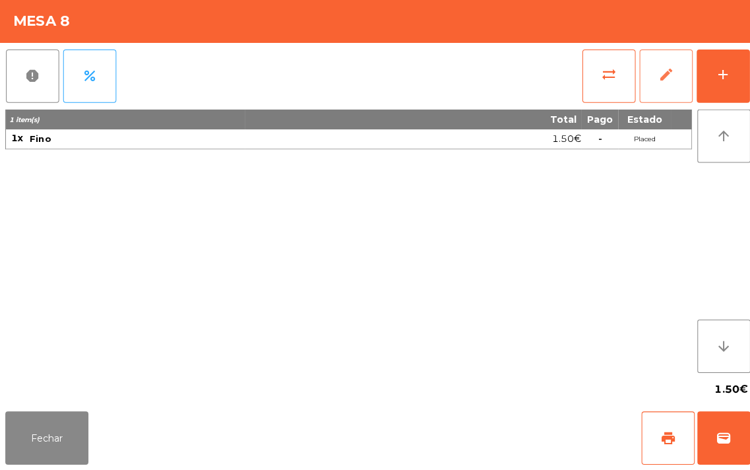
click at [671, 77] on button "edit" at bounding box center [661, 79] width 53 height 53
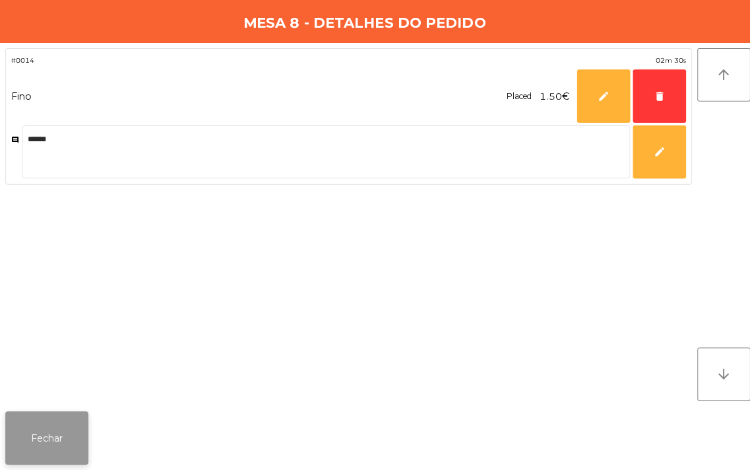
click at [77, 443] on button "Fechar" at bounding box center [46, 438] width 82 height 53
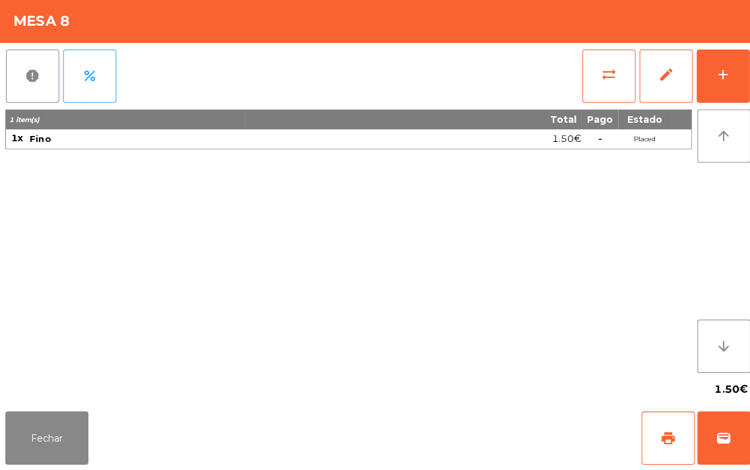
click at [285, 139] on div "1.50€" at bounding box center [410, 142] width 333 height 18
click at [661, 84] on span "edit" at bounding box center [661, 78] width 16 height 16
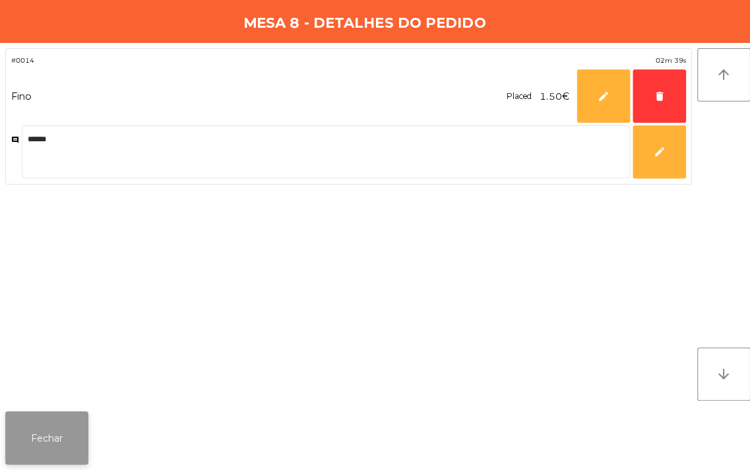
click at [53, 441] on button "Fechar" at bounding box center [46, 438] width 82 height 53
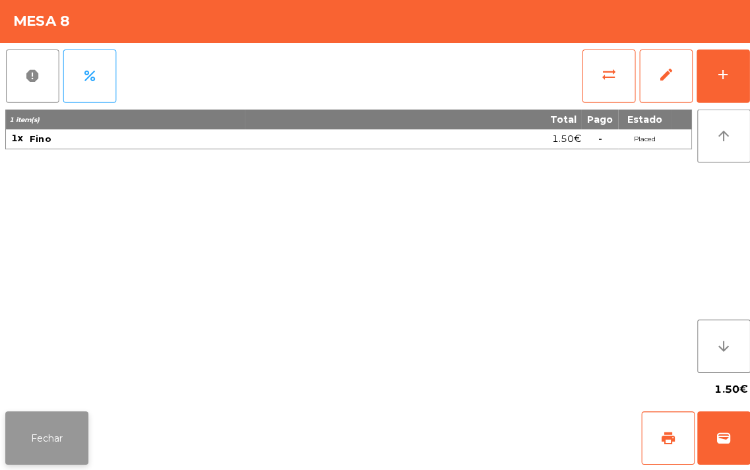
click at [75, 447] on button "Fechar" at bounding box center [46, 438] width 82 height 53
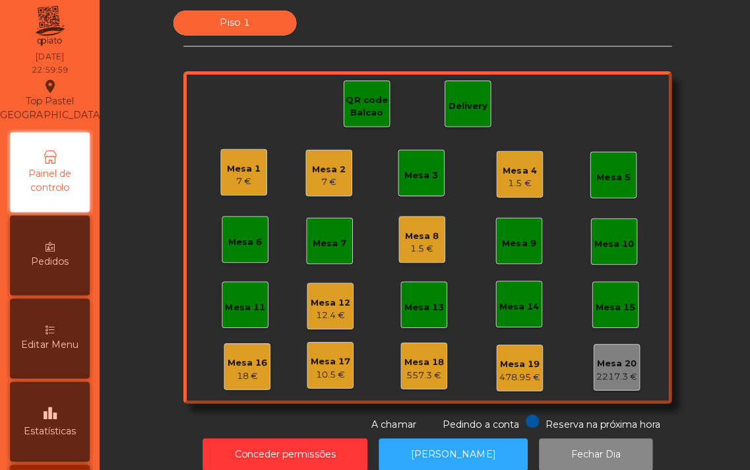
click at [236, 251] on div "Mesa 6" at bounding box center [243, 241] width 46 height 46
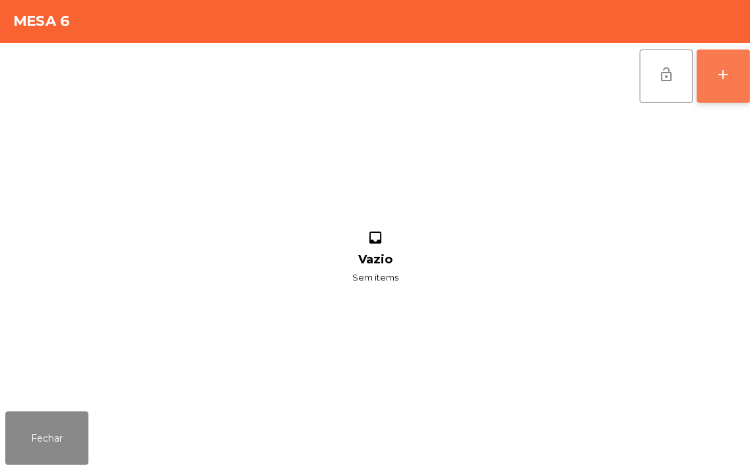
click at [705, 81] on button "add" at bounding box center [718, 79] width 53 height 53
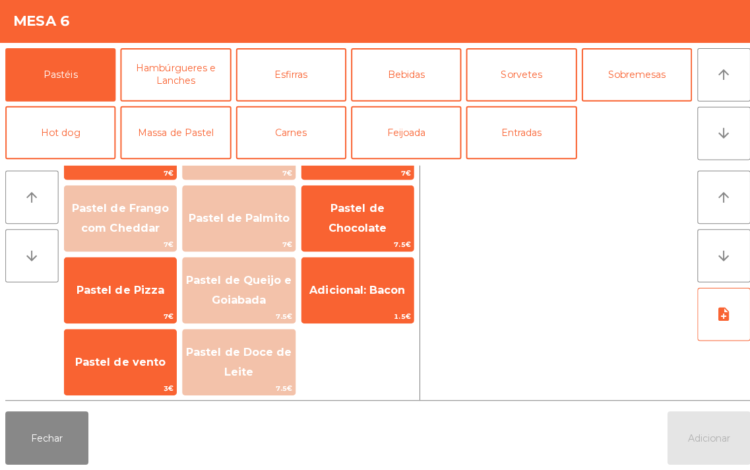
scroll to position [0, 0]
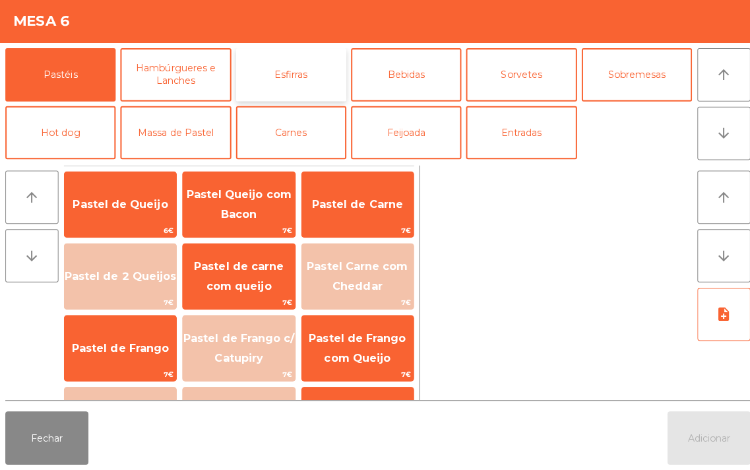
click at [312, 84] on button "Esfirras" at bounding box center [289, 77] width 110 height 53
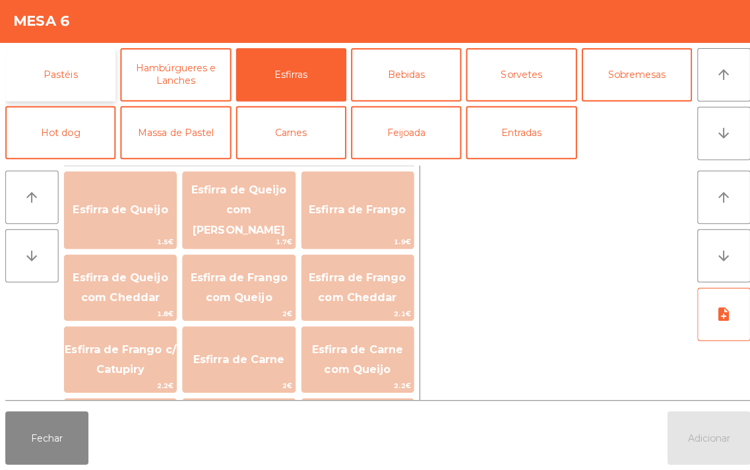
click at [73, 79] on button "Pastéis" at bounding box center [60, 77] width 110 height 53
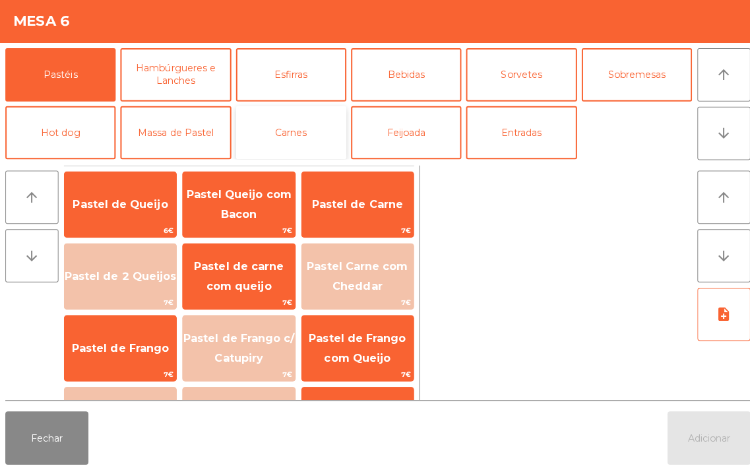
click at [296, 142] on button "Carnes" at bounding box center [289, 135] width 110 height 53
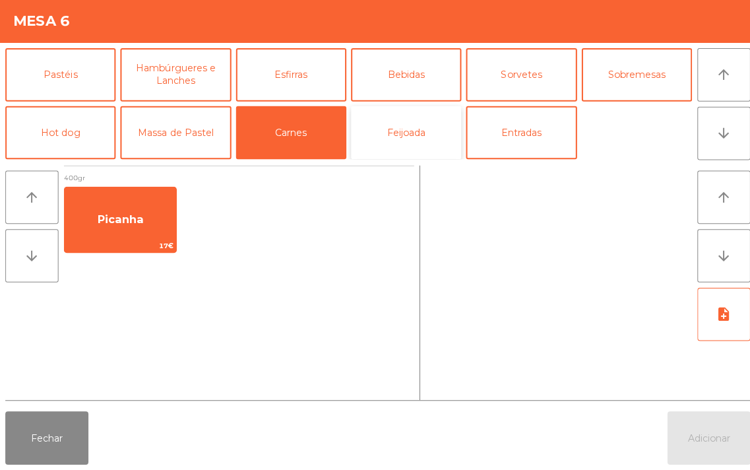
click at [427, 135] on button "Feijoada" at bounding box center [403, 135] width 110 height 53
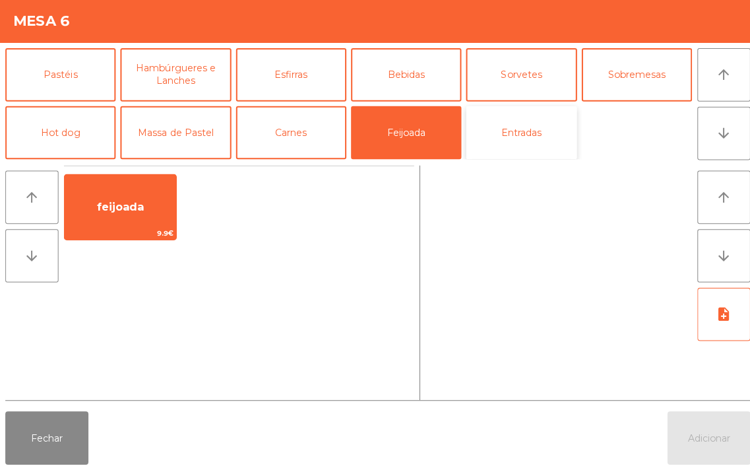
click at [569, 154] on button "Entradas" at bounding box center [518, 135] width 110 height 53
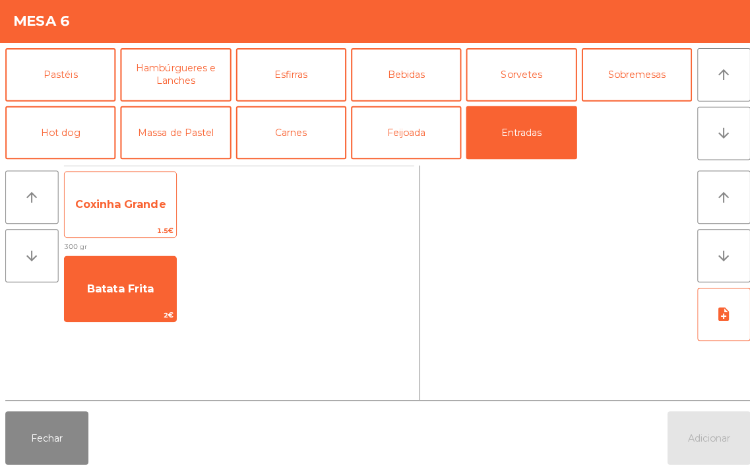
click at [133, 216] on span "Coxinha Grande" at bounding box center [119, 207] width 111 height 36
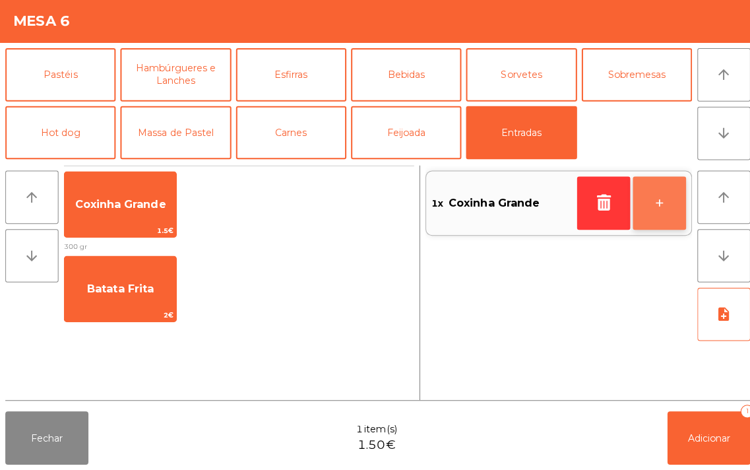
click at [657, 206] on button "+" at bounding box center [654, 205] width 53 height 53
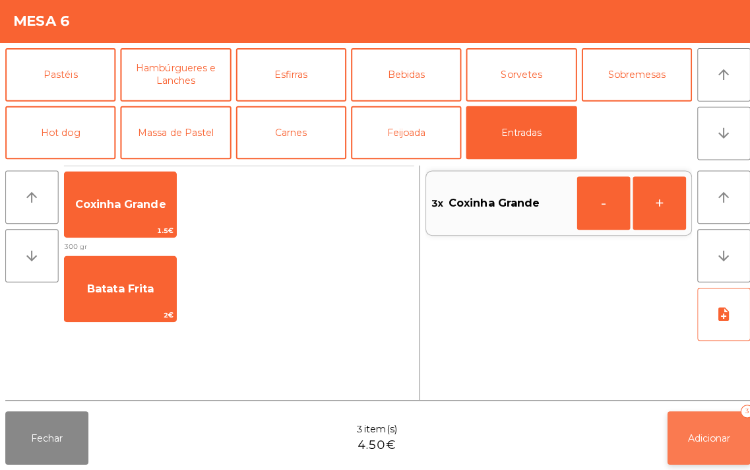
click at [693, 440] on span "Adicionar" at bounding box center [704, 438] width 42 height 12
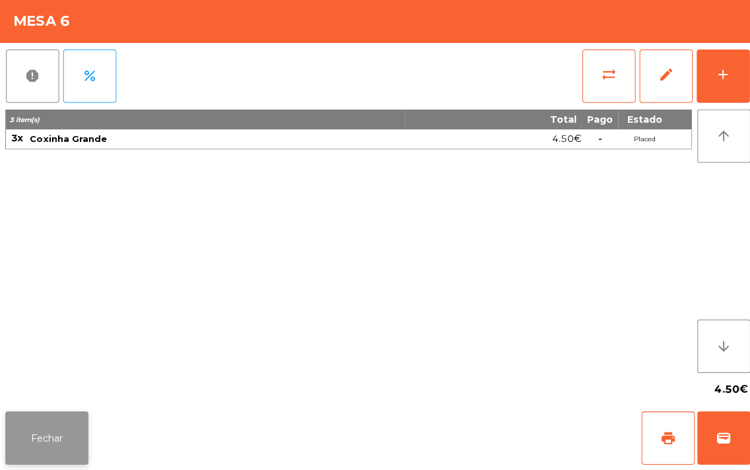
click at [51, 440] on button "Fechar" at bounding box center [46, 438] width 82 height 53
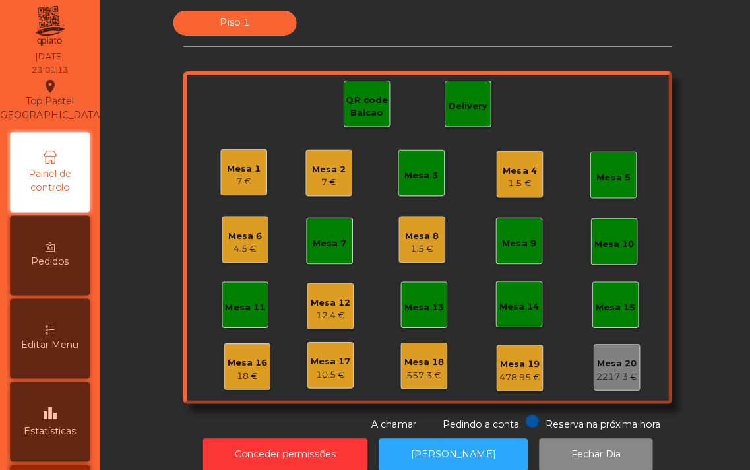
click at [238, 251] on div "4.5 €" at bounding box center [244, 250] width 34 height 13
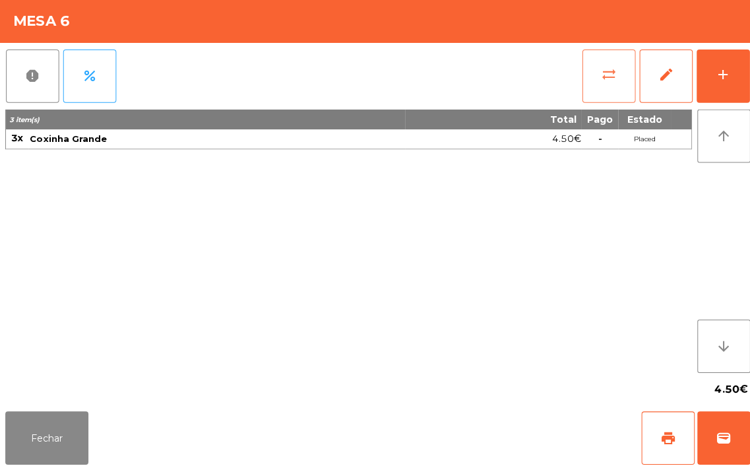
click at [602, 84] on span "sync_alt" at bounding box center [604, 78] width 16 height 16
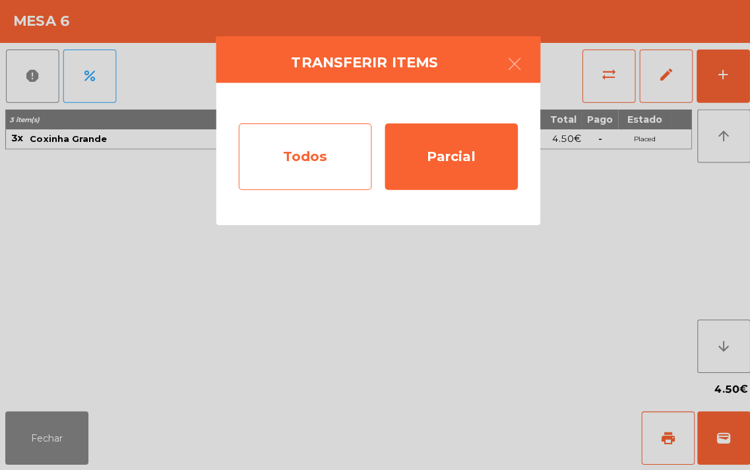
click at [326, 161] on div "Todos" at bounding box center [303, 159] width 132 height 66
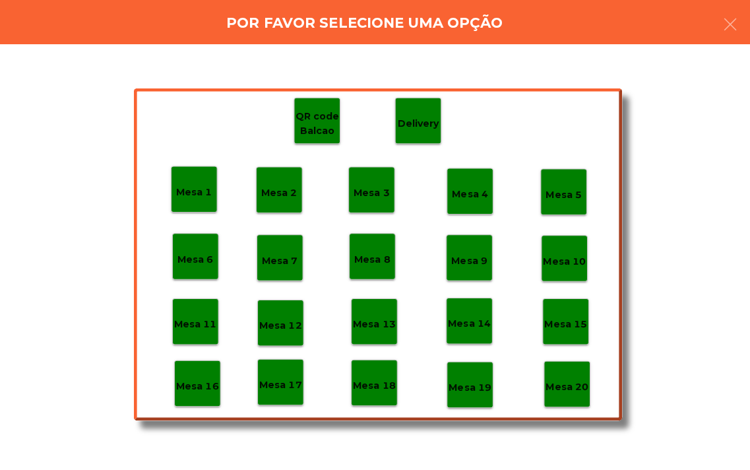
click at [375, 397] on div "Mesa 18" at bounding box center [371, 383] width 46 height 46
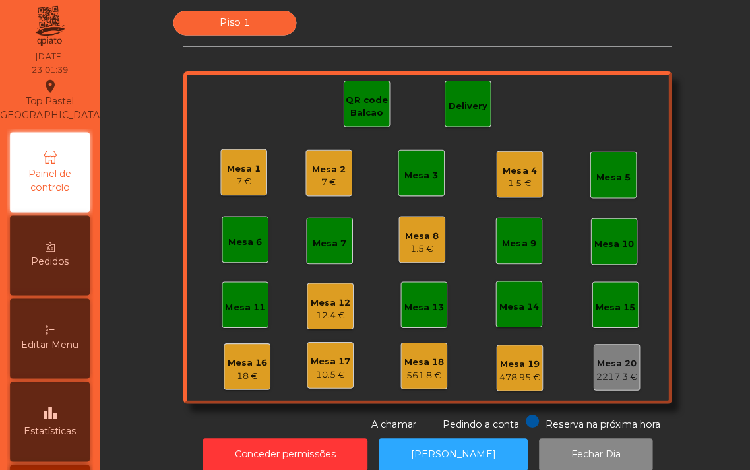
click at [313, 178] on div "7 €" at bounding box center [327, 184] width 34 height 13
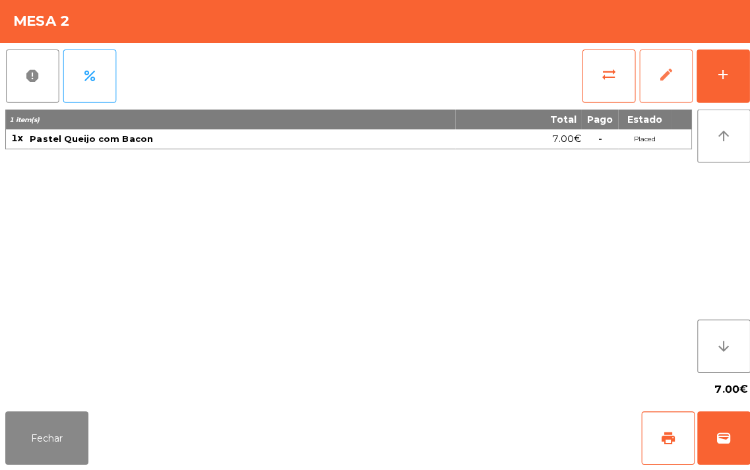
click at [656, 71] on span "edit" at bounding box center [661, 78] width 16 height 16
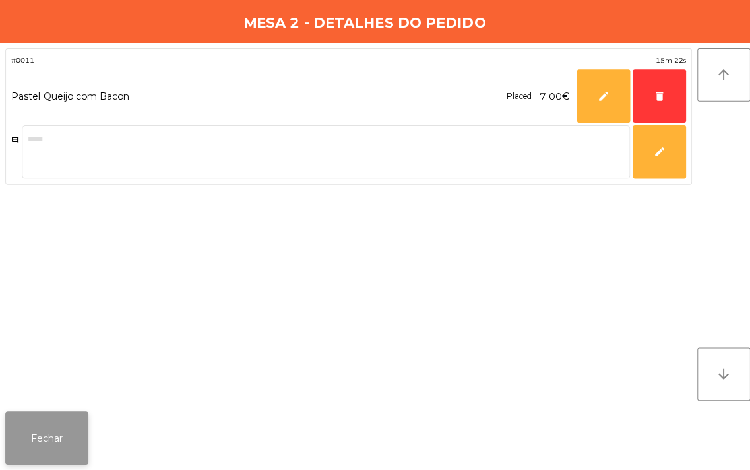
click at [69, 447] on button "Fechar" at bounding box center [46, 438] width 82 height 53
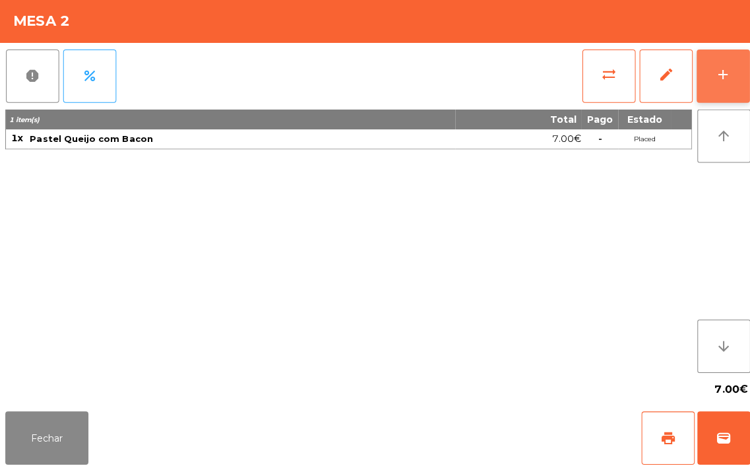
click at [715, 82] on div "add" at bounding box center [718, 78] width 16 height 16
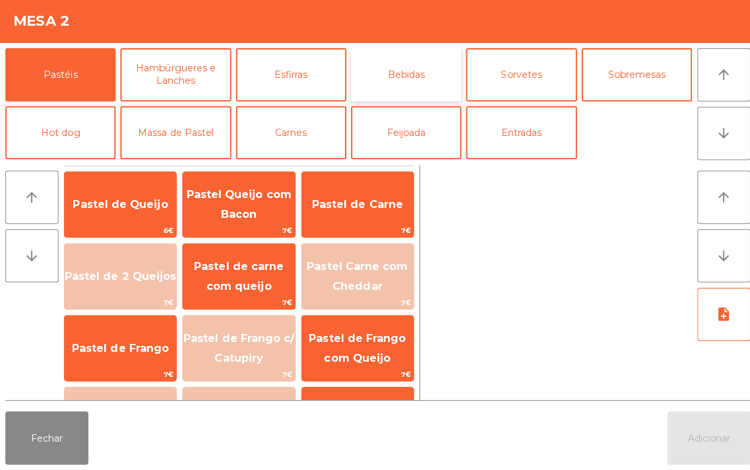
click at [410, 84] on button "Bebidas" at bounding box center [403, 77] width 110 height 53
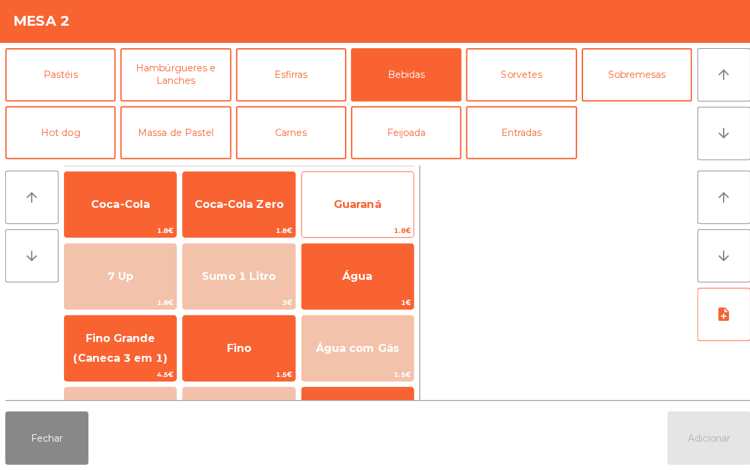
click at [366, 205] on span "Guaraná" at bounding box center [354, 206] width 47 height 13
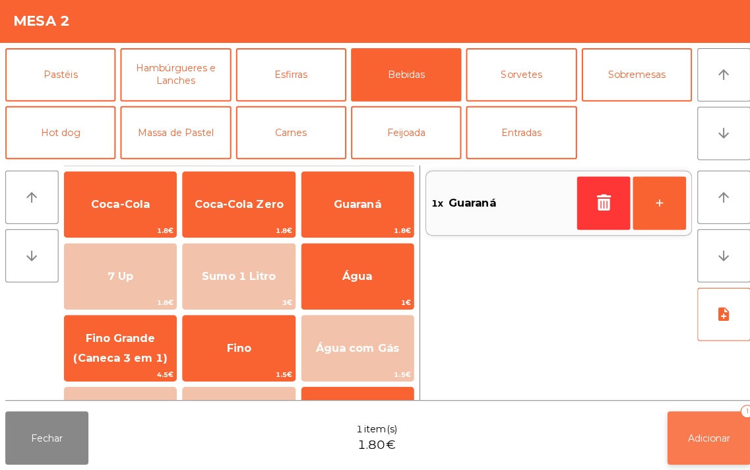
click at [709, 437] on span "Adicionar" at bounding box center [704, 438] width 42 height 12
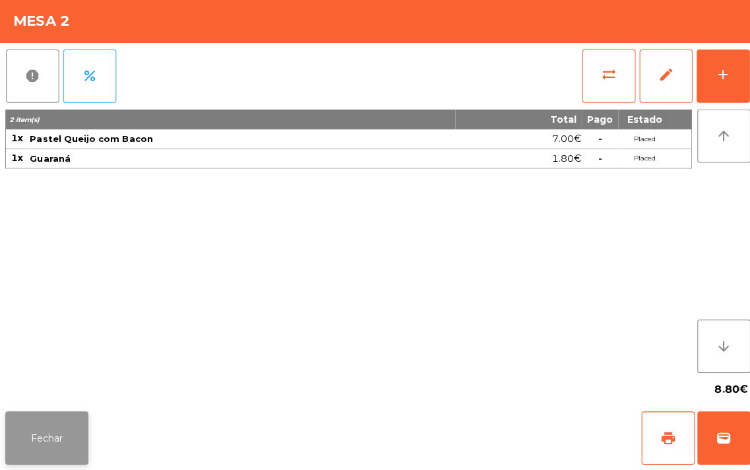
click at [41, 424] on button "Fechar" at bounding box center [46, 438] width 82 height 53
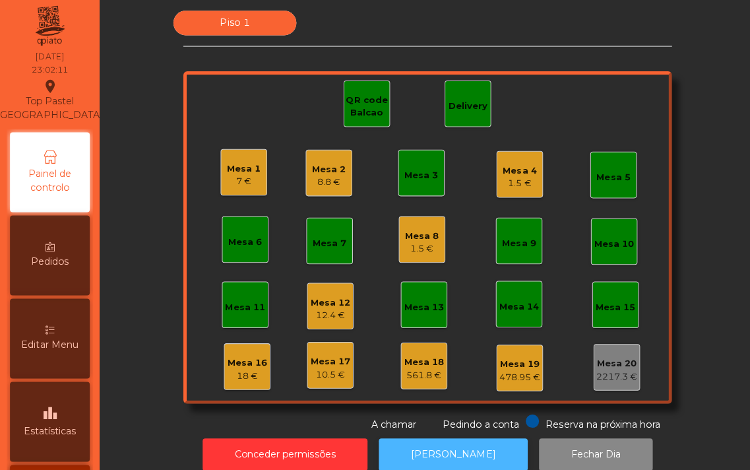
click at [403, 450] on button "[PERSON_NAME]" at bounding box center [450, 455] width 148 height 32
click at [319, 185] on div "8.8 €" at bounding box center [327, 184] width 34 height 13
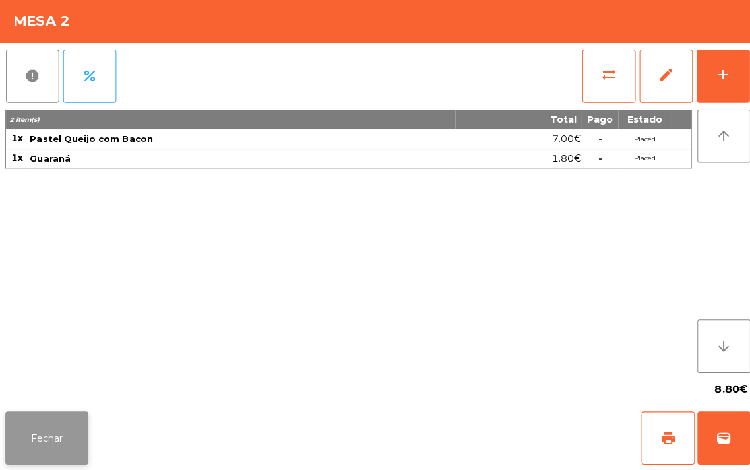
click at [51, 445] on button "Fechar" at bounding box center [46, 438] width 82 height 53
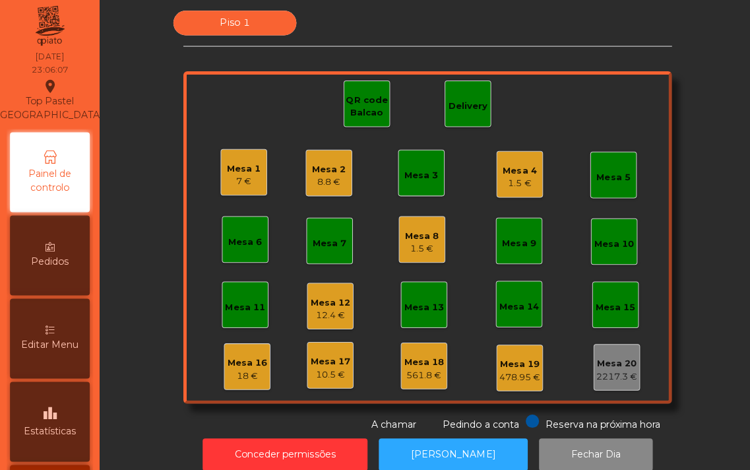
click at [327, 181] on div "8.8 €" at bounding box center [327, 184] width 34 height 13
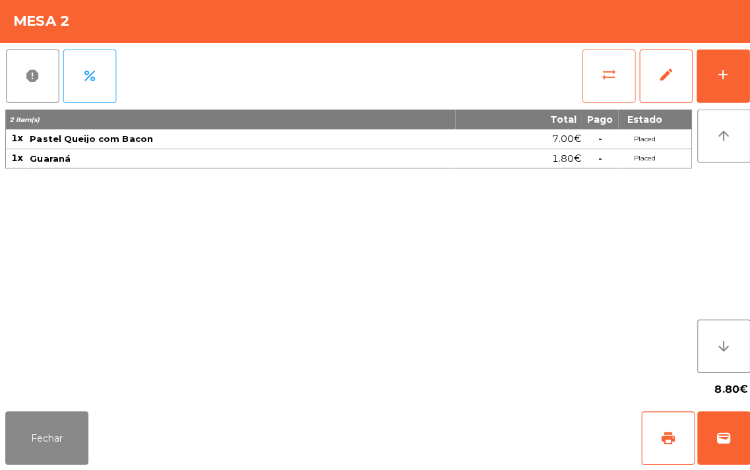
click at [602, 76] on span "sync_alt" at bounding box center [604, 78] width 16 height 16
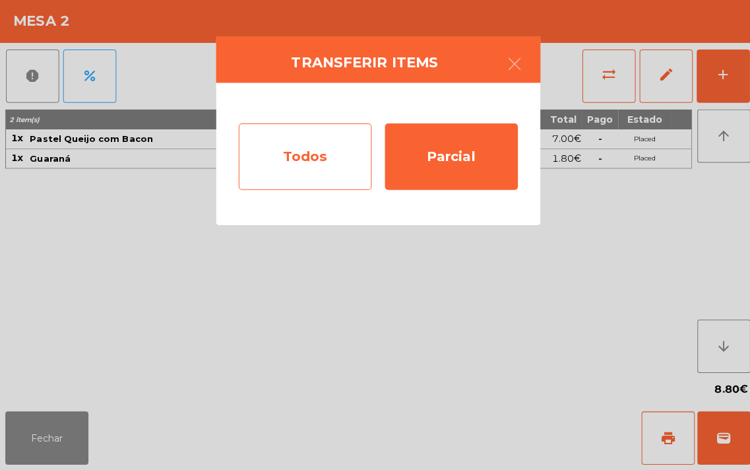
click at [337, 166] on div "Todos" at bounding box center [303, 159] width 132 height 66
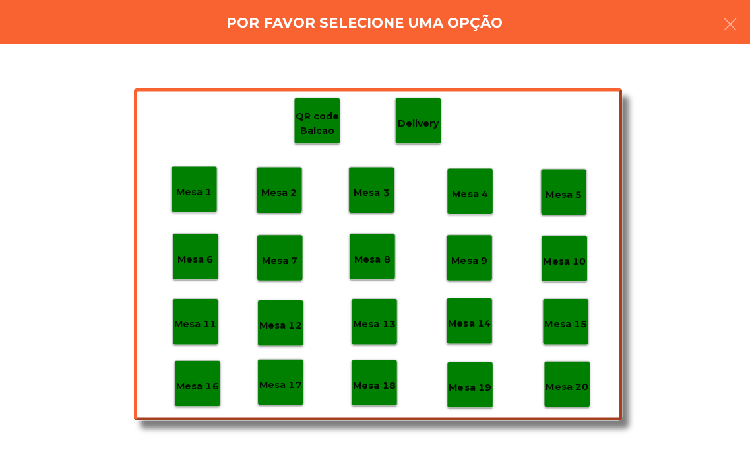
click at [370, 385] on p "Mesa 18" at bounding box center [371, 386] width 42 height 15
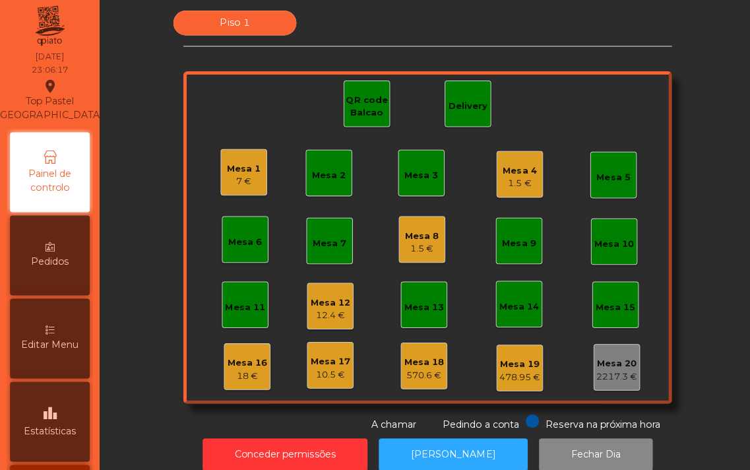
click at [231, 180] on div "7 €" at bounding box center [243, 183] width 34 height 13
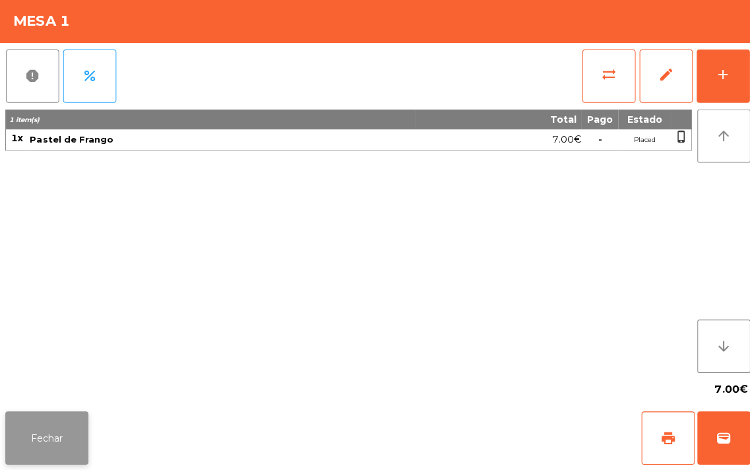
click at [51, 431] on button "Fechar" at bounding box center [46, 438] width 82 height 53
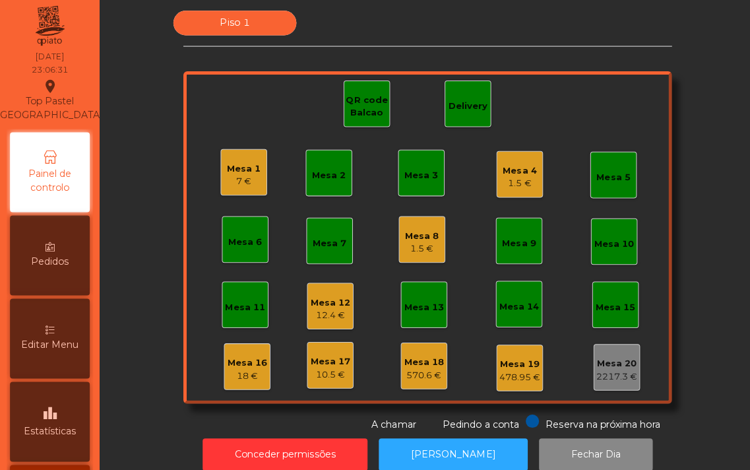
click at [243, 168] on div "Mesa 1" at bounding box center [243, 171] width 34 height 13
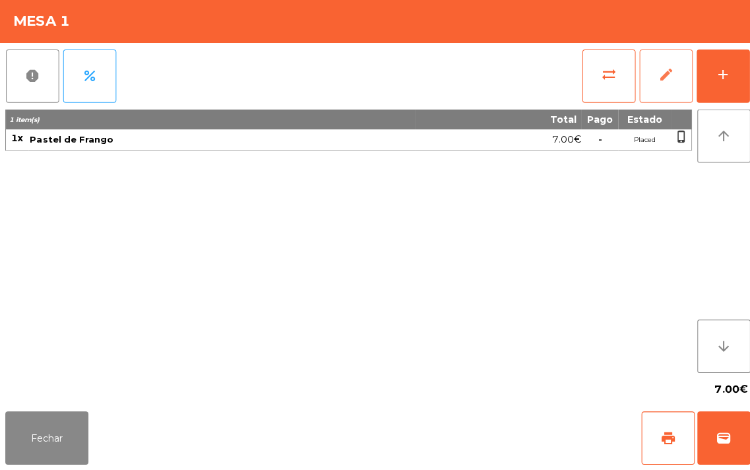
click at [661, 75] on span "edit" at bounding box center [661, 78] width 16 height 16
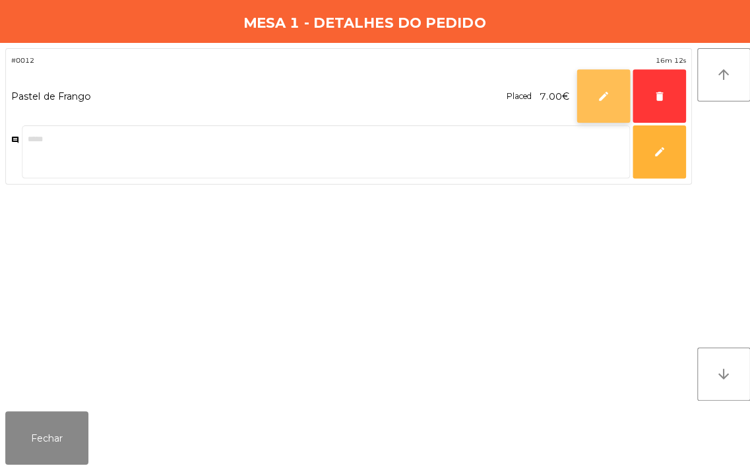
click at [602, 100] on span "edit" at bounding box center [599, 99] width 12 height 12
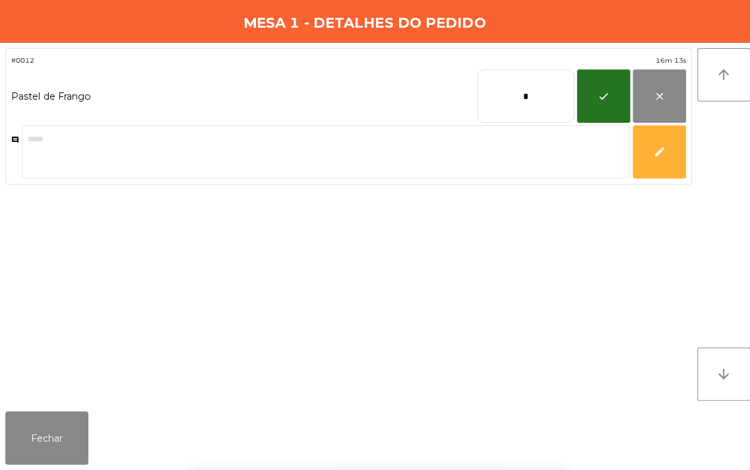
click at [540, 228] on div "#0012 16m 13s Pastel de Frango * check close comment edit" at bounding box center [346, 226] width 682 height 350
click at [649, 166] on button "edit" at bounding box center [654, 154] width 53 height 53
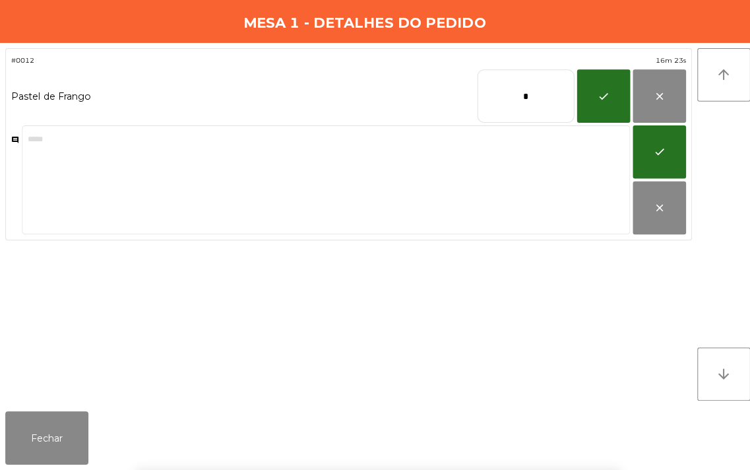
click at [668, 273] on div "#0012 16m 23s Pastel de Frango * check close comment check close" at bounding box center [346, 226] width 682 height 350
click at [649, 296] on div "#0012 16m 23s Pastel de Frango * check close comment check close" at bounding box center [346, 226] width 682 height 350
click at [40, 452] on button "Fechar" at bounding box center [46, 438] width 82 height 53
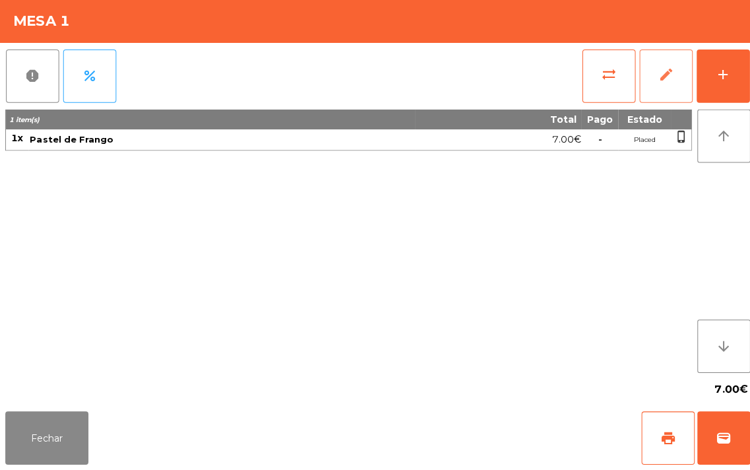
click at [658, 84] on span "edit" at bounding box center [661, 78] width 16 height 16
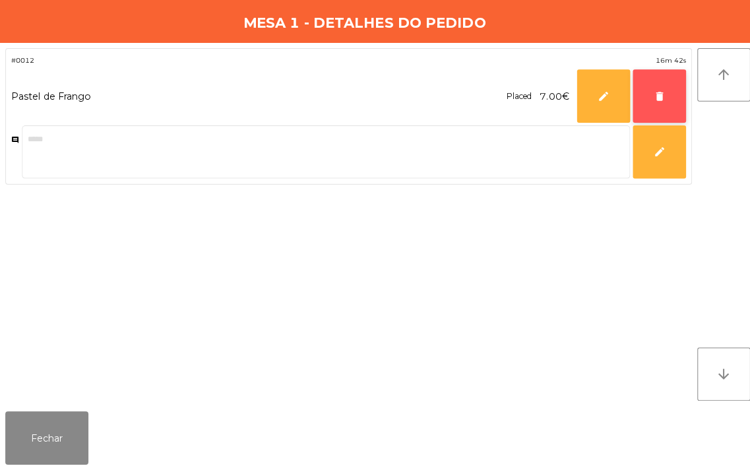
click at [644, 102] on button "delete" at bounding box center [654, 99] width 53 height 53
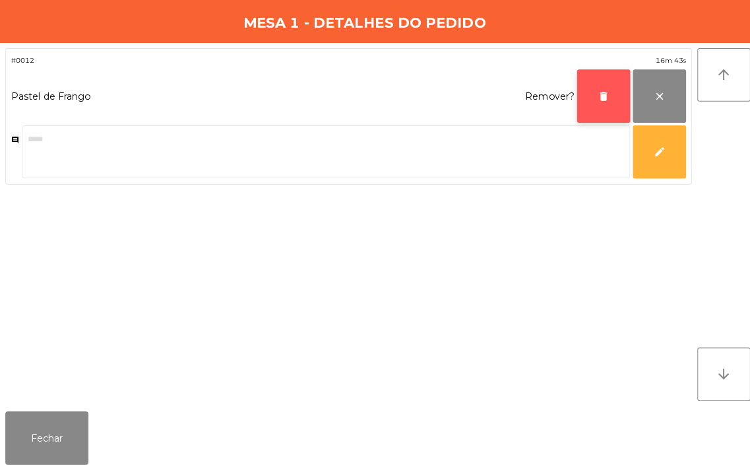
click at [593, 97] on span "delete" at bounding box center [599, 99] width 12 height 12
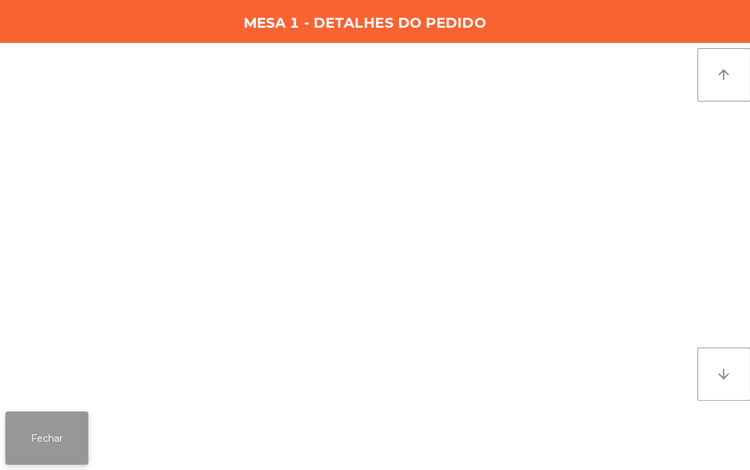
click at [63, 443] on button "Fechar" at bounding box center [46, 438] width 82 height 53
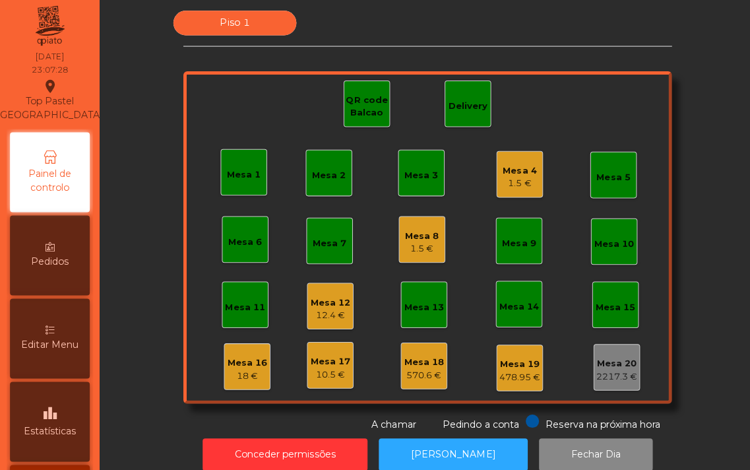
click at [322, 178] on div "Mesa 2" at bounding box center [327, 178] width 34 height 13
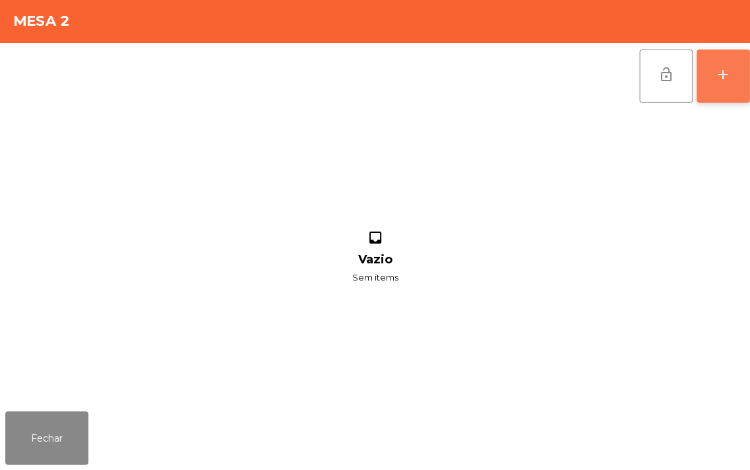
click at [726, 88] on button "add" at bounding box center [718, 79] width 53 height 53
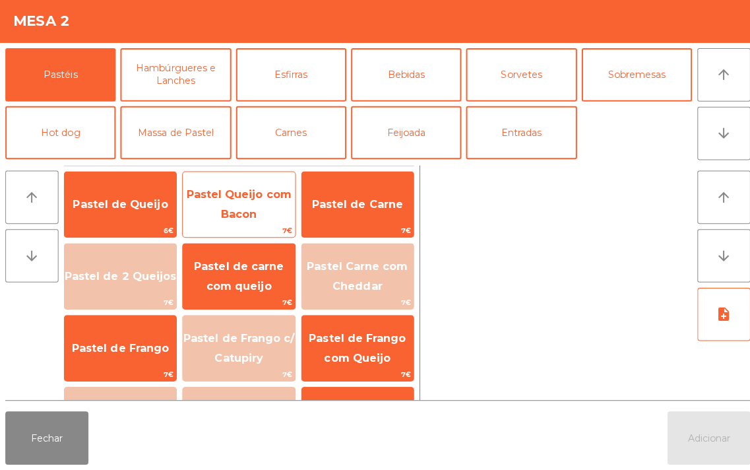
click at [232, 201] on span "Pastel Queijo com Bacon" at bounding box center [237, 206] width 104 height 32
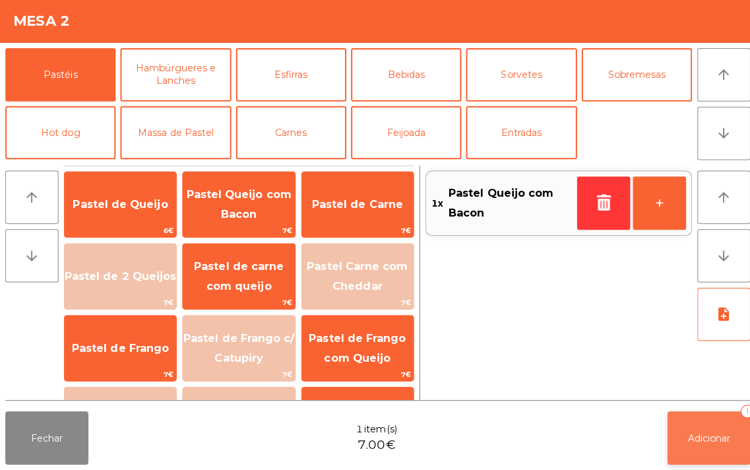
click at [691, 436] on span "Adicionar" at bounding box center [704, 438] width 42 height 12
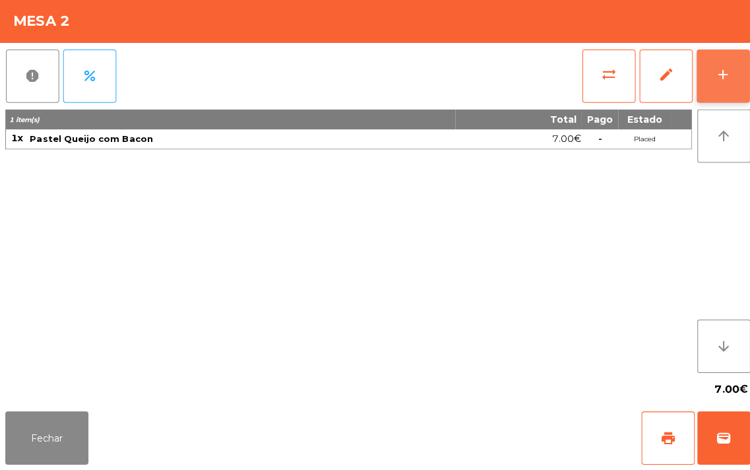
click at [717, 88] on button "add" at bounding box center [718, 79] width 53 height 53
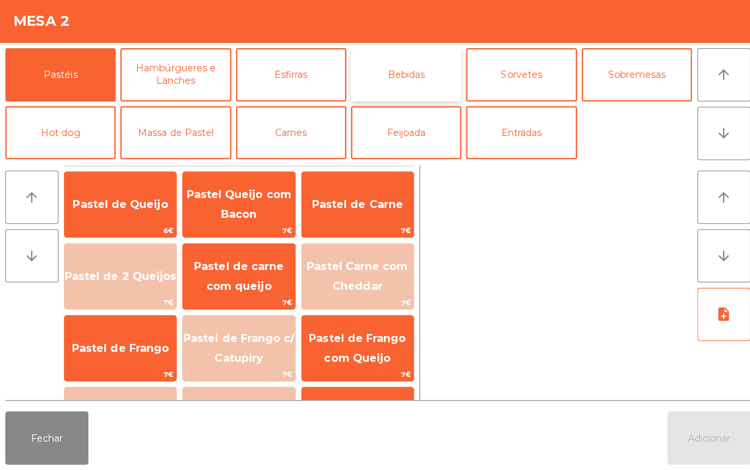
click at [420, 78] on button "Bebidas" at bounding box center [403, 77] width 110 height 53
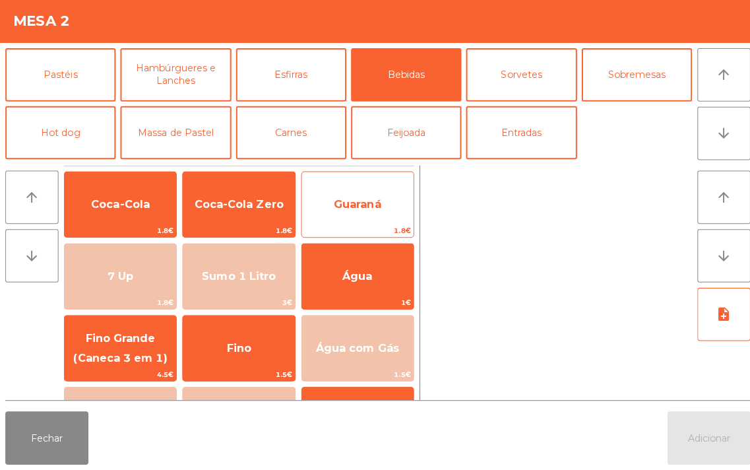
click at [360, 205] on span "Guaraná" at bounding box center [354, 206] width 47 height 13
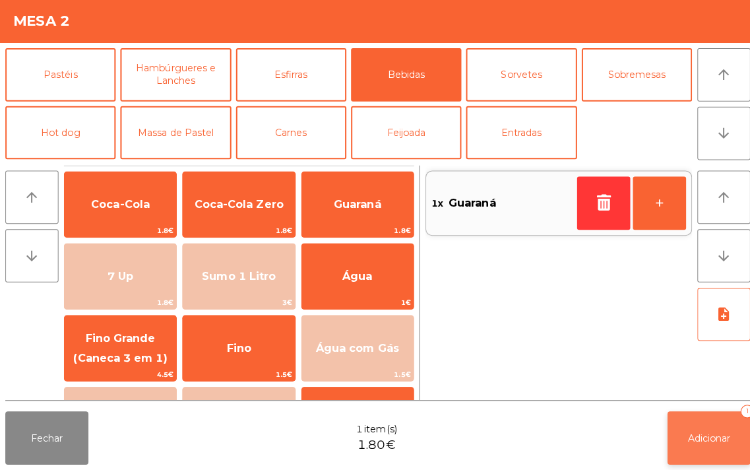
click at [701, 432] on span "Adicionar" at bounding box center [704, 438] width 42 height 12
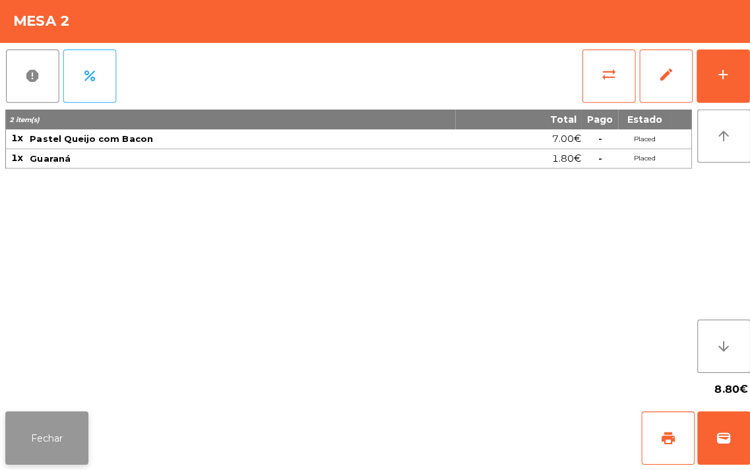
click at [34, 454] on button "Fechar" at bounding box center [46, 438] width 82 height 53
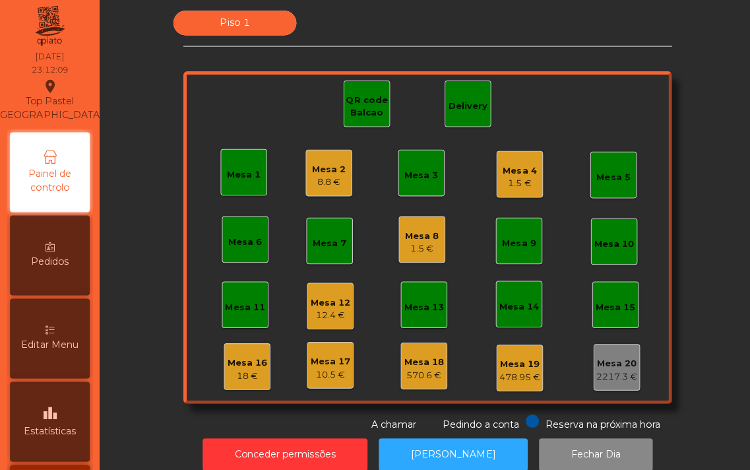
click at [335, 168] on div "Mesa 2" at bounding box center [327, 172] width 34 height 13
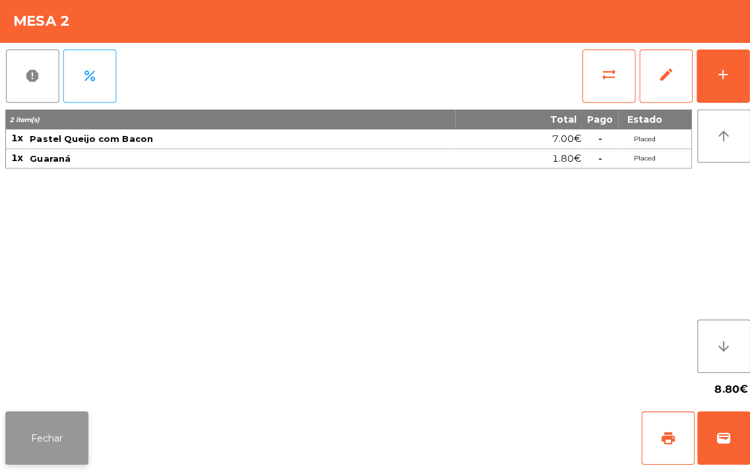
click at [62, 449] on button "Fechar" at bounding box center [46, 438] width 82 height 53
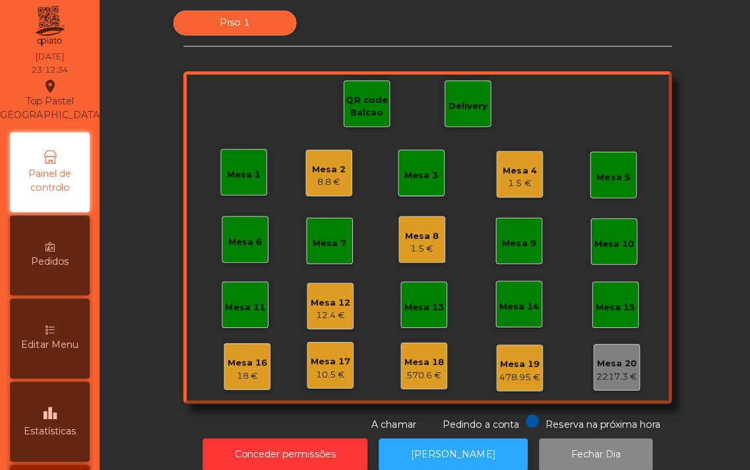
click at [317, 188] on div "8.8 €" at bounding box center [327, 184] width 34 height 13
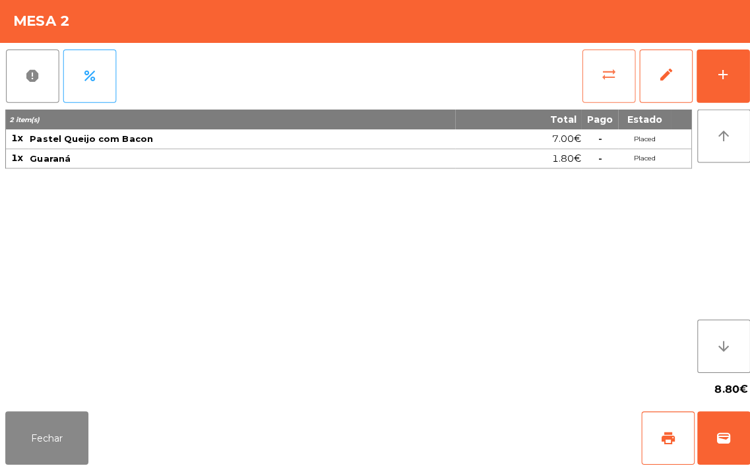
click at [603, 91] on button "sync_alt" at bounding box center [604, 79] width 53 height 53
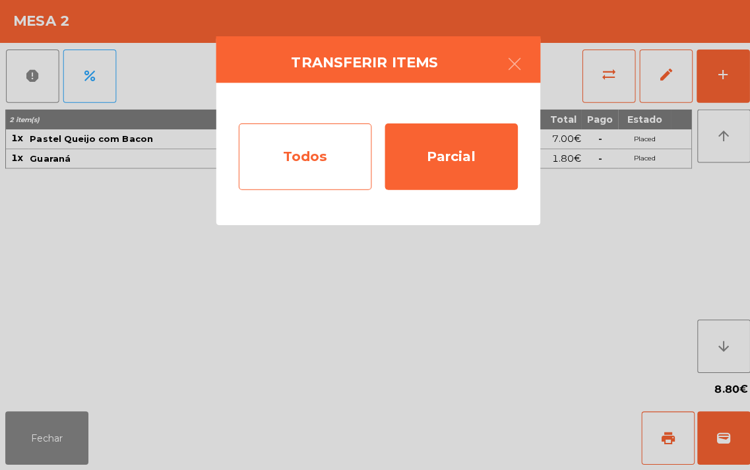
click at [327, 166] on div "Todos" at bounding box center [303, 159] width 132 height 66
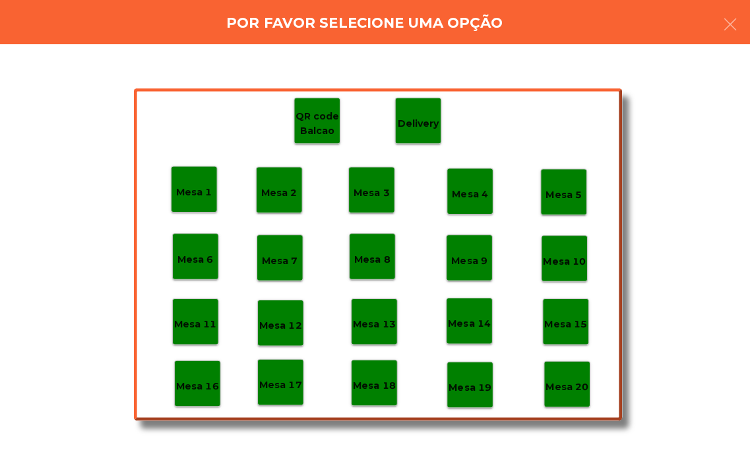
click at [371, 385] on p "Mesa 18" at bounding box center [371, 386] width 42 height 15
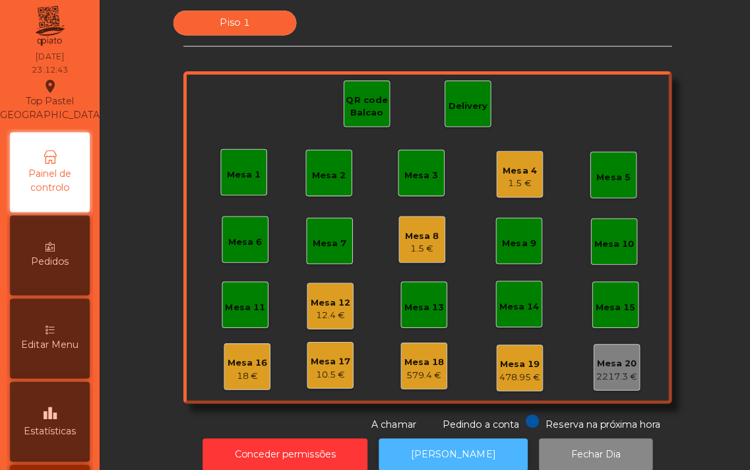
click at [474, 443] on button "[PERSON_NAME]" at bounding box center [450, 455] width 148 height 32
click at [500, 247] on div "Mesa 9" at bounding box center [516, 245] width 34 height 13
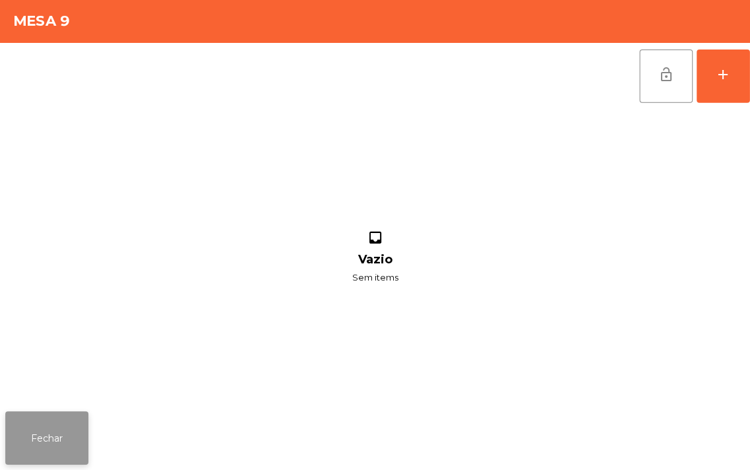
click at [73, 459] on button "Fechar" at bounding box center [46, 438] width 82 height 53
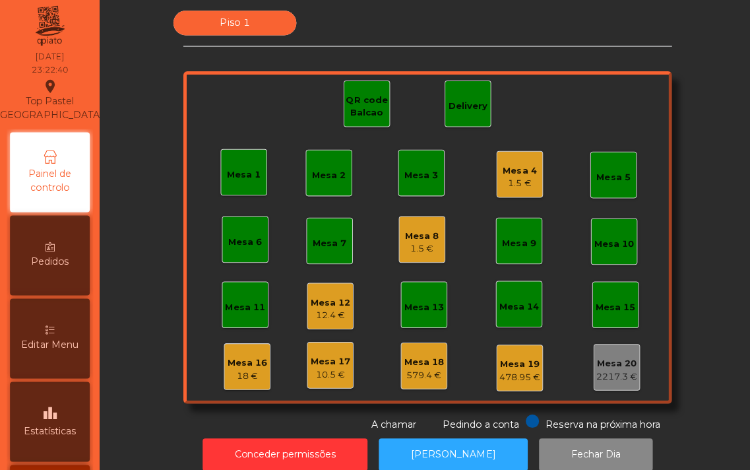
click at [515, 187] on div "1.5 €" at bounding box center [516, 185] width 34 height 13
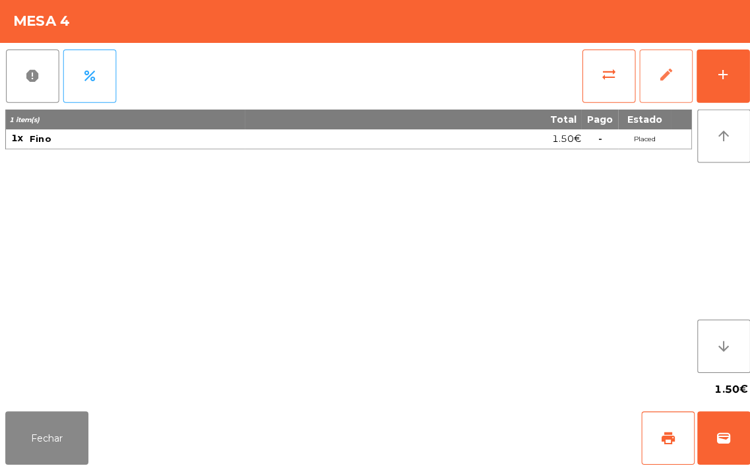
click at [664, 80] on span "edit" at bounding box center [661, 78] width 16 height 16
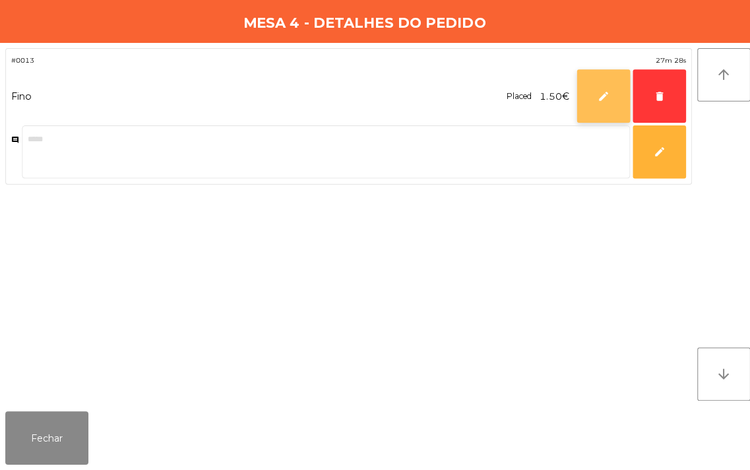
click at [598, 104] on span "edit" at bounding box center [599, 99] width 12 height 12
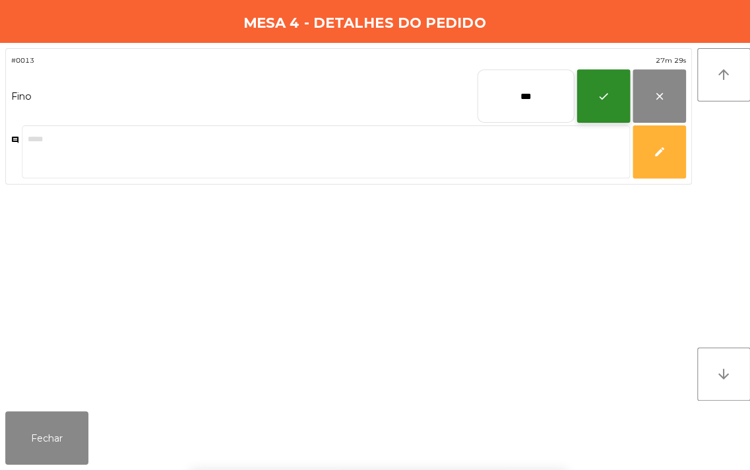
click at [598, 104] on span "check" at bounding box center [599, 99] width 12 height 12
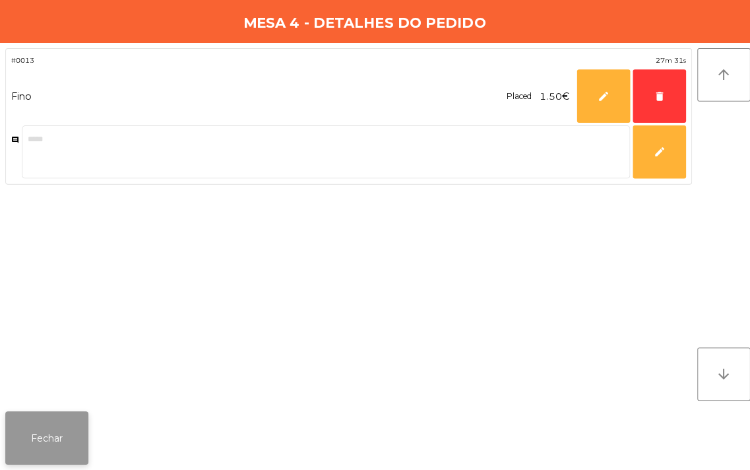
click at [43, 453] on button "Fechar" at bounding box center [46, 438] width 82 height 53
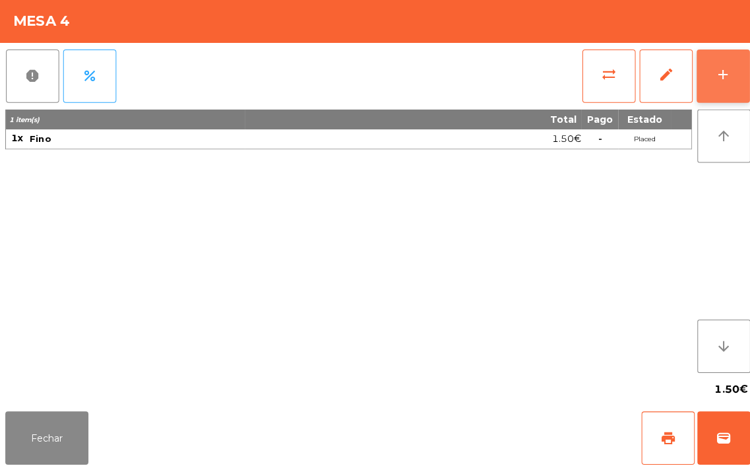
click at [707, 81] on button "add" at bounding box center [718, 79] width 53 height 53
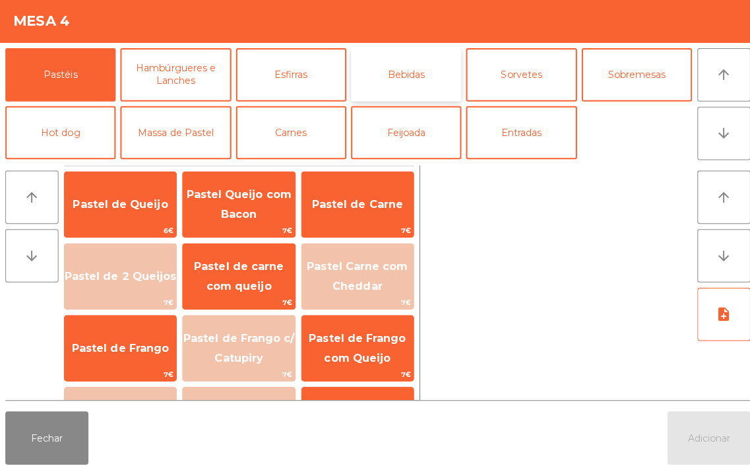
click at [397, 86] on button "Bebidas" at bounding box center [403, 77] width 110 height 53
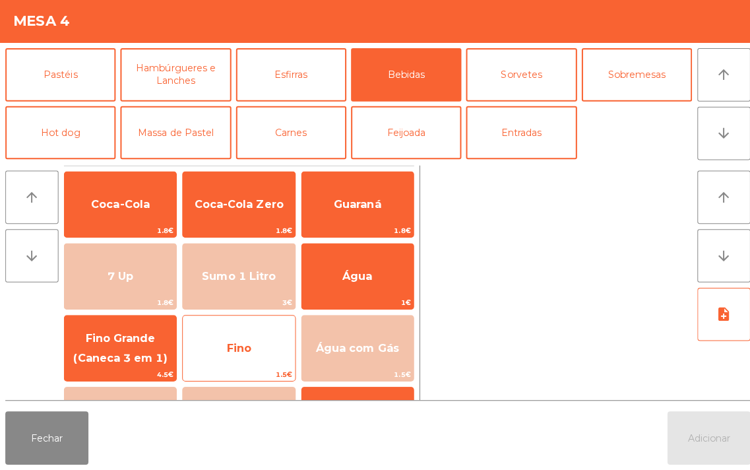
click at [224, 352] on span "Fino" at bounding box center [236, 349] width 111 height 36
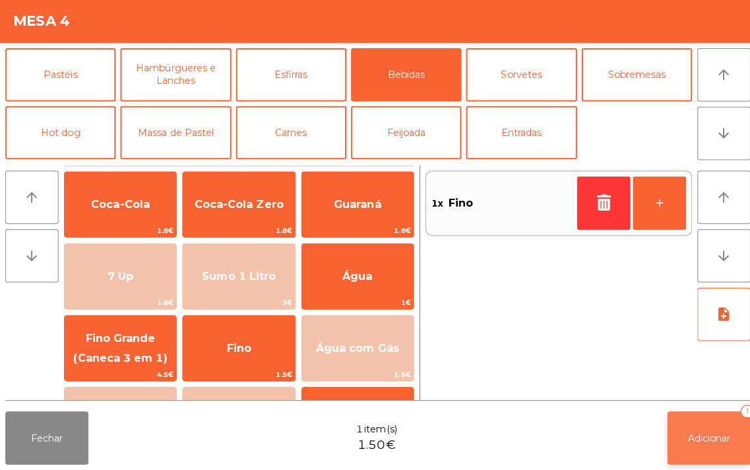
click at [697, 424] on button "Adicionar 1" at bounding box center [703, 438] width 82 height 53
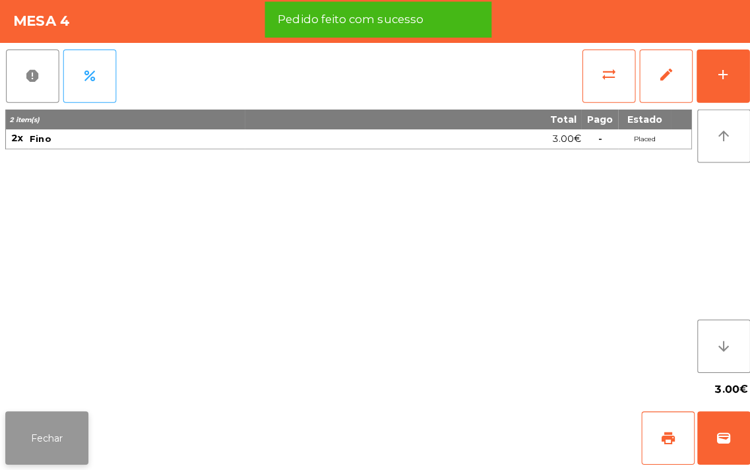
click at [44, 436] on button "Fechar" at bounding box center [46, 438] width 82 height 53
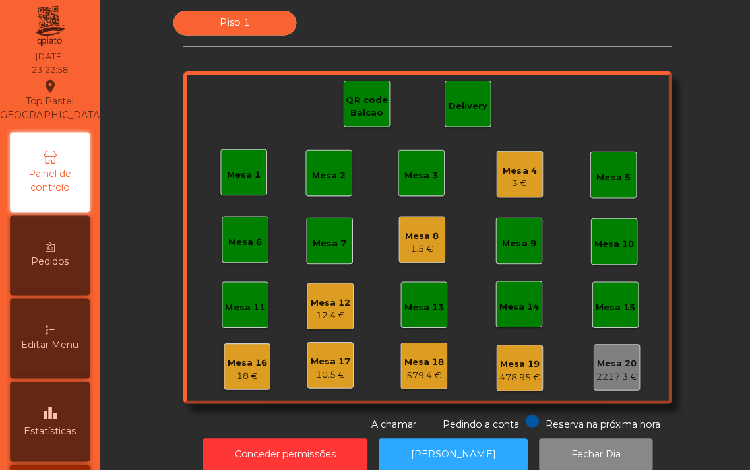
click at [426, 234] on div "Mesa 8" at bounding box center [420, 238] width 34 height 13
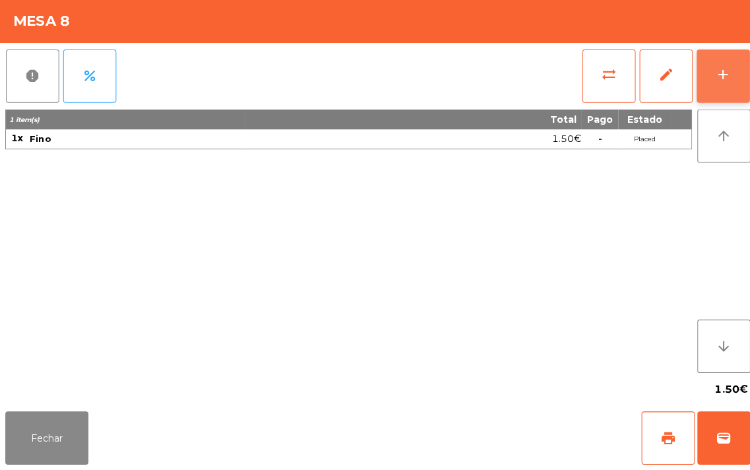
click at [723, 82] on div "add" at bounding box center [718, 78] width 16 height 16
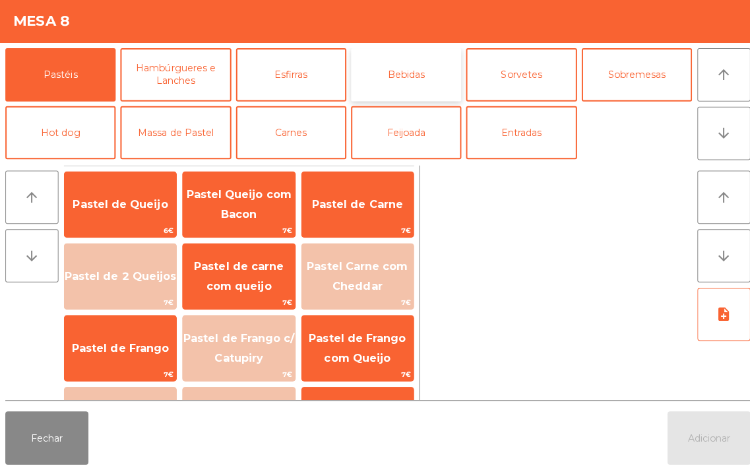
click at [410, 77] on button "Bebidas" at bounding box center [403, 77] width 110 height 53
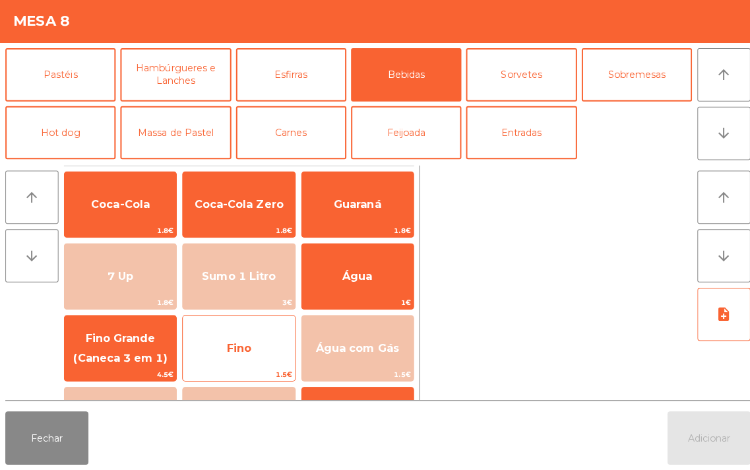
click at [232, 350] on span "Fino" at bounding box center [237, 348] width 24 height 13
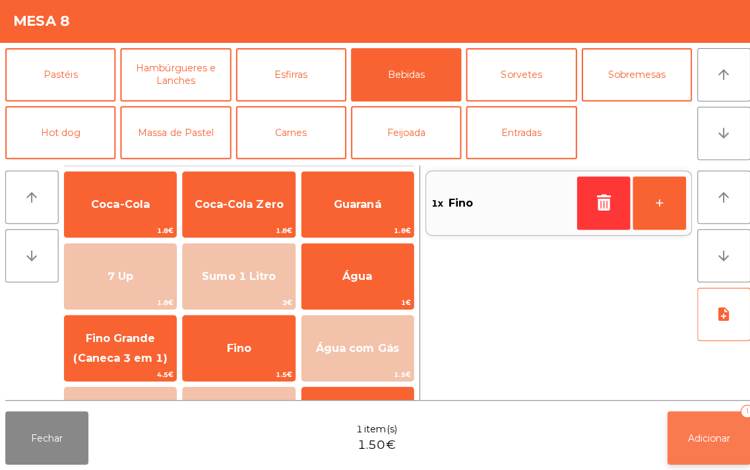
click at [704, 438] on span "Adicionar" at bounding box center [704, 438] width 42 height 12
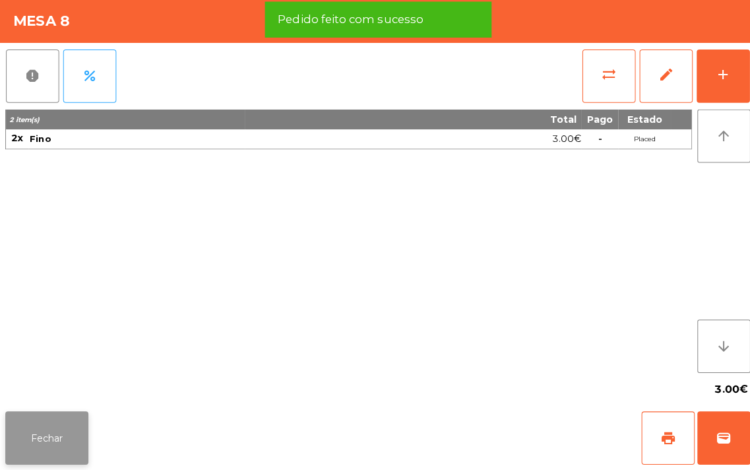
click at [42, 446] on button "Fechar" at bounding box center [46, 438] width 82 height 53
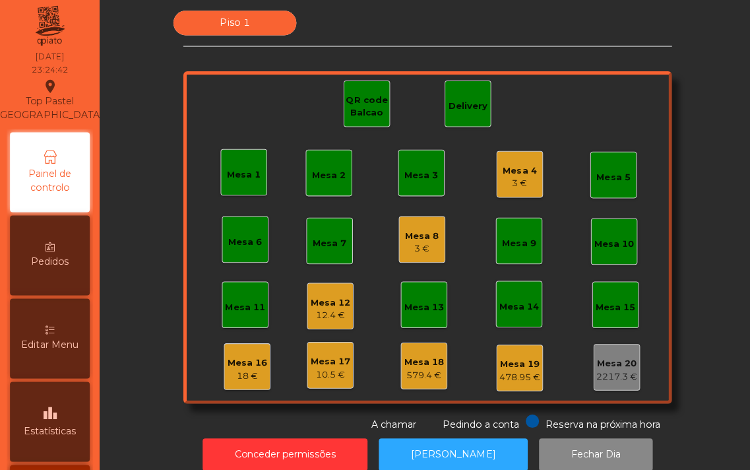
click at [251, 172] on div "Mesa 1" at bounding box center [243, 177] width 34 height 13
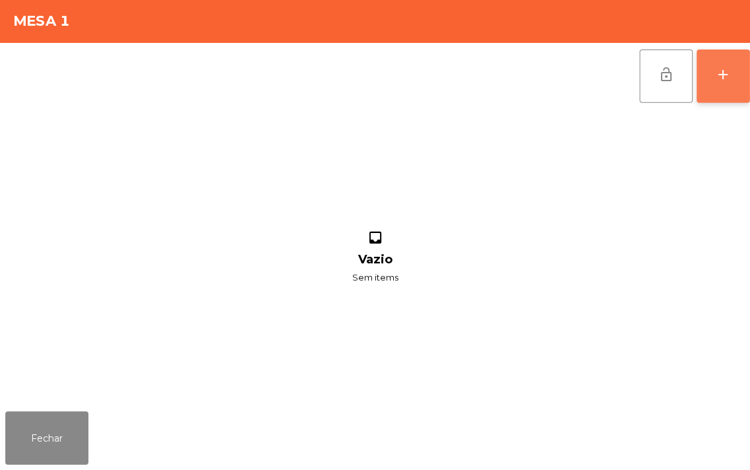
click at [721, 75] on div "add" at bounding box center [718, 78] width 16 height 16
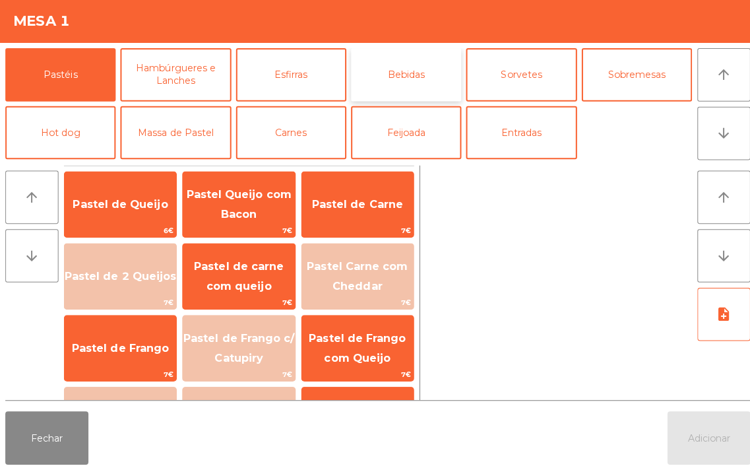
click at [403, 77] on button "Bebidas" at bounding box center [403, 77] width 110 height 53
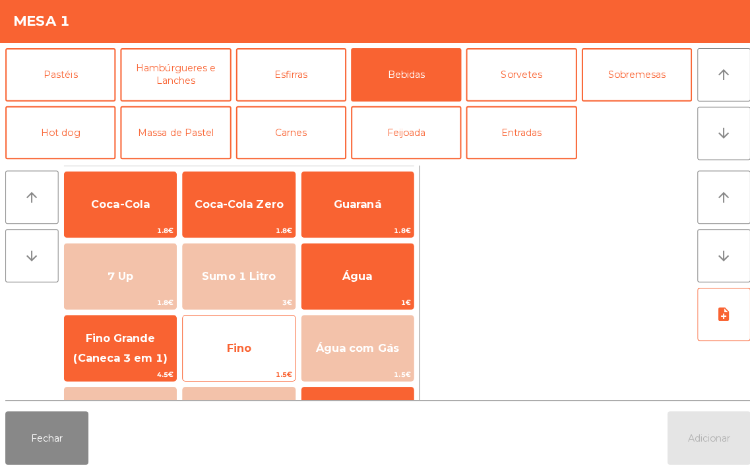
click at [240, 347] on span "Fino" at bounding box center [237, 348] width 24 height 13
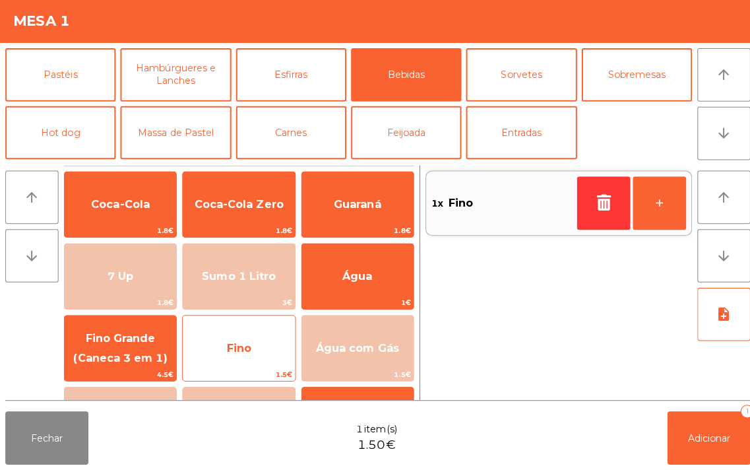
click at [240, 347] on span "Fino" at bounding box center [237, 348] width 24 height 13
click at [242, 342] on span "Fino" at bounding box center [237, 348] width 24 height 13
click at [242, 358] on span "Fino" at bounding box center [236, 349] width 111 height 36
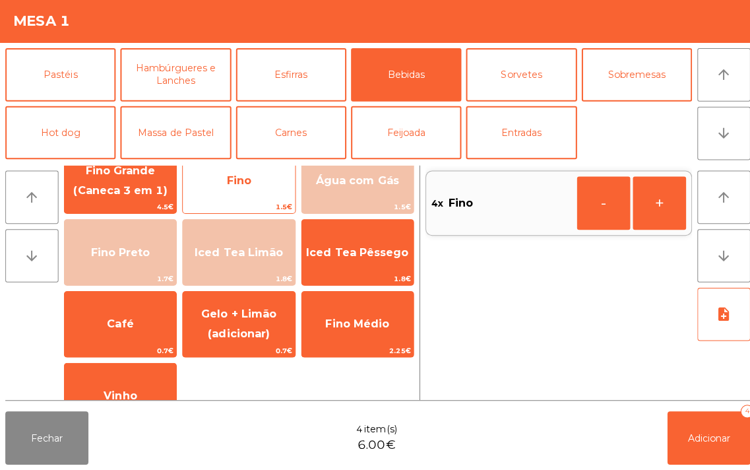
scroll to position [166, 0]
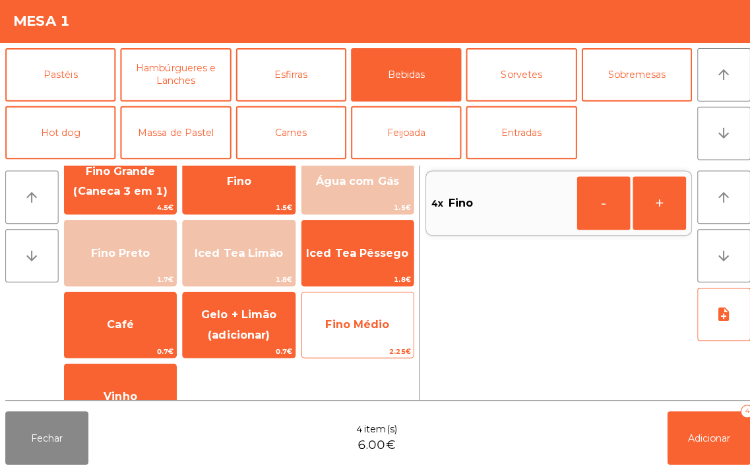
click at [354, 323] on span "Fino Médio" at bounding box center [354, 325] width 63 height 13
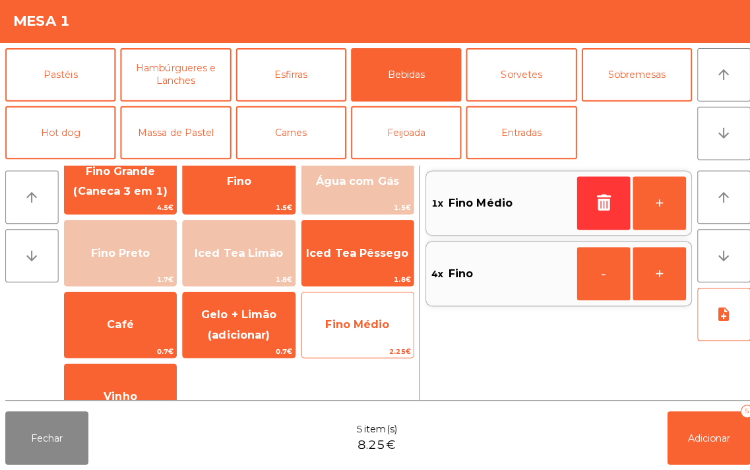
click at [353, 328] on span "Fino Médio" at bounding box center [354, 325] width 63 height 13
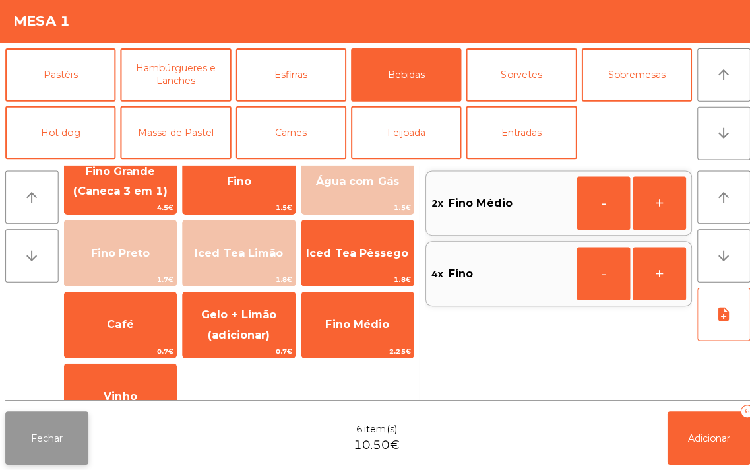
click at [35, 423] on button "Fechar" at bounding box center [46, 438] width 82 height 53
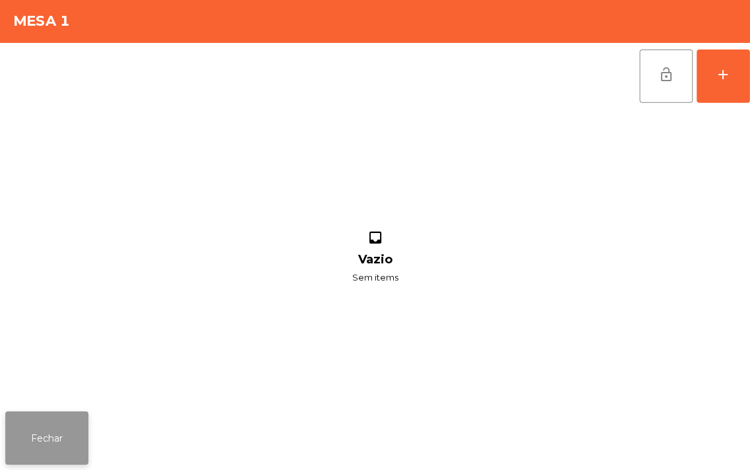
click at [28, 430] on button "Fechar" at bounding box center [46, 438] width 82 height 53
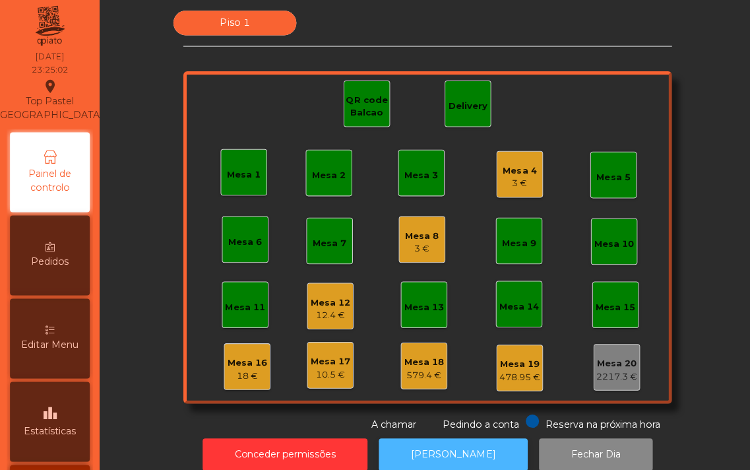
click at [432, 444] on button "[PERSON_NAME]" at bounding box center [450, 455] width 148 height 32
click at [435, 454] on button "[PERSON_NAME]" at bounding box center [450, 455] width 148 height 32
click at [594, 259] on div "Mesa 10" at bounding box center [610, 243] width 46 height 46
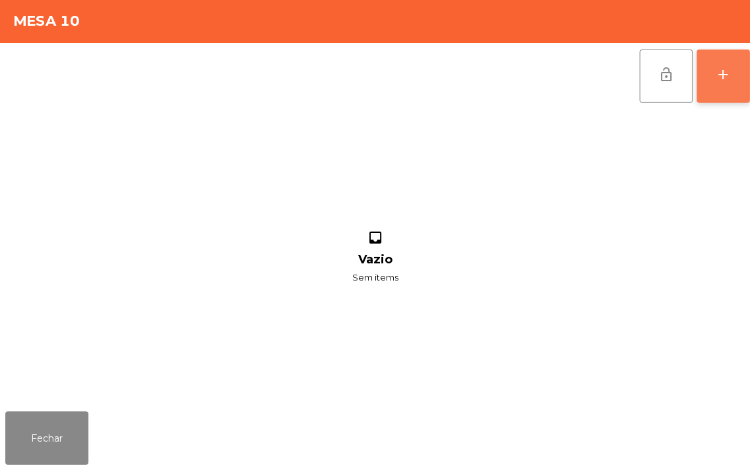
click at [714, 84] on div "add" at bounding box center [718, 78] width 16 height 16
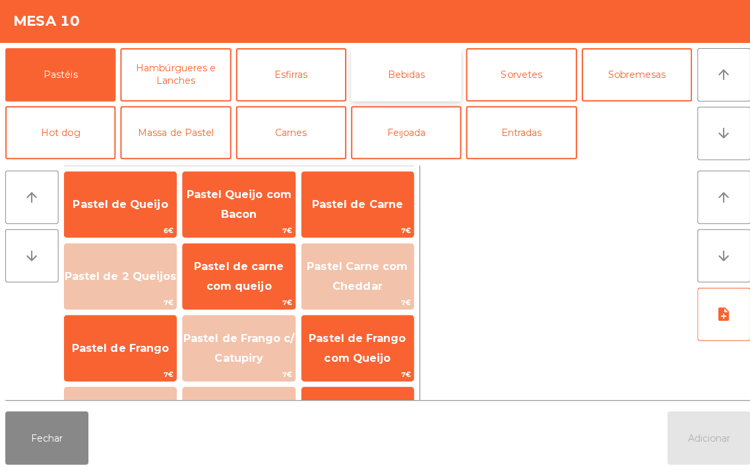
click at [418, 77] on button "Bebidas" at bounding box center [403, 77] width 110 height 53
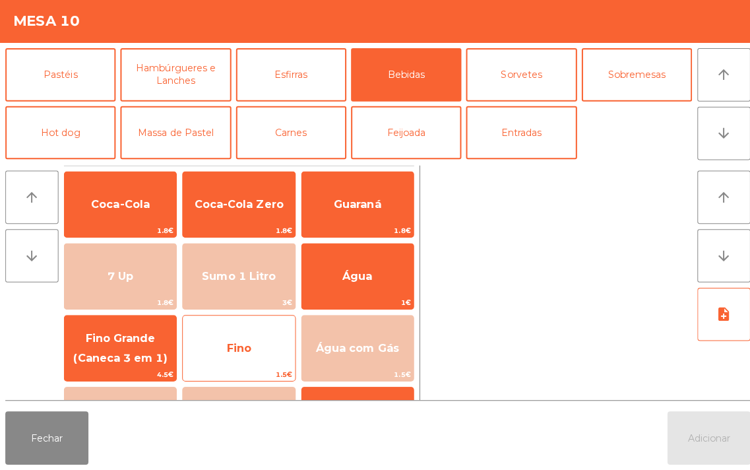
click at [255, 351] on span "Fino" at bounding box center [236, 349] width 111 height 36
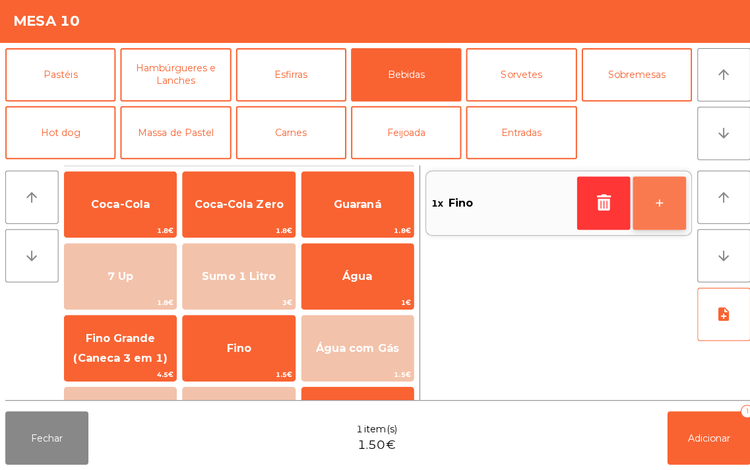
click at [650, 215] on button "+" at bounding box center [654, 205] width 53 height 53
click at [643, 208] on button "+" at bounding box center [654, 205] width 53 height 53
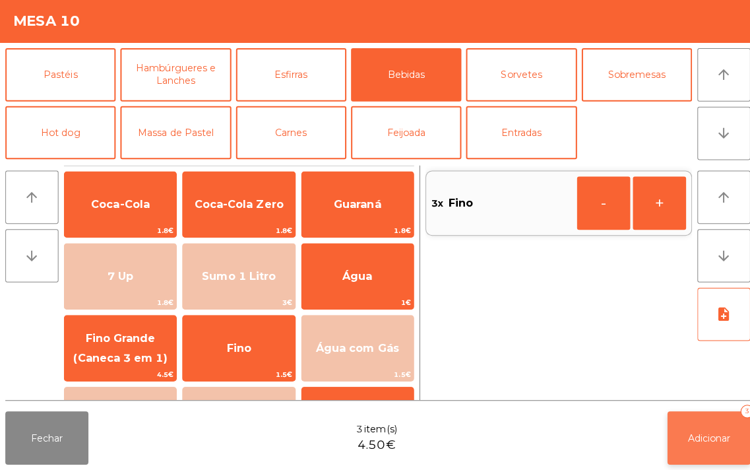
click at [696, 443] on span "Adicionar" at bounding box center [704, 438] width 42 height 12
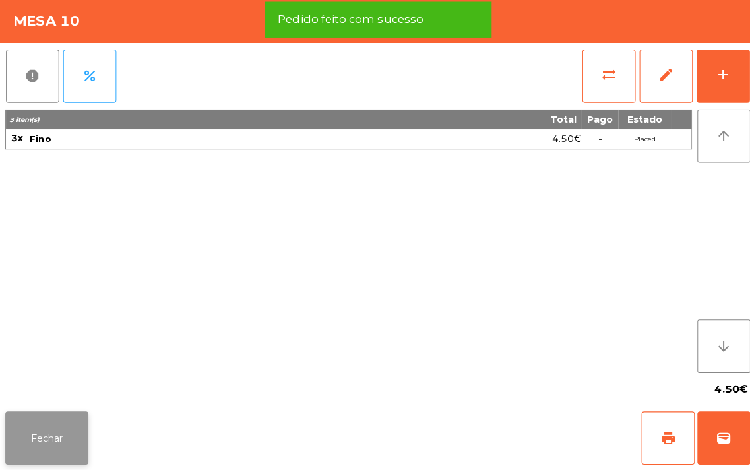
click at [44, 433] on button "Fechar" at bounding box center [46, 438] width 82 height 53
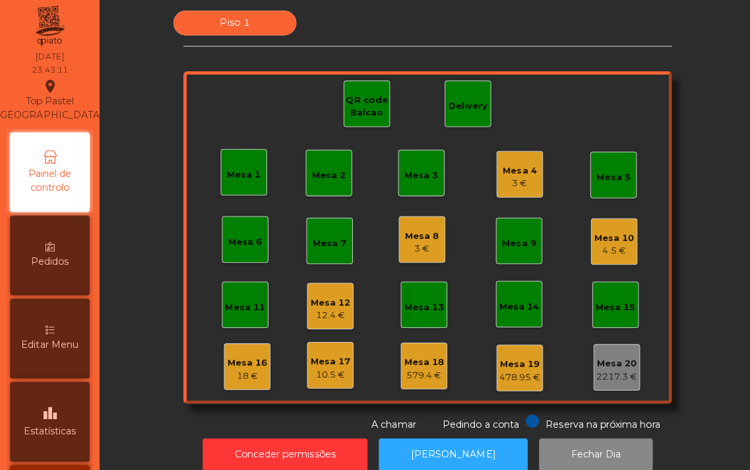
click at [500, 187] on div "3 €" at bounding box center [516, 185] width 34 height 13
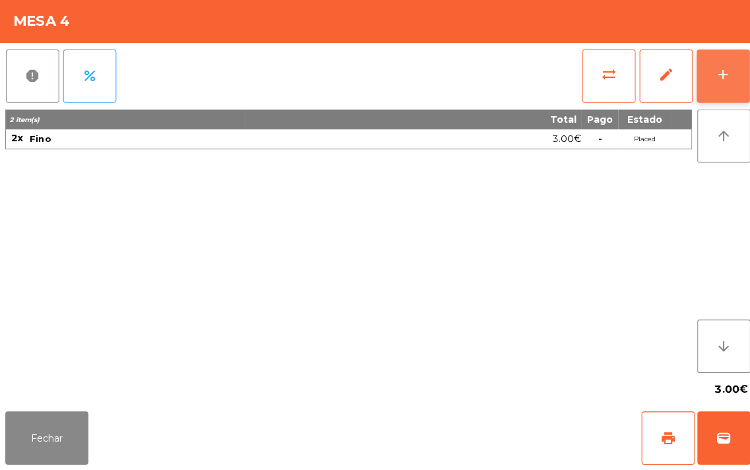
click at [718, 80] on div "add" at bounding box center [718, 78] width 16 height 16
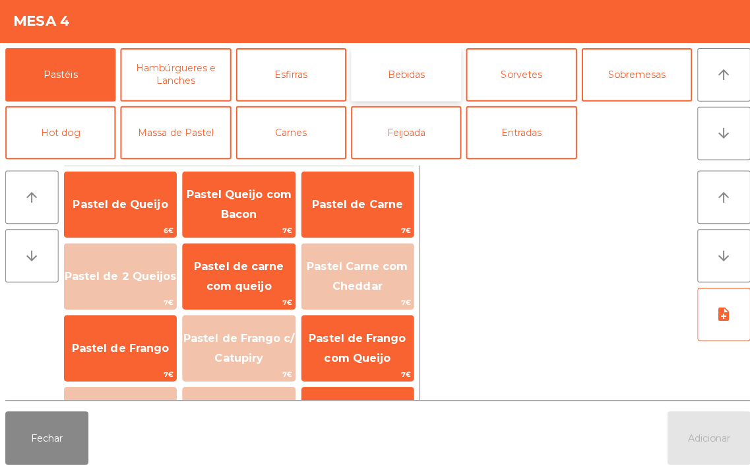
click at [413, 90] on button "Bebidas" at bounding box center [403, 77] width 110 height 53
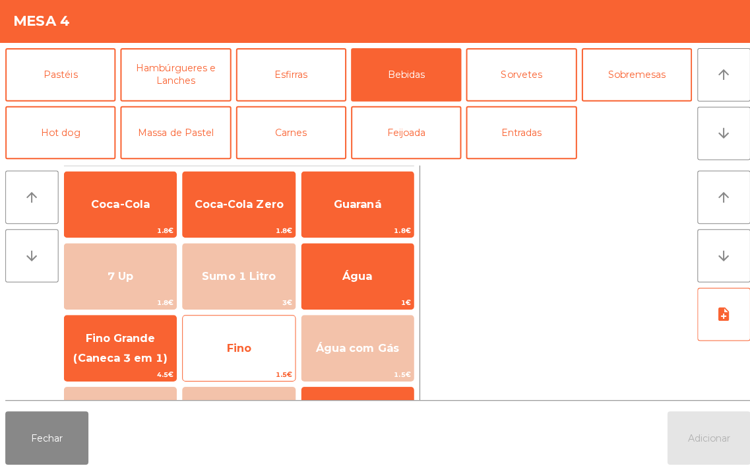
click at [255, 343] on span "Fino" at bounding box center [236, 349] width 111 height 36
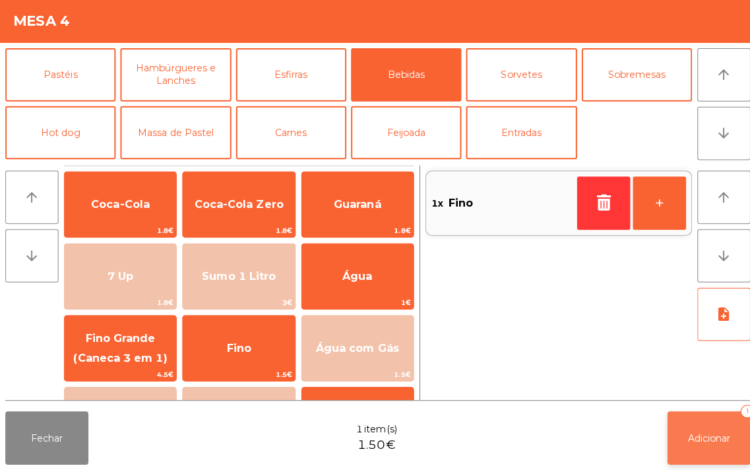
click at [706, 437] on span "Adicionar" at bounding box center [704, 438] width 42 height 12
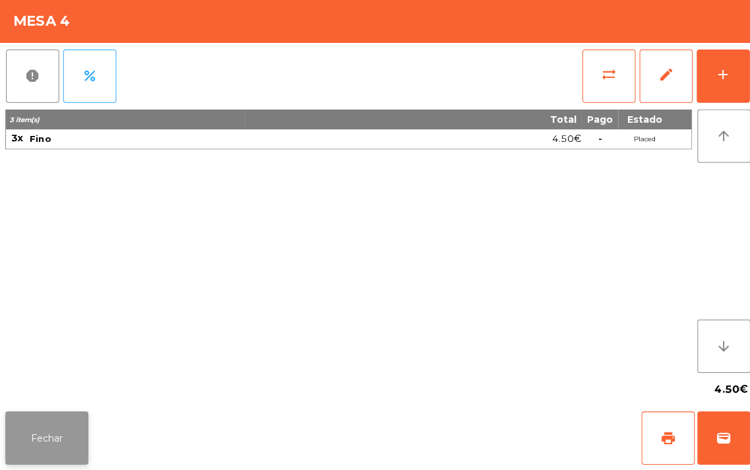
click at [54, 443] on button "Fechar" at bounding box center [46, 438] width 82 height 53
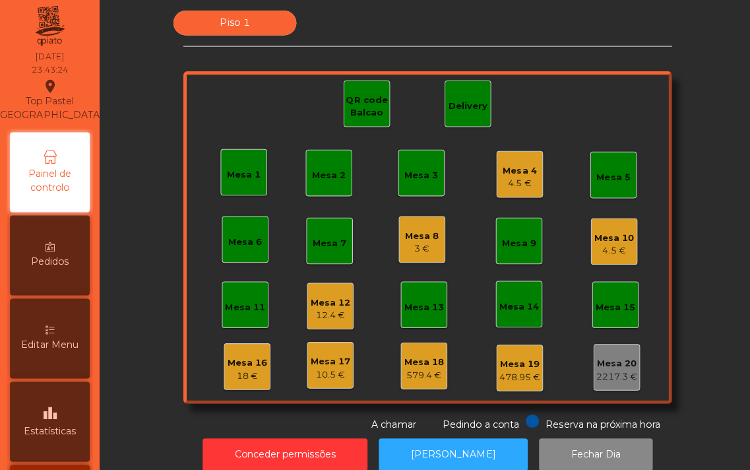
click at [411, 254] on div "3 €" at bounding box center [420, 250] width 34 height 13
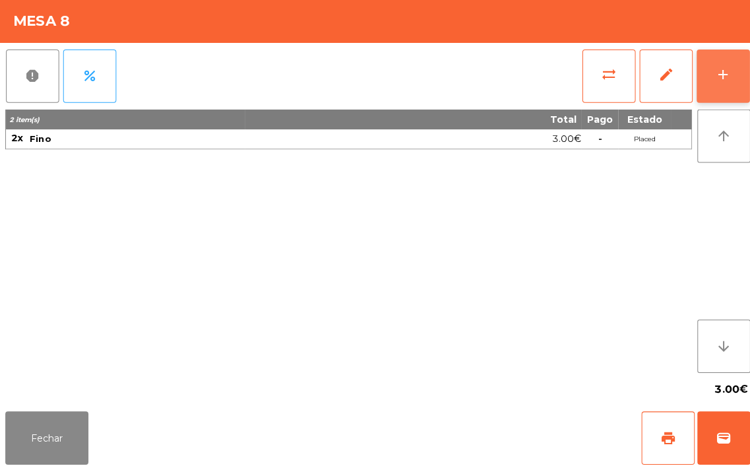
click at [707, 81] on button "add" at bounding box center [718, 79] width 53 height 53
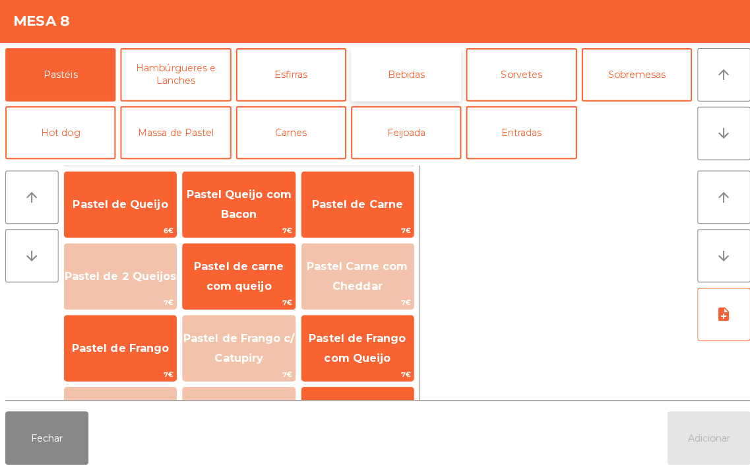
click at [420, 81] on button "Bebidas" at bounding box center [403, 77] width 110 height 53
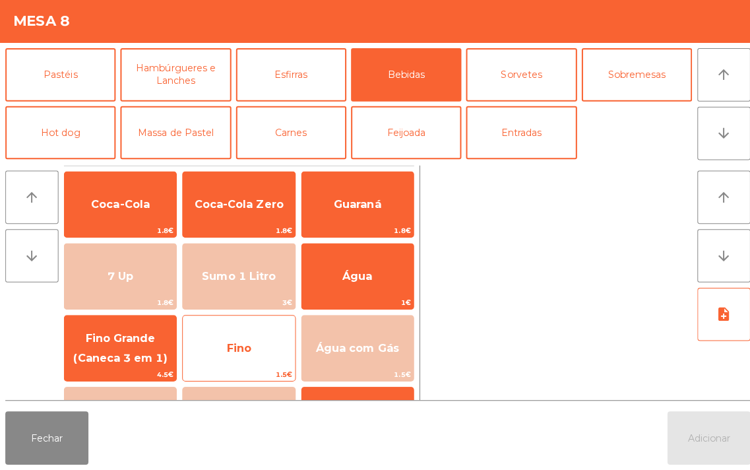
click at [249, 344] on span "Fino" at bounding box center [237, 348] width 24 height 13
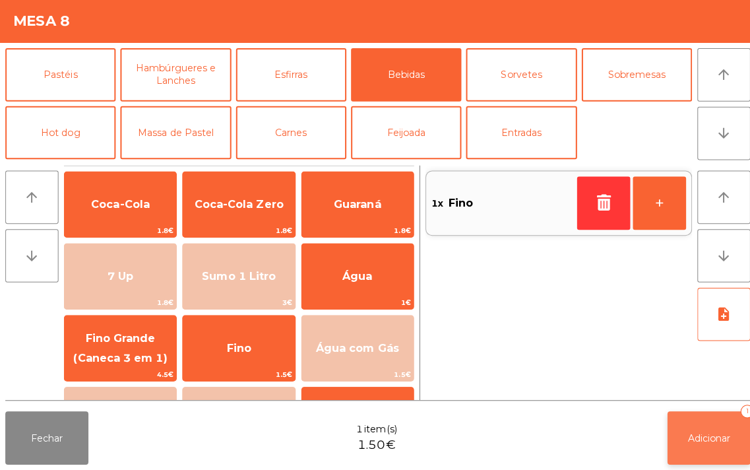
click at [700, 430] on button "Adicionar 1" at bounding box center [703, 438] width 82 height 53
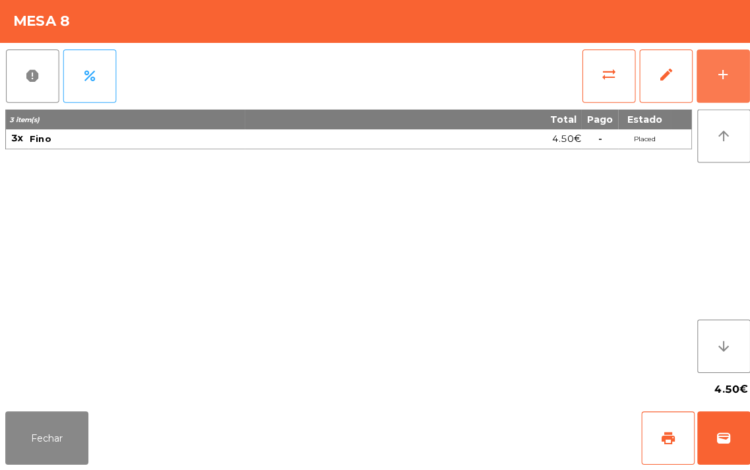
scroll to position [0, 0]
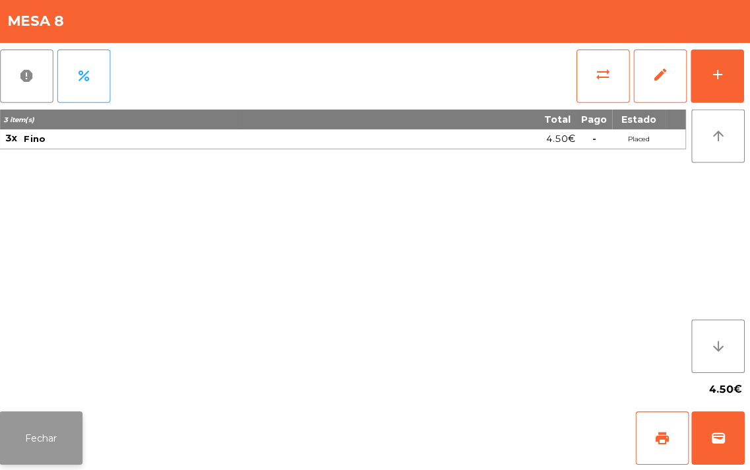
click at [47, 447] on button "Fechar" at bounding box center [46, 438] width 82 height 53
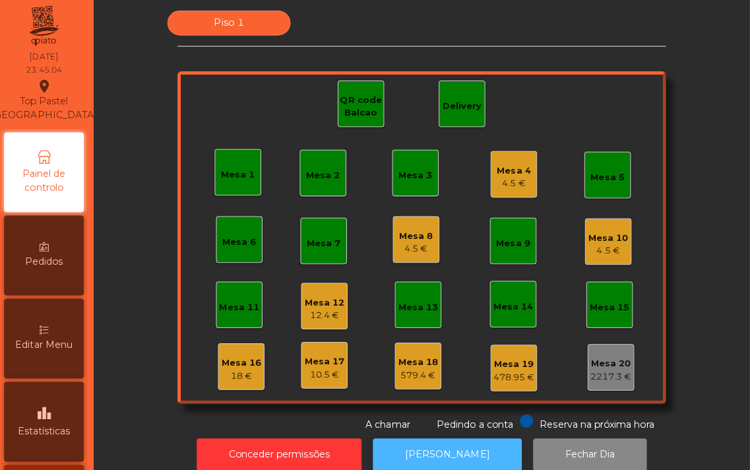
click at [449, 446] on button "[PERSON_NAME]" at bounding box center [450, 455] width 148 height 32
